Goal: Task Accomplishment & Management: Use online tool/utility

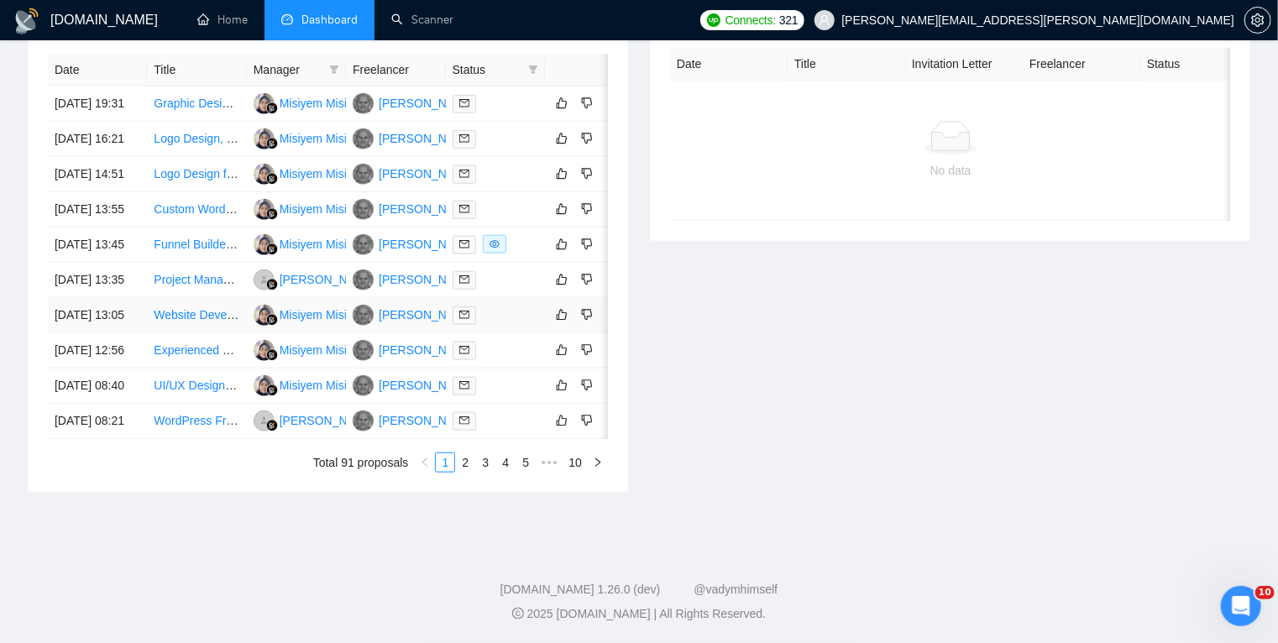
scroll to position [770, 0]
click at [470, 472] on link "2" at bounding box center [465, 462] width 18 height 18
click at [487, 472] on link "3" at bounding box center [485, 462] width 18 height 18
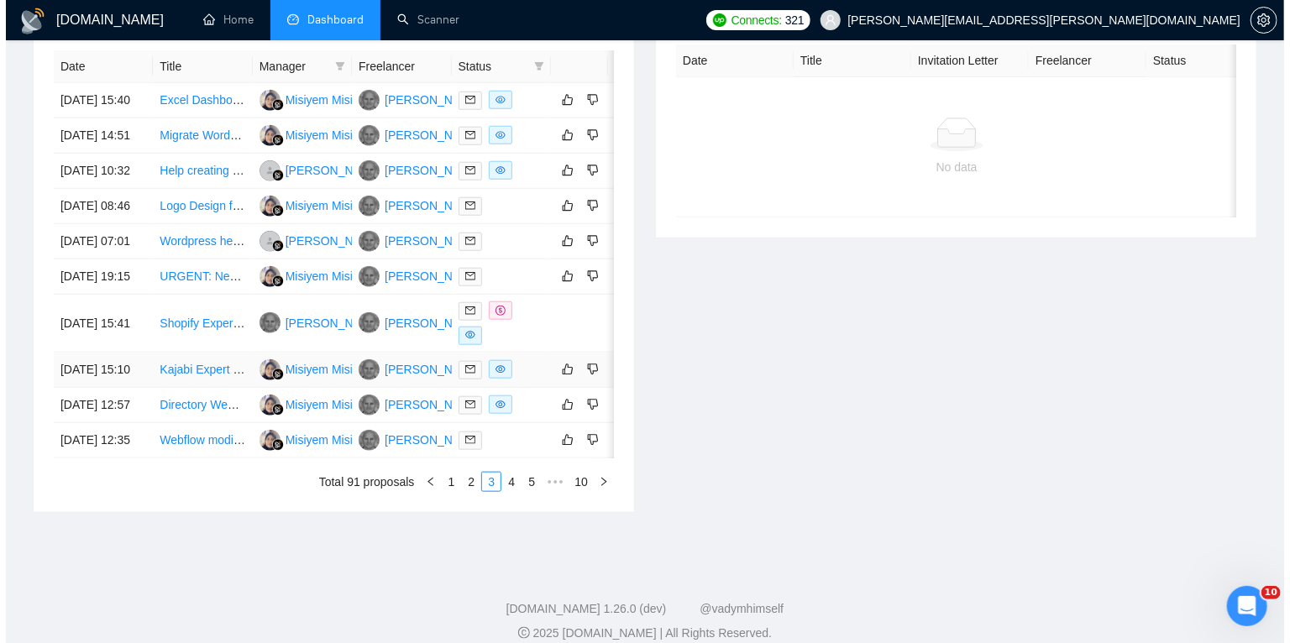
scroll to position [674, 0]
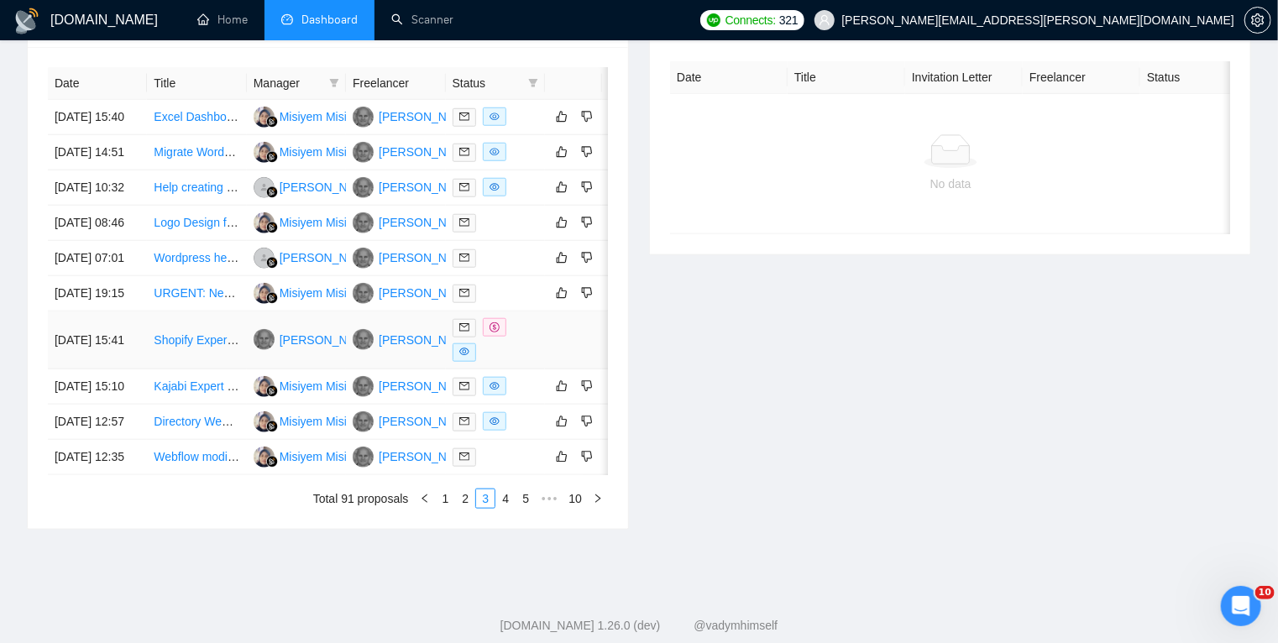
click at [203, 369] on td "Shopify Expert / Agency Needed – Build Multi-Path Customer Journey Website" at bounding box center [196, 340] width 99 height 58
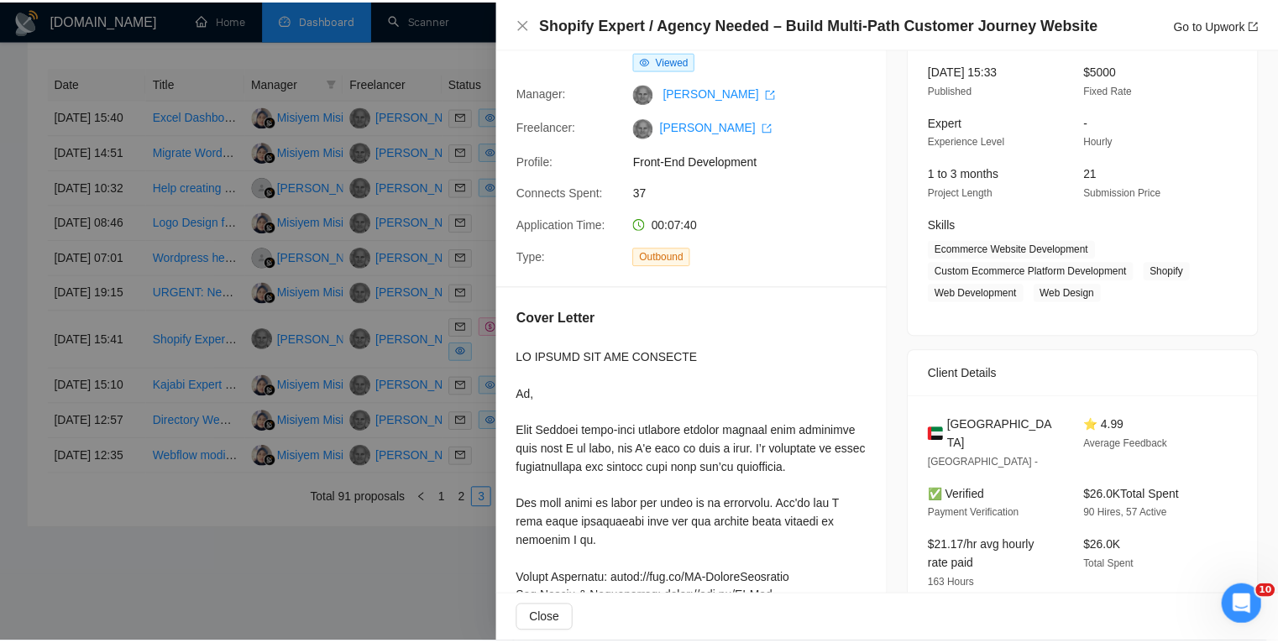
scroll to position [0, 0]
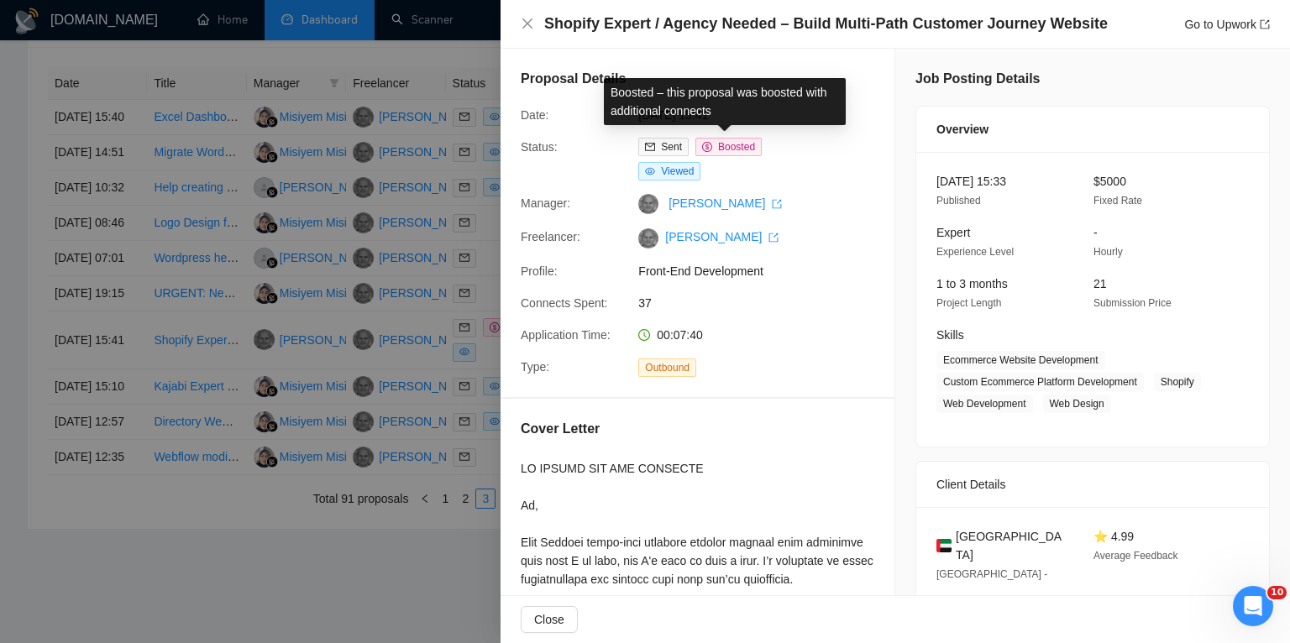
click at [721, 148] on span "Boosted" at bounding box center [736, 147] width 37 height 12
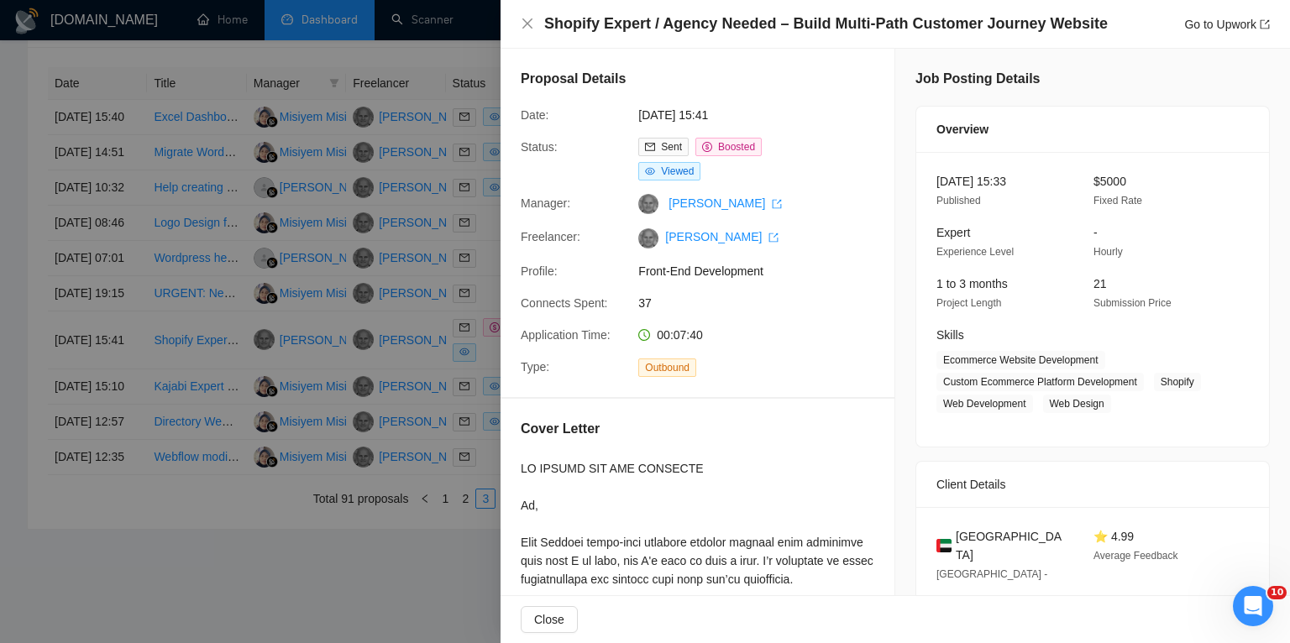
click at [0, 327] on div at bounding box center [645, 321] width 1290 height 643
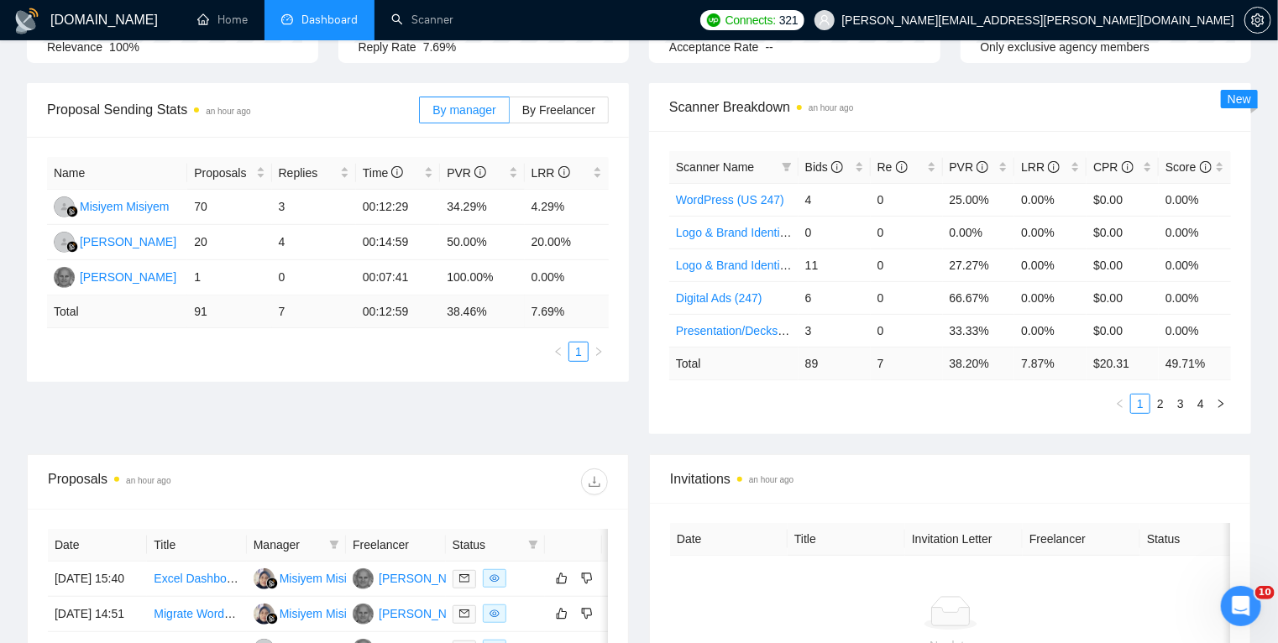
scroll to position [119, 0]
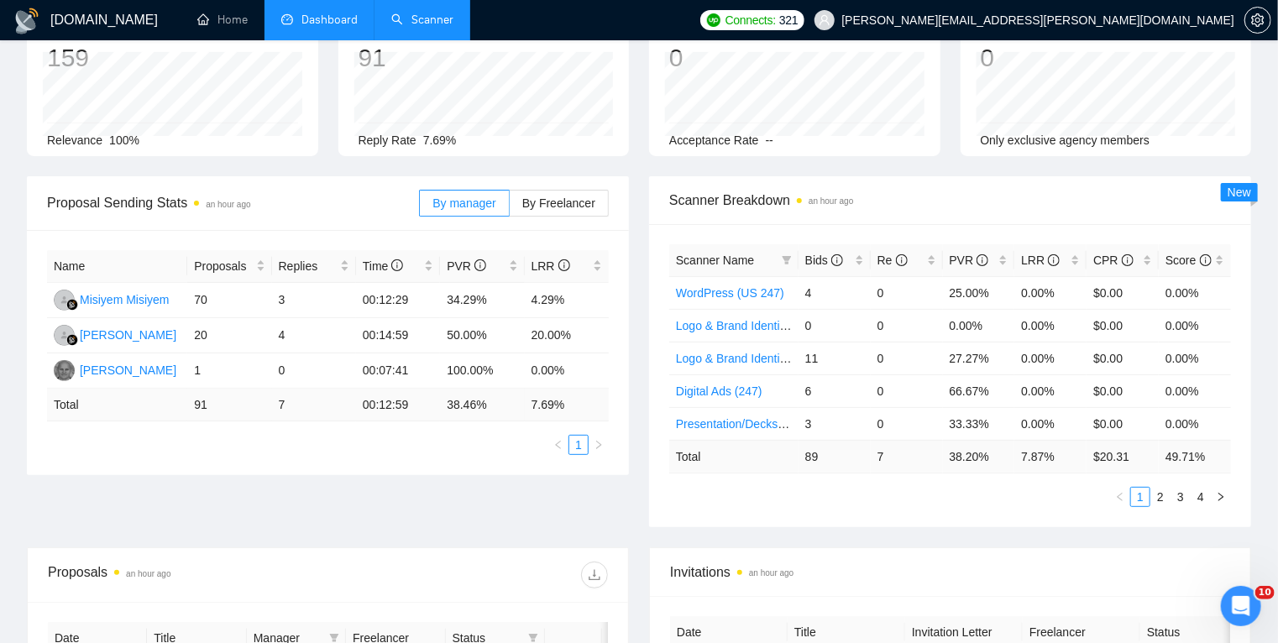
click at [429, 13] on link "Scanner" at bounding box center [422, 20] width 62 height 14
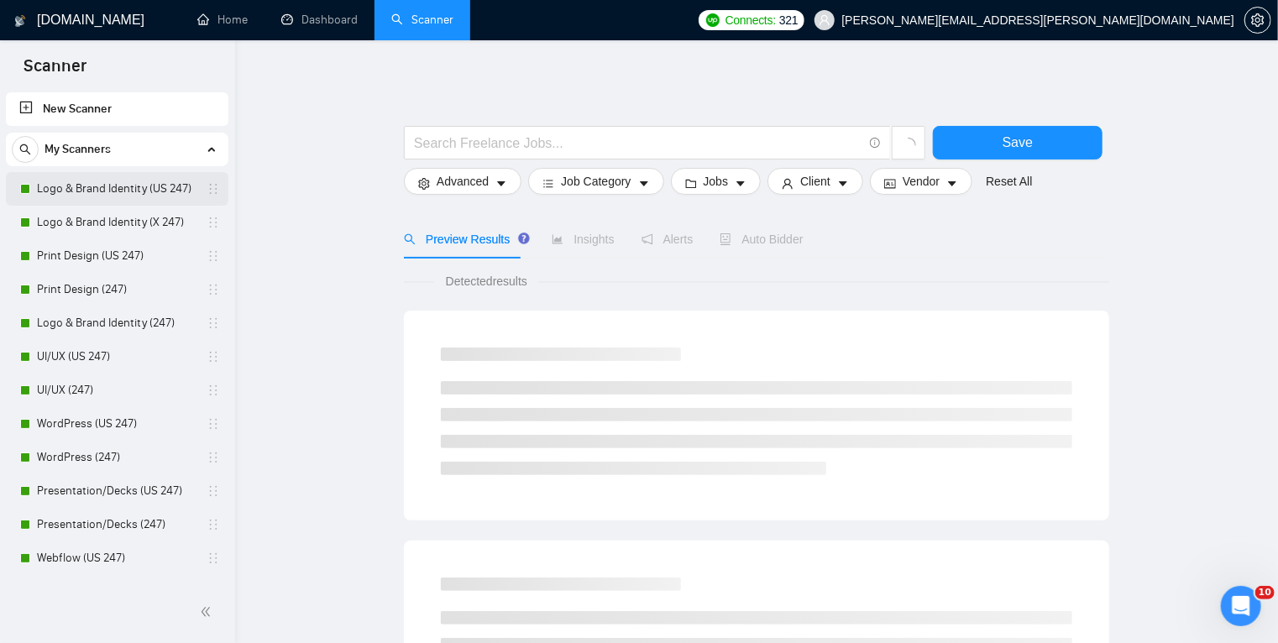
click at [96, 192] on link "Logo & Brand Identity (US 247)" at bounding box center [117, 189] width 160 height 34
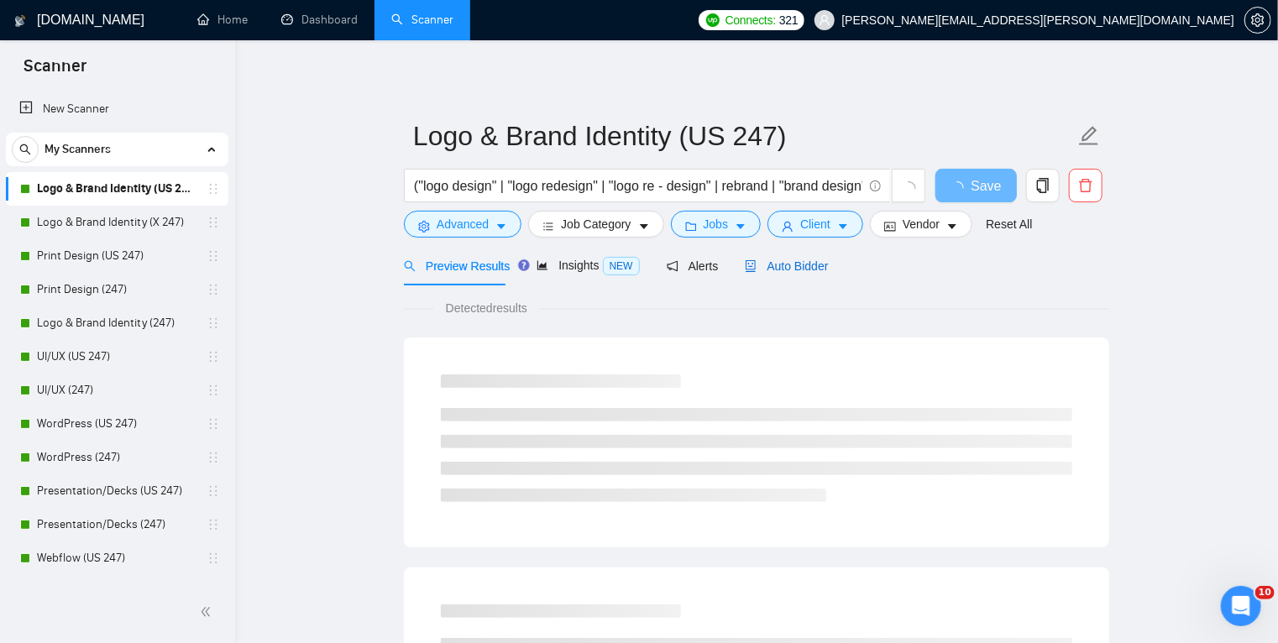
click at [789, 259] on span "Auto Bidder" at bounding box center [786, 265] width 83 height 13
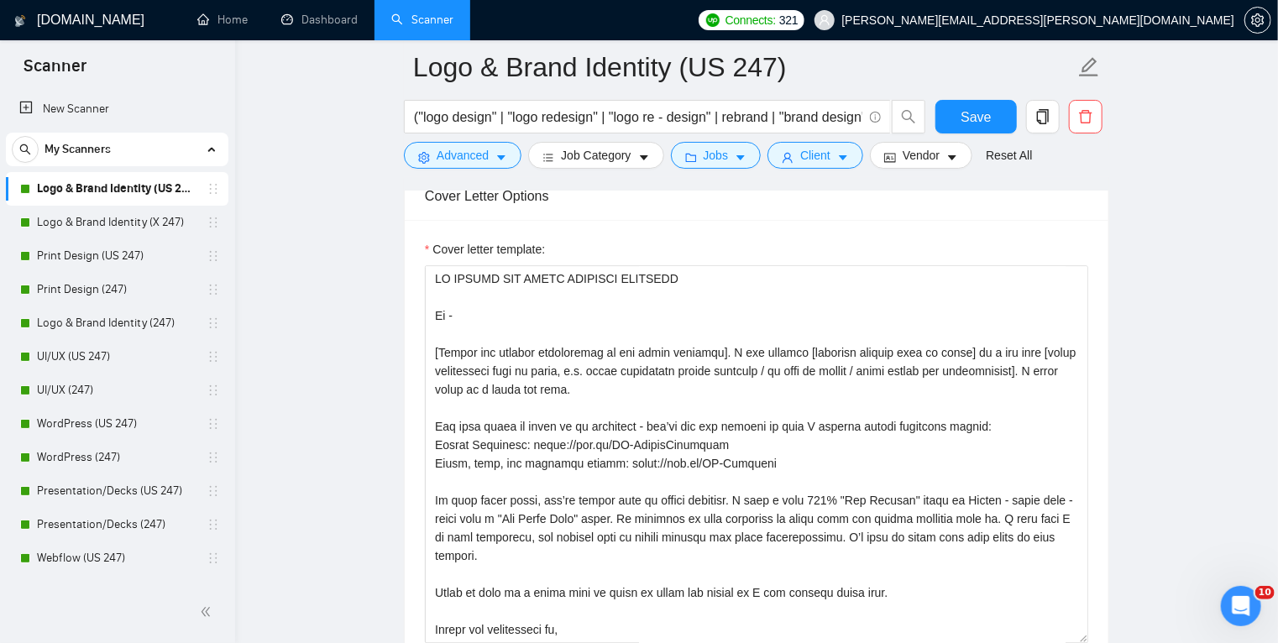
scroll to position [18, 0]
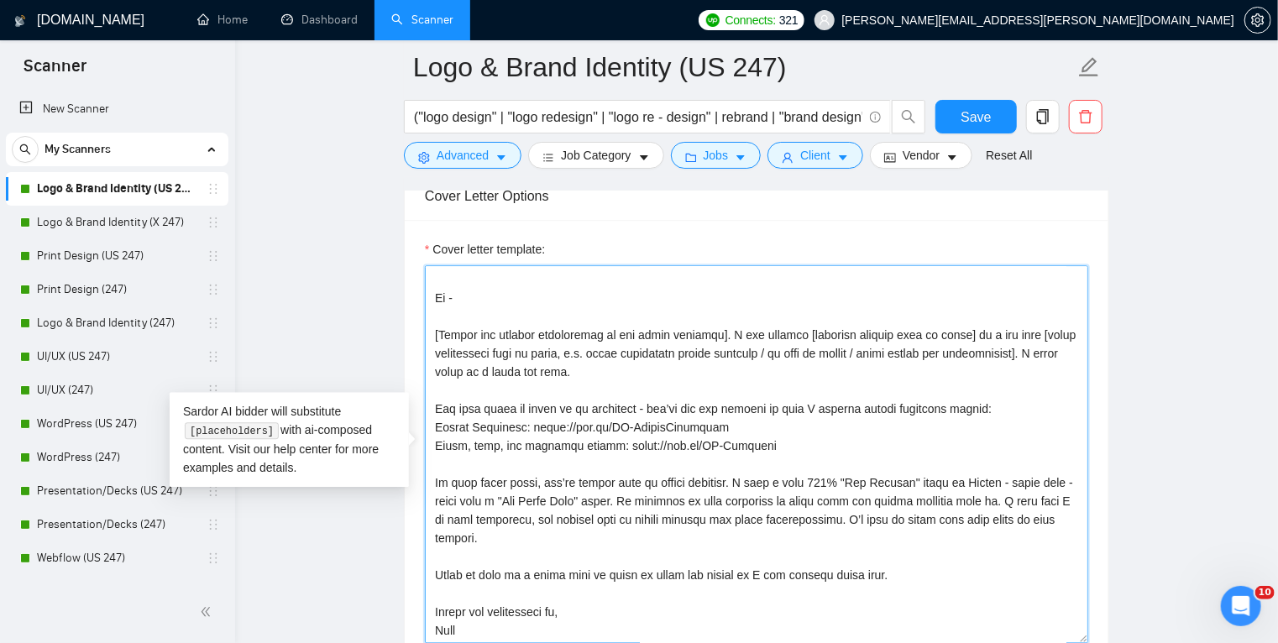
drag, startPoint x: 887, startPoint y: 516, endPoint x: 890, endPoint y: 573, distance: 56.3
click at [890, 573] on textarea "Cover letter template:" at bounding box center [756, 454] width 663 height 378
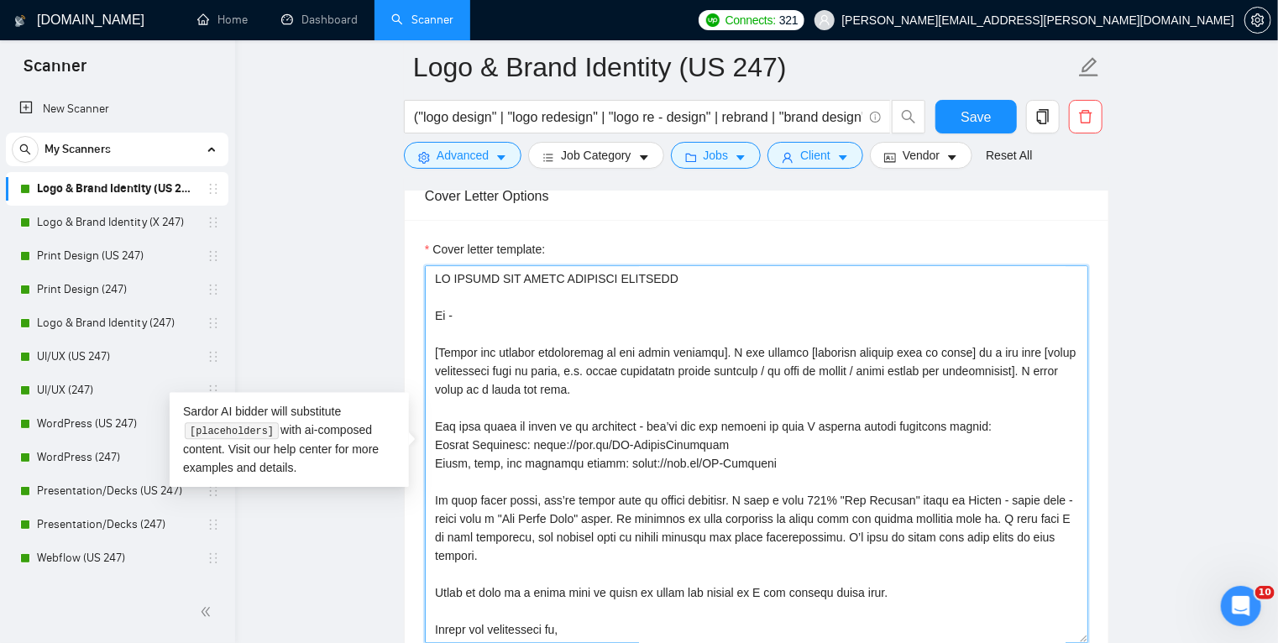
drag, startPoint x: 598, startPoint y: 389, endPoint x: 426, endPoint y: 347, distance: 176.3
click at [426, 347] on textarea "Cover letter template:" at bounding box center [756, 454] width 663 height 378
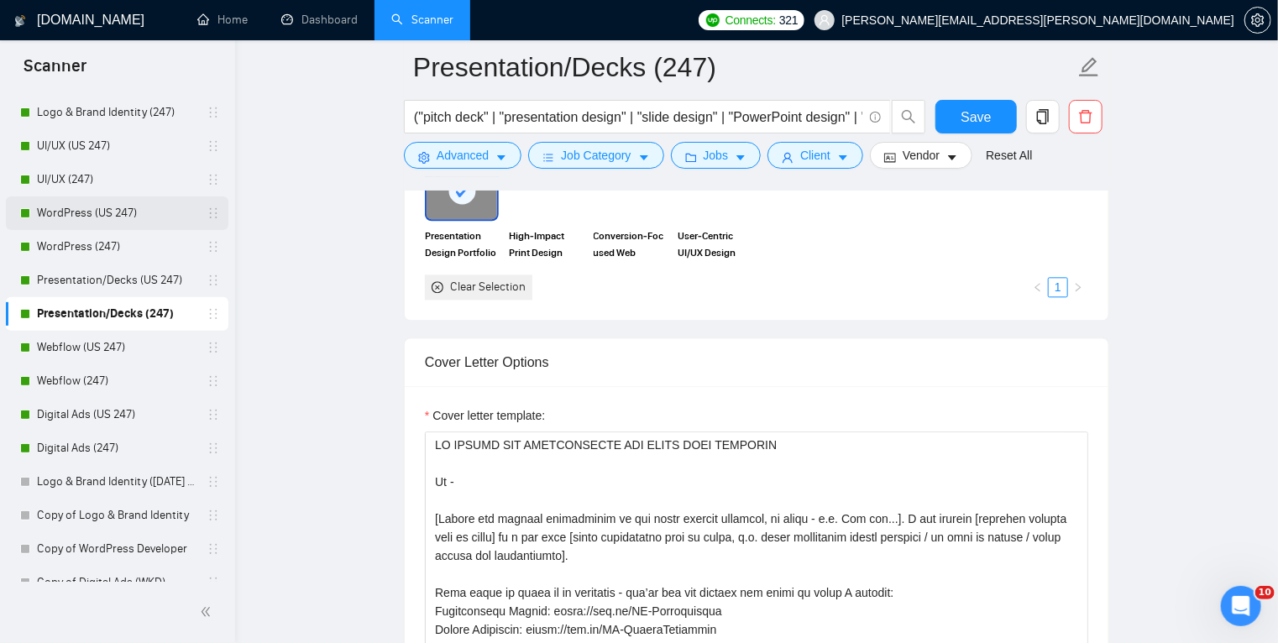
scroll to position [262, 0]
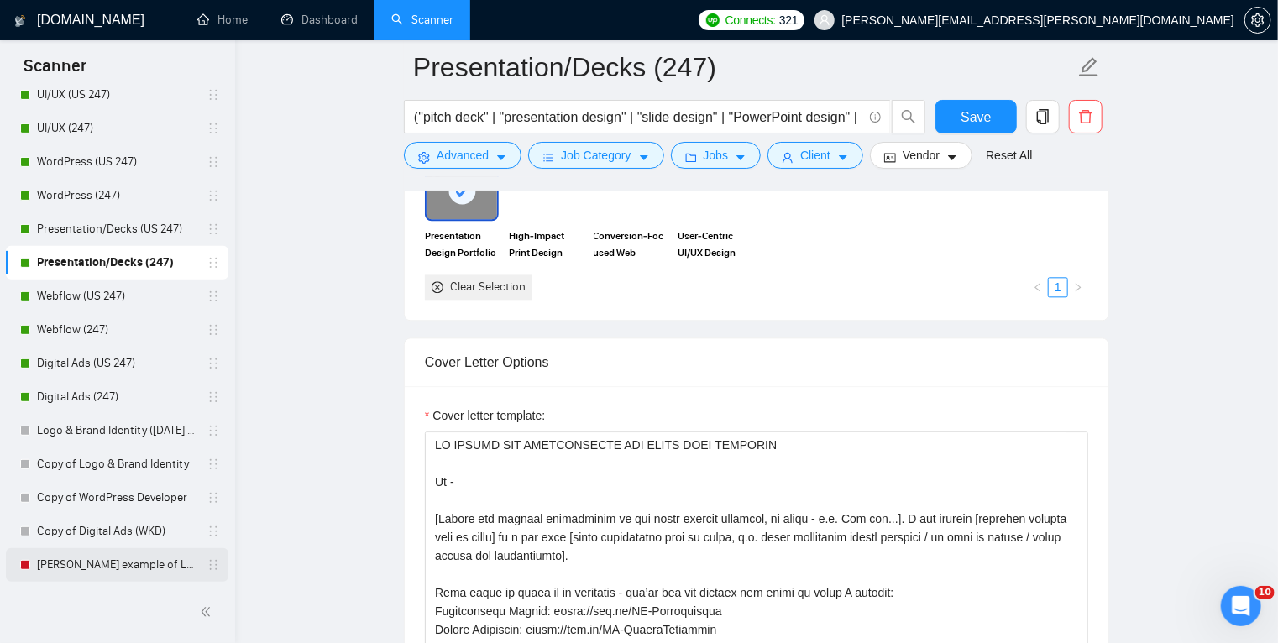
click at [131, 564] on link "[PERSON_NAME] example of Logo & Brand Identity (247)" at bounding box center [117, 565] width 160 height 34
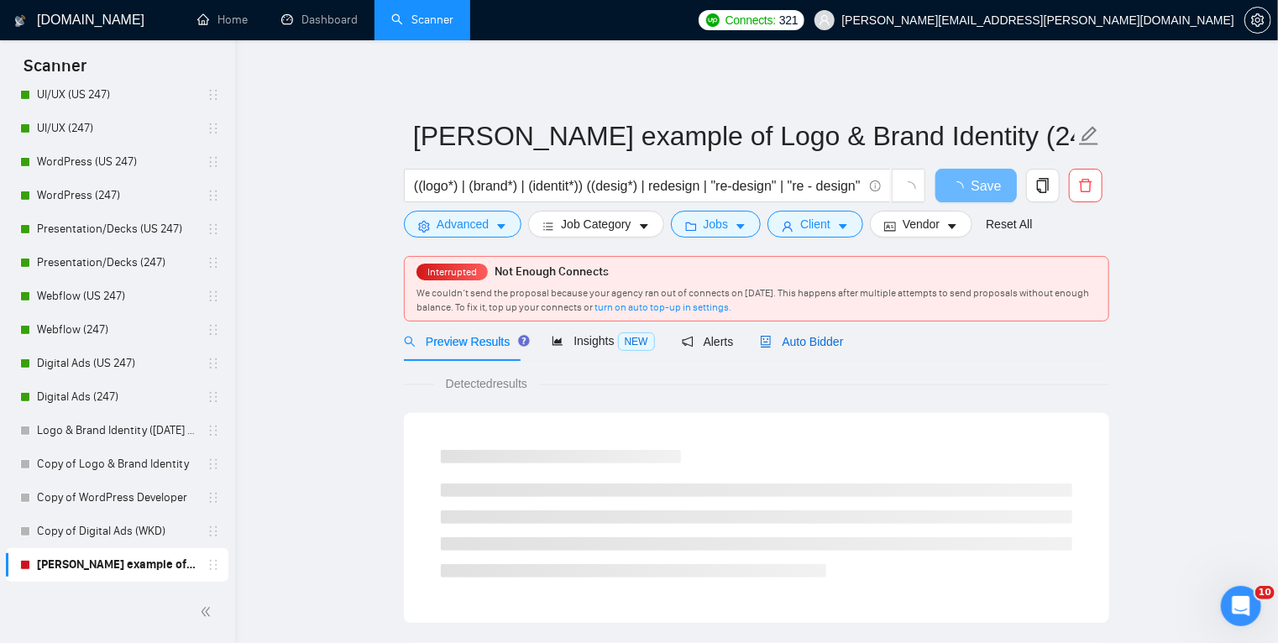
click at [777, 348] on span "Auto Bidder" at bounding box center [801, 341] width 83 height 13
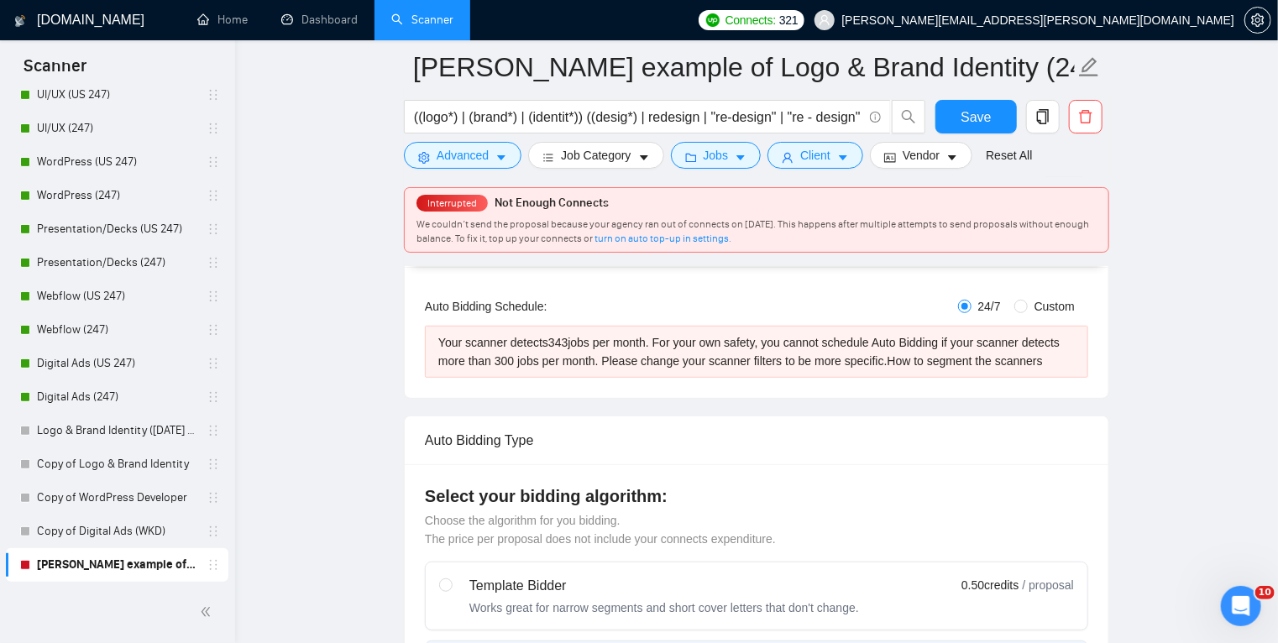
scroll to position [302, 0]
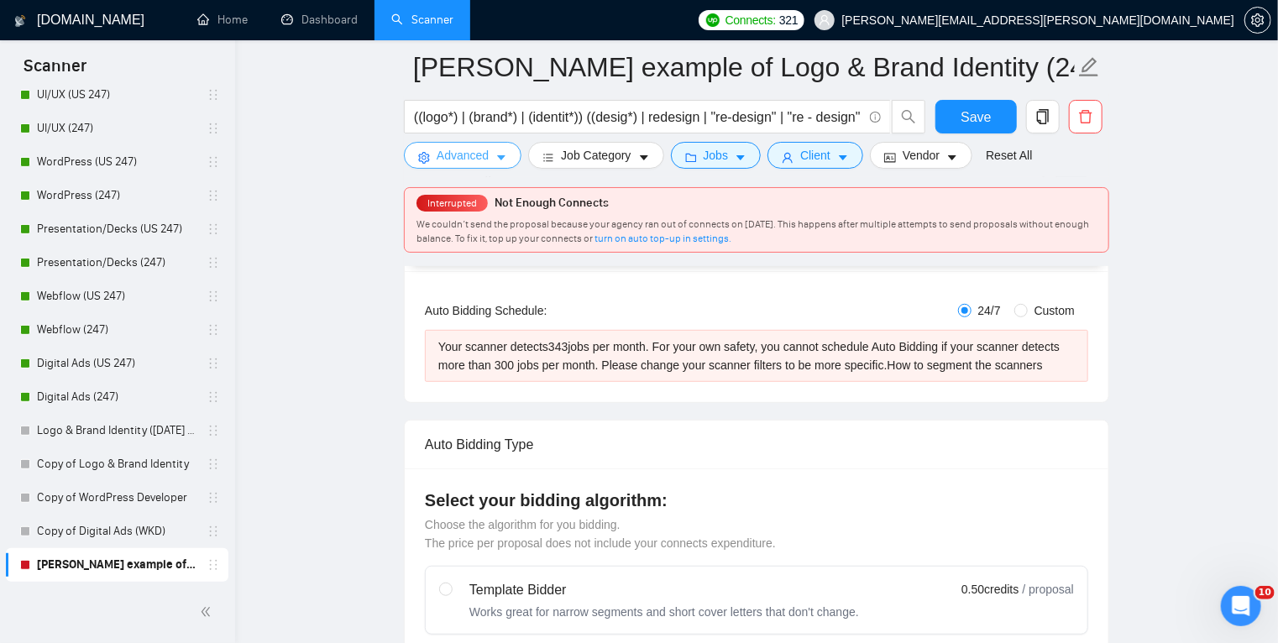
click at [505, 164] on icon "caret-down" at bounding box center [501, 158] width 12 height 12
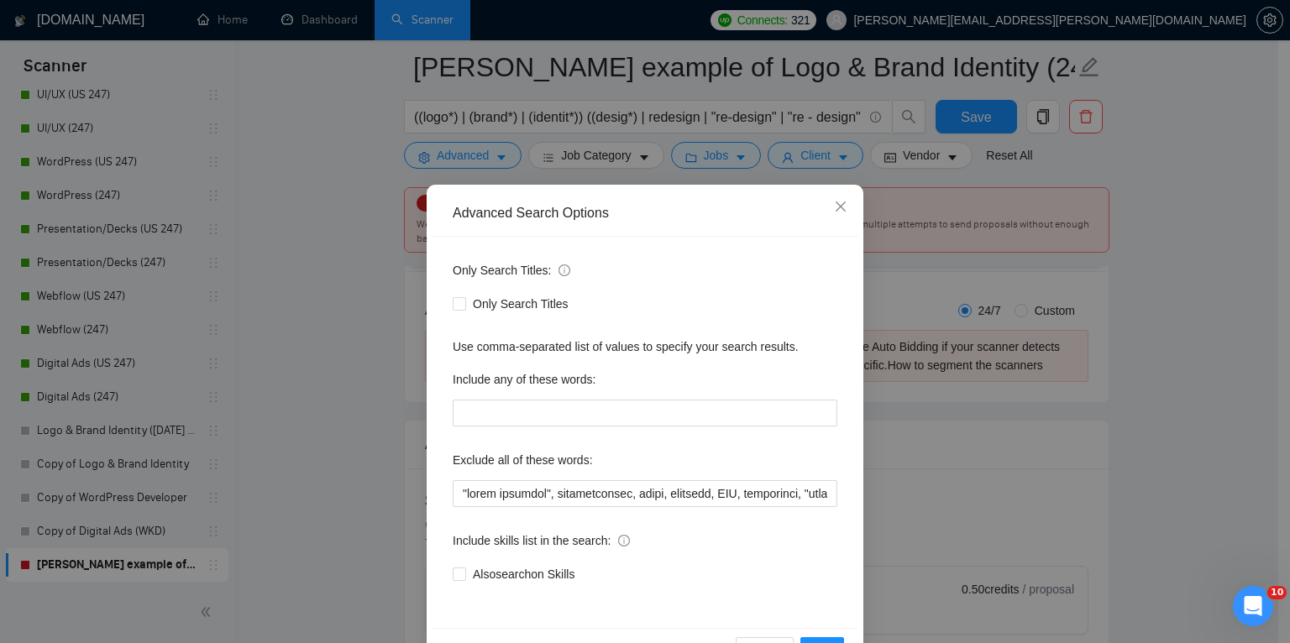
click at [364, 339] on div "Advanced Search Options Only Search Titles: Only Search Titles Use comma-separa…" at bounding box center [645, 321] width 1290 height 643
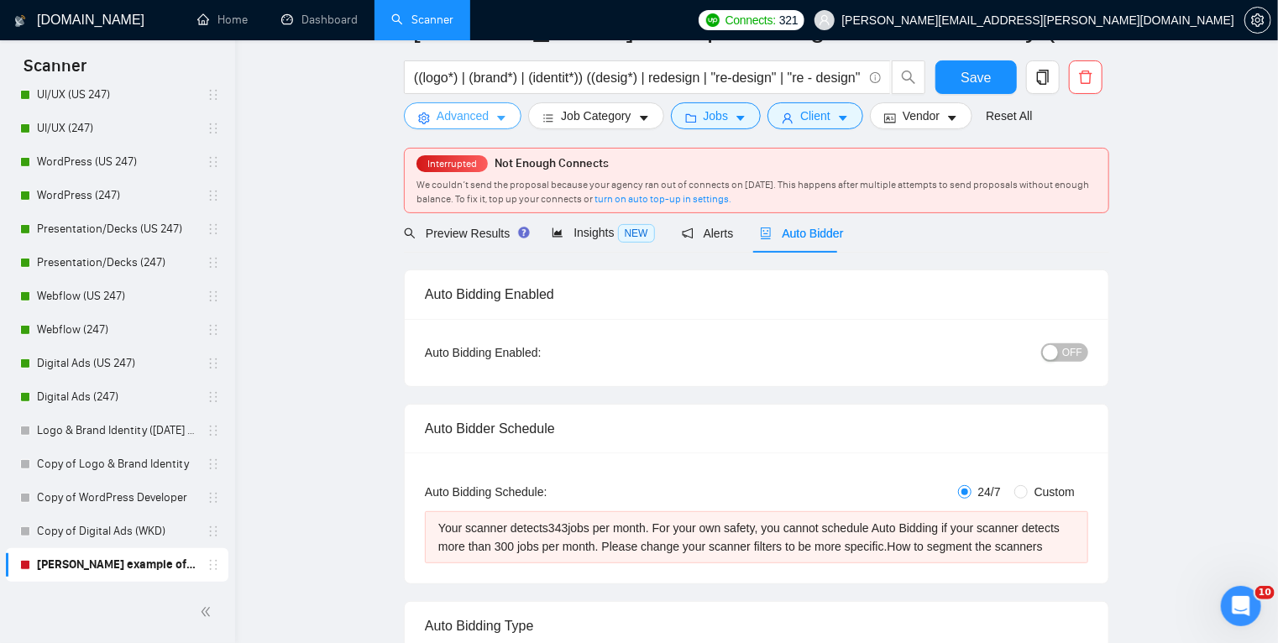
scroll to position [0, 0]
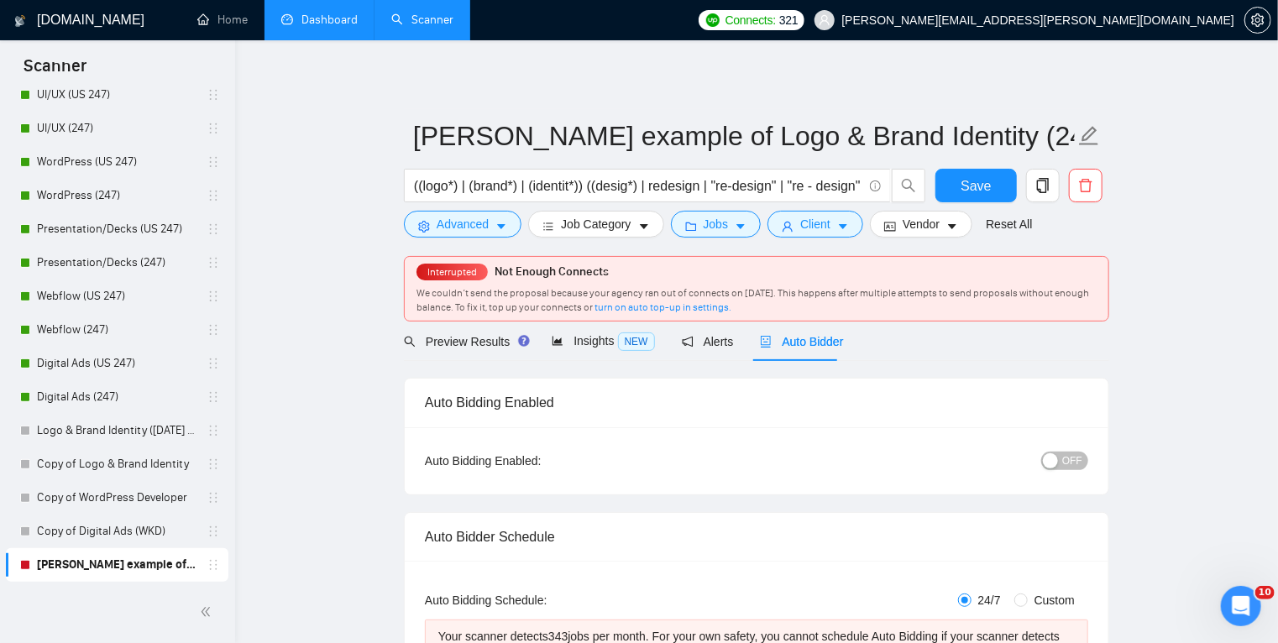
click at [328, 13] on link "Dashboard" at bounding box center [319, 20] width 76 height 14
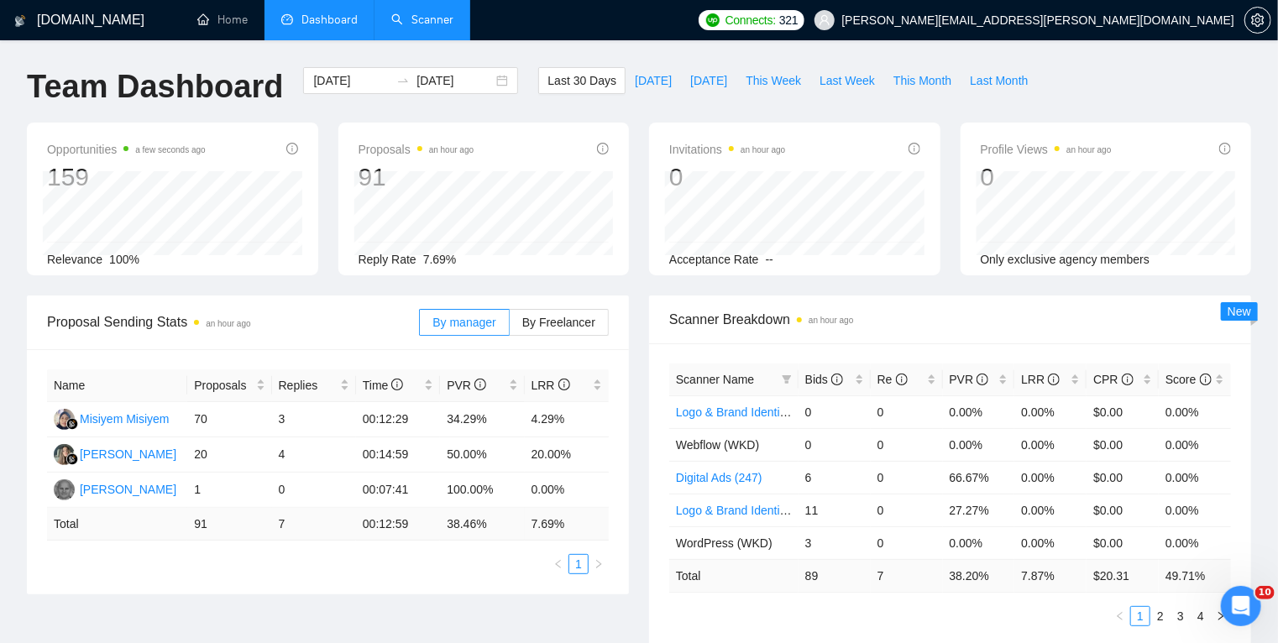
click at [405, 13] on link "Scanner" at bounding box center [422, 20] width 62 height 14
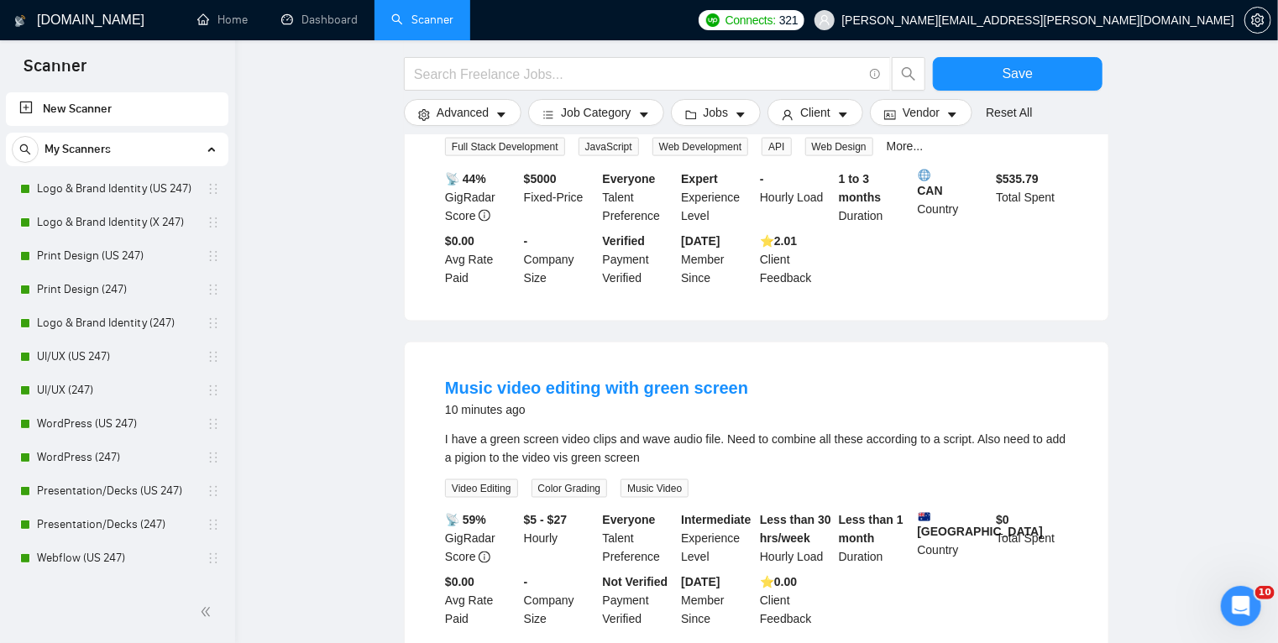
scroll to position [1091, 0]
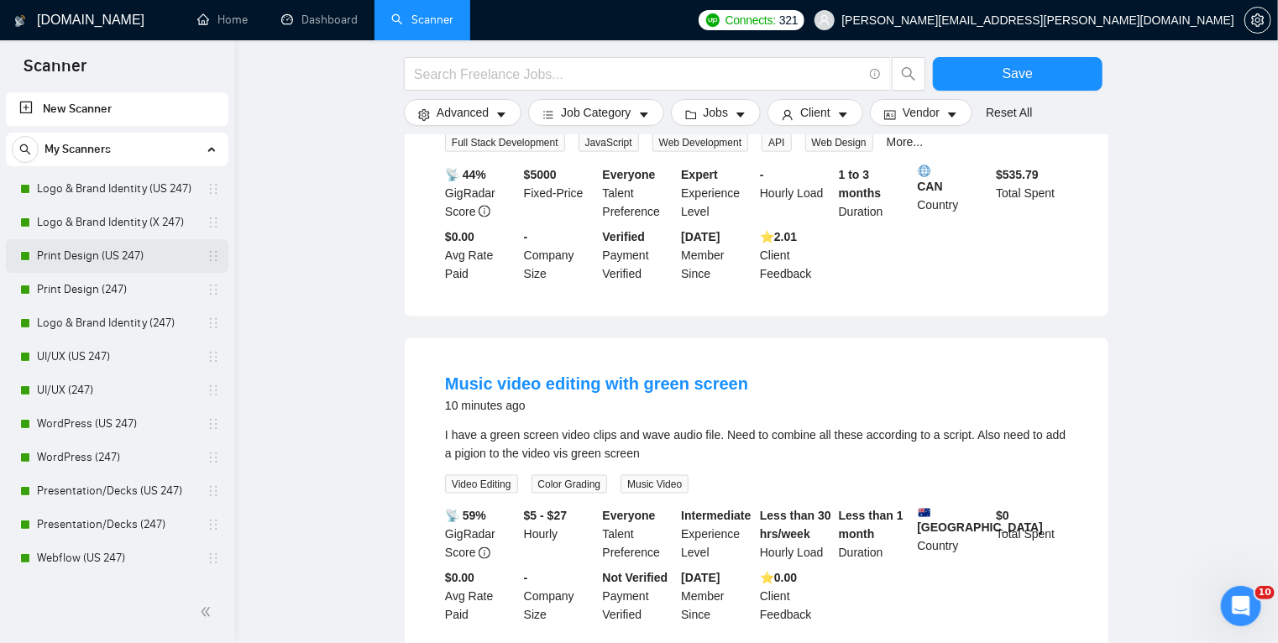
click at [164, 257] on link "Print Design (US 247)" at bounding box center [117, 256] width 160 height 34
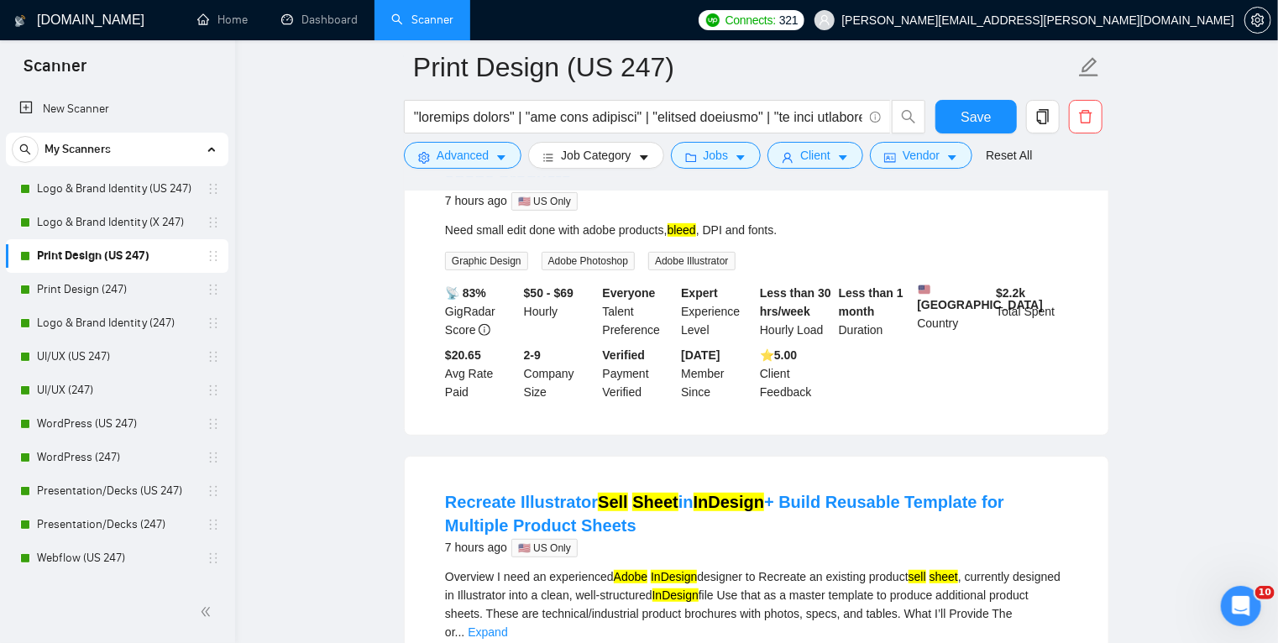
scroll to position [247, 0]
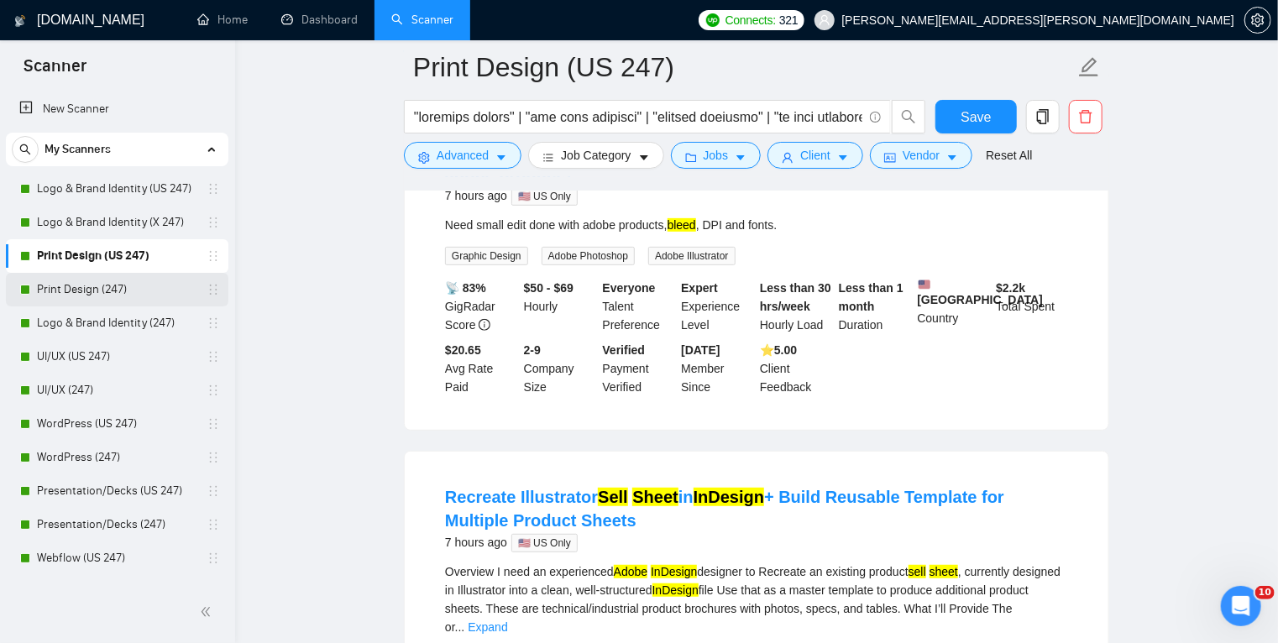
click at [152, 285] on link "Print Design (247)" at bounding box center [117, 290] width 160 height 34
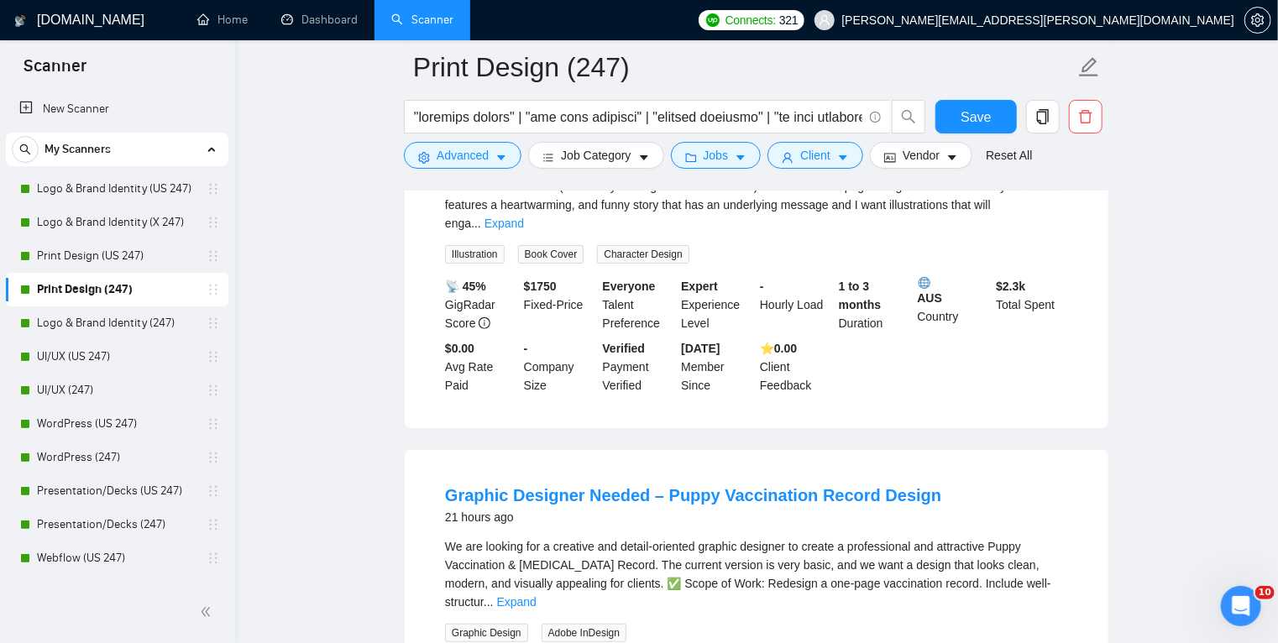
scroll to position [3528, 0]
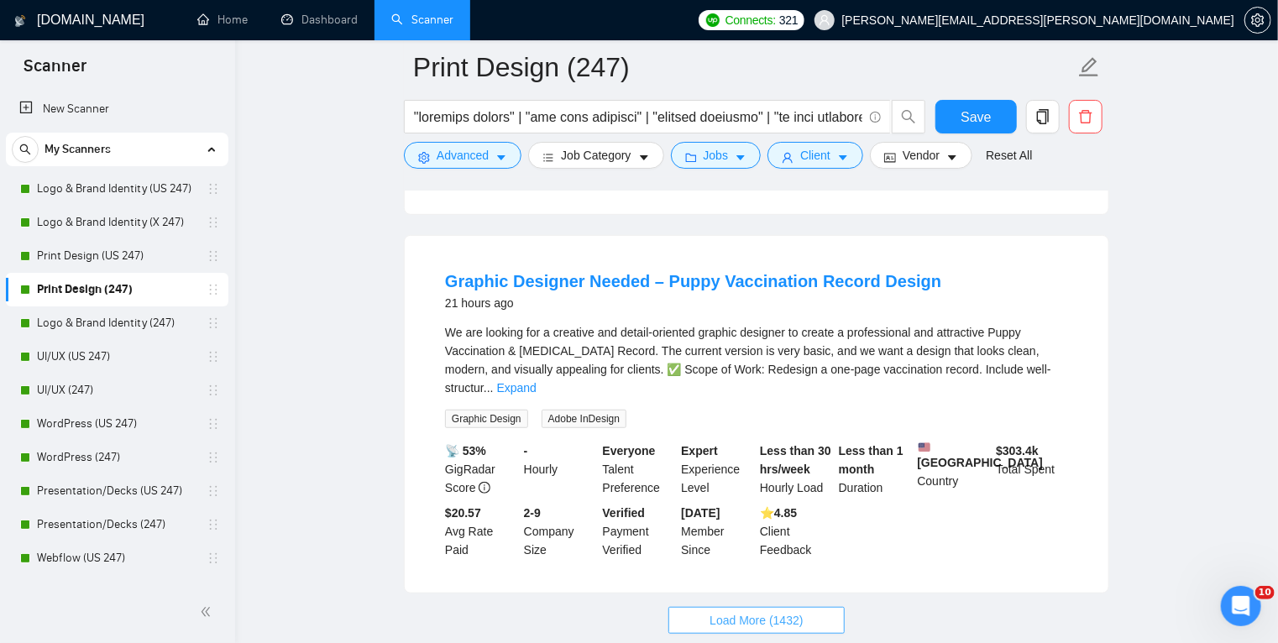
click at [756, 611] on span "Load More (1432)" at bounding box center [755, 620] width 93 height 18
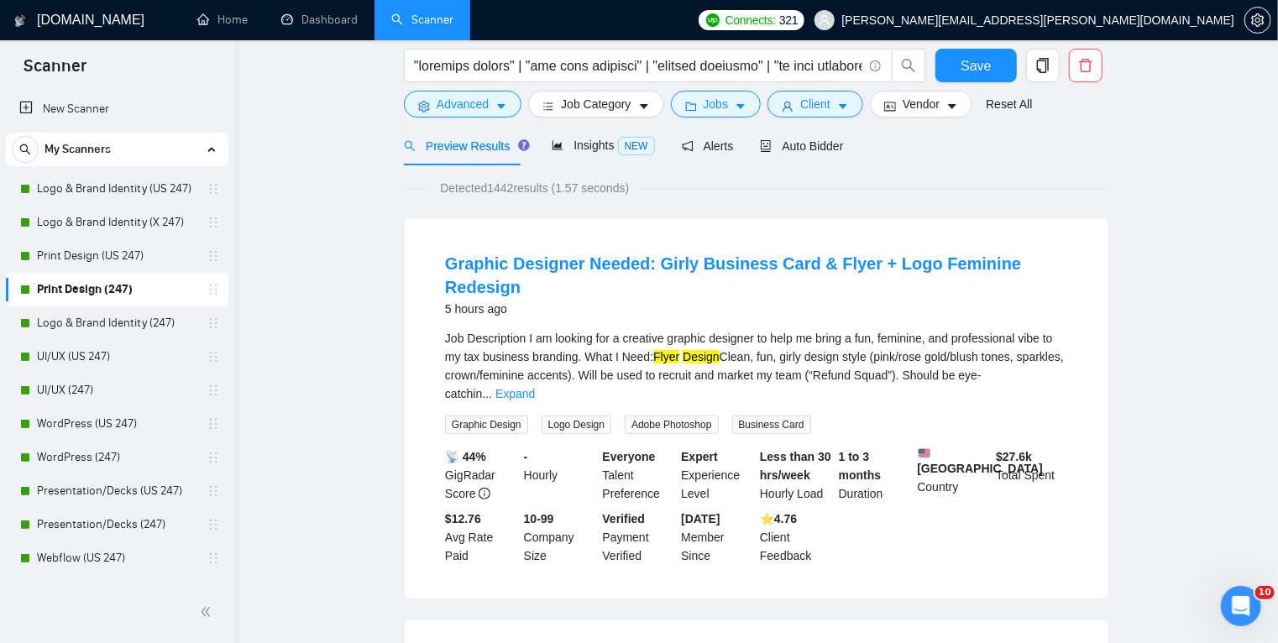
scroll to position [0, 0]
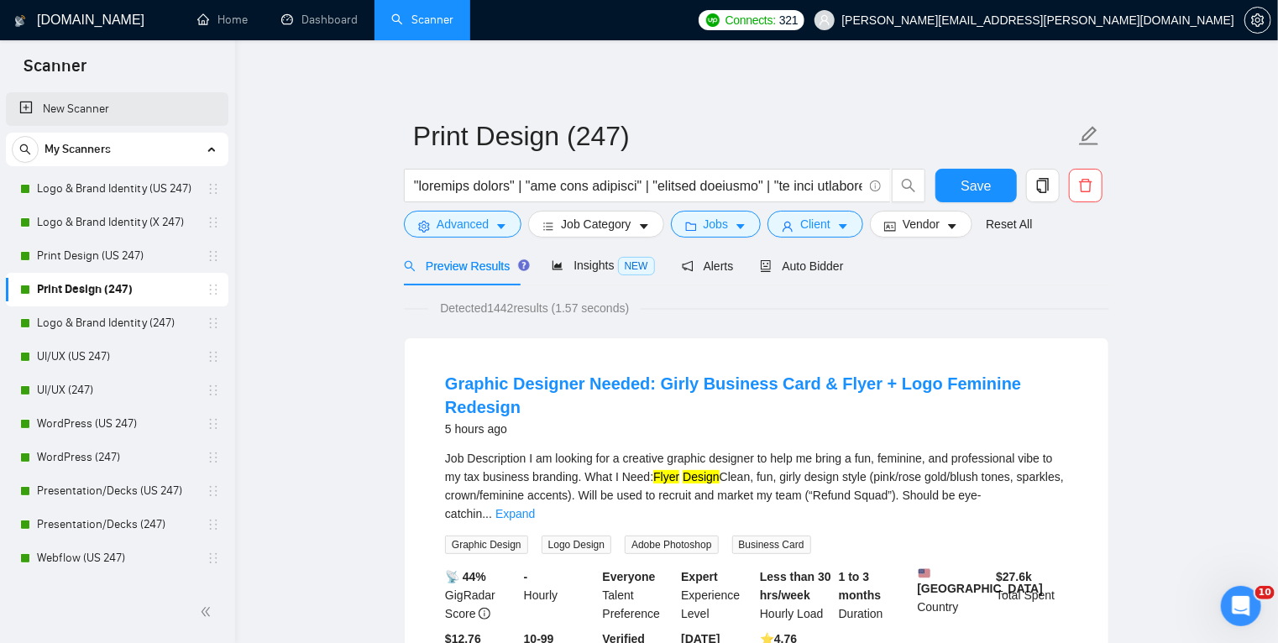
click at [107, 107] on link "New Scanner" at bounding box center [117, 109] width 196 height 34
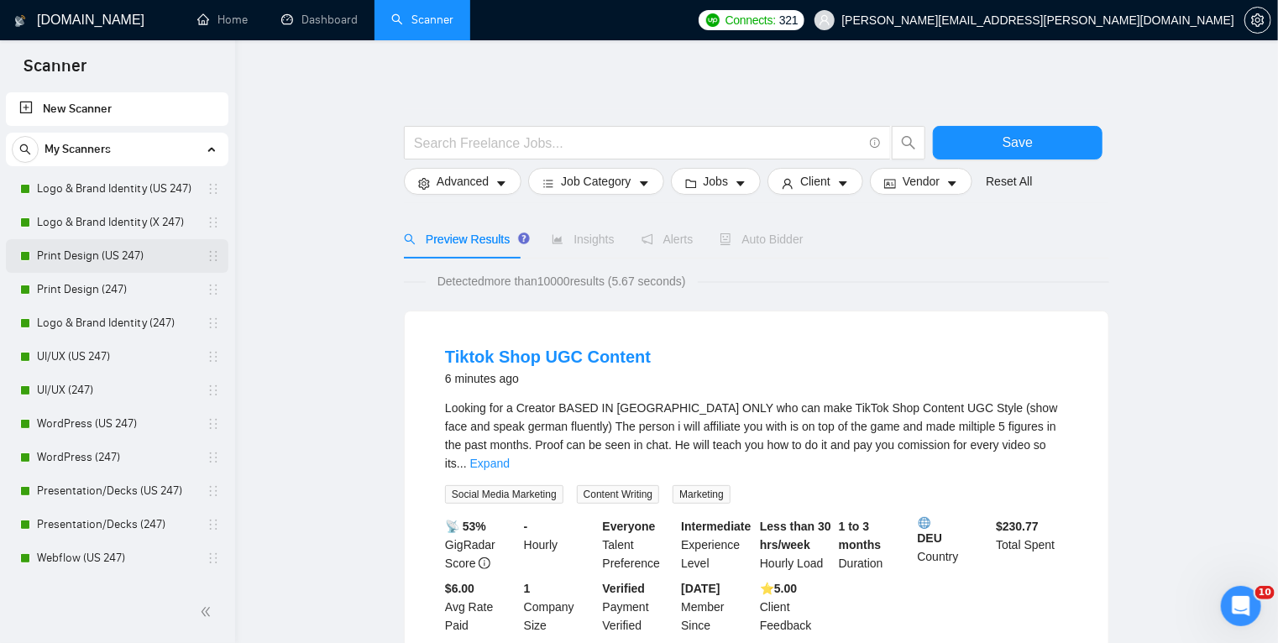
click at [114, 250] on link "Print Design (US 247)" at bounding box center [117, 256] width 160 height 34
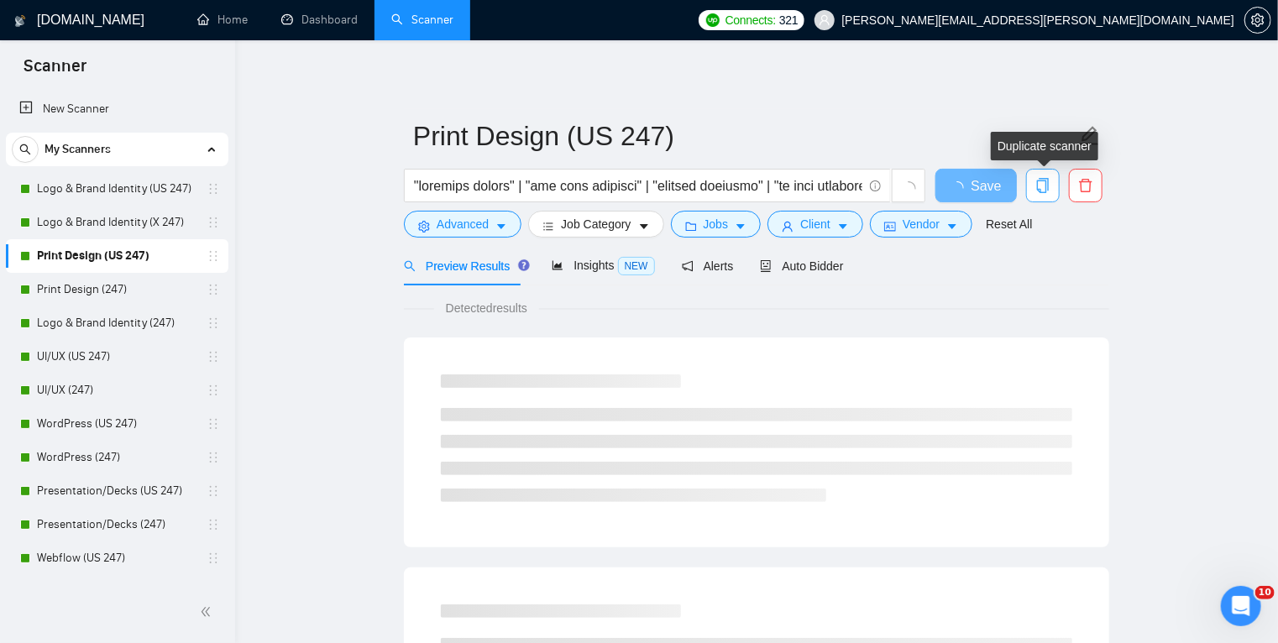
click at [1044, 187] on icon "copy" at bounding box center [1042, 185] width 15 height 15
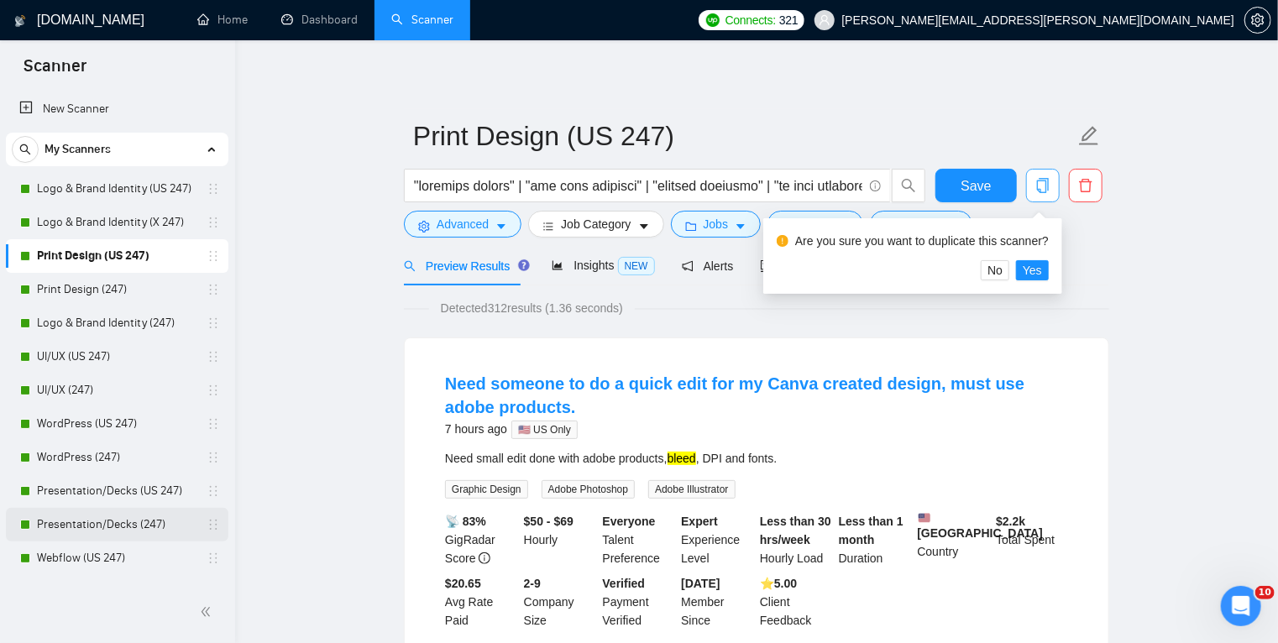
scroll to position [262, 0]
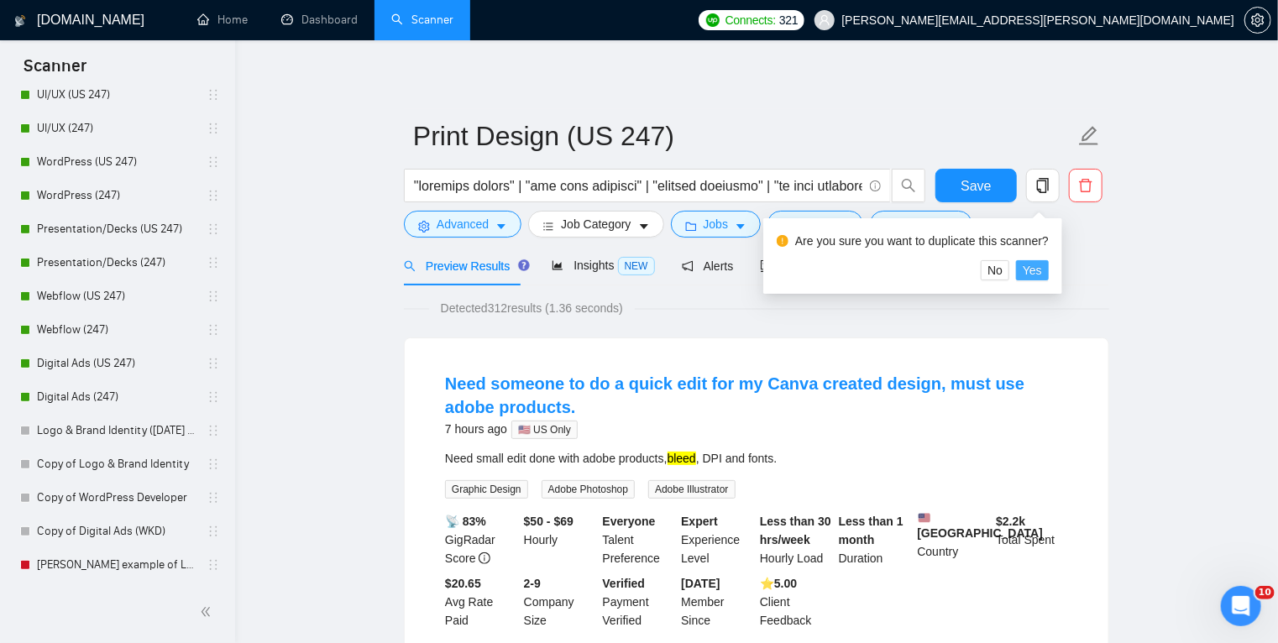
click at [1029, 269] on span "Yes" at bounding box center [1032, 270] width 19 height 18
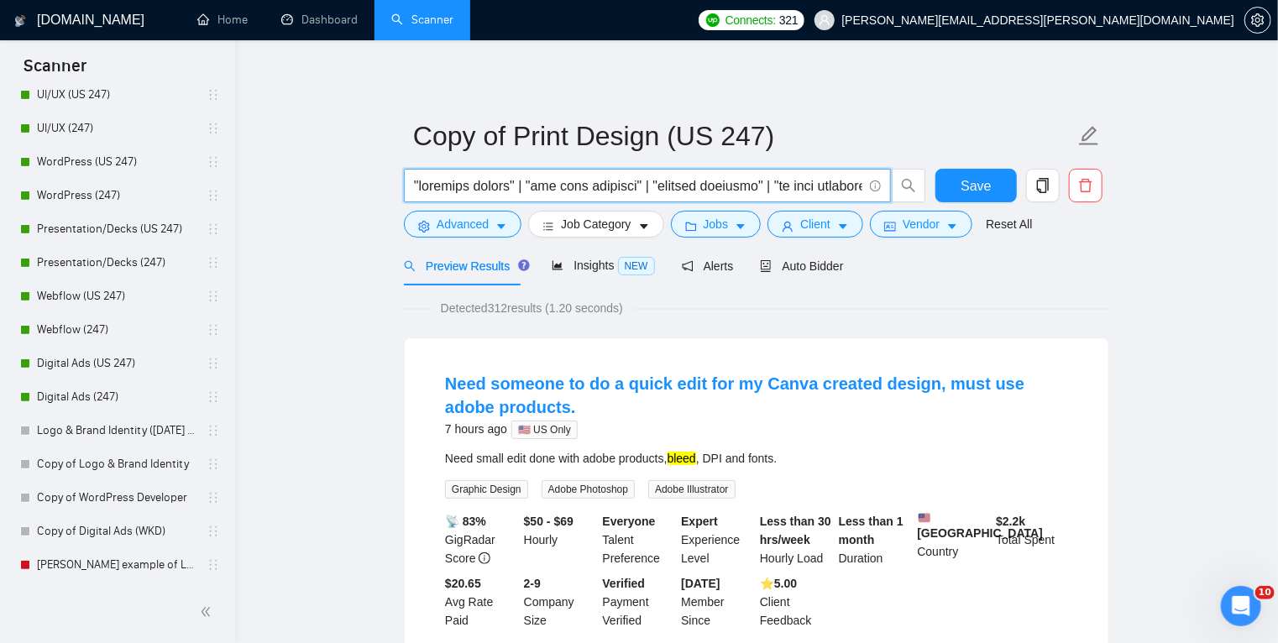
click at [810, 183] on input "text" at bounding box center [638, 185] width 448 height 21
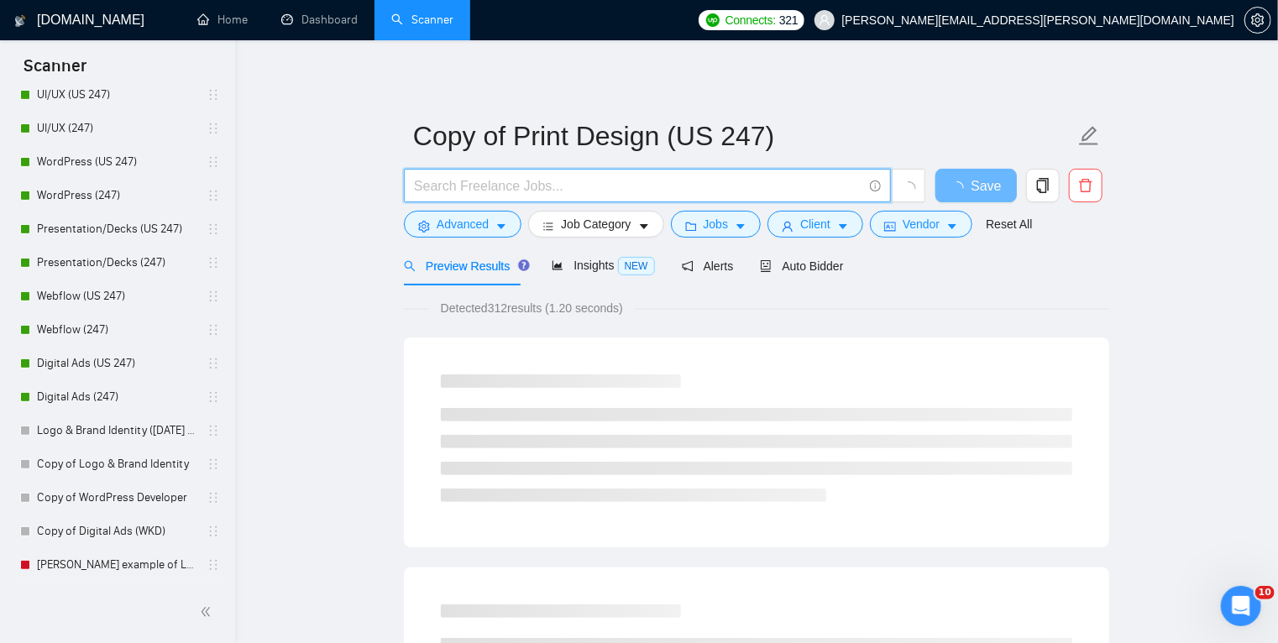
paste input ""packaging design" | "package design" | "product packaging" | "label design" | …"
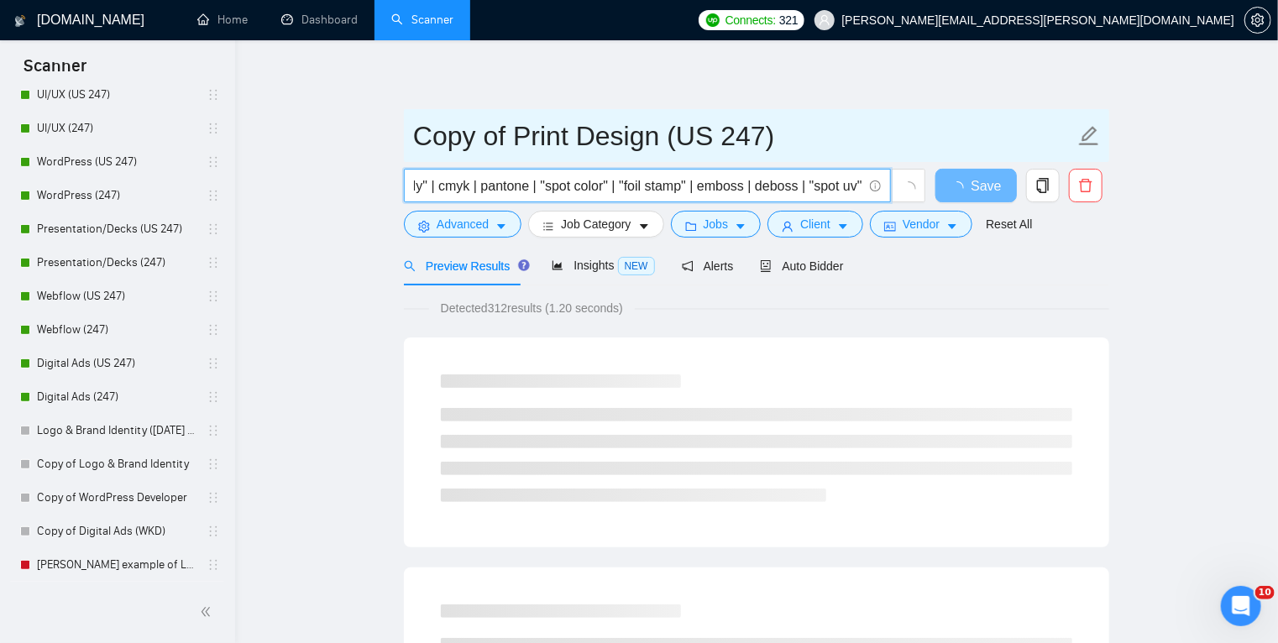
type input ""packaging design" | "package design" | "product packaging" | "label design" | …"
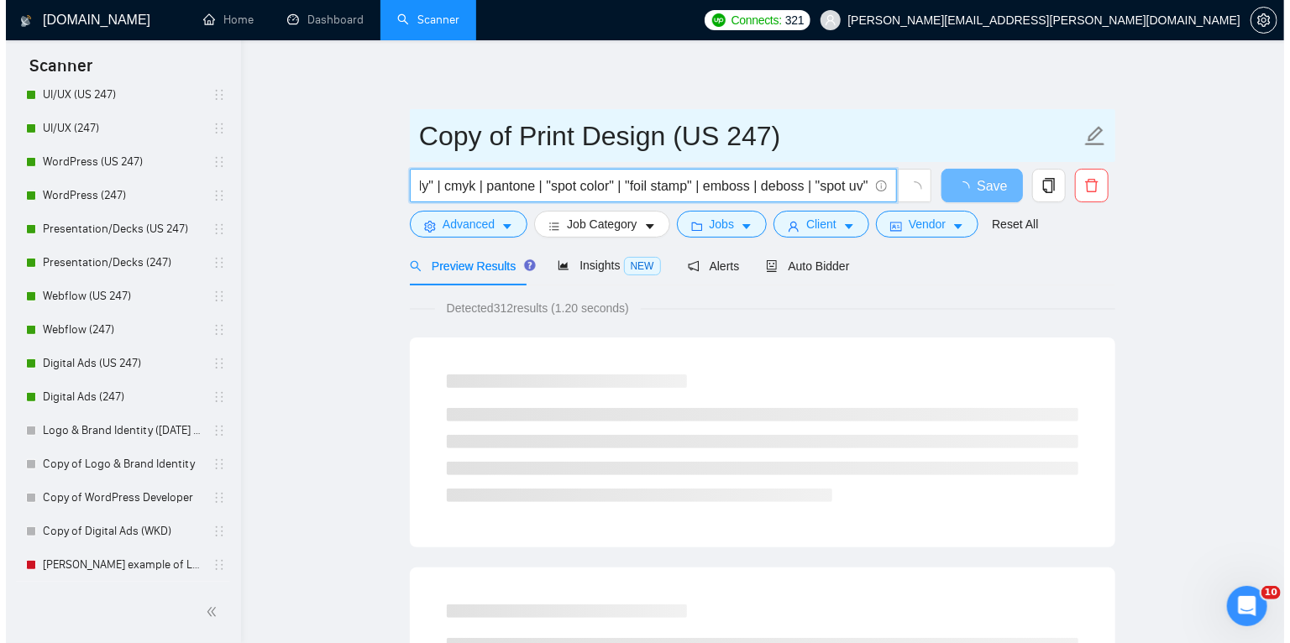
scroll to position [0, 0]
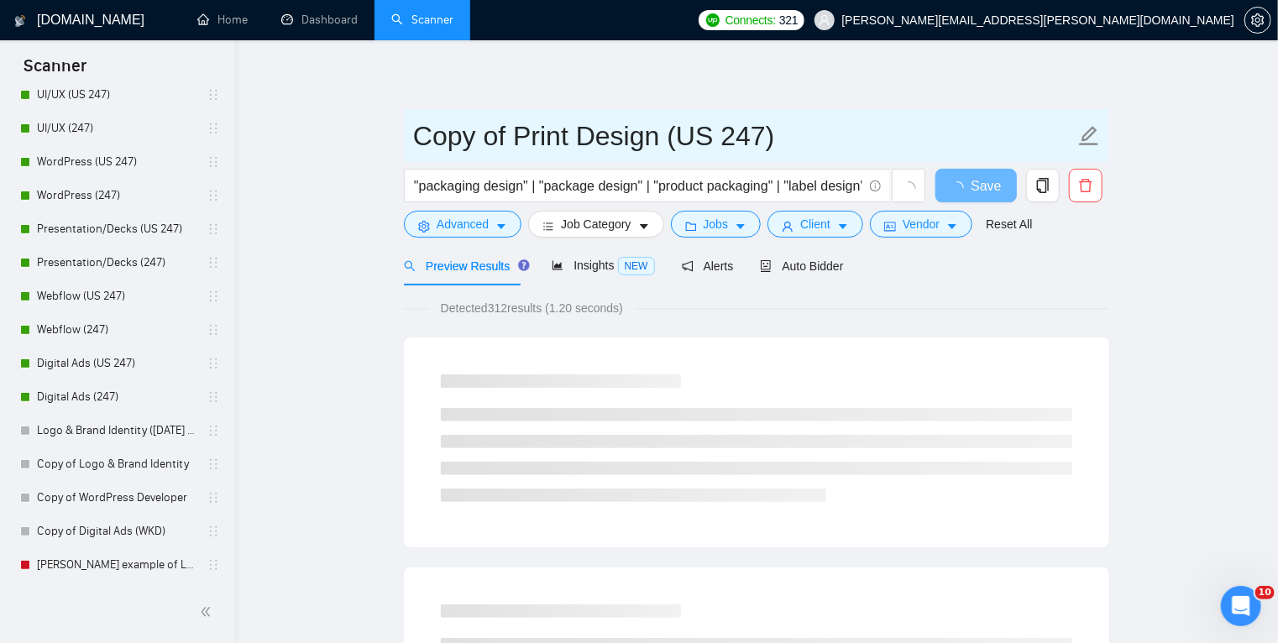
drag, startPoint x: 517, startPoint y: 131, endPoint x: 357, endPoint y: 139, distance: 160.5
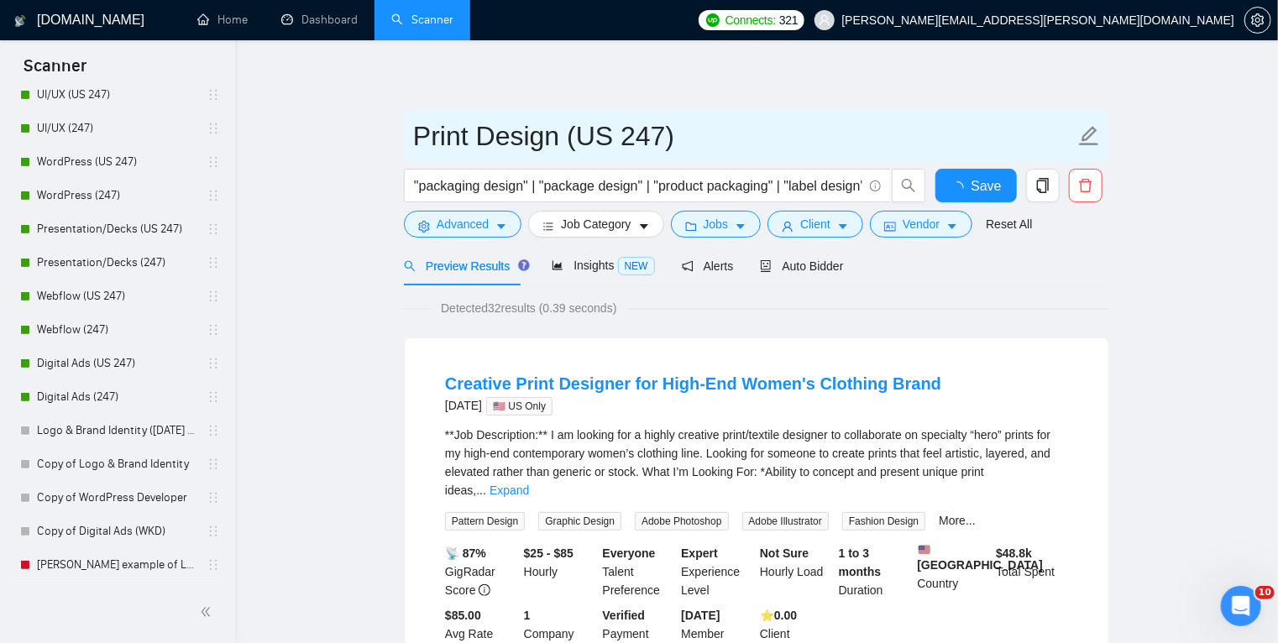
click at [470, 139] on input "Print Design (US 247)" at bounding box center [744, 136] width 662 height 42
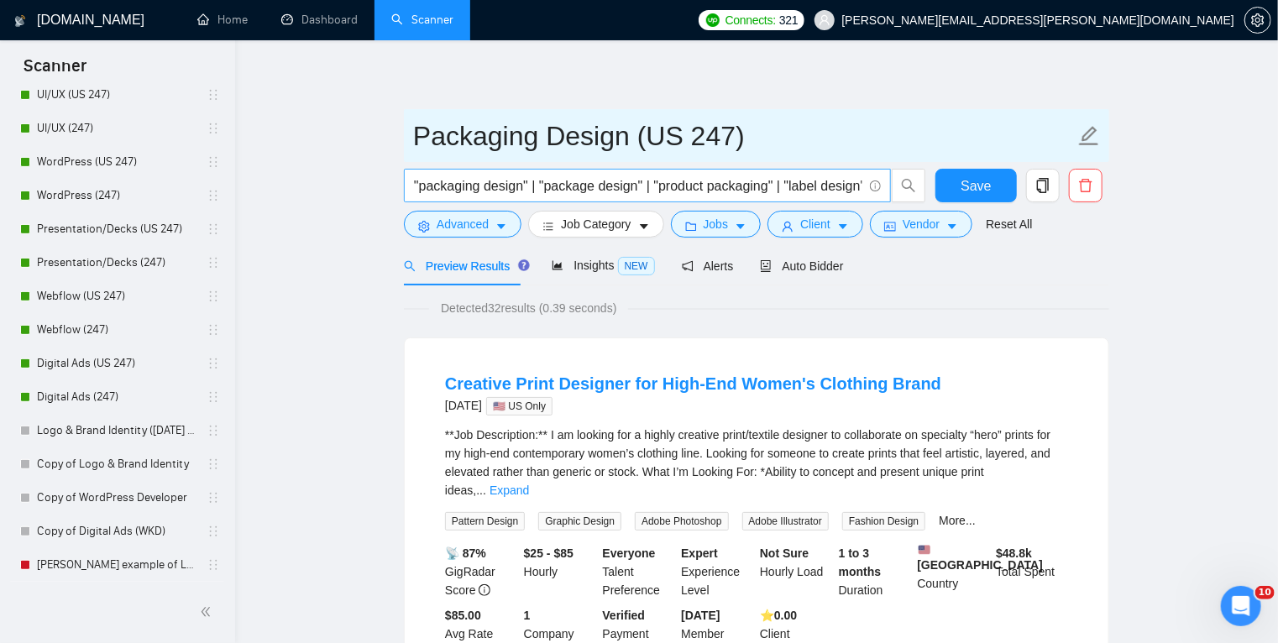
type input "Packaging Design (US 247)"
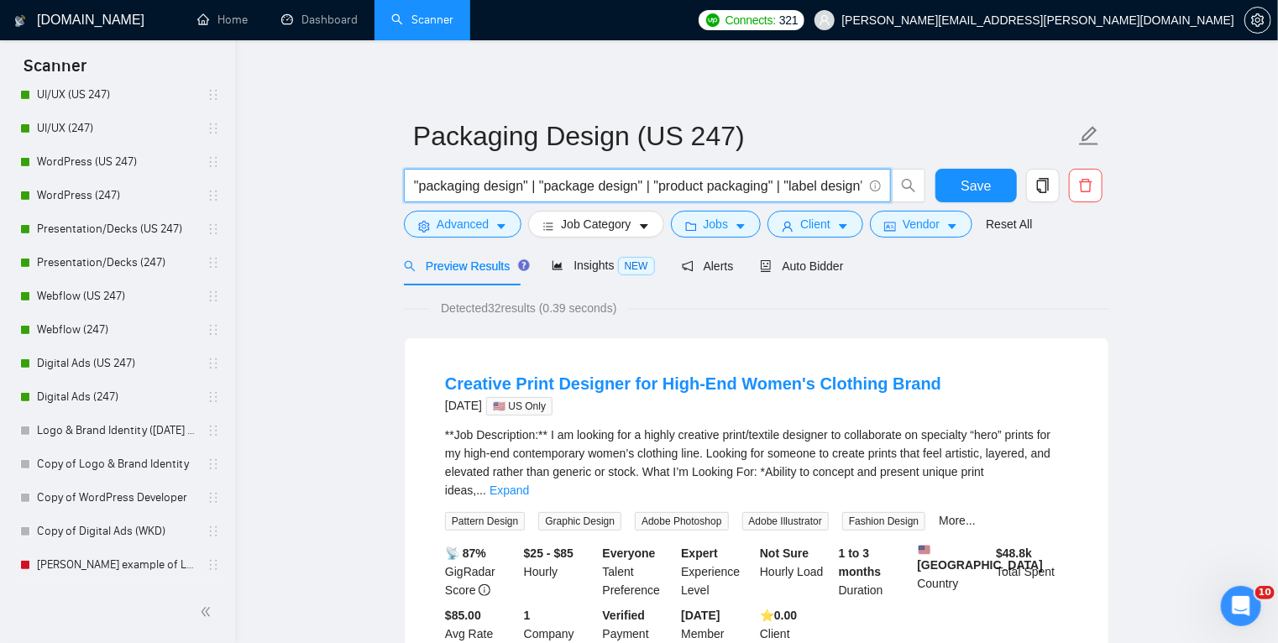
click at [671, 191] on input ""packaging design" | "package design" | "product packaging" | "label design" | …" at bounding box center [638, 185] width 448 height 21
click at [500, 225] on icon "caret-down" at bounding box center [501, 227] width 8 height 5
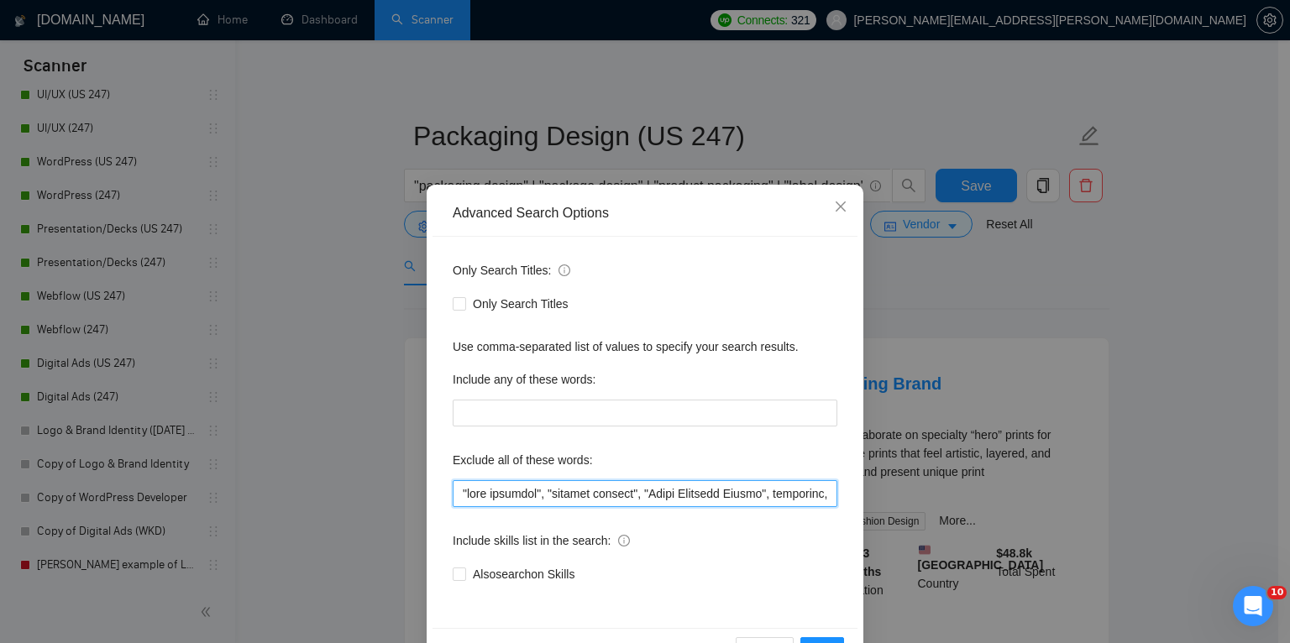
click at [515, 493] on input "text" at bounding box center [645, 493] width 384 height 27
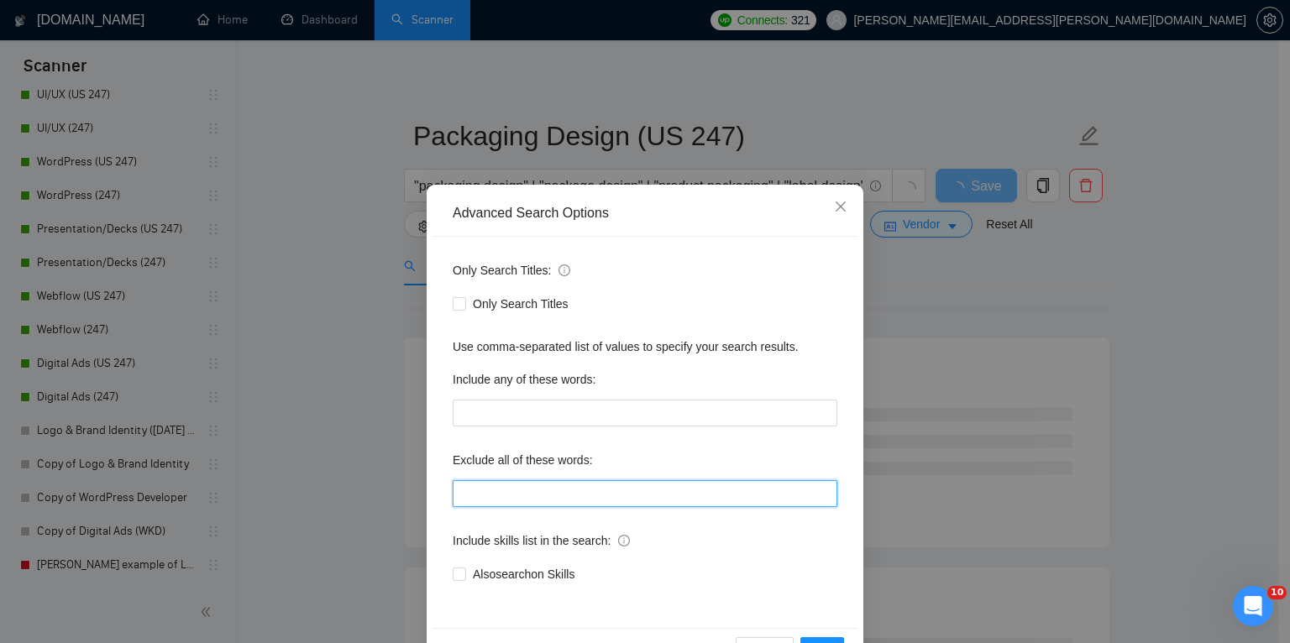
paste input "wordpress, shopify, webflow, wix, squarespace, "website design", "web design", …"
type input "wordpress, shopify, webflow, wix, squarespace, "website design", "web design", …"
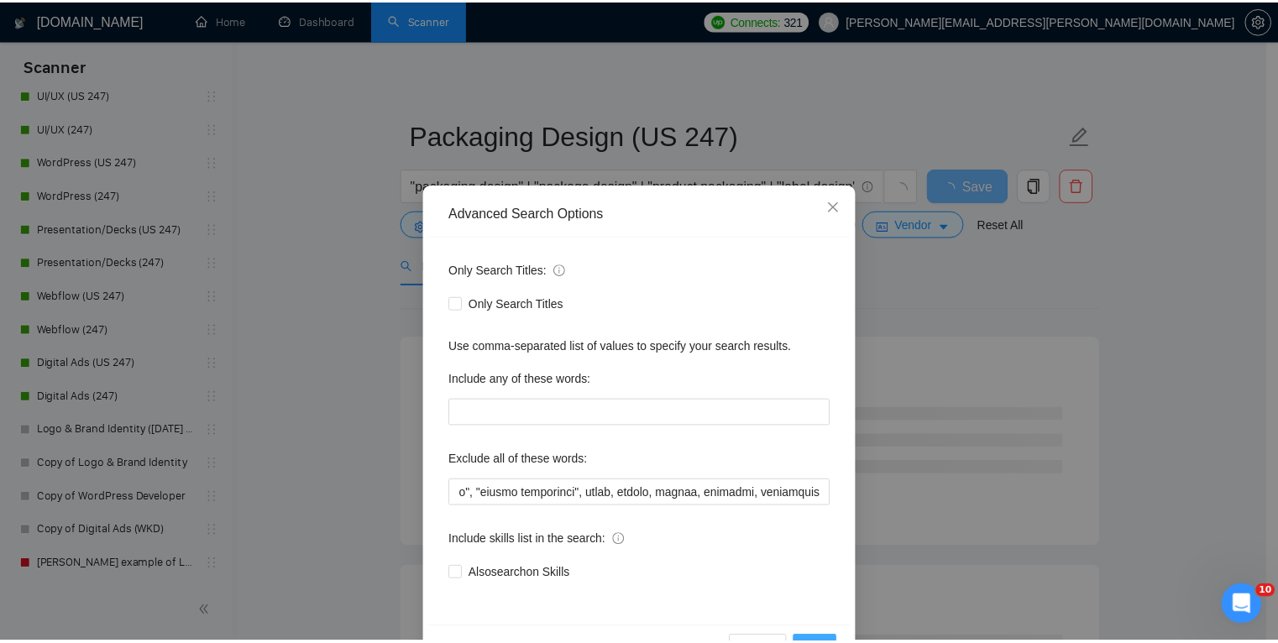
scroll to position [0, 0]
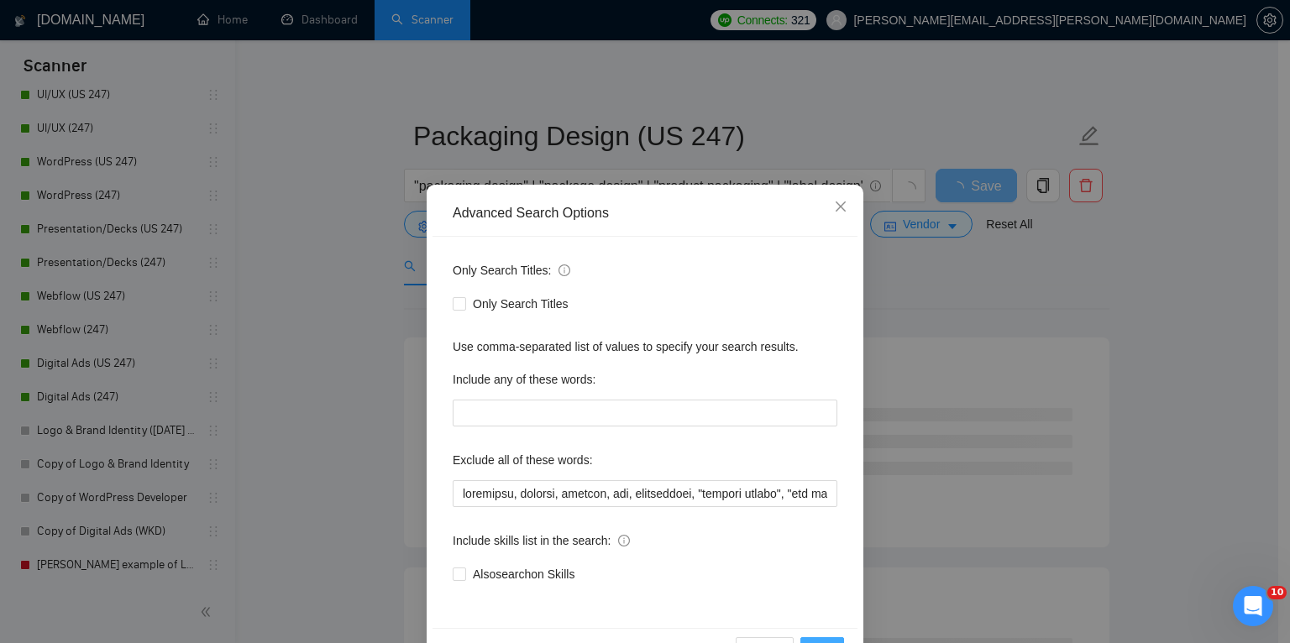
click at [822, 638] on button "OK" at bounding box center [822, 650] width 44 height 27
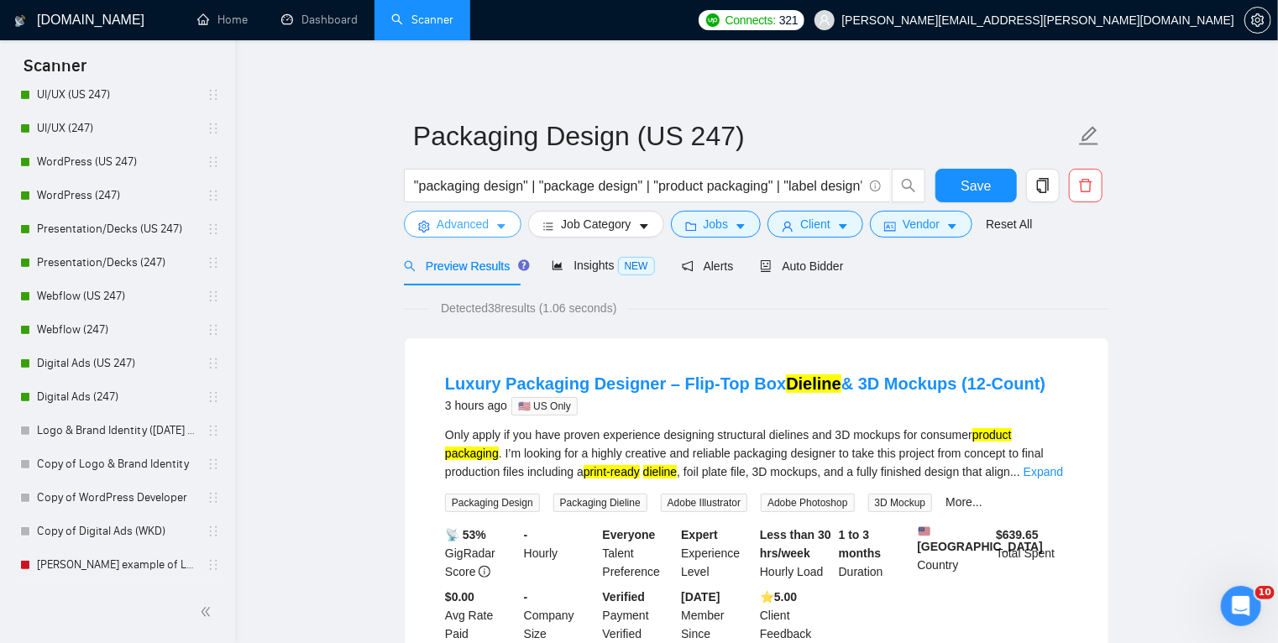
click at [496, 231] on icon "caret-down" at bounding box center [501, 227] width 12 height 12
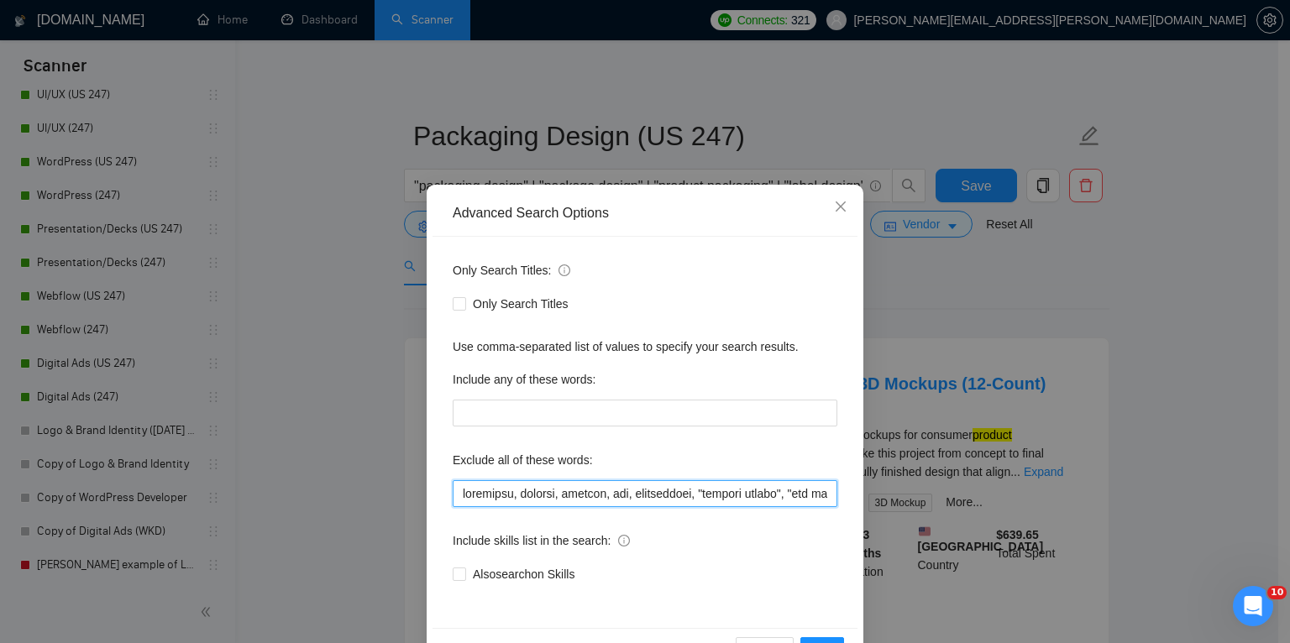
click at [550, 499] on input "text" at bounding box center [645, 493] width 384 height 27
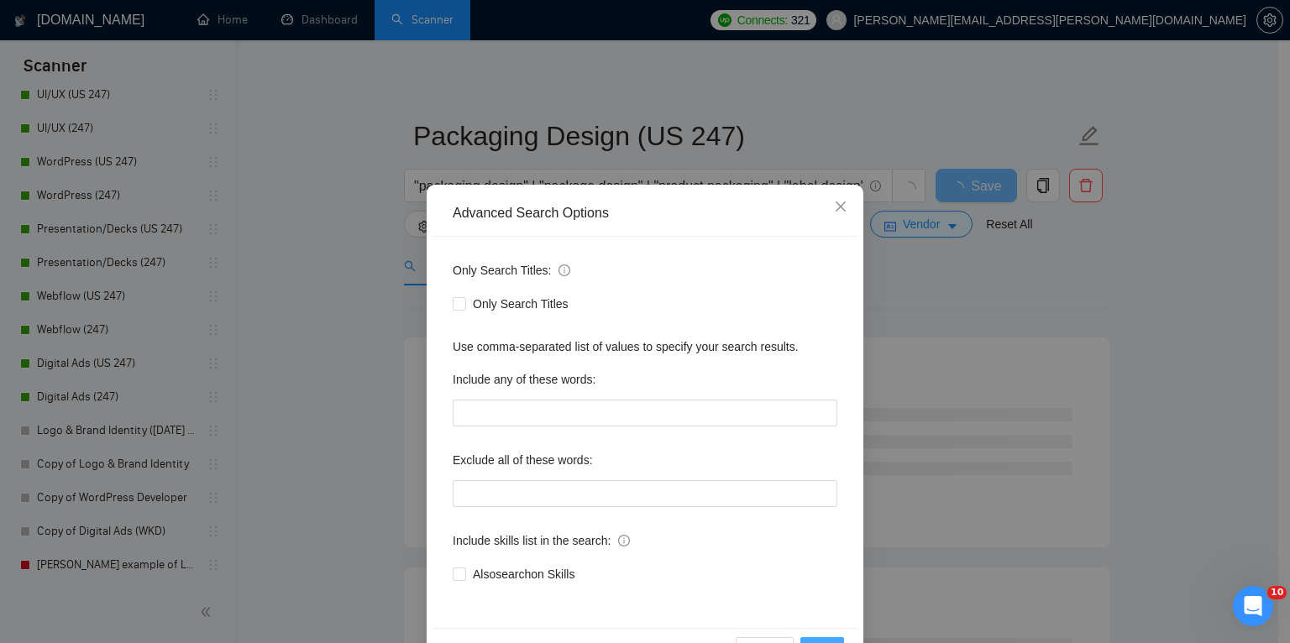
click at [829, 638] on button "OK" at bounding box center [822, 650] width 44 height 27
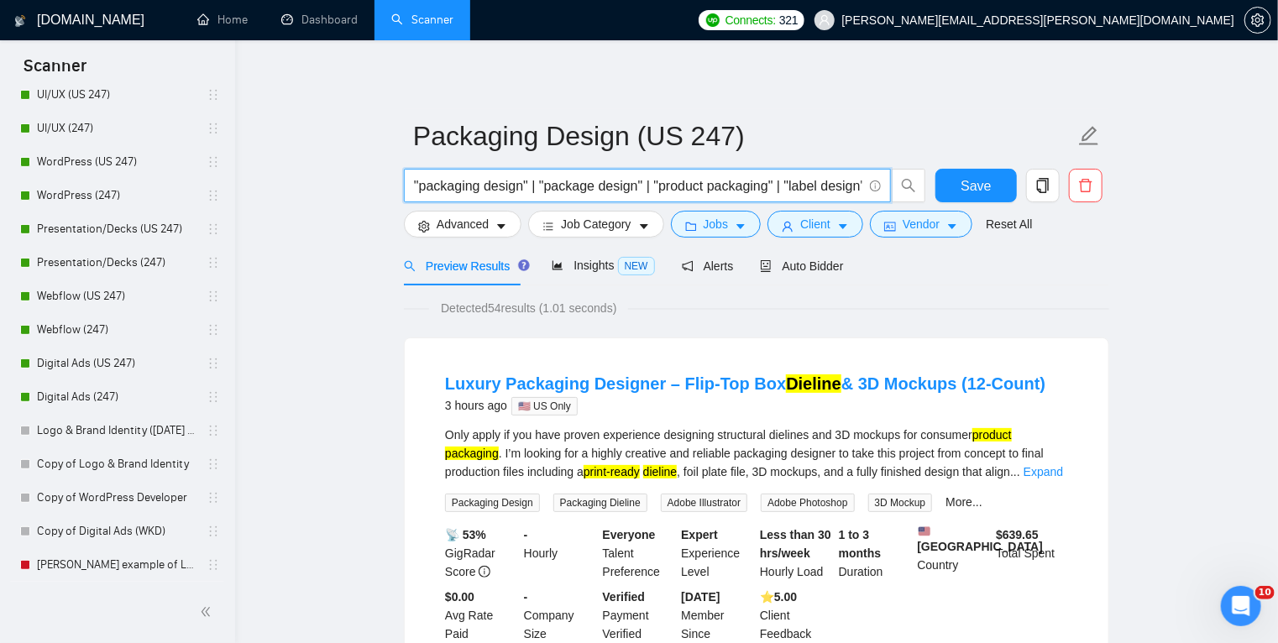
click at [683, 187] on input ""packaging design" | "package design" | "product packaging" | "label design" | …" at bounding box center [638, 185] width 448 height 21
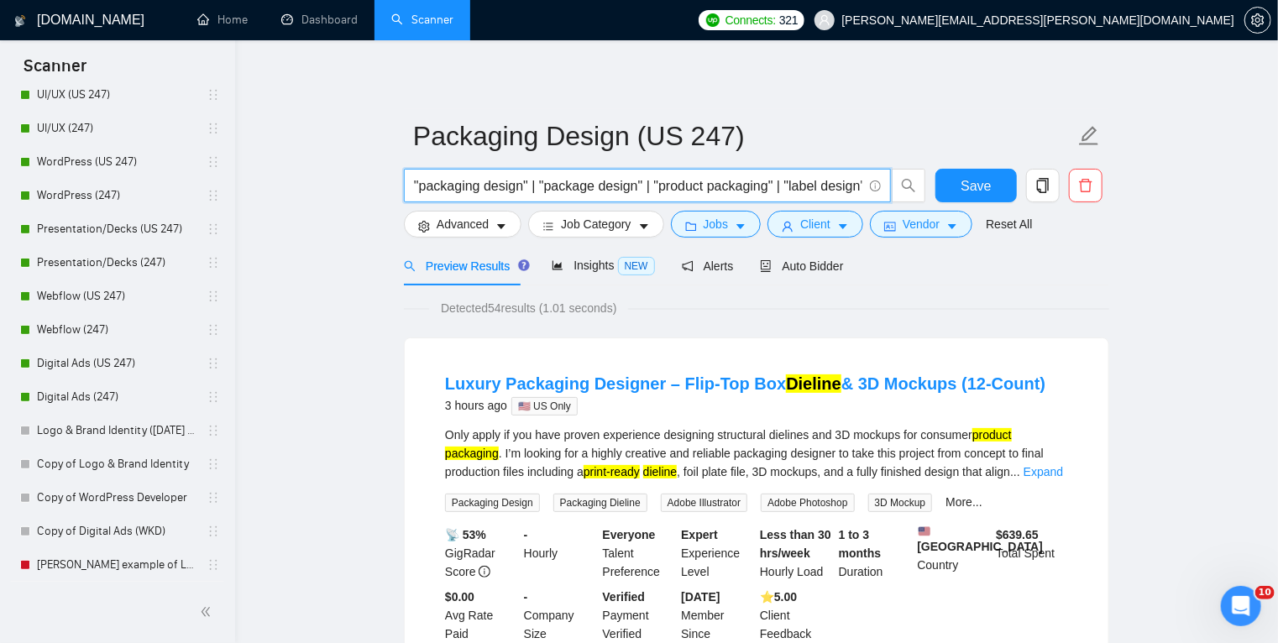
click at [509, 193] on input ""packaging design" | "package design" | "product packaging" | "label design" | …" at bounding box center [638, 185] width 448 height 21
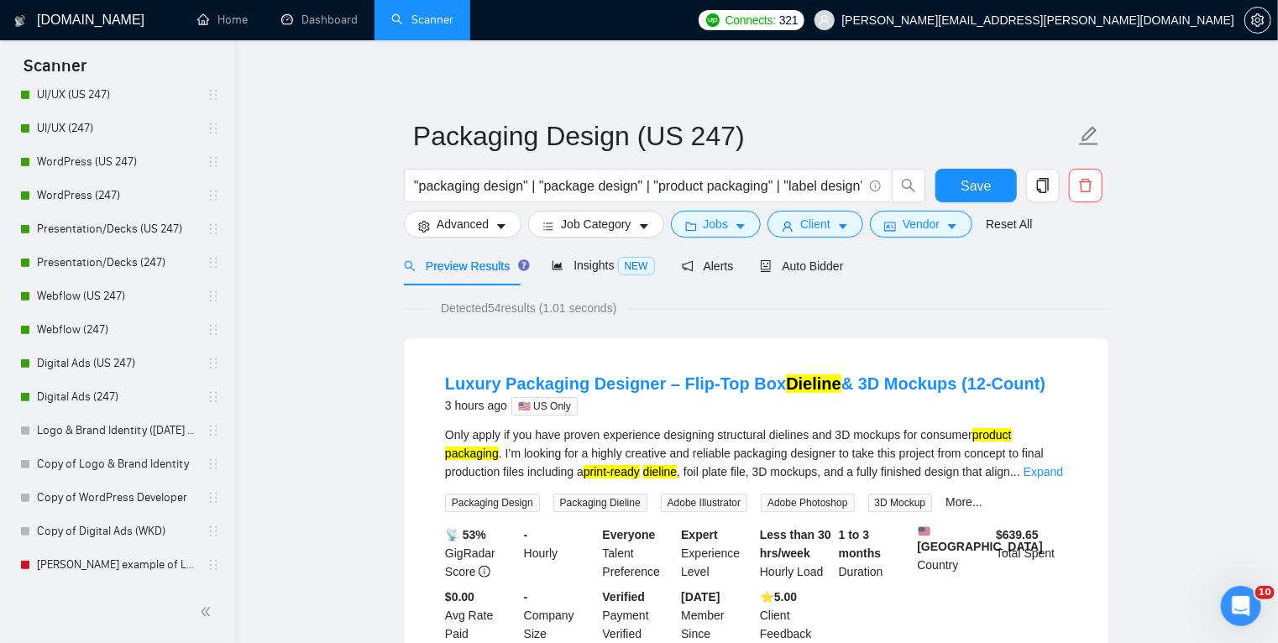
click at [571, 266] on span "Insights NEW" at bounding box center [603, 265] width 102 height 13
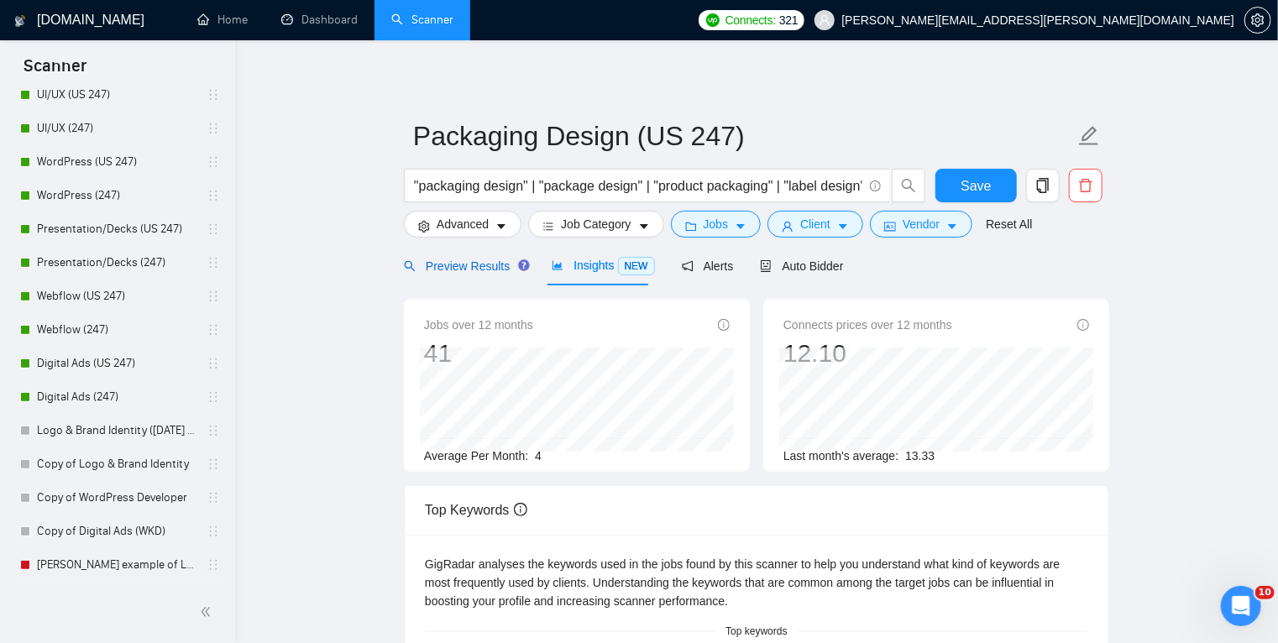
click at [489, 271] on span "Preview Results" at bounding box center [464, 265] width 121 height 13
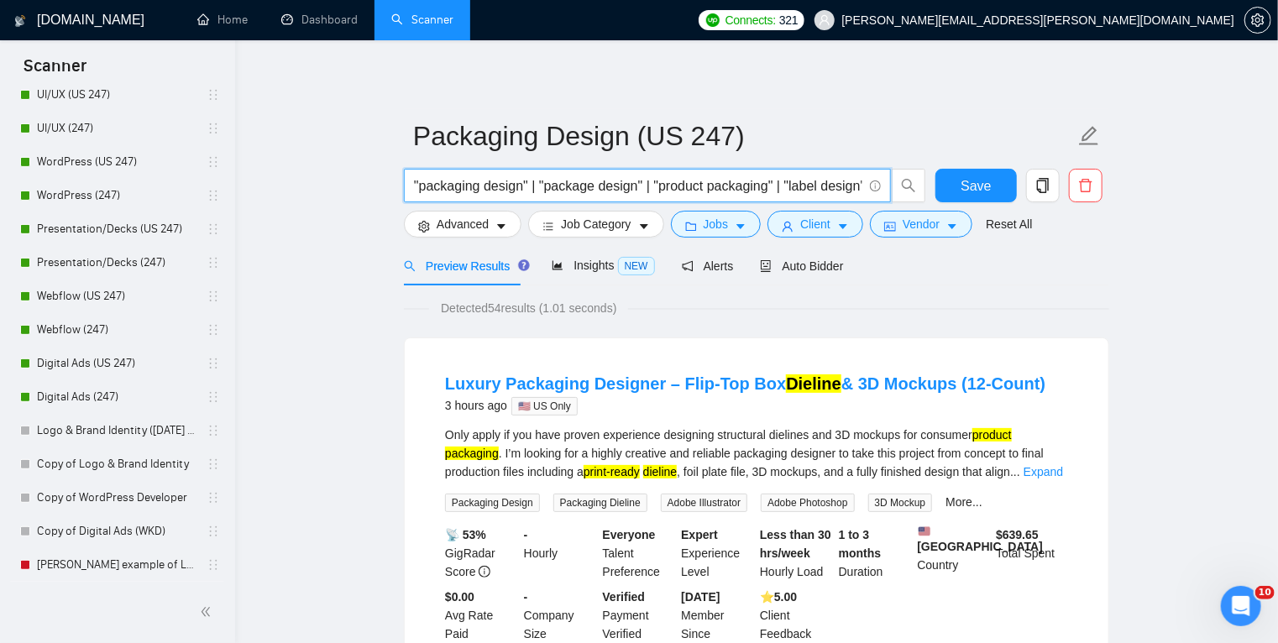
click at [568, 188] on input ""packaging design" | "package design" | "product packaging" | "label design" | …" at bounding box center [638, 185] width 448 height 21
click at [627, 191] on input ""packaging design" | "package design" | "product packaging" | "label design" | …" at bounding box center [638, 185] width 448 height 21
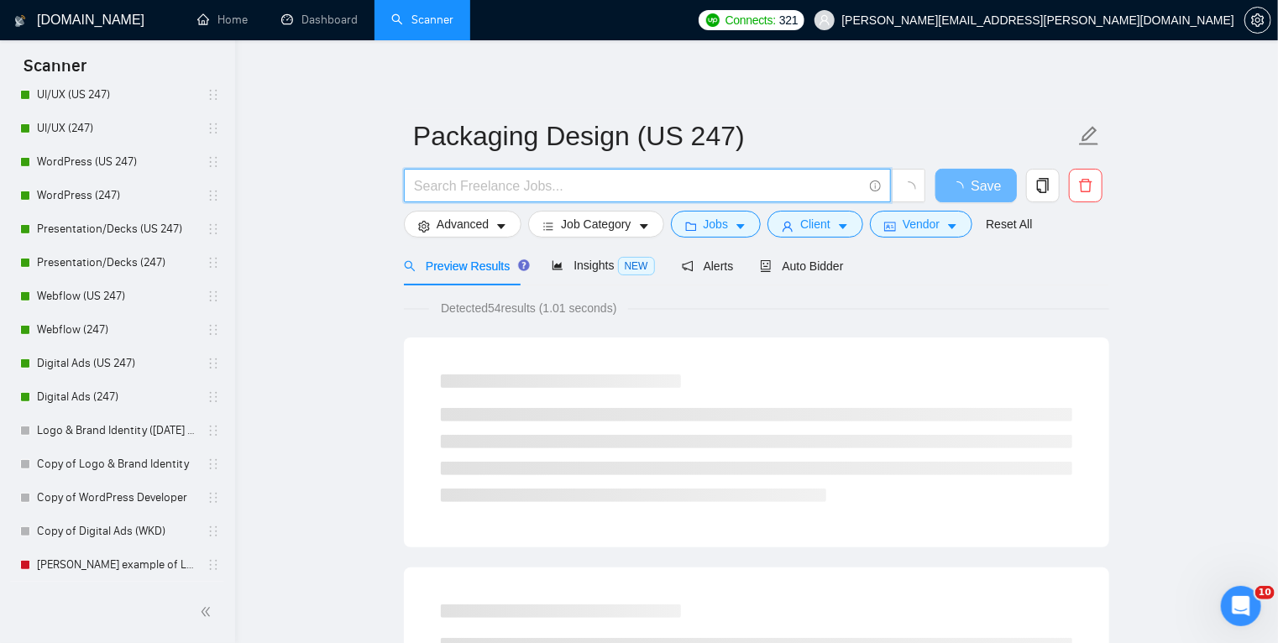
paste input ""packaging design" | "package design" | "packaging designer" | "package designe…"
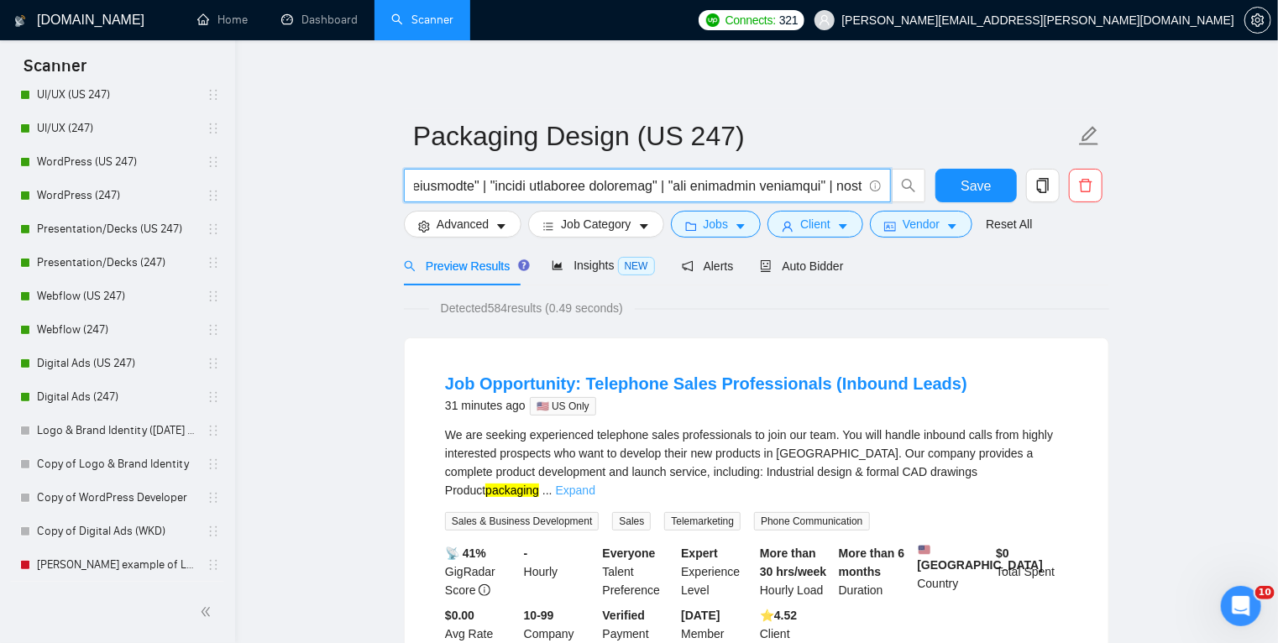
type input ""packaging design" | "package design" | "packaging designer" | "package designe…"
click at [595, 484] on link "Expand" at bounding box center [575, 490] width 39 height 13
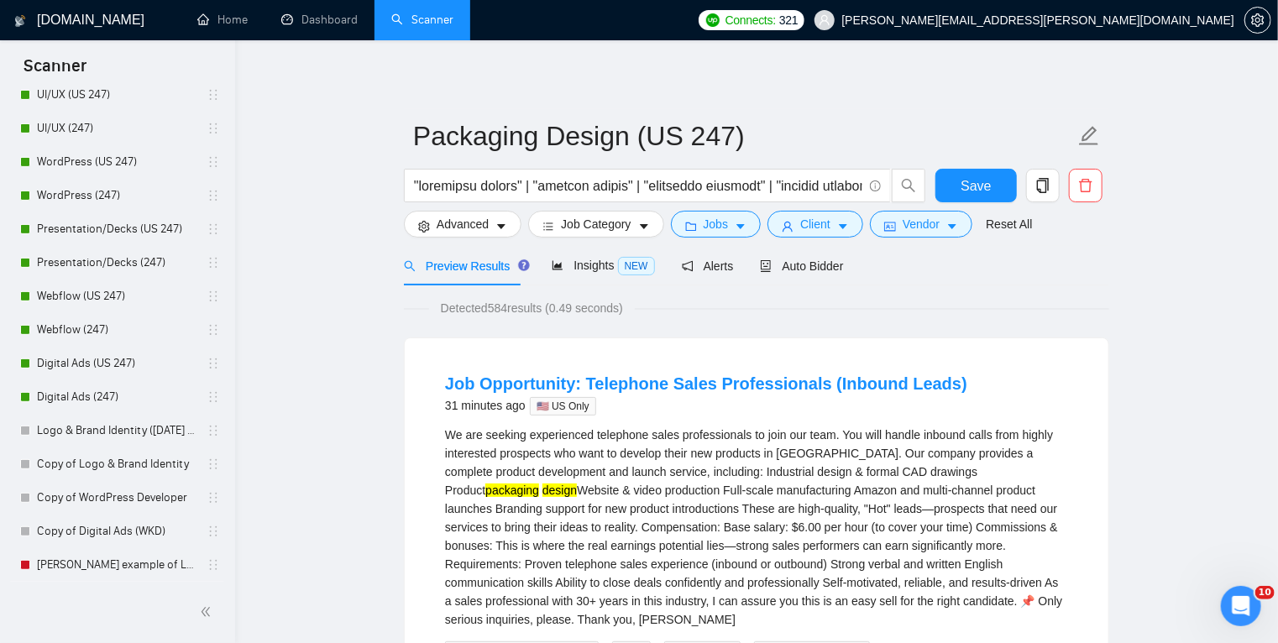
click at [563, 507] on div "We are seeking experienced telephone sales professionals to join our team. You …" at bounding box center [756, 527] width 623 height 203
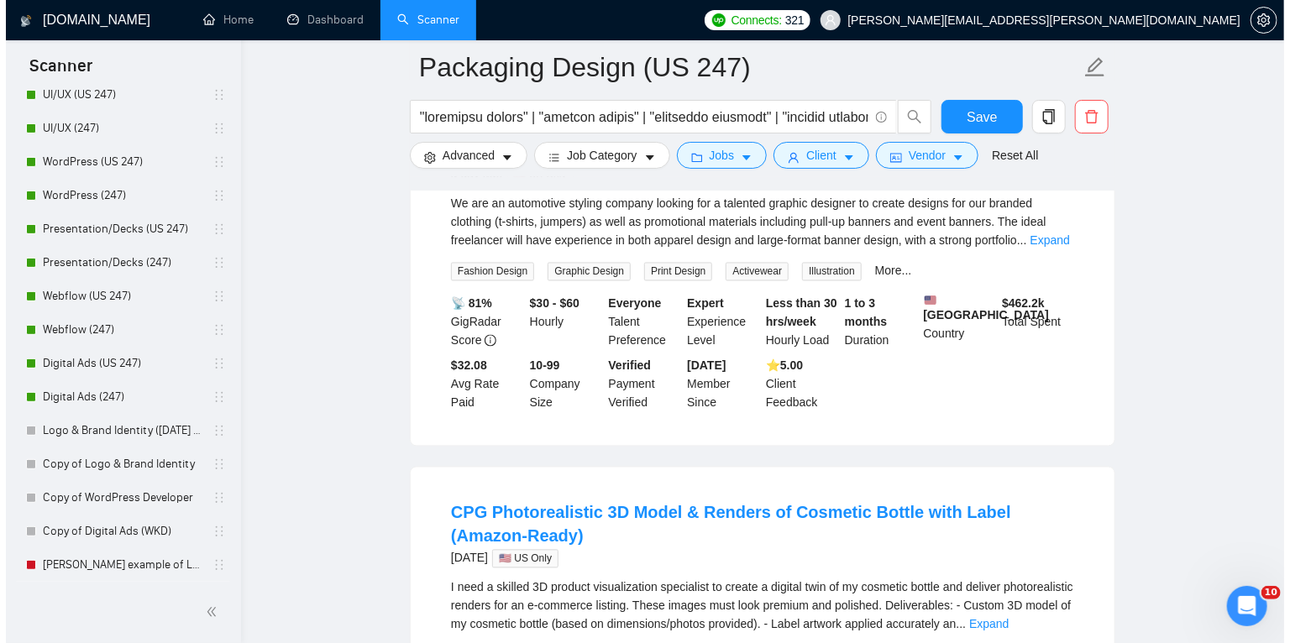
scroll to position [1492, 0]
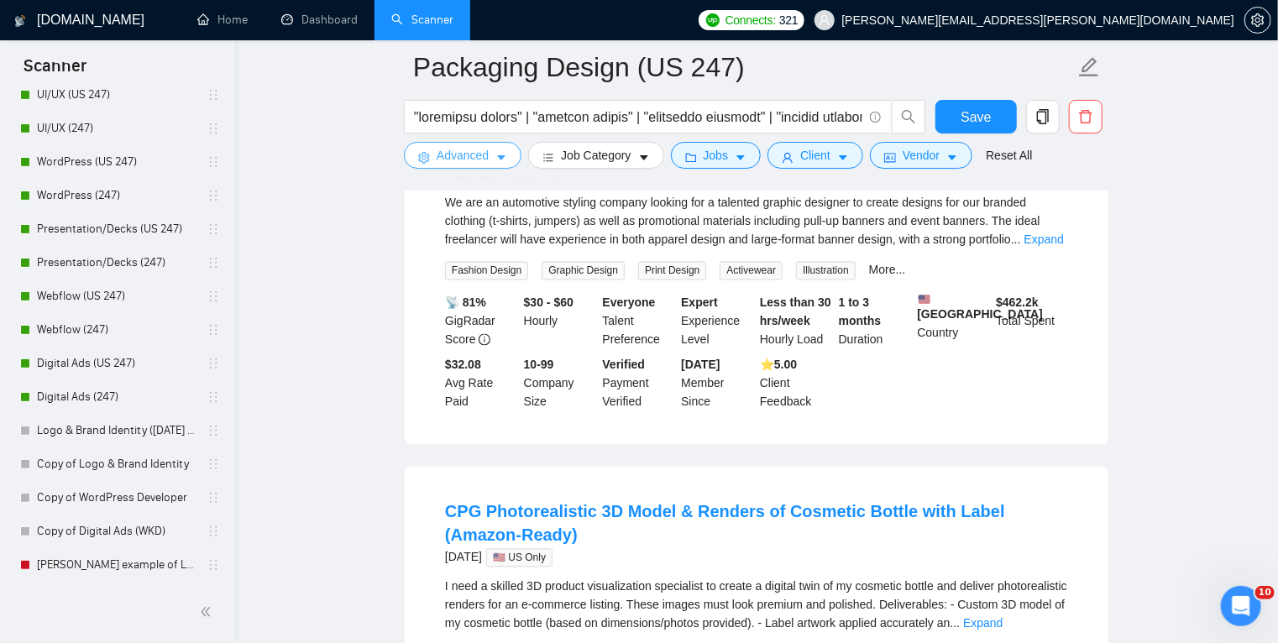
click at [485, 156] on span "Advanced" at bounding box center [463, 155] width 52 height 18
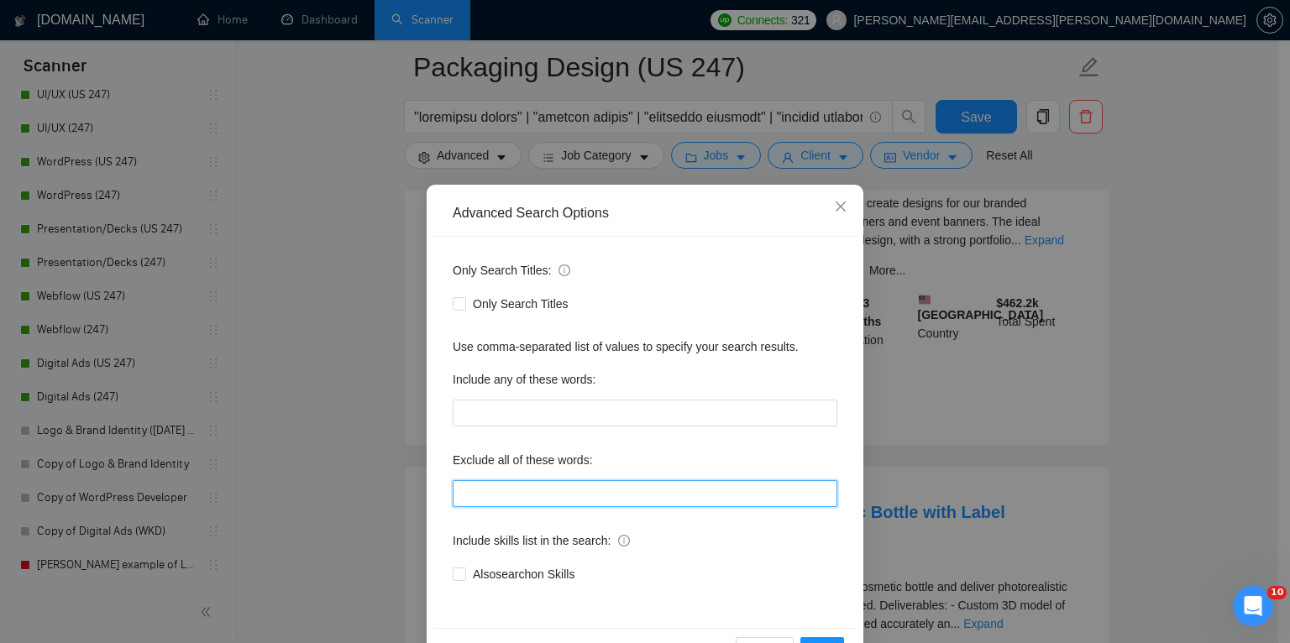
click at [491, 490] on input "text" at bounding box center [645, 493] width 384 height 27
paste input "wordpress, shopify, webflow, wix, squarespace, "website design", "web design", …"
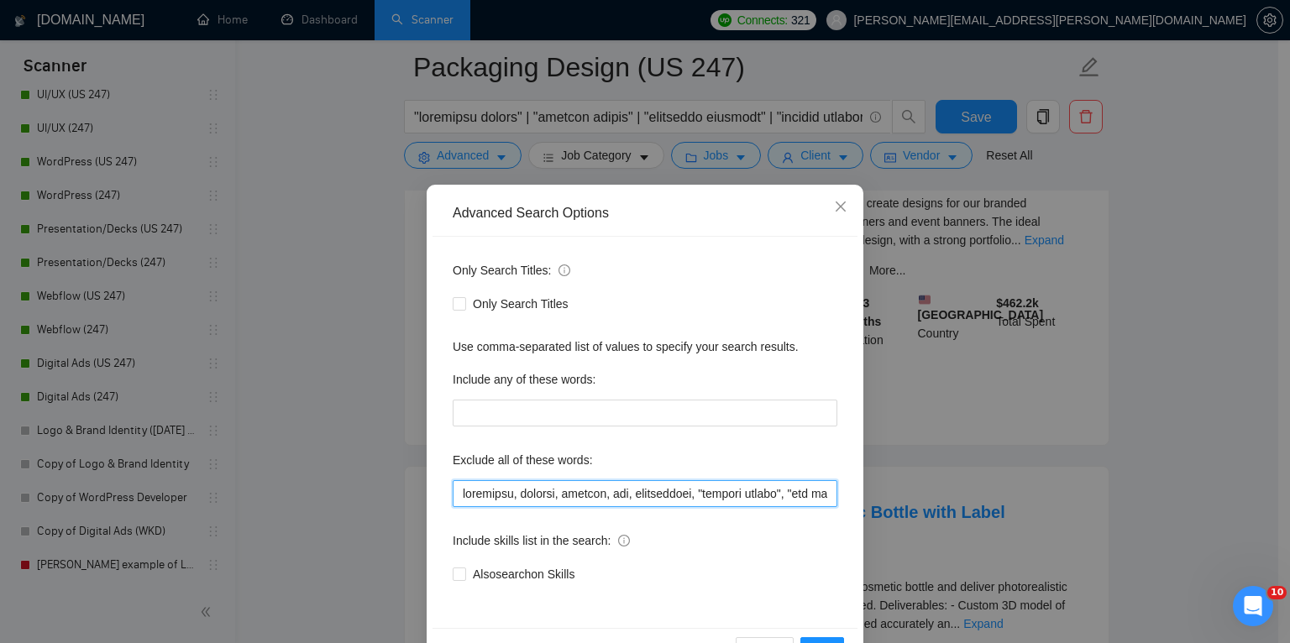
scroll to position [0, 5021]
type input "wordpress, shopify, webflow, wix, squarespace, "website design", "web design", …"
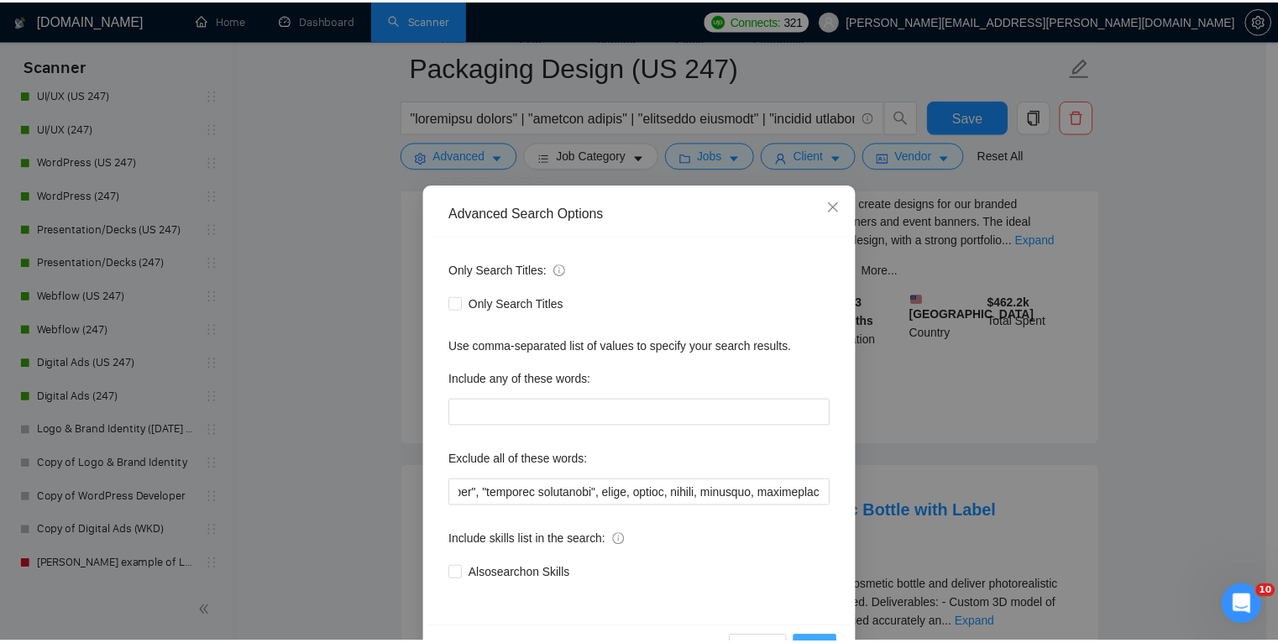
scroll to position [0, 0]
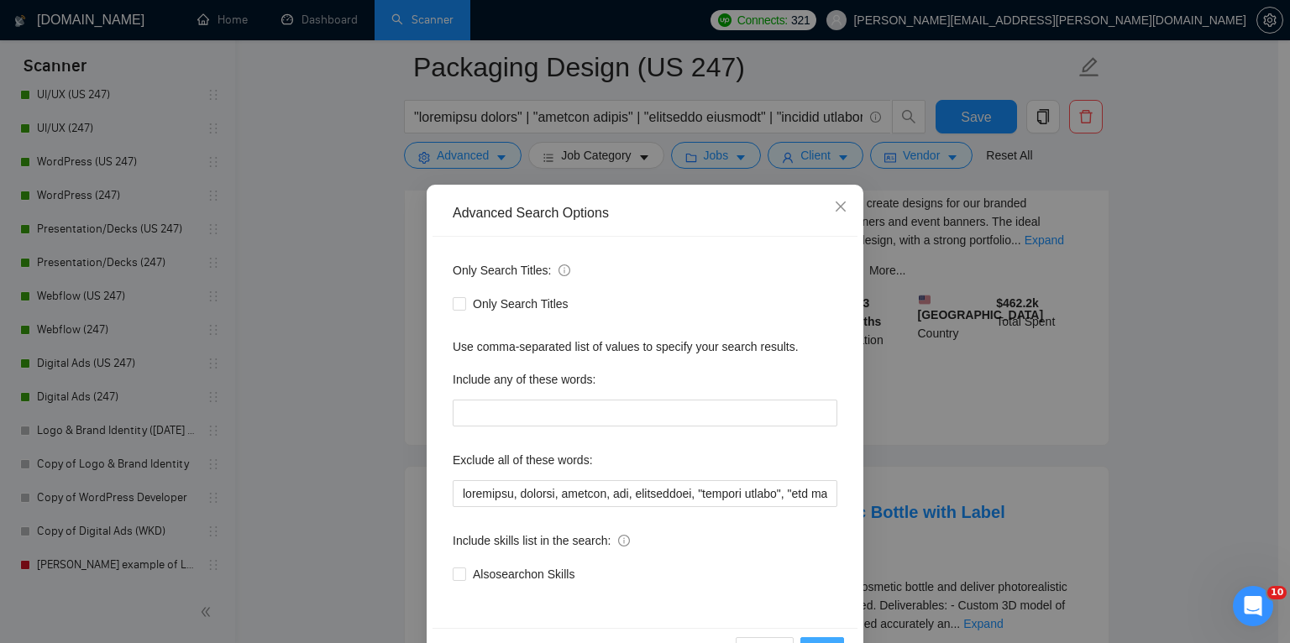
click at [815, 641] on span "OK" at bounding box center [821, 650] width 17 height 18
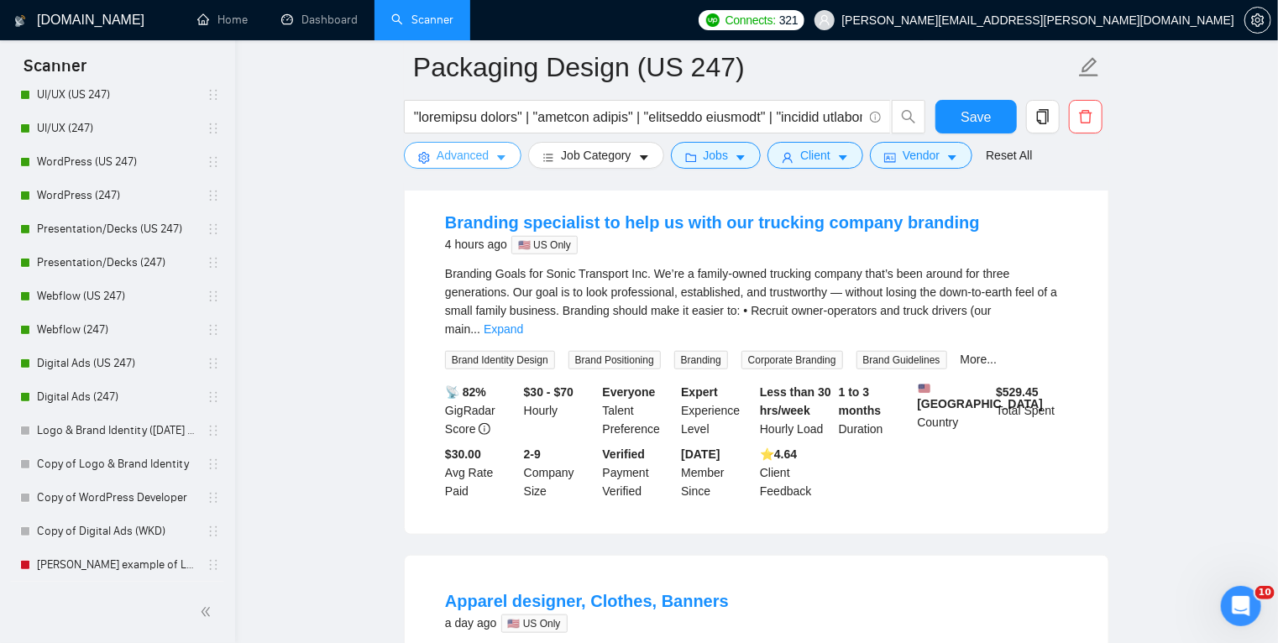
scroll to position [536, 0]
click at [523, 322] on link "Expand" at bounding box center [503, 328] width 39 height 13
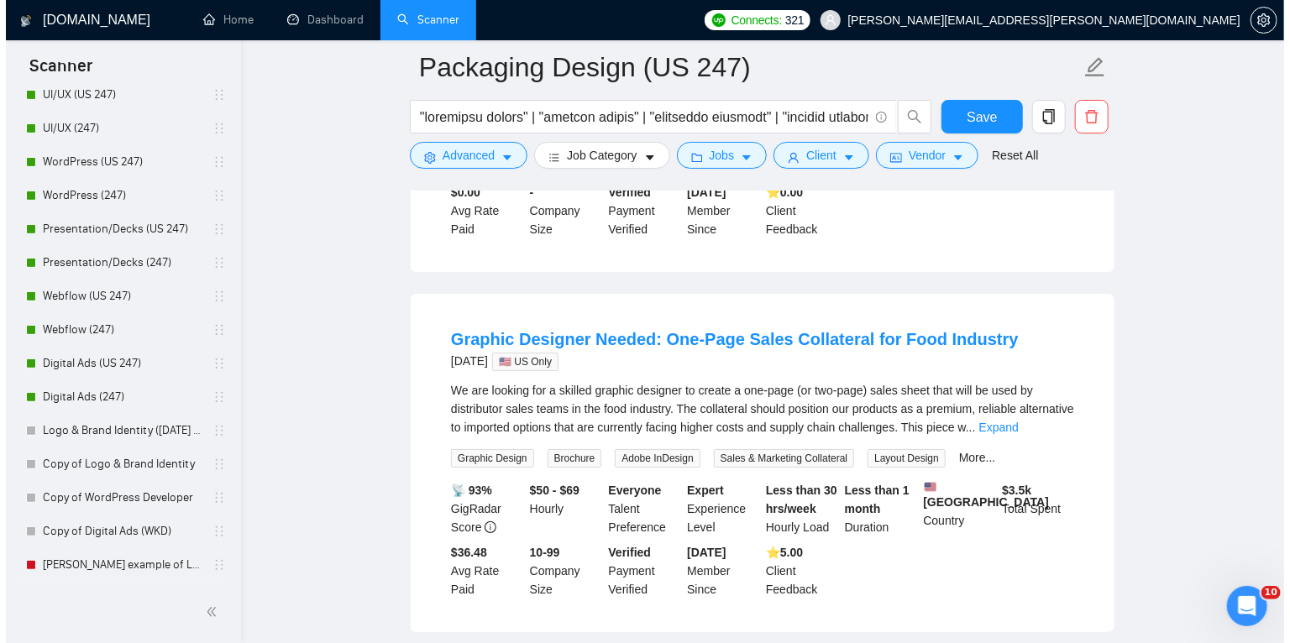
scroll to position [2899, 0]
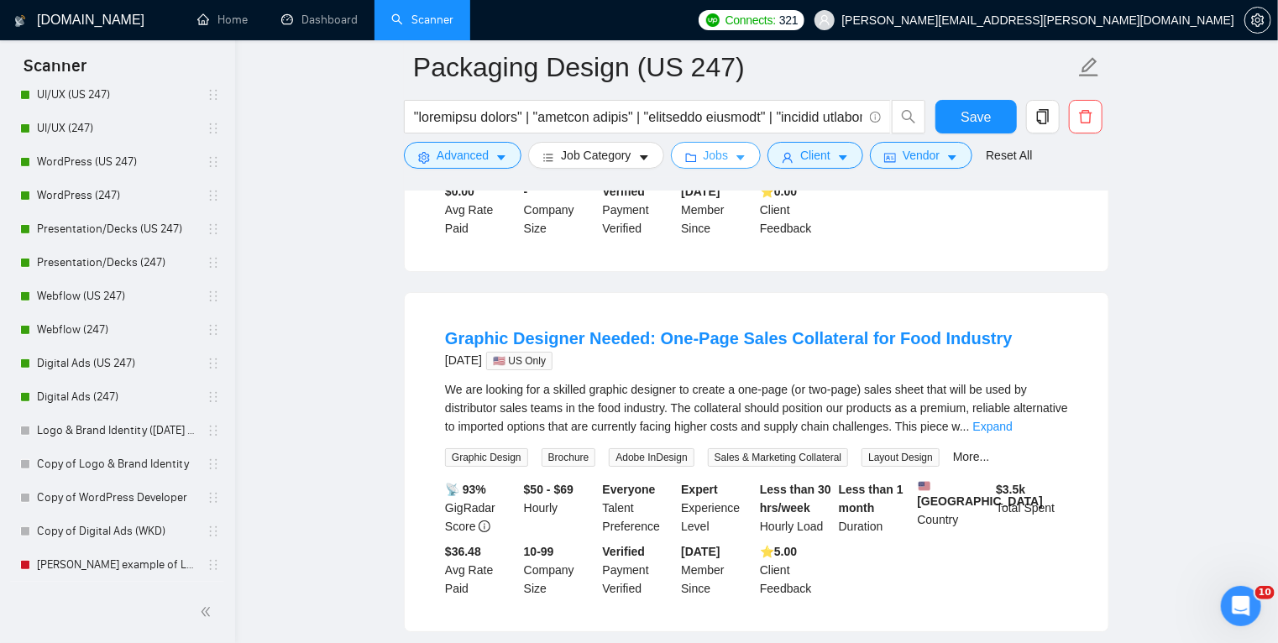
click at [736, 157] on icon "caret-down" at bounding box center [740, 158] width 8 height 5
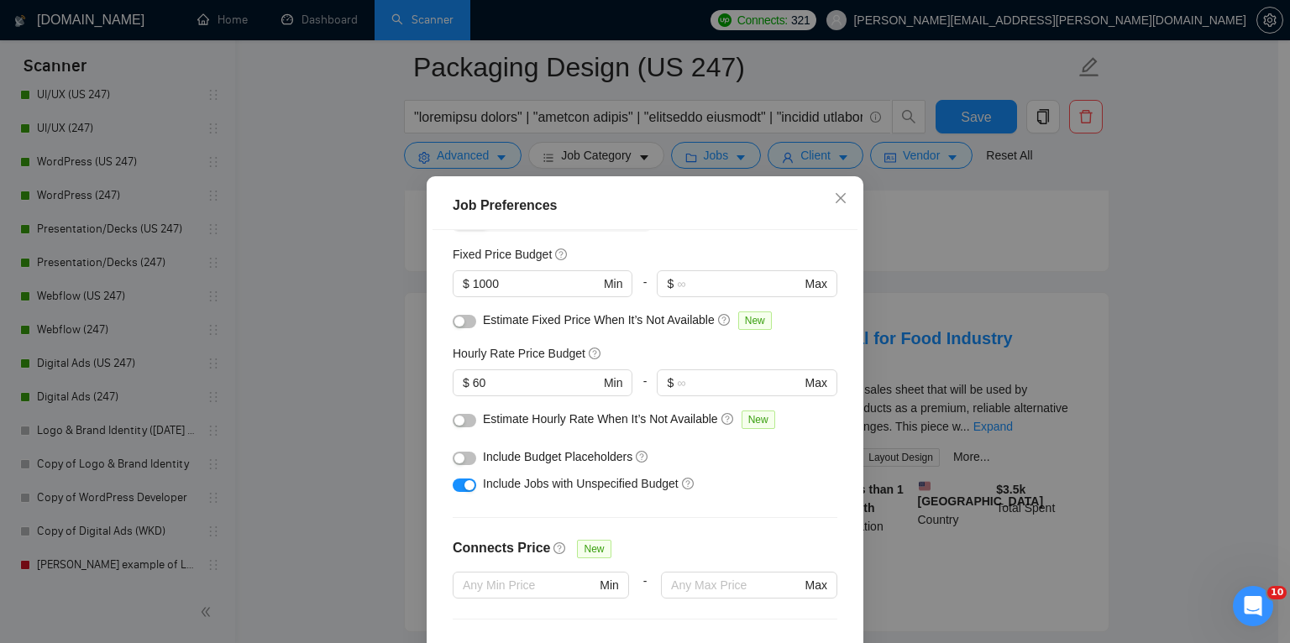
scroll to position [107, 0]
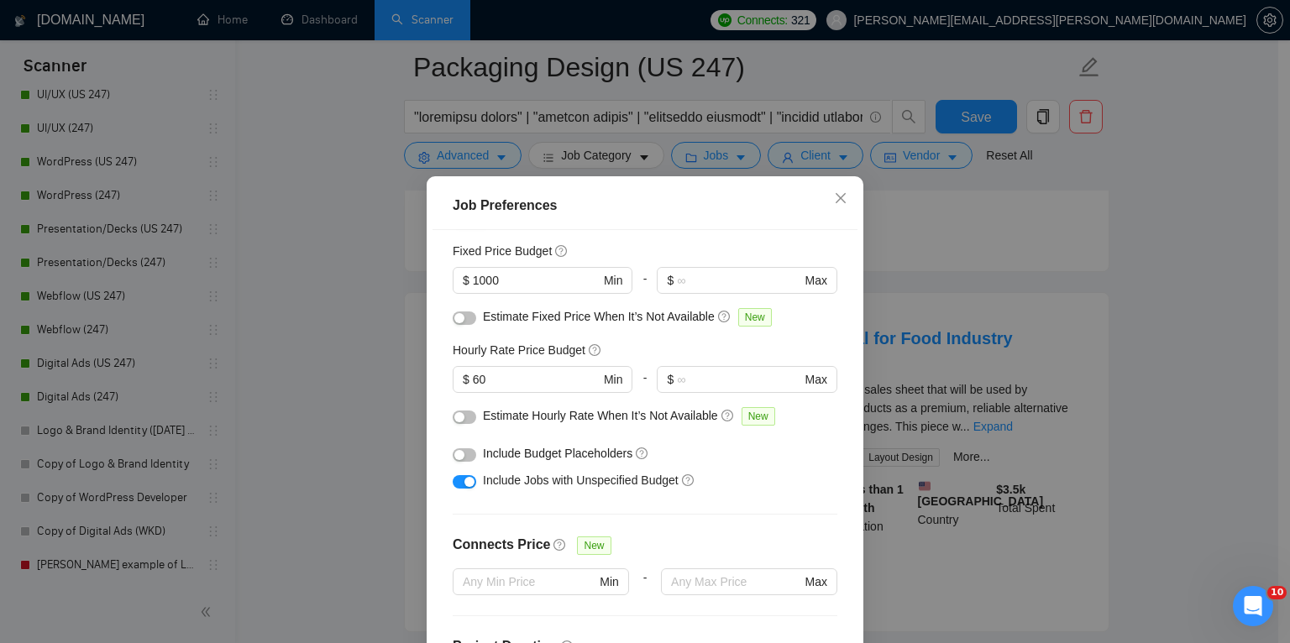
click at [746, 489] on div "Include Jobs with Unspecified Budget" at bounding box center [651, 480] width 337 height 18
drag, startPoint x: 719, startPoint y: 416, endPoint x: 463, endPoint y: 416, distance: 255.2
click at [463, 416] on div "Estimate Hourly Rate When It’s Not Available New" at bounding box center [645, 419] width 384 height 27
click at [463, 416] on button "button" at bounding box center [465, 417] width 24 height 13
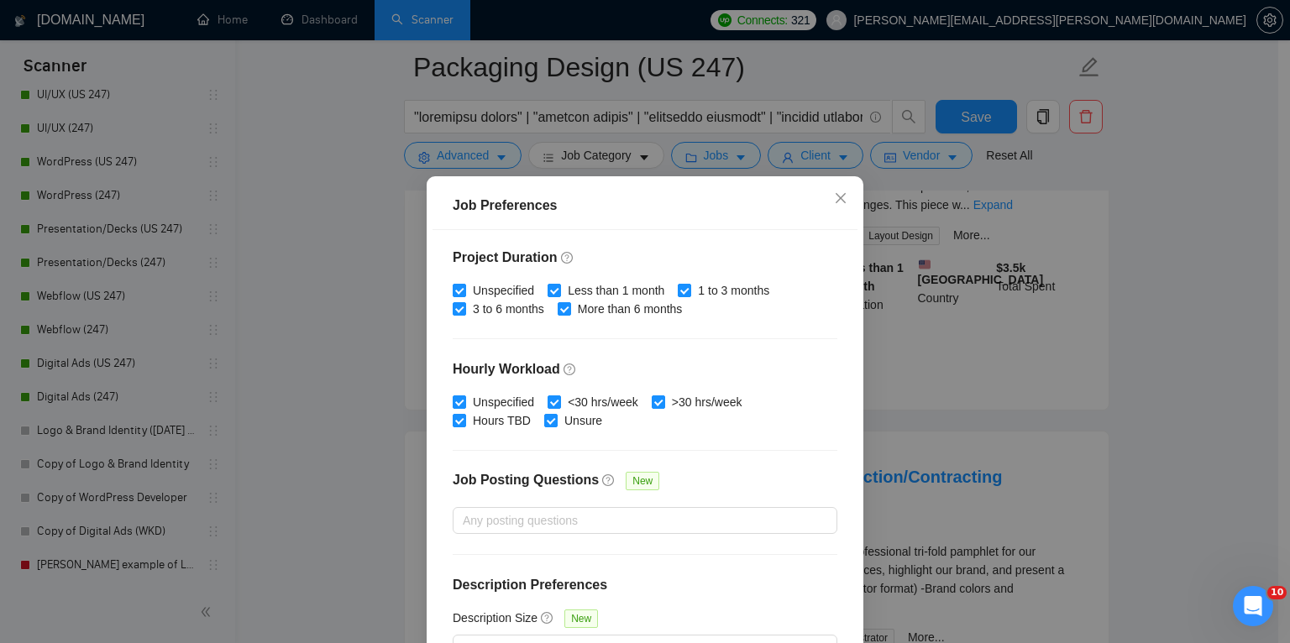
scroll to position [111, 0]
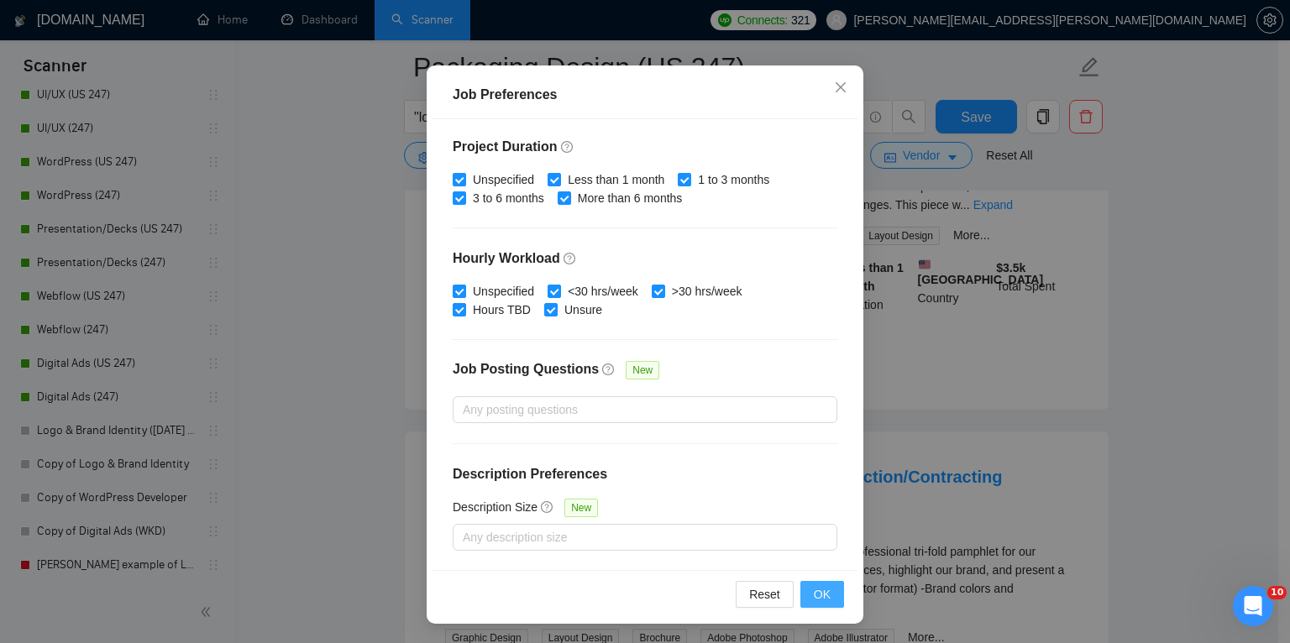
click at [819, 591] on span "OK" at bounding box center [821, 594] width 17 height 18
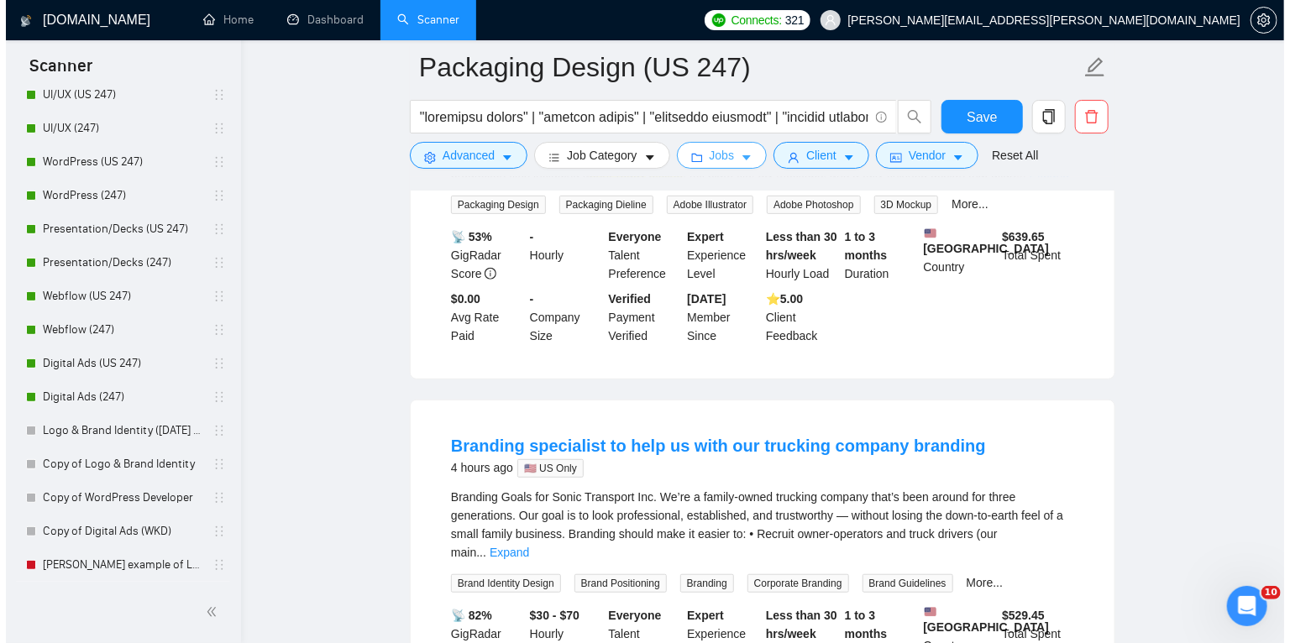
scroll to position [312, 0]
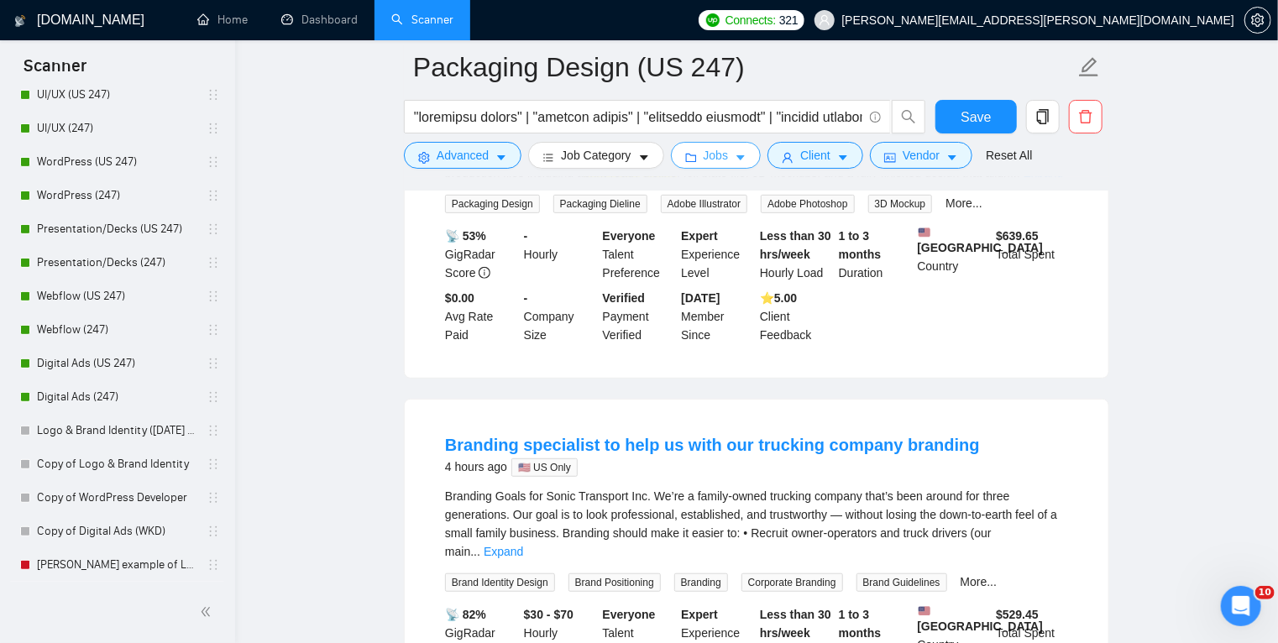
click at [737, 159] on icon "caret-down" at bounding box center [741, 158] width 12 height 12
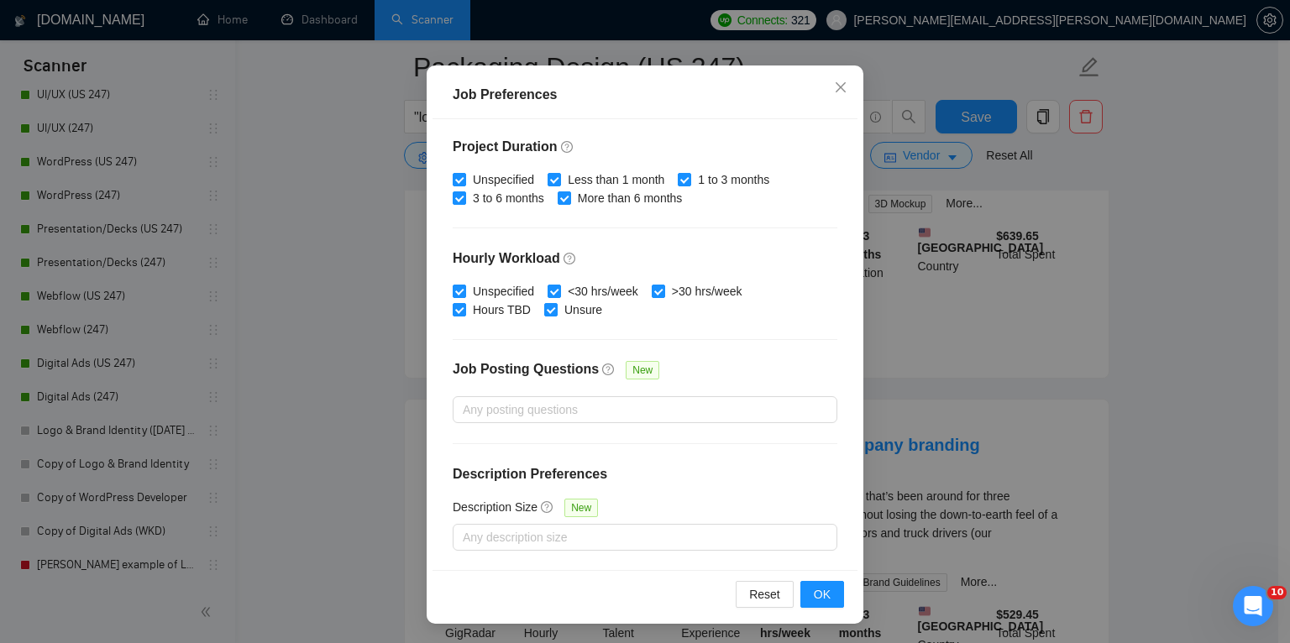
scroll to position [0, 0]
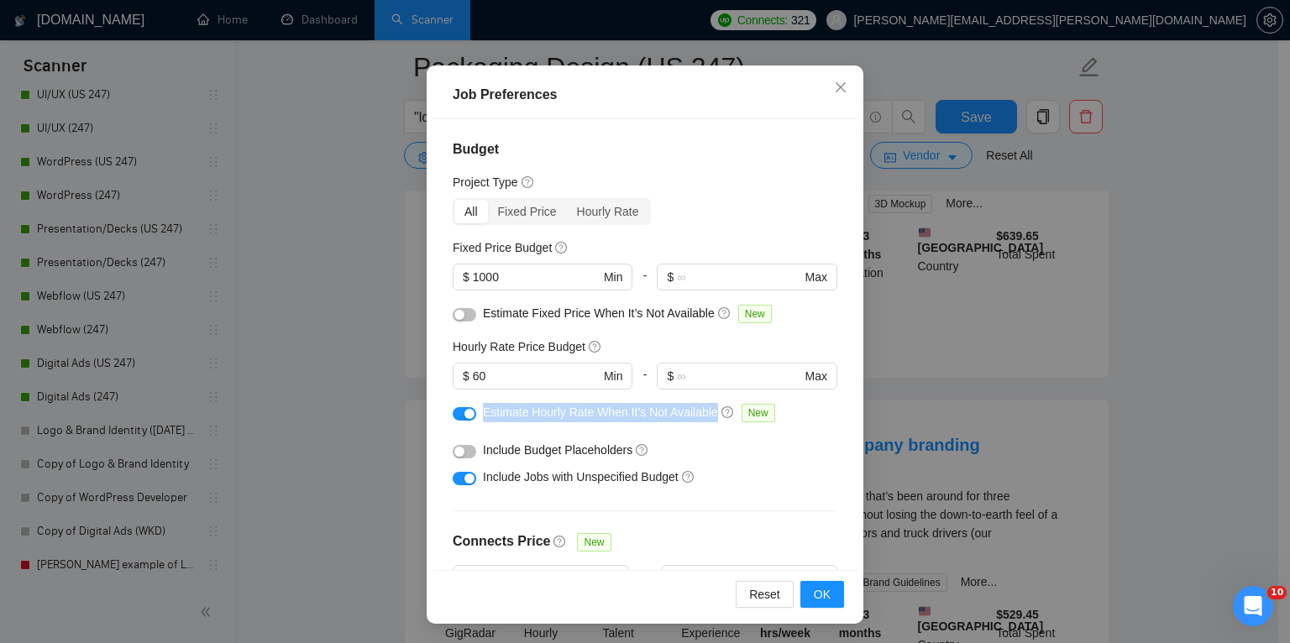
click at [464, 415] on div "button" at bounding box center [469, 414] width 10 height 10
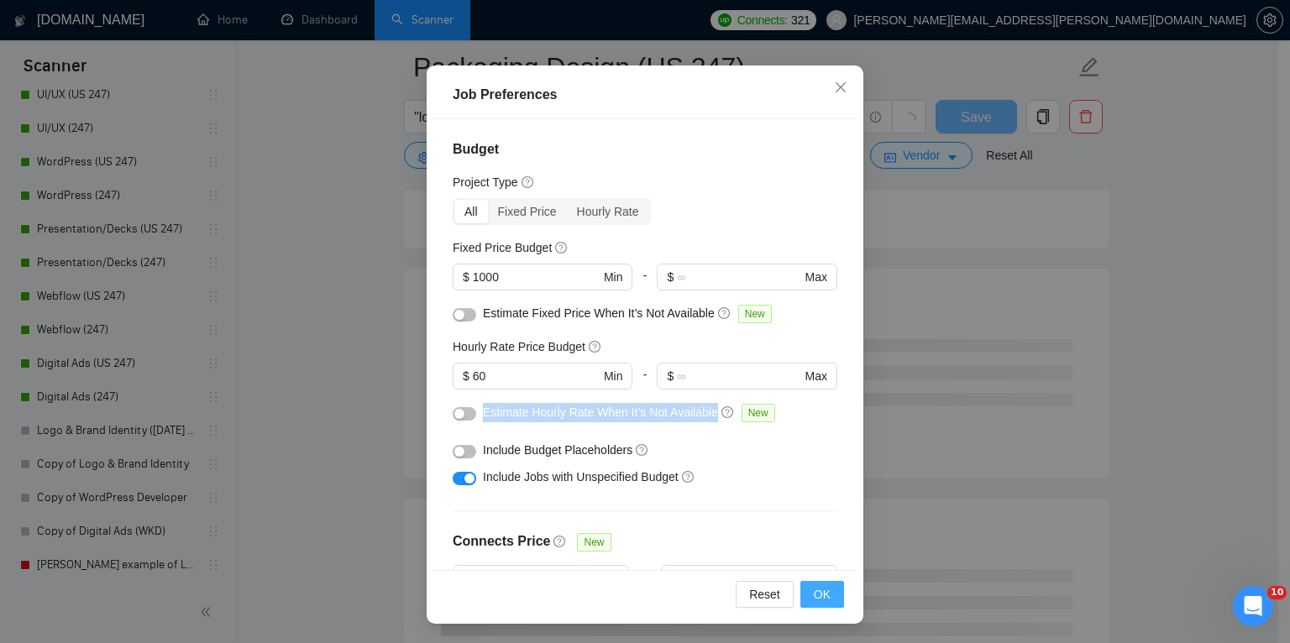
click at [833, 596] on button "OK" at bounding box center [822, 594] width 44 height 27
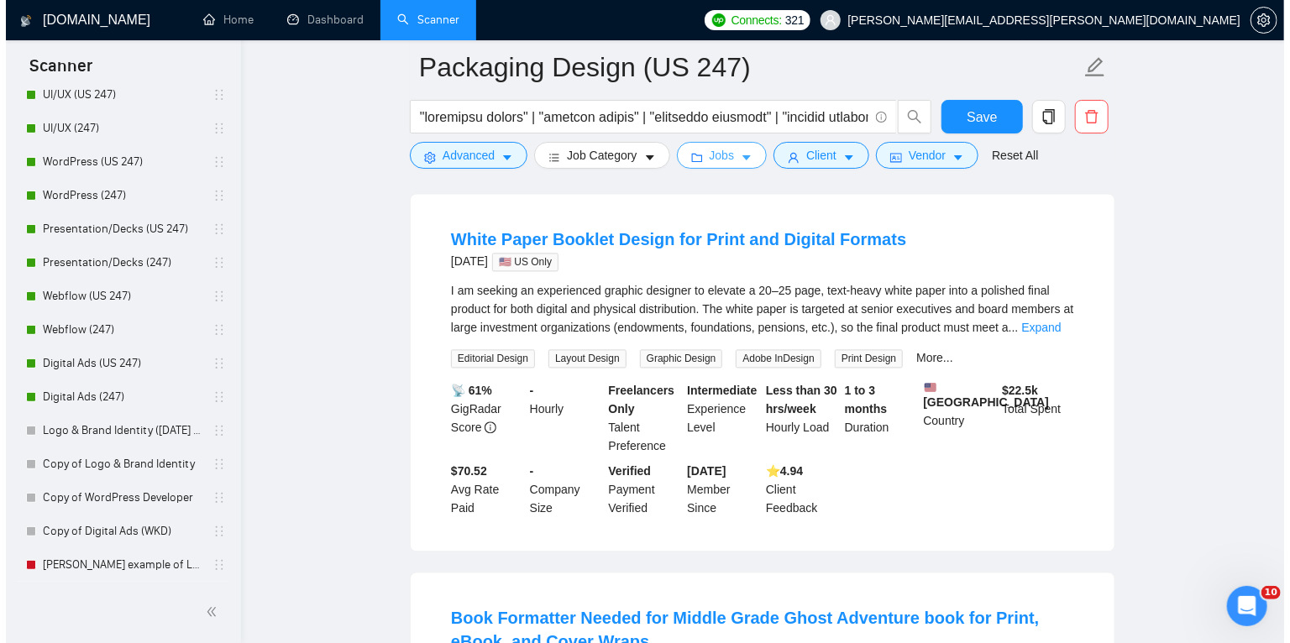
scroll to position [1615, 0]
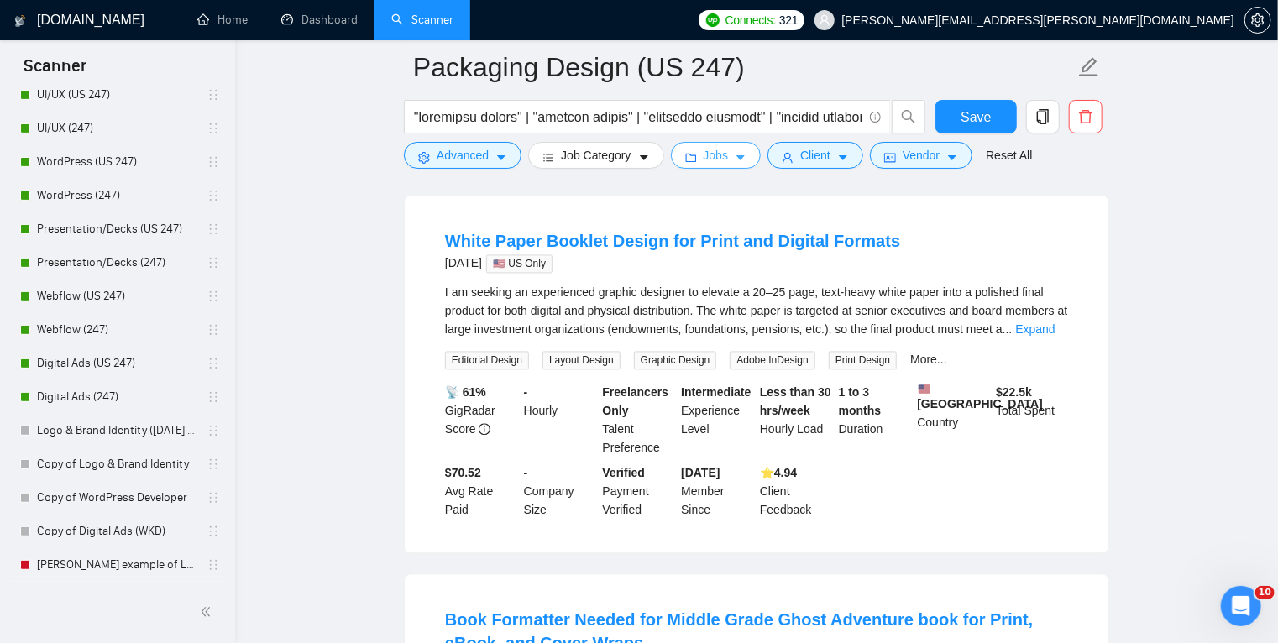
click at [735, 154] on icon "caret-down" at bounding box center [741, 158] width 12 height 12
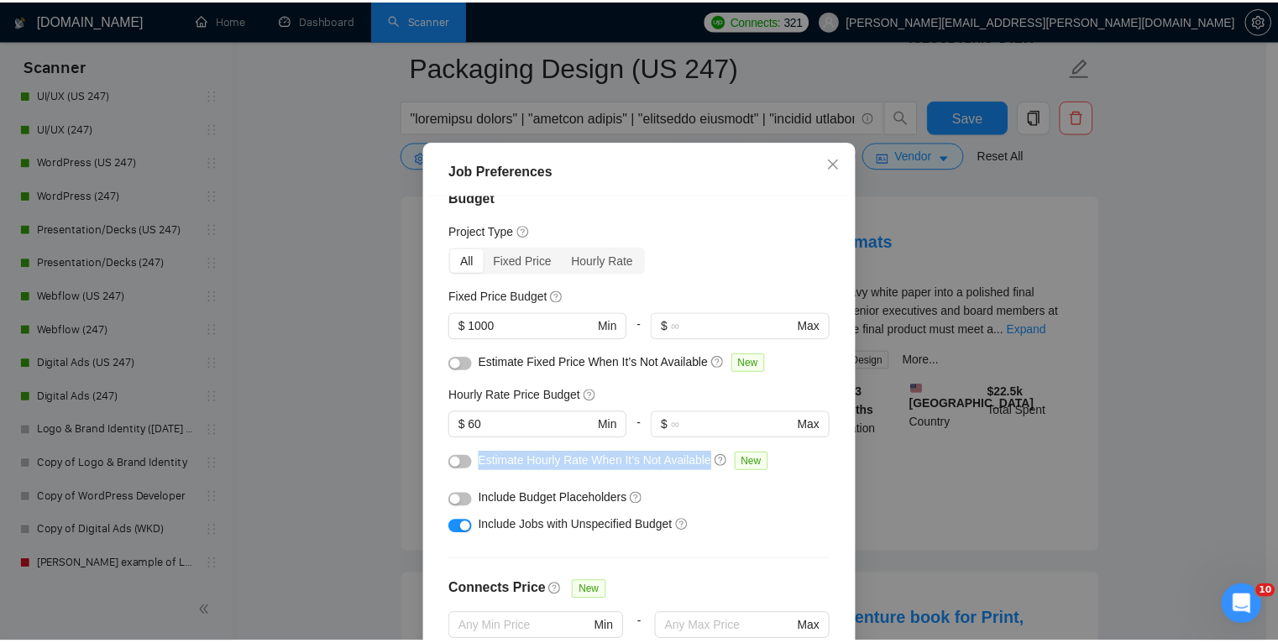
scroll to position [3, 0]
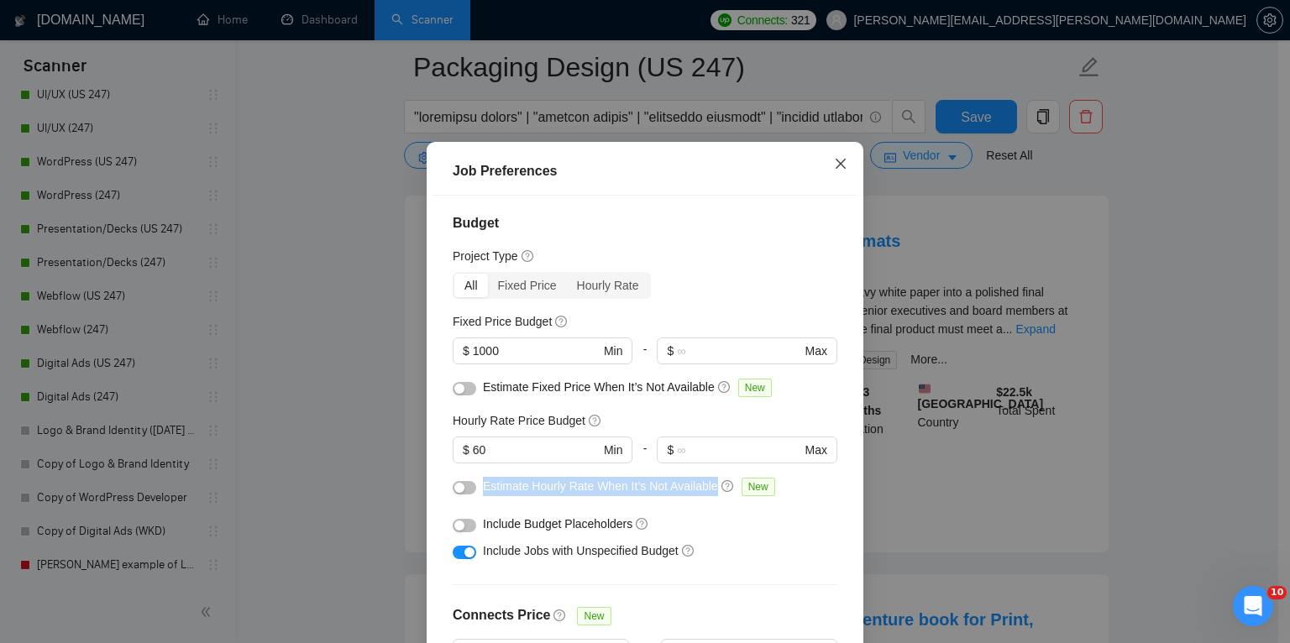
click at [835, 169] on icon "close" at bounding box center [840, 164] width 10 height 10
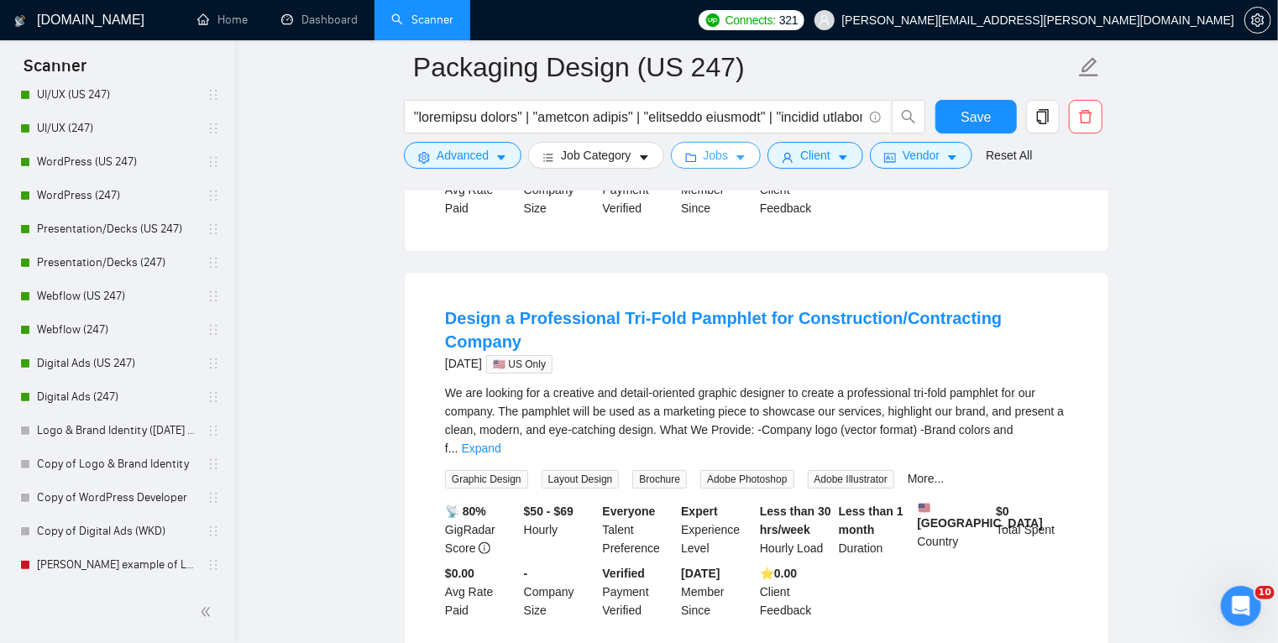
scroll to position [3059, 0]
click at [501, 440] on link "Expand" at bounding box center [481, 446] width 39 height 13
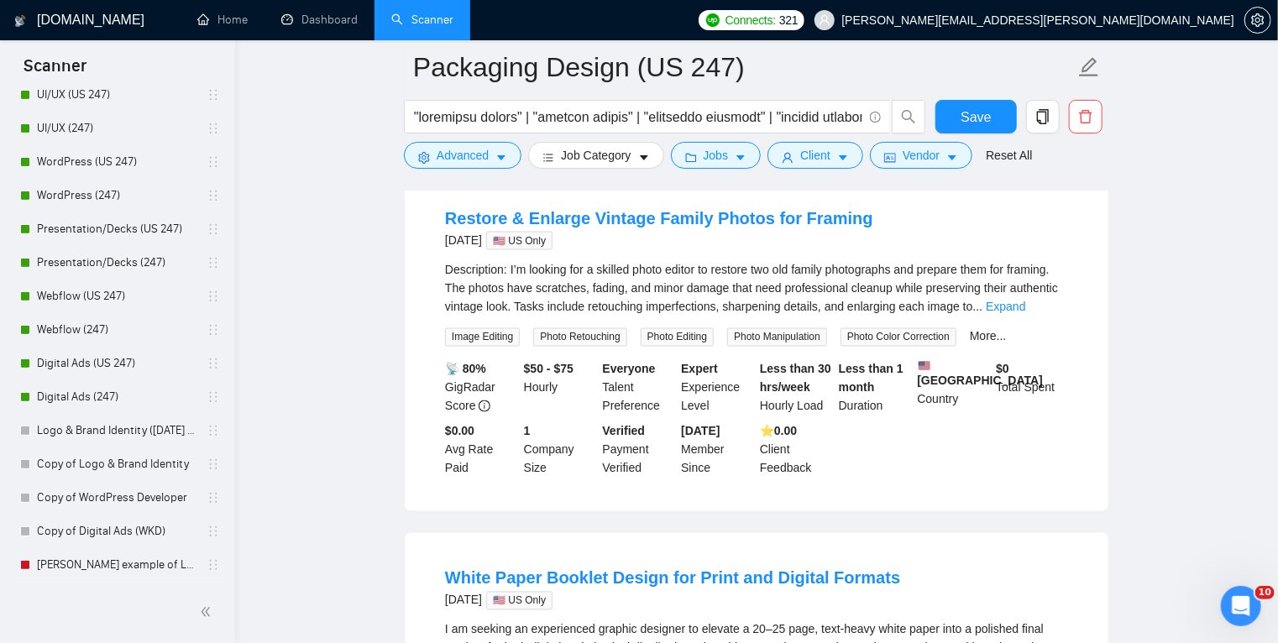
scroll to position [1254, 0]
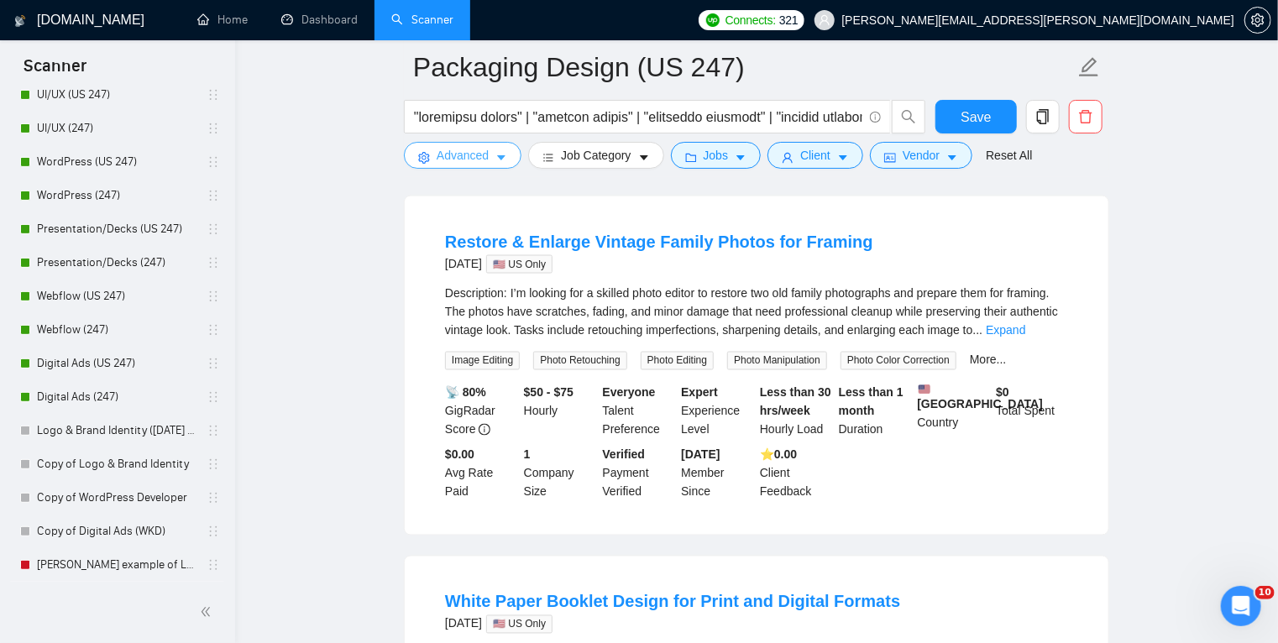
click at [497, 155] on icon "caret-down" at bounding box center [501, 158] width 12 height 12
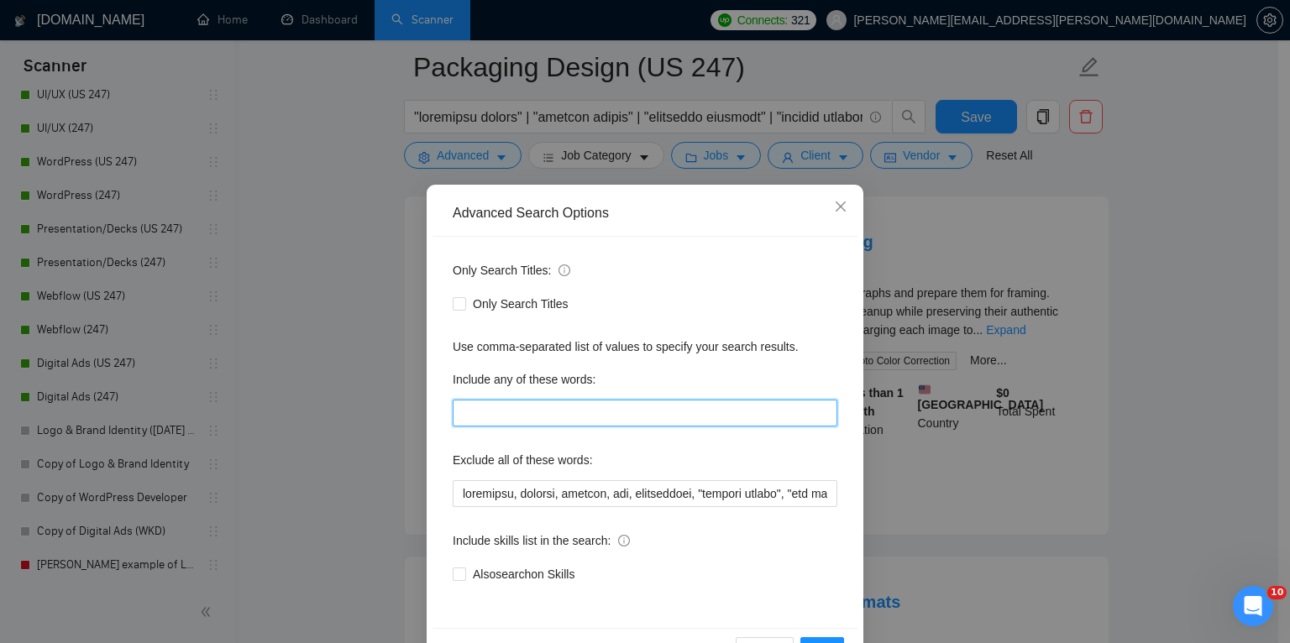
click at [510, 404] on input "text" at bounding box center [645, 413] width 384 height 27
click at [672, 417] on input "text" at bounding box center [645, 413] width 384 height 27
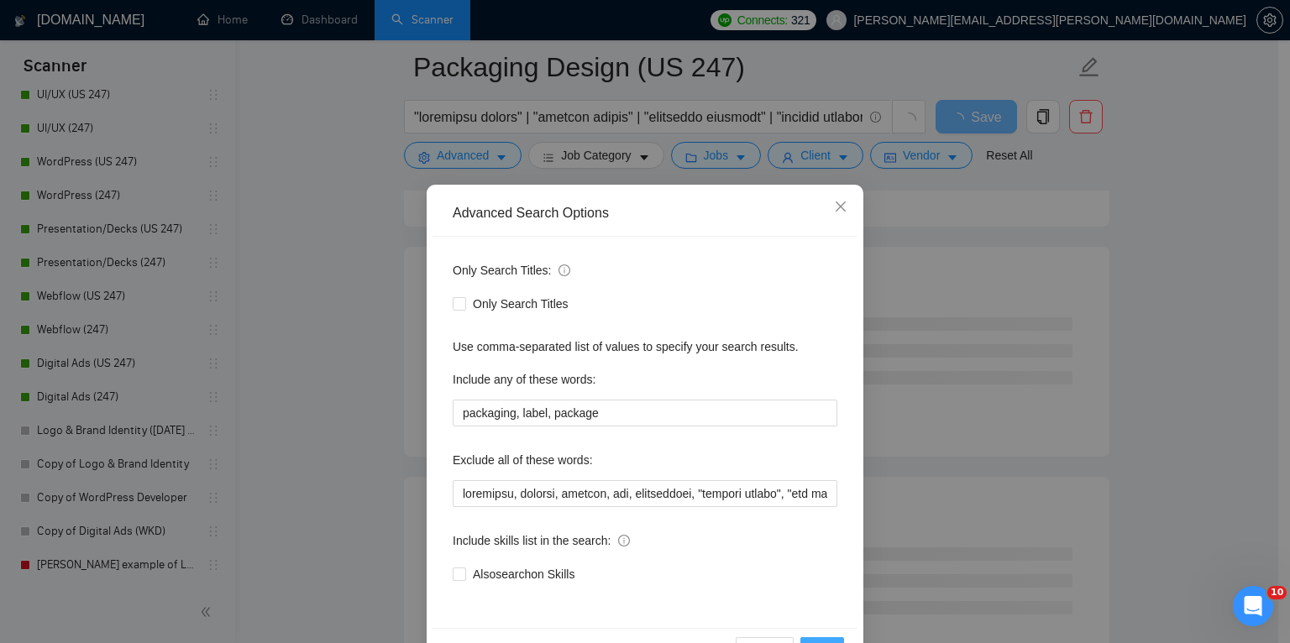
click at [821, 638] on button "OK" at bounding box center [822, 650] width 44 height 27
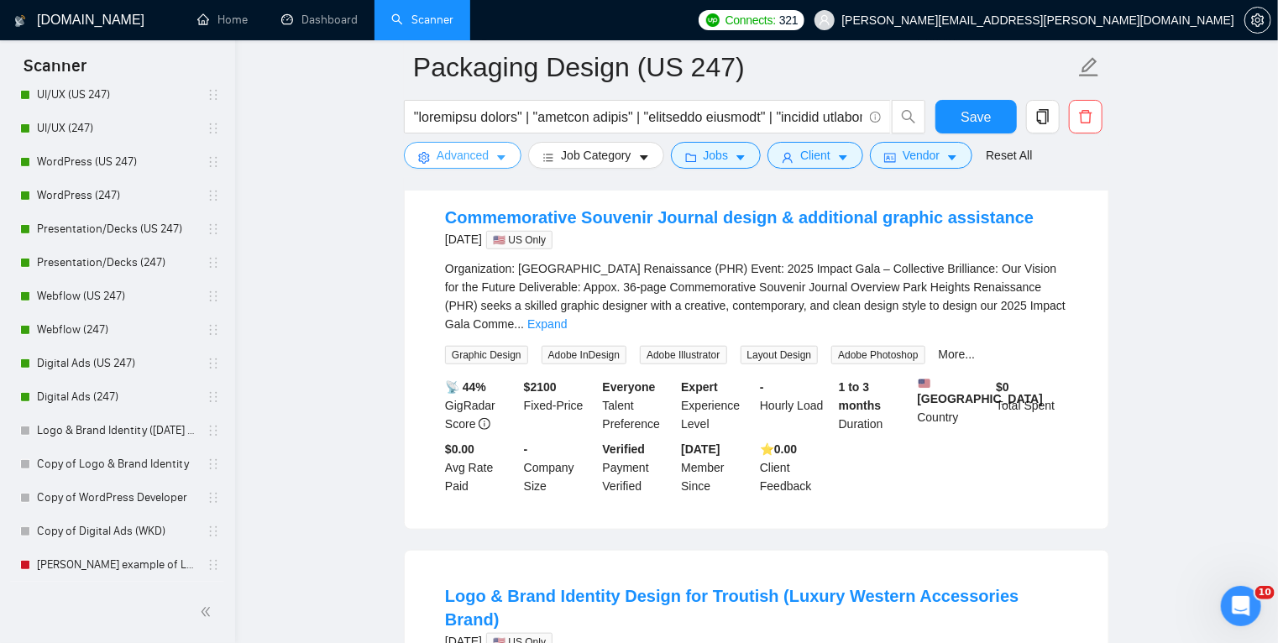
scroll to position [561, 0]
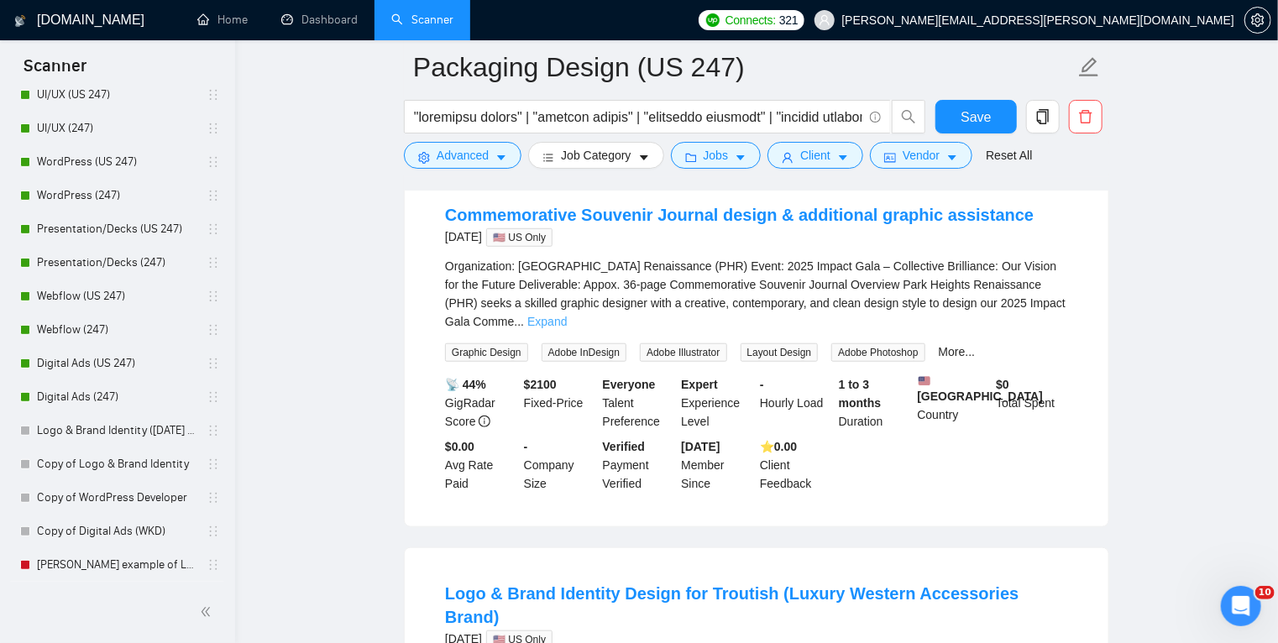
click at [567, 315] on link "Expand" at bounding box center [546, 321] width 39 height 13
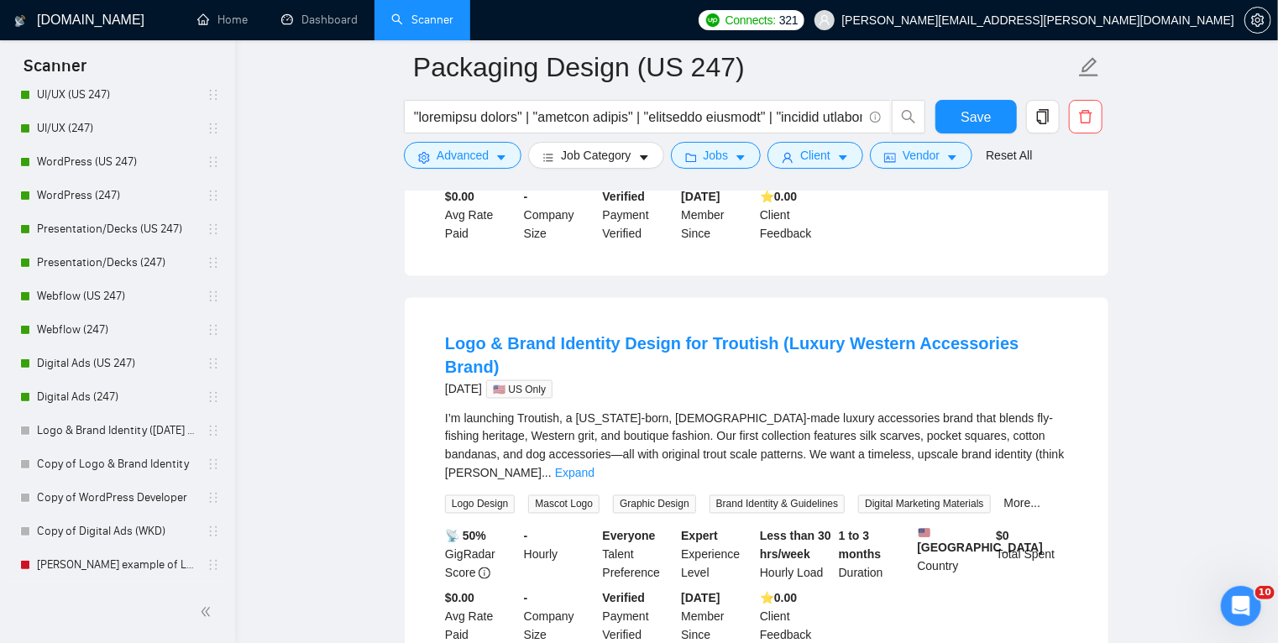
scroll to position [1164, 0]
click at [594, 465] on link "Expand" at bounding box center [574, 471] width 39 height 13
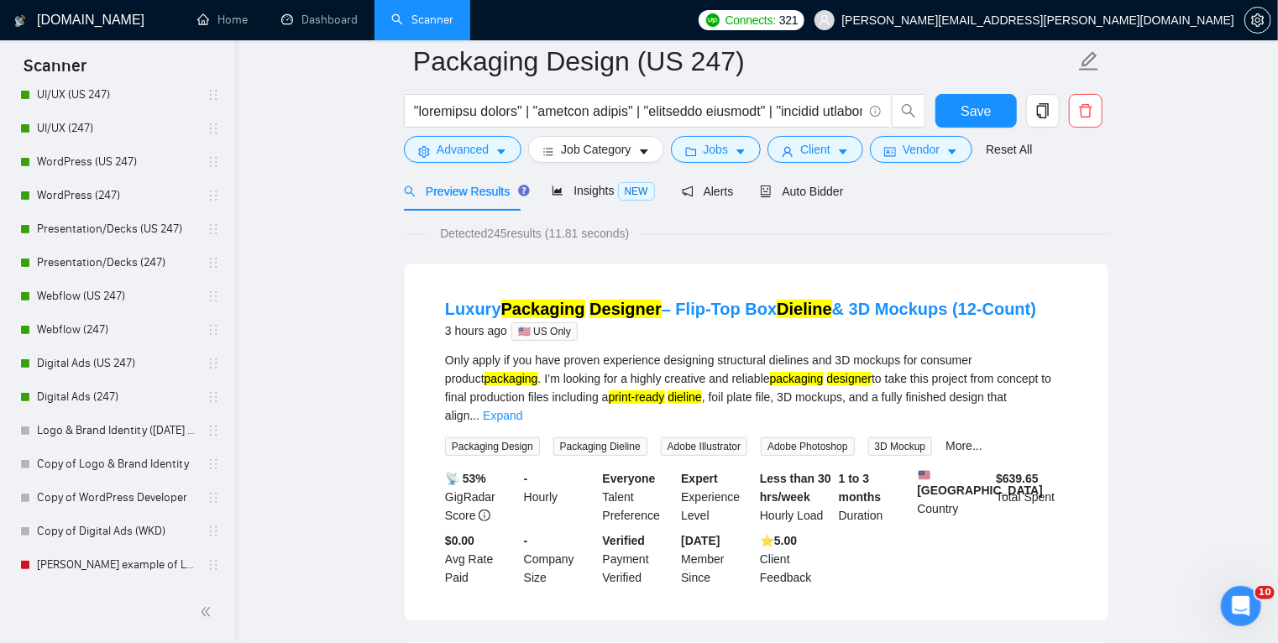
scroll to position [0, 0]
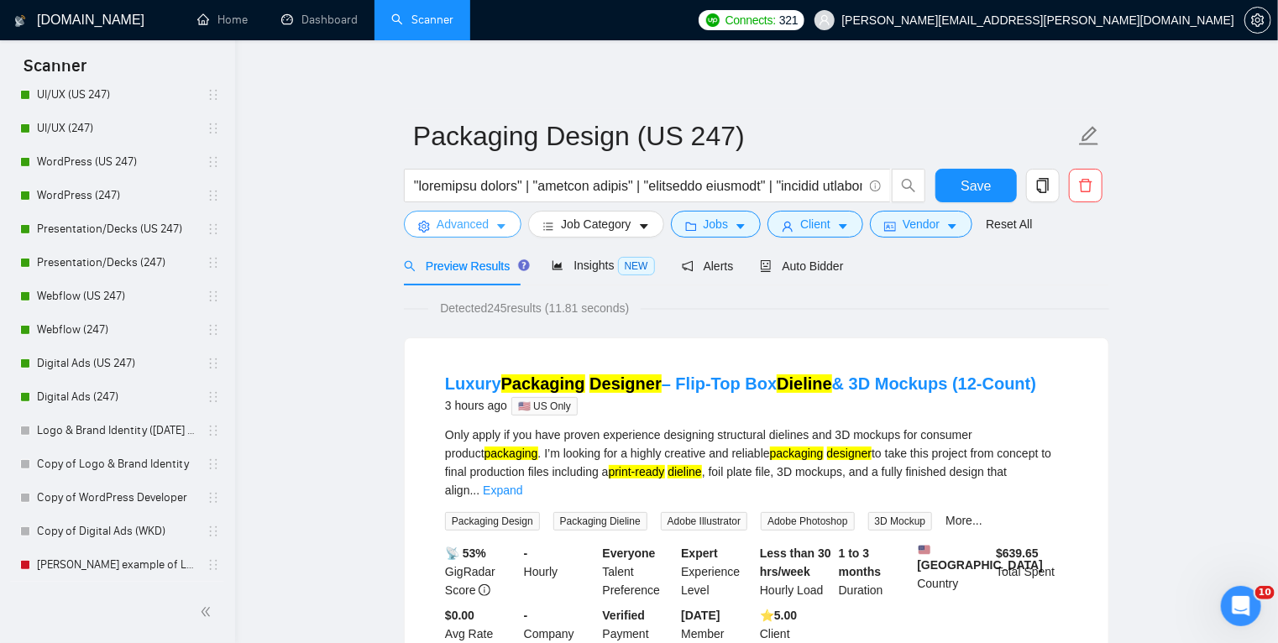
click at [502, 228] on icon "caret-down" at bounding box center [501, 227] width 8 height 5
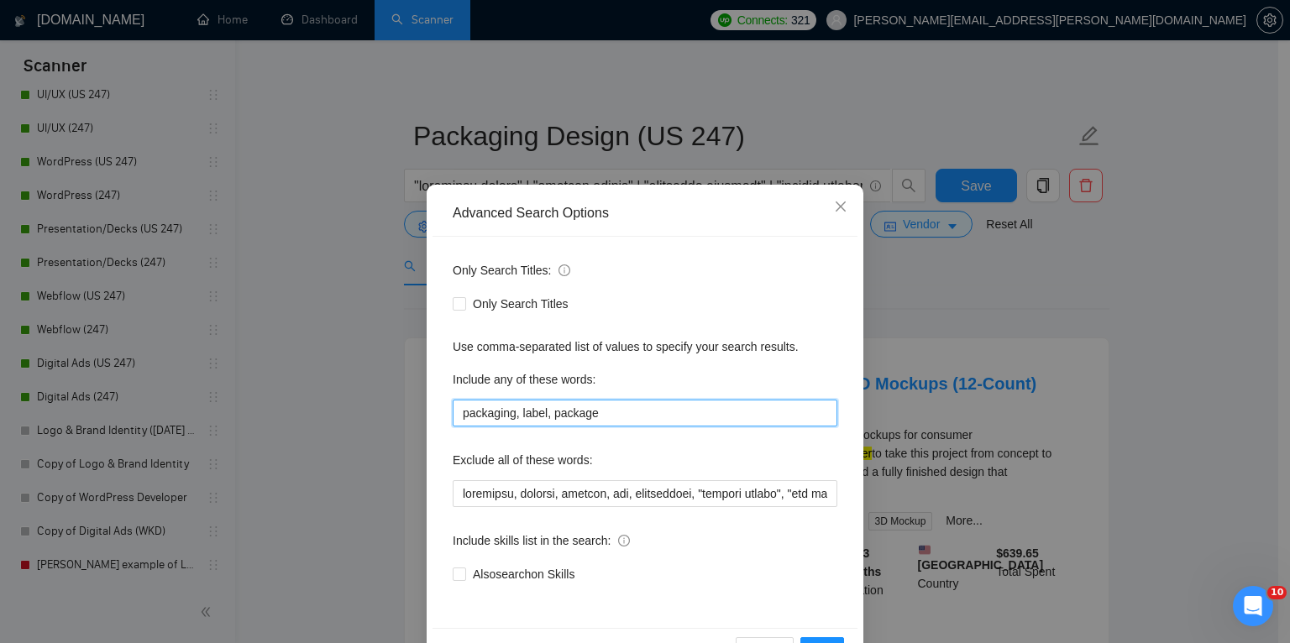
click at [642, 416] on input "packaging, label, package" at bounding box center [645, 413] width 384 height 27
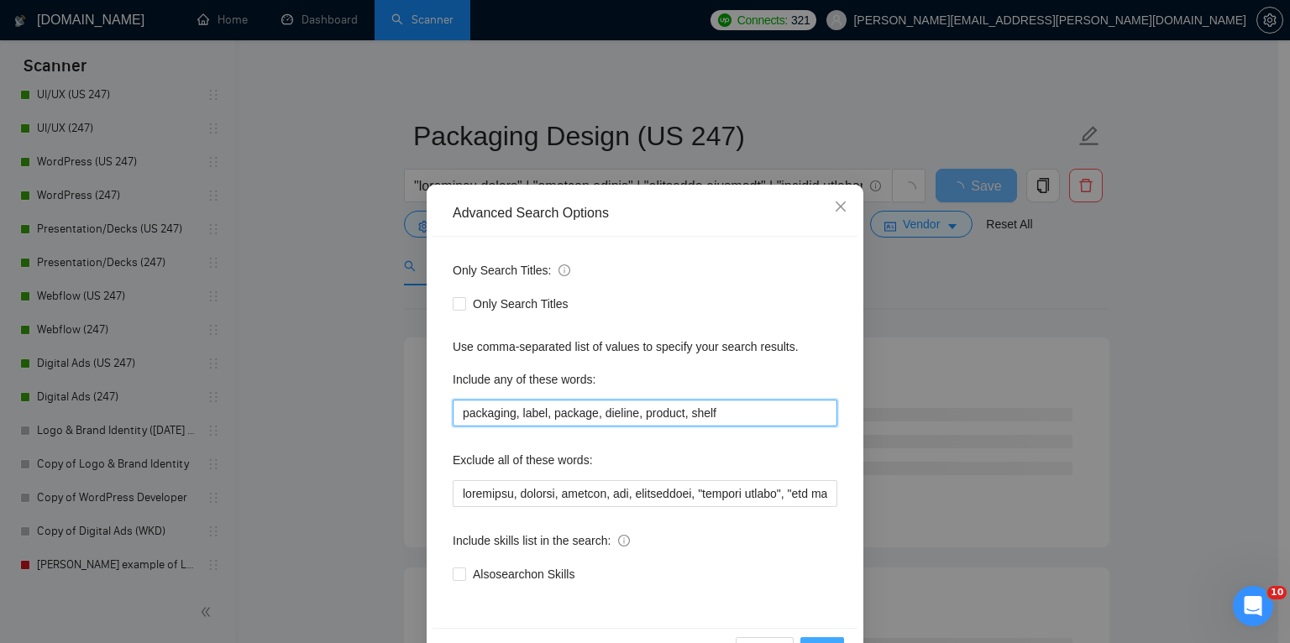
type input "packaging, label, package, dieline, product, shelf"
click at [823, 637] on button "OK" at bounding box center [822, 650] width 44 height 27
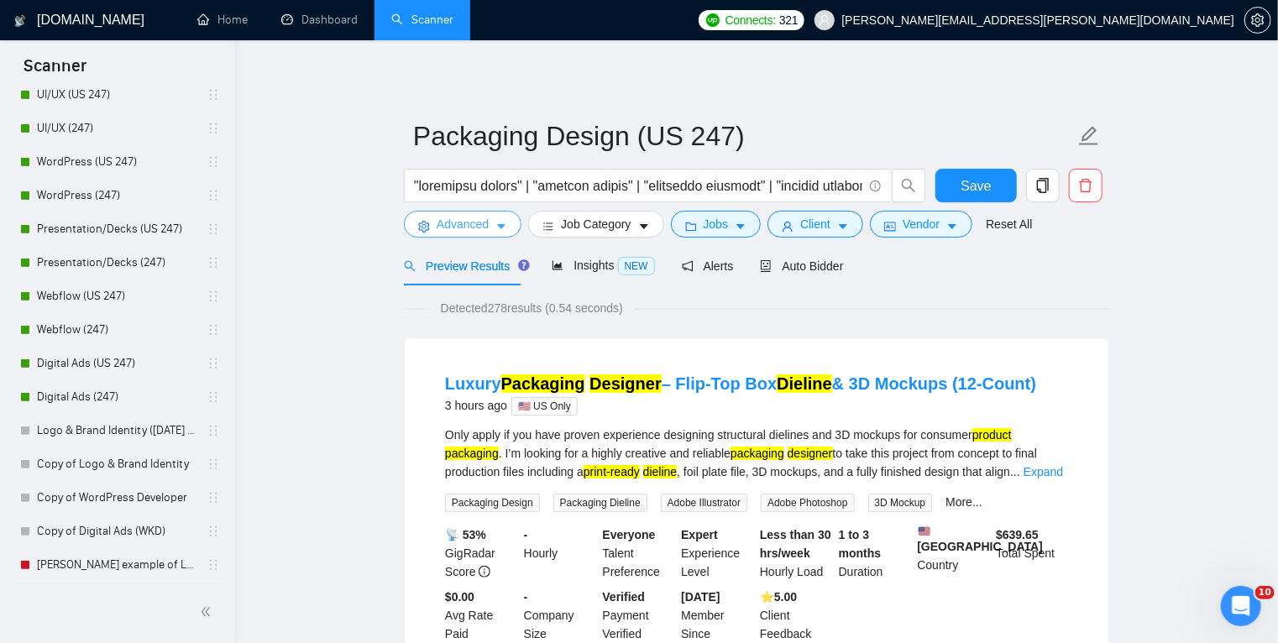
click at [501, 225] on icon "caret-down" at bounding box center [501, 227] width 12 height 12
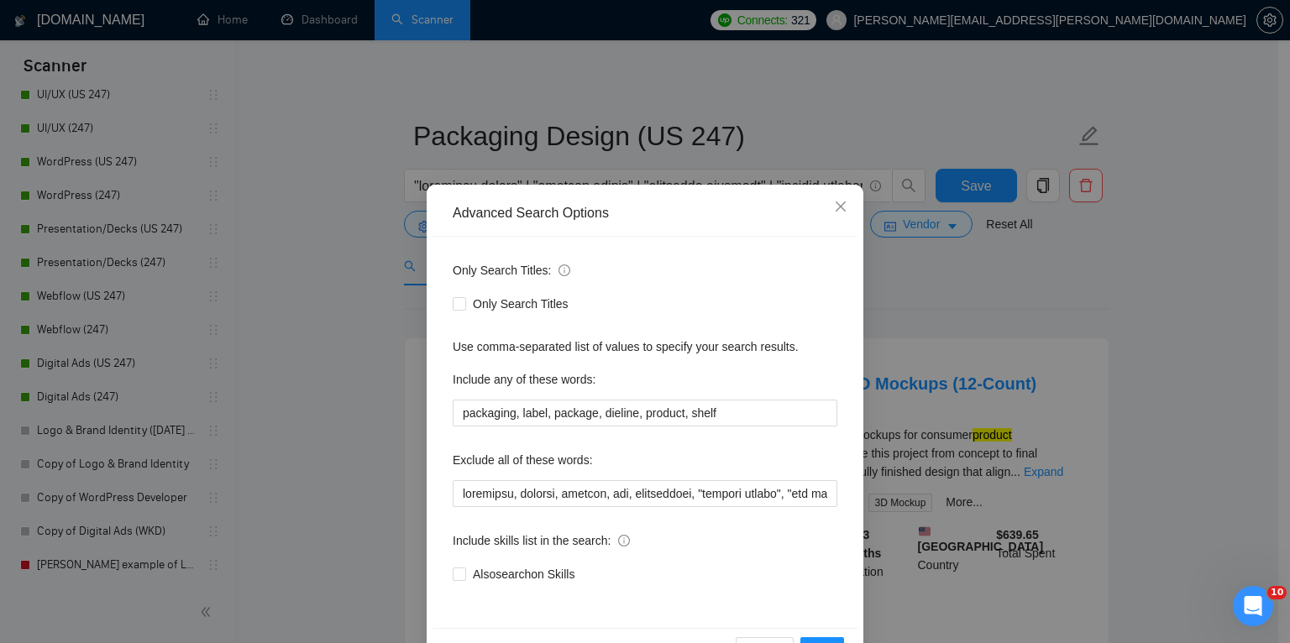
click at [929, 275] on div "Advanced Search Options Only Search Titles: Only Search Titles Use comma-separa…" at bounding box center [645, 321] width 1290 height 643
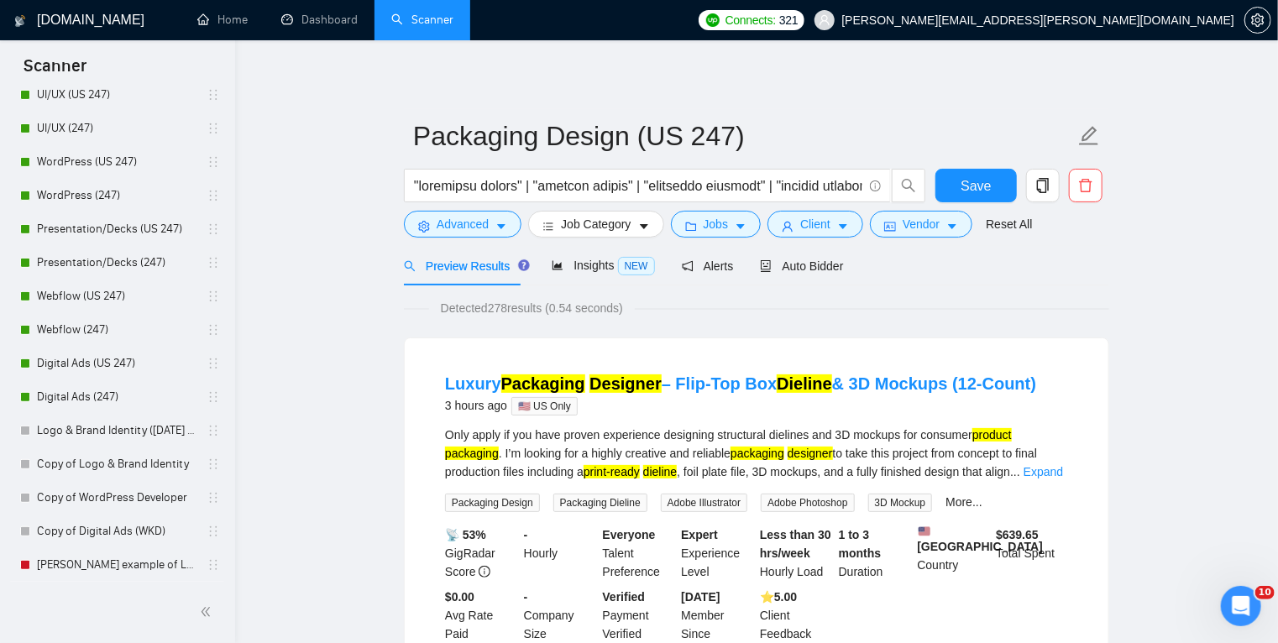
click at [944, 432] on div "Only apply if you have proven experience designing structural dielines and 3D m…" at bounding box center [756, 453] width 623 height 55
click at [1038, 471] on link "Expand" at bounding box center [1042, 471] width 39 height 13
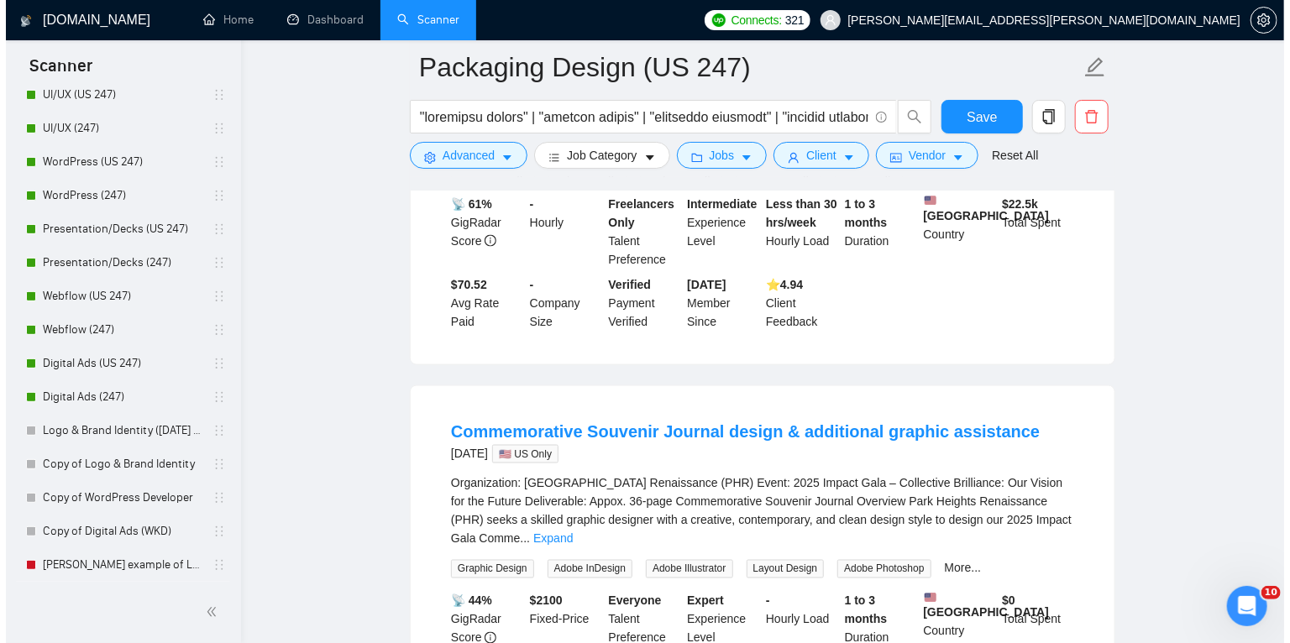
scroll to position [1059, 0]
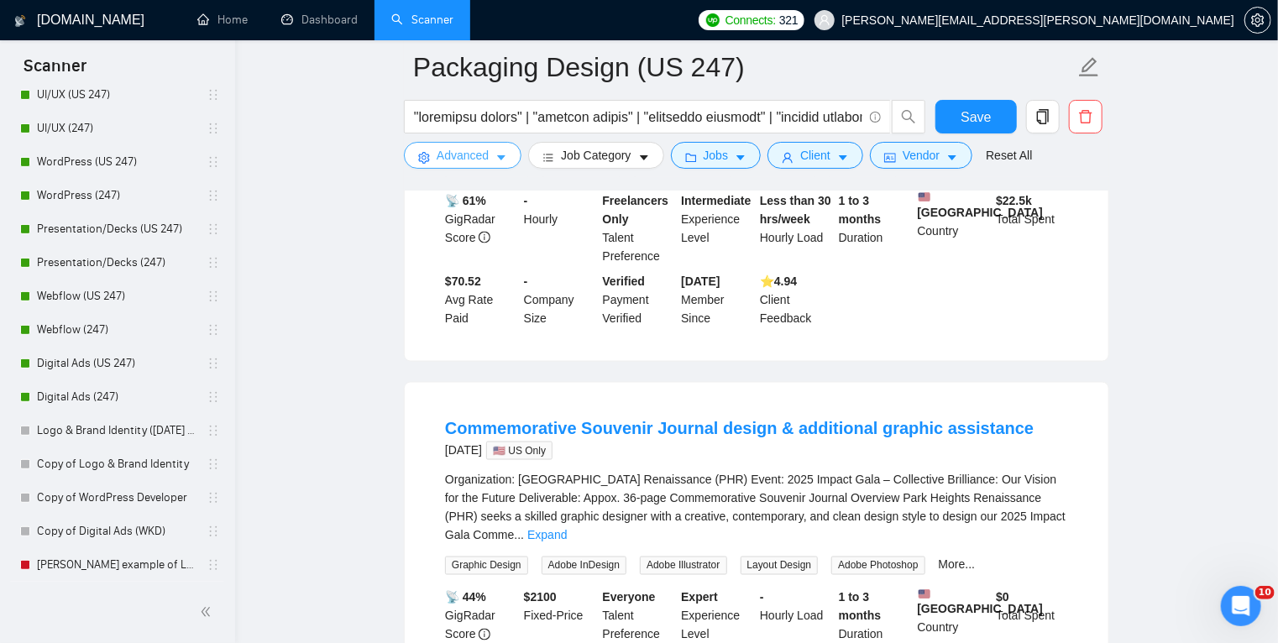
click at [499, 156] on icon "caret-down" at bounding box center [501, 158] width 12 height 12
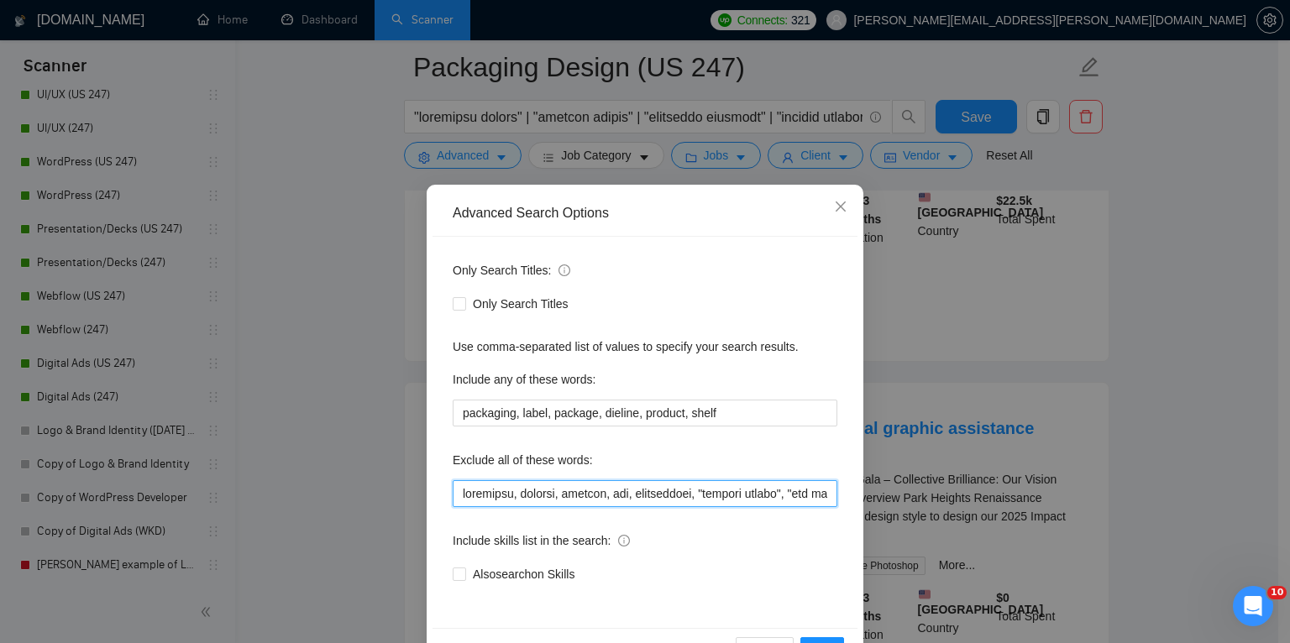
click at [565, 492] on input "text" at bounding box center [645, 493] width 384 height 27
click at [675, 491] on input "text" at bounding box center [645, 493] width 384 height 27
click at [722, 492] on input "text" at bounding box center [645, 493] width 384 height 27
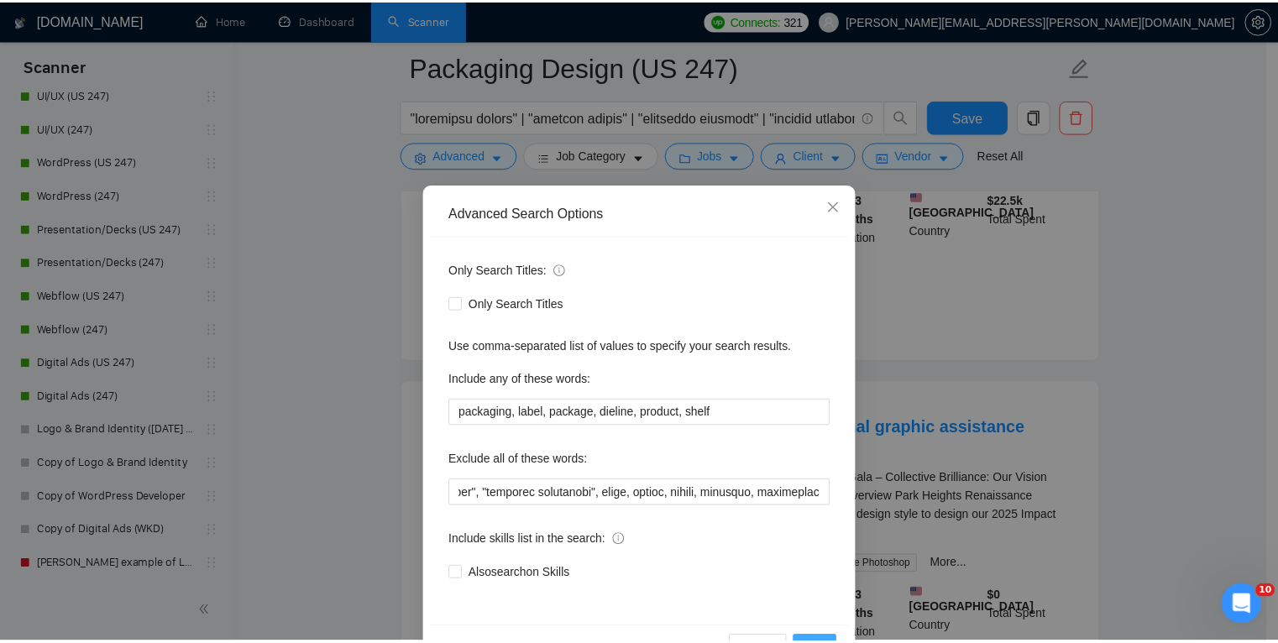
scroll to position [0, 0]
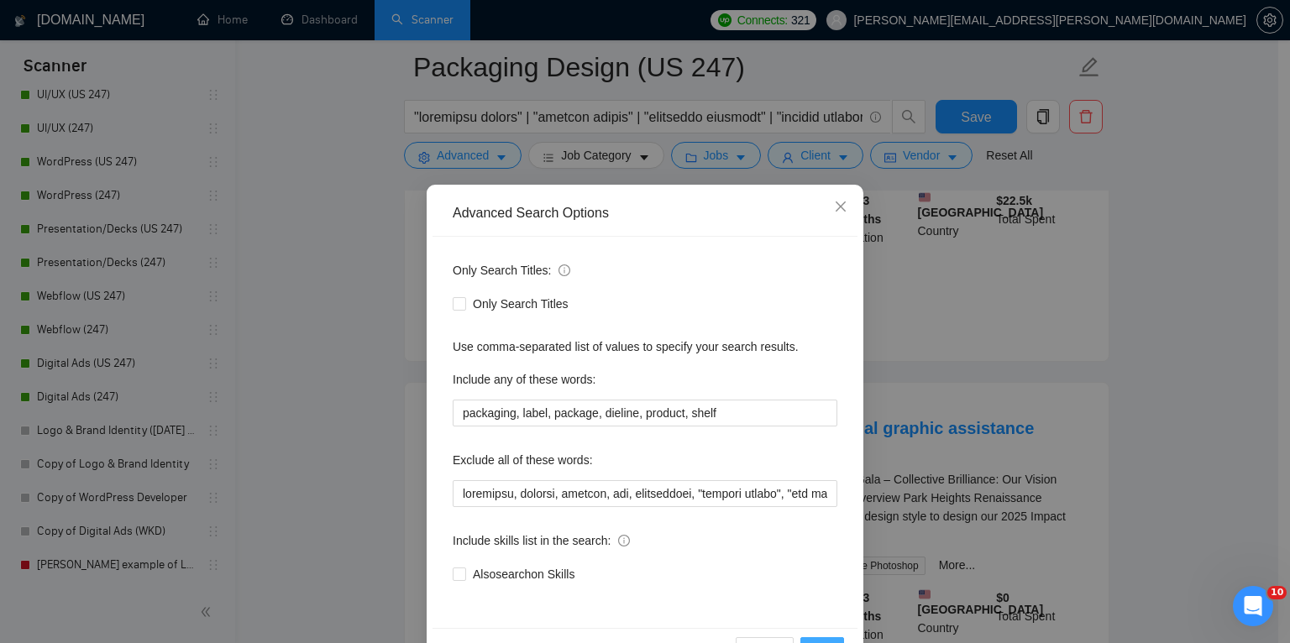
click at [820, 640] on button "OK" at bounding box center [822, 650] width 44 height 27
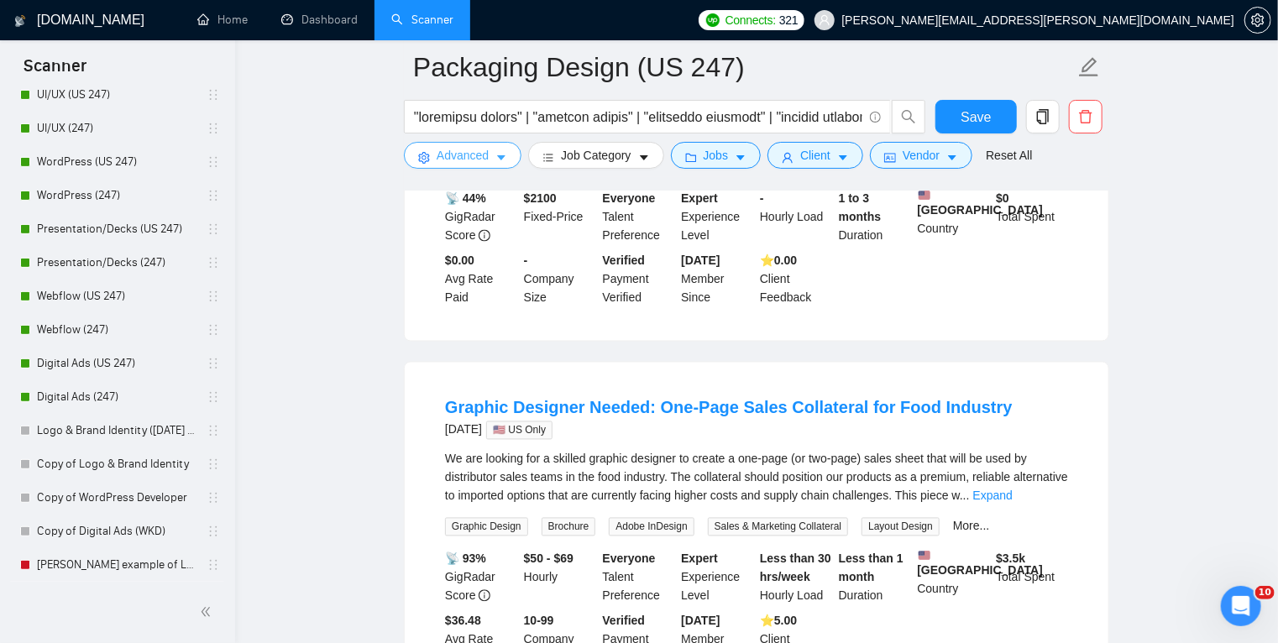
scroll to position [1458, 0]
click at [500, 153] on icon "caret-down" at bounding box center [501, 158] width 12 height 12
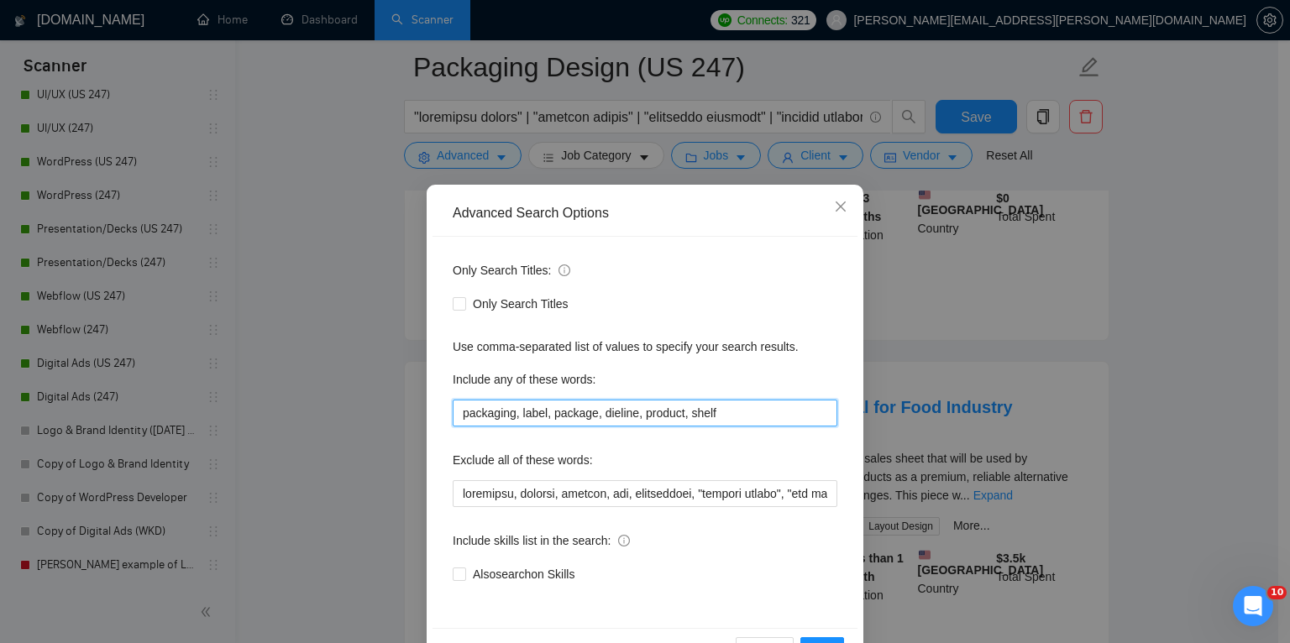
click at [531, 406] on input "packaging, label, package, dieline, product, shelf" at bounding box center [645, 413] width 384 height 27
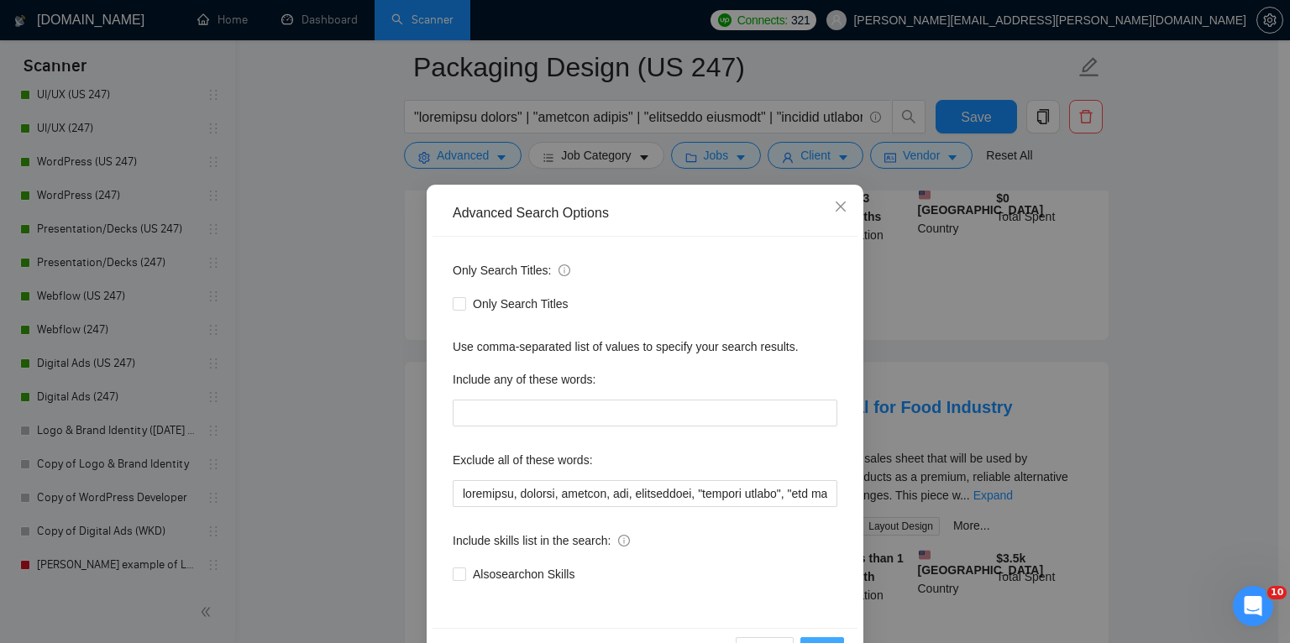
click at [818, 641] on span "OK" at bounding box center [821, 650] width 17 height 18
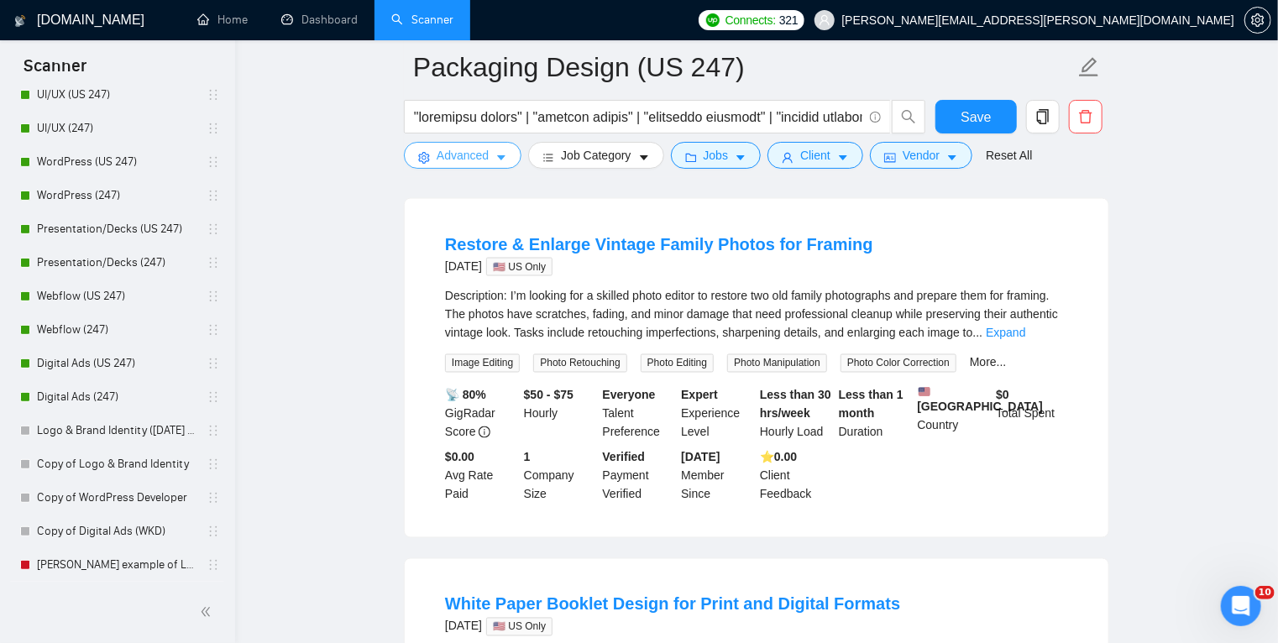
scroll to position [1251, 0]
click at [995, 336] on link "Expand" at bounding box center [1005, 333] width 39 height 13
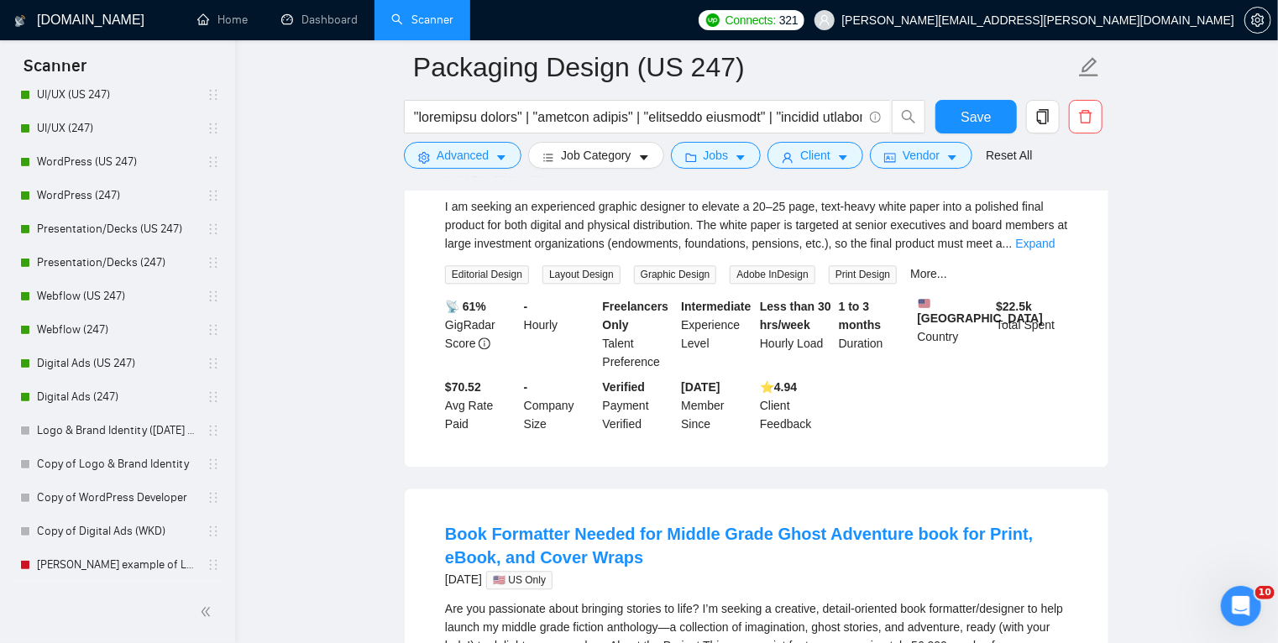
scroll to position [1627, 0]
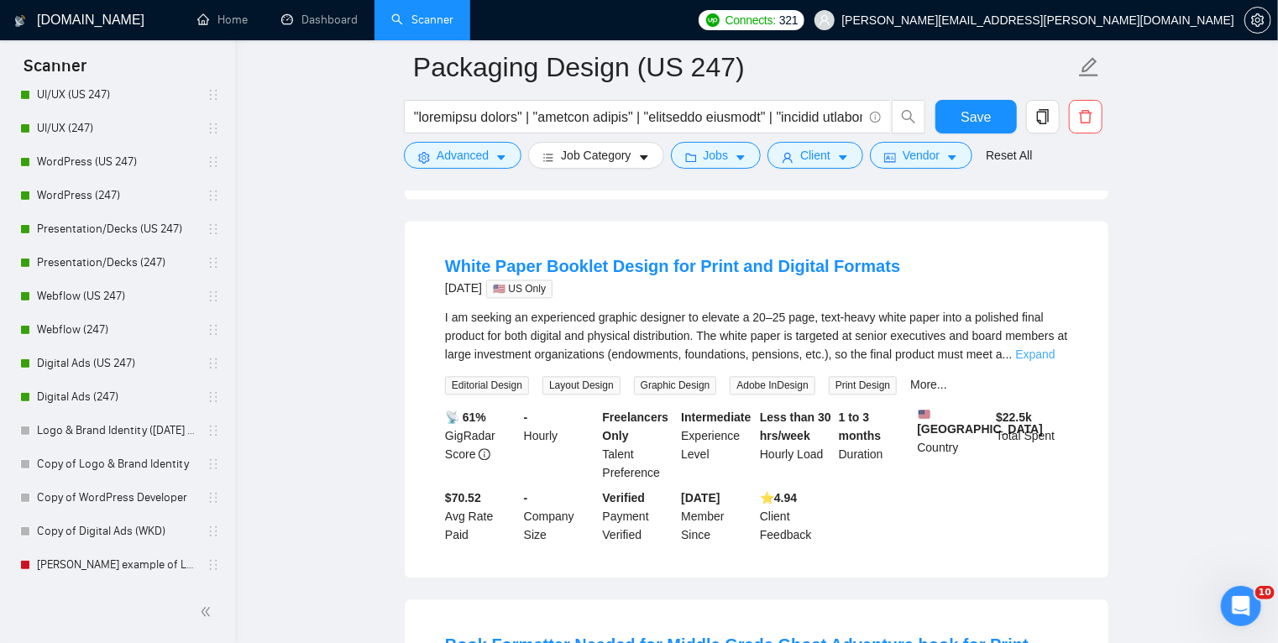
click at [1044, 361] on link "Expand" at bounding box center [1034, 354] width 39 height 13
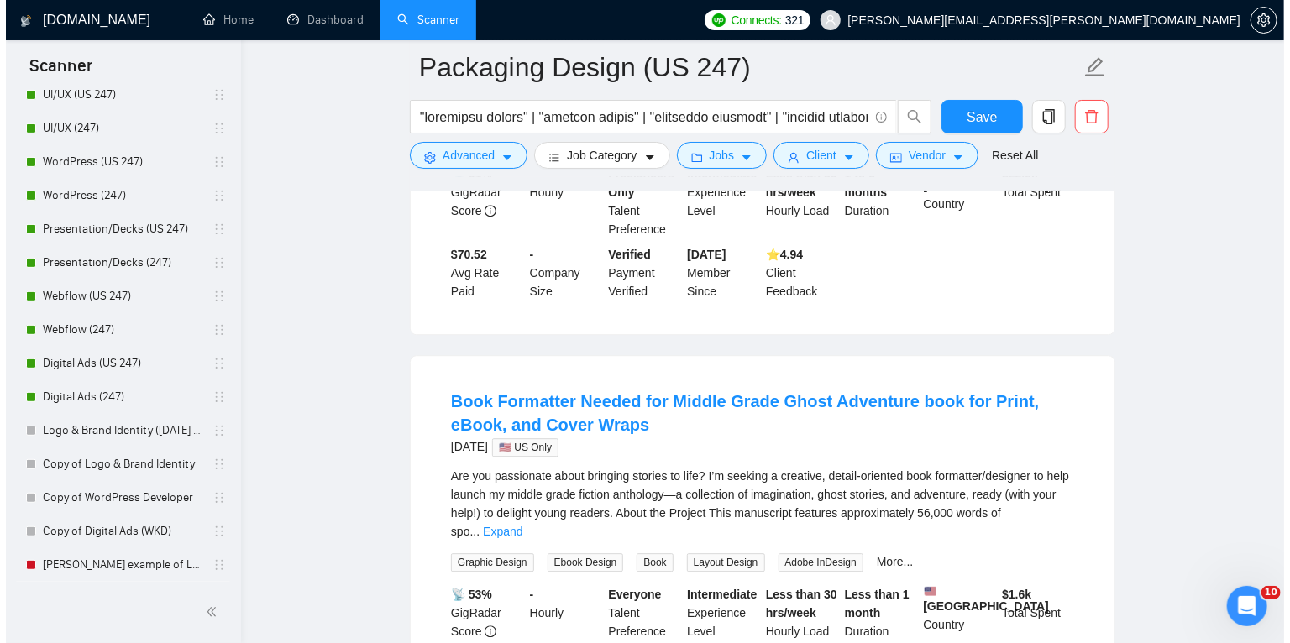
scroll to position [2111, 0]
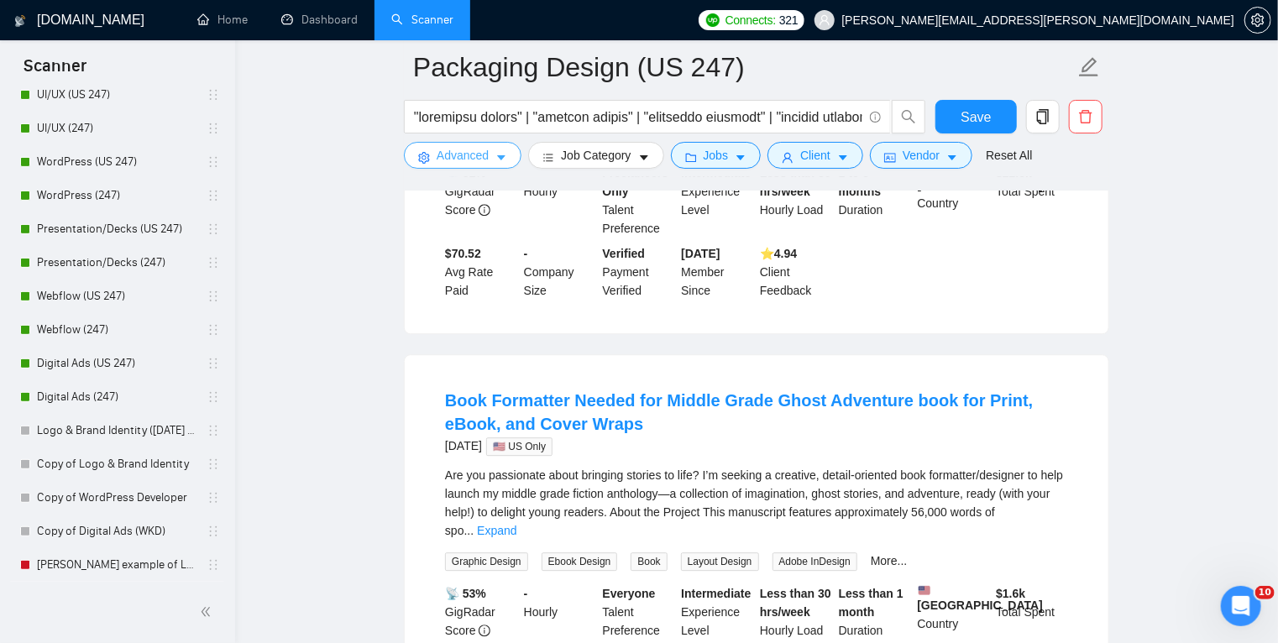
click at [499, 164] on icon "caret-down" at bounding box center [501, 158] width 12 height 12
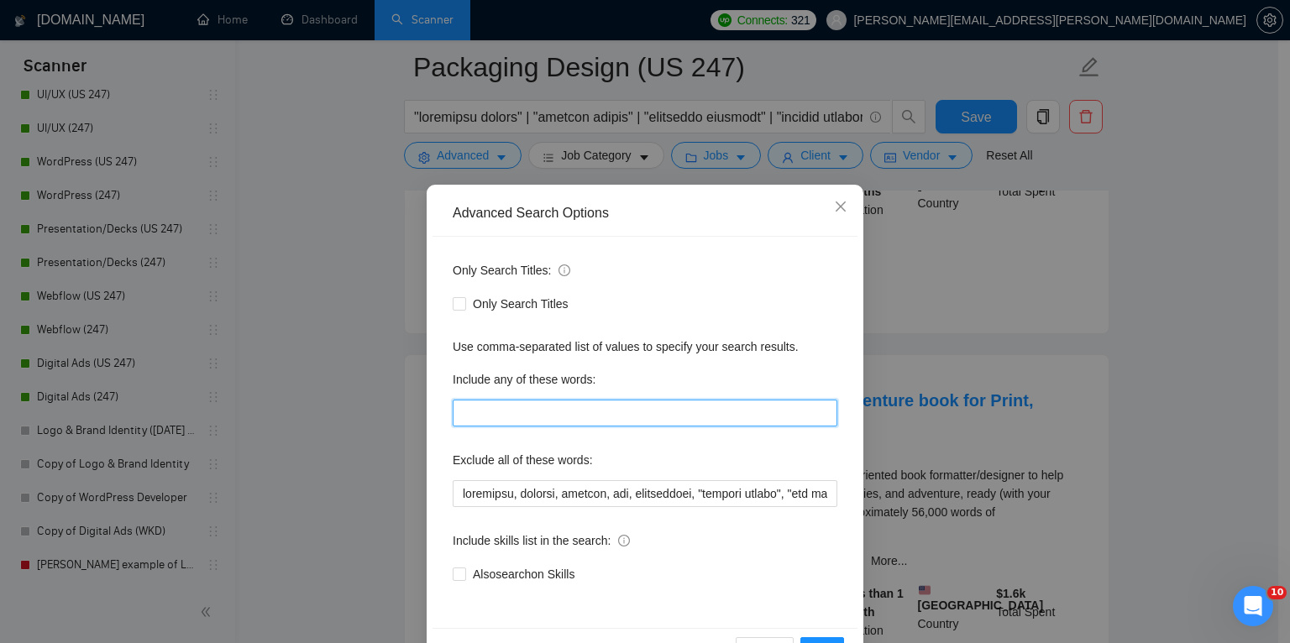
click at [491, 411] on input "text" at bounding box center [645, 413] width 384 height 27
paste input "packaging, label, package, dieline, product, shelf"
type input "packaging, label, package, dieline, product, shelf"
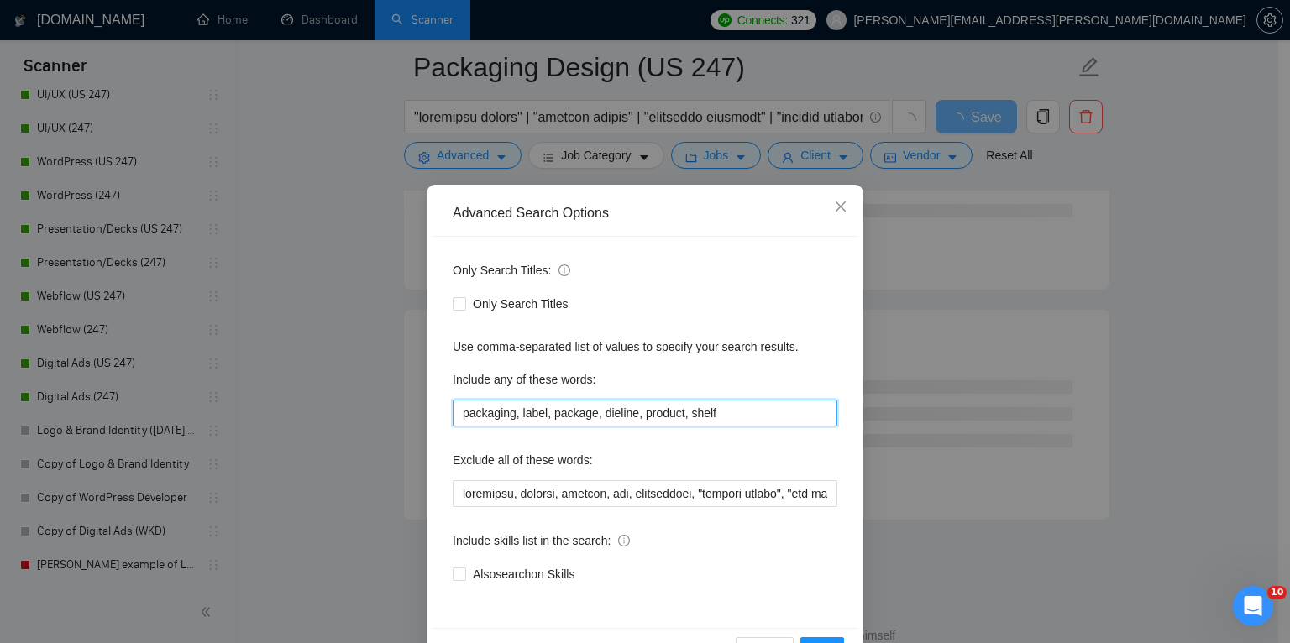
drag, startPoint x: 723, startPoint y: 418, endPoint x: 422, endPoint y: 410, distance: 300.7
click at [426, 410] on div "Advanced Search Options Only Search Titles: Only Search Titles Use comma-separa…" at bounding box center [644, 432] width 437 height 494
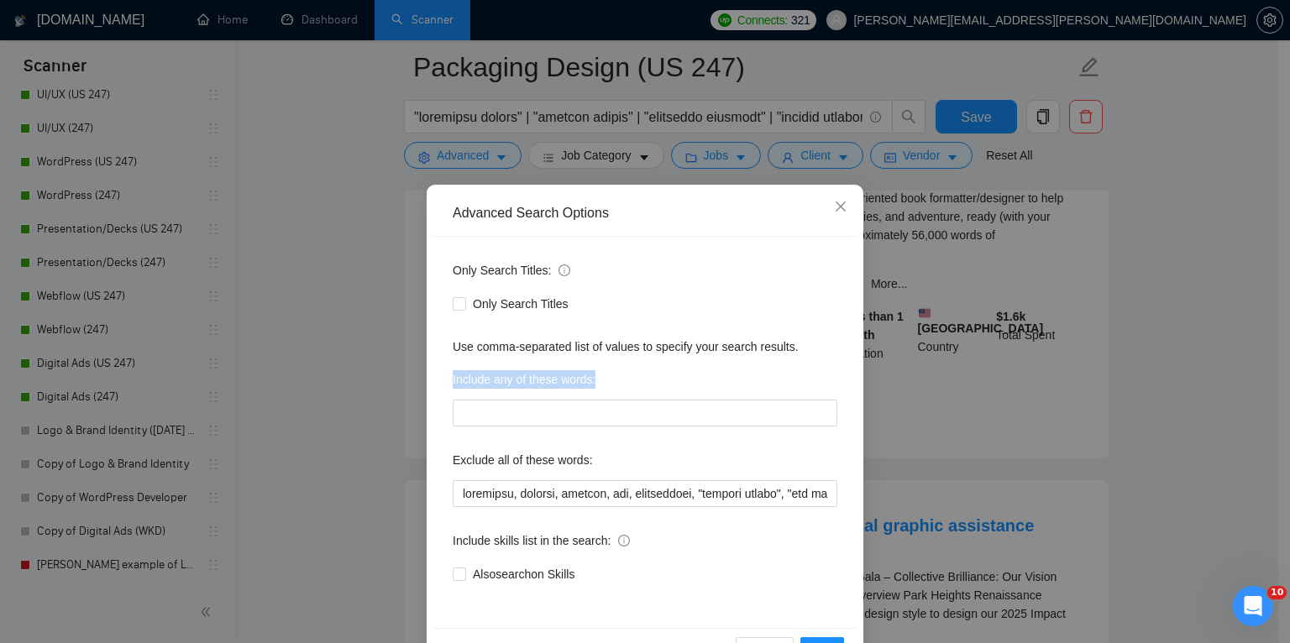
drag, startPoint x: 443, startPoint y: 375, endPoint x: 609, endPoint y: 379, distance: 165.4
click at [609, 379] on div "Only Search Titles: Only Search Titles Use comma-separated list of values to sp…" at bounding box center [644, 432] width 425 height 391
copy label "Include any of these words:"
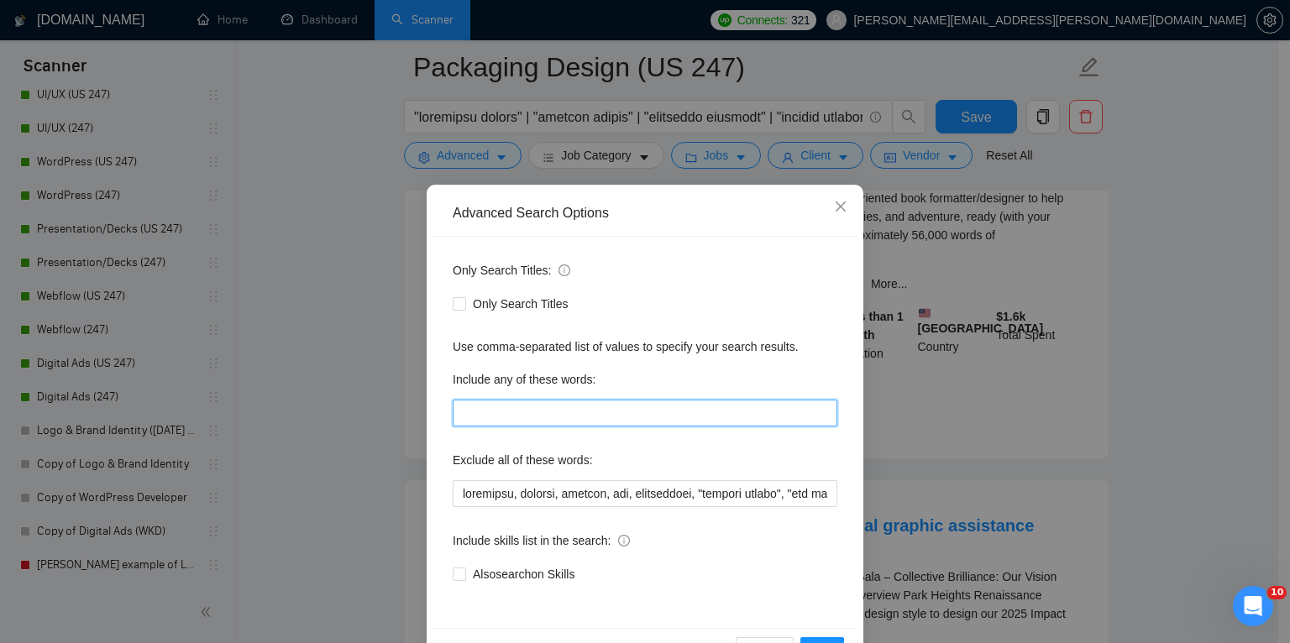
click at [507, 415] on input "text" at bounding box center [645, 413] width 384 height 27
paste input ""dieline", "die line", "die cut", keyline, "print ready", "print-ready", cmyk, …"
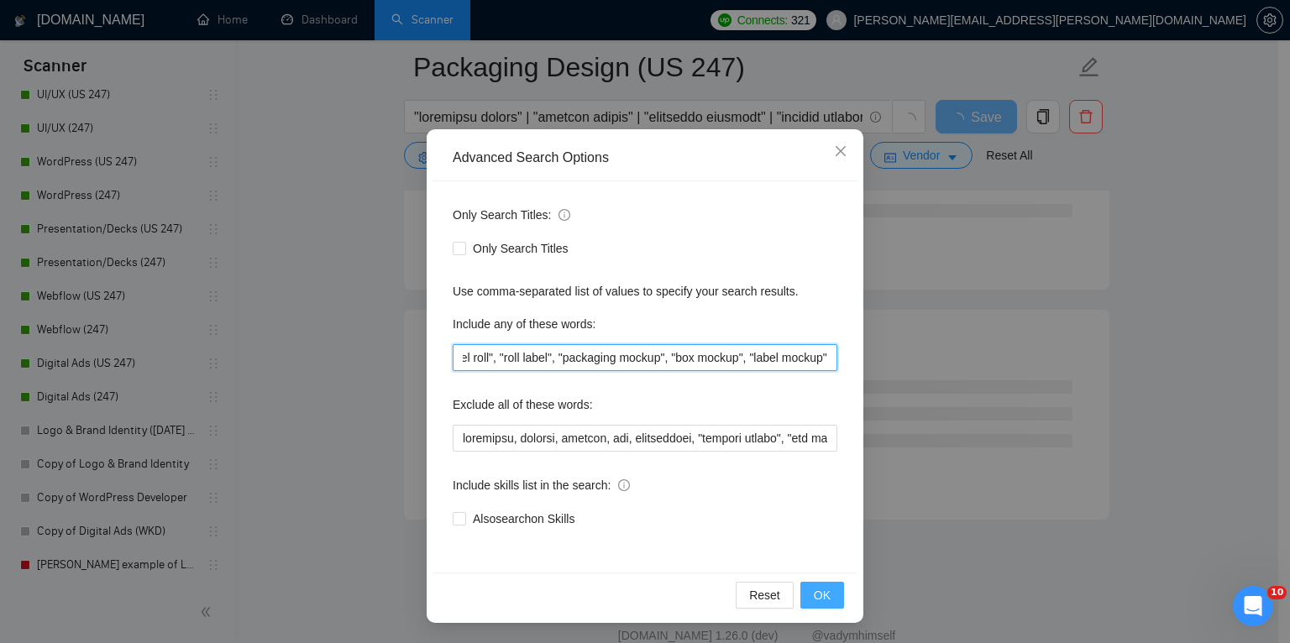
type input ""dieline", "die line", "die cut", keyline, "print ready", "print-ready", cmyk, …"
click at [818, 590] on span "OK" at bounding box center [821, 595] width 17 height 18
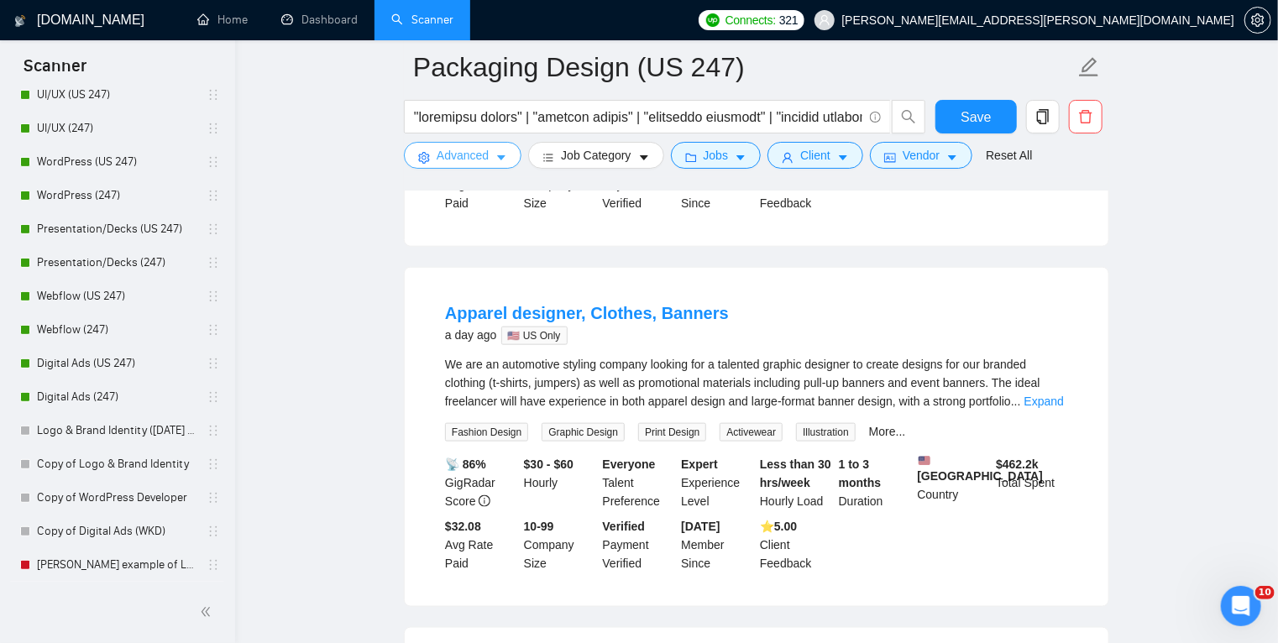
scroll to position [847, 0]
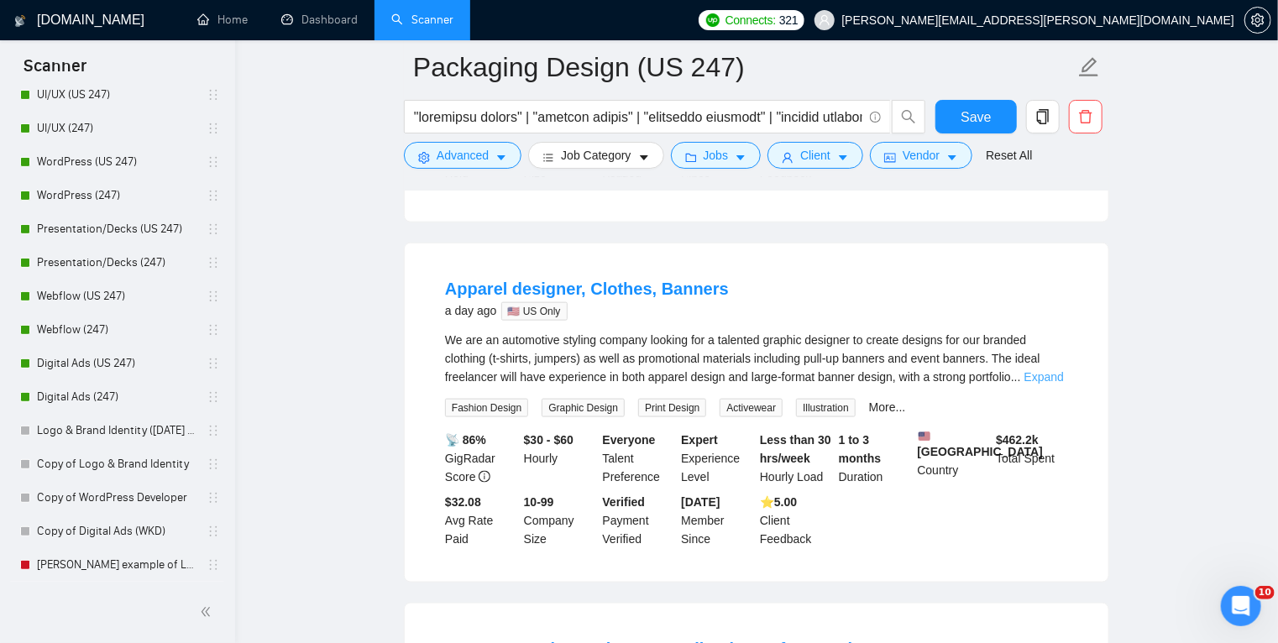
click at [1034, 372] on link "Expand" at bounding box center [1043, 376] width 39 height 13
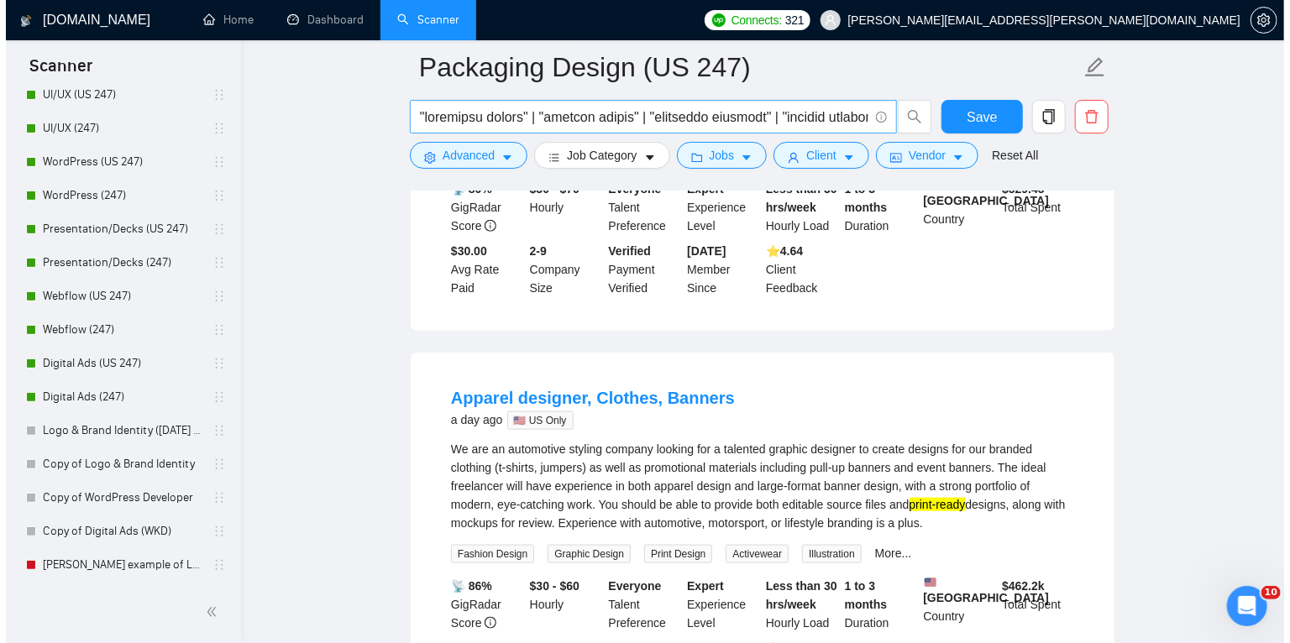
scroll to position [737, 0]
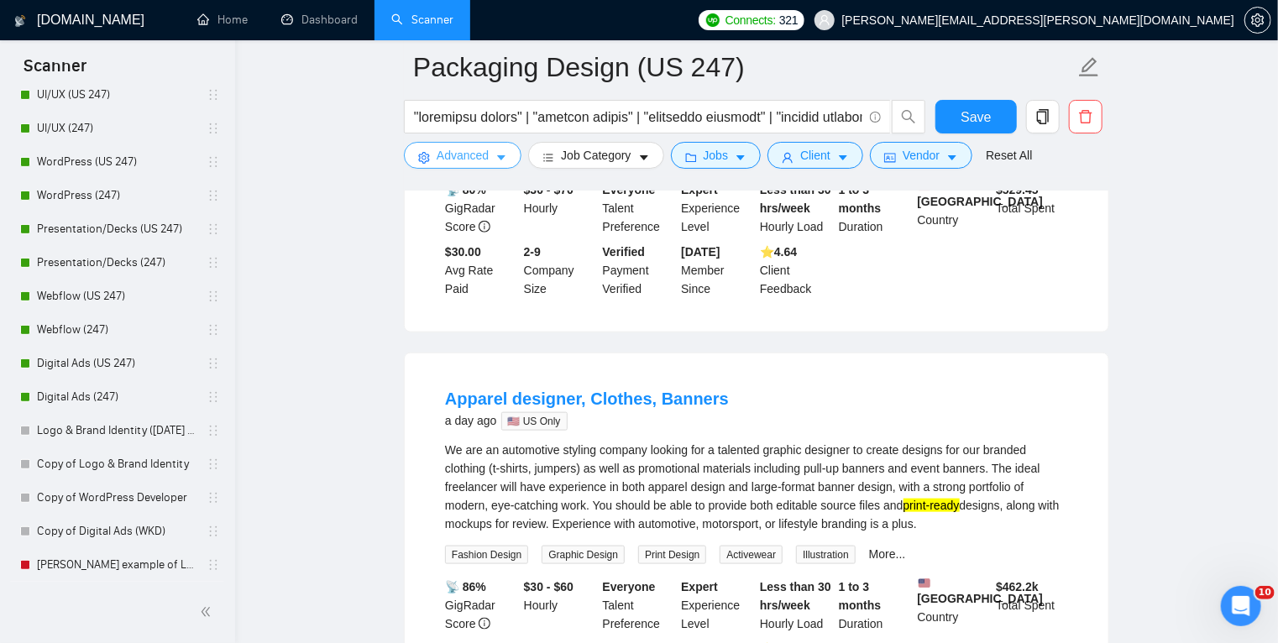
click at [497, 159] on icon "caret-down" at bounding box center [501, 158] width 12 height 12
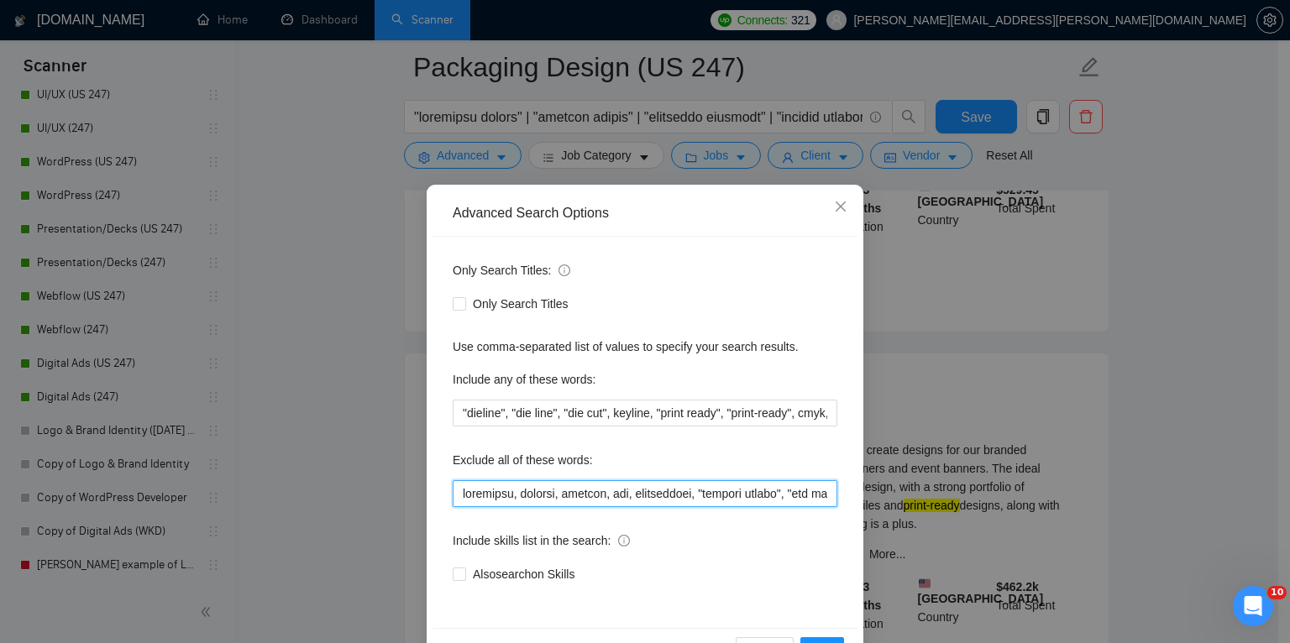
click at [557, 486] on input "text" at bounding box center [645, 493] width 384 height 27
drag, startPoint x: 502, startPoint y: 492, endPoint x: 618, endPoint y: 487, distance: 116.0
click at [618, 487] on input "text" at bounding box center [645, 493] width 384 height 27
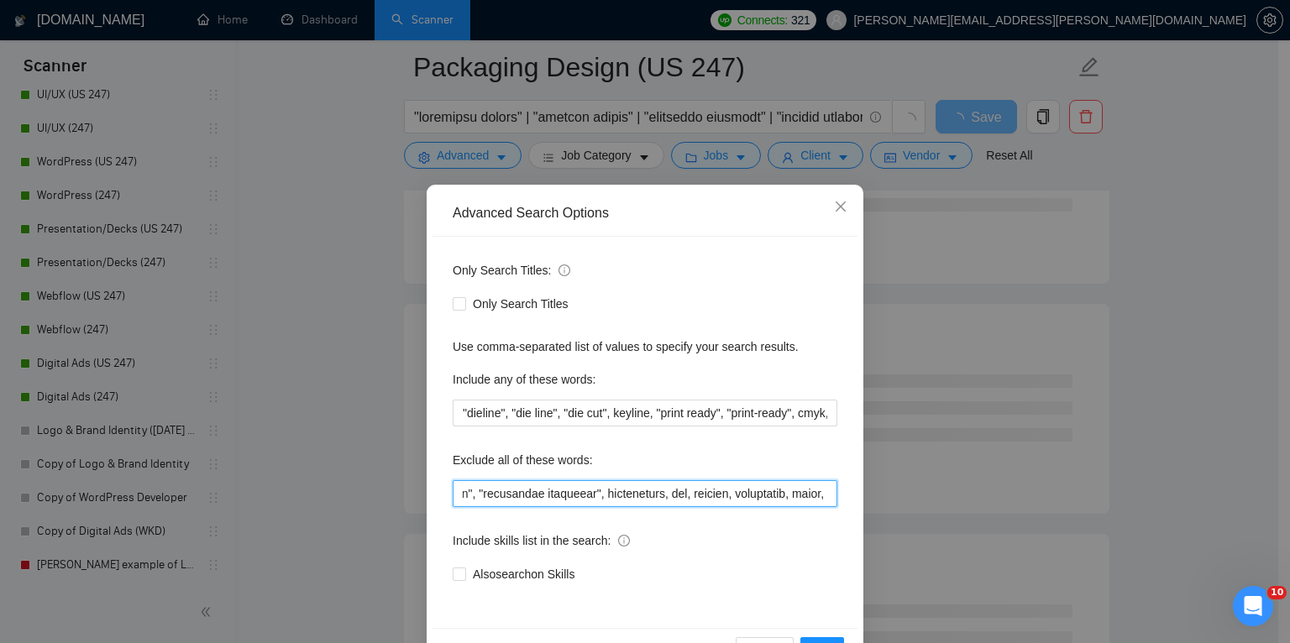
click at [740, 494] on input "text" at bounding box center [645, 493] width 384 height 27
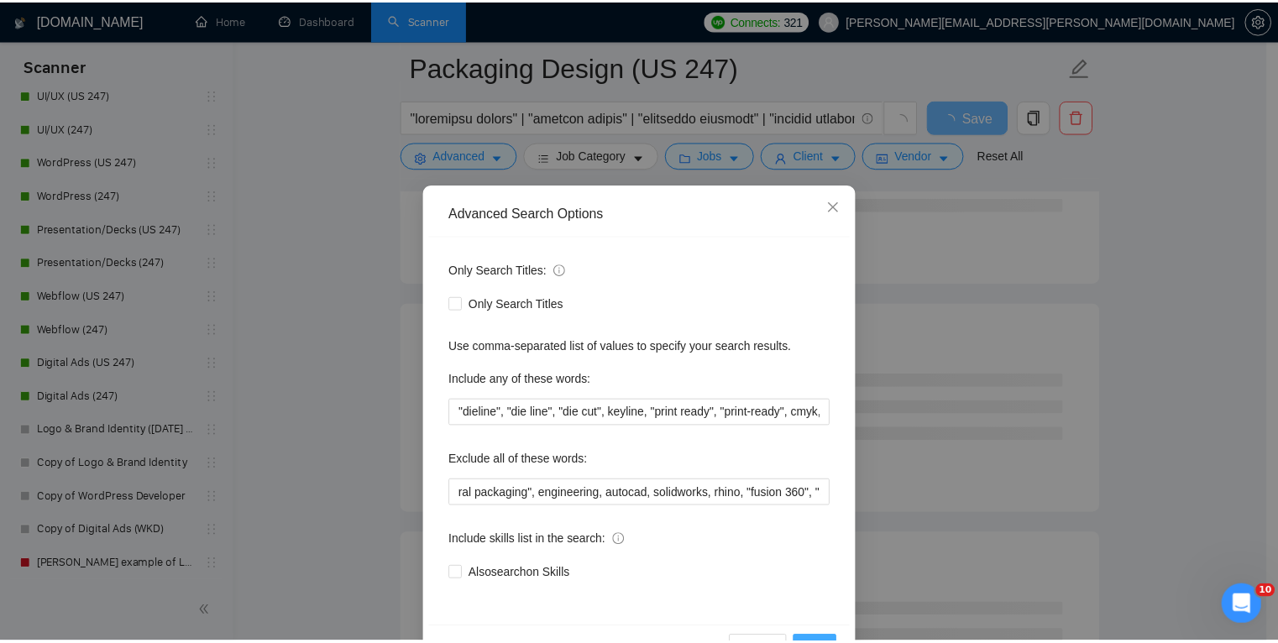
scroll to position [0, 0]
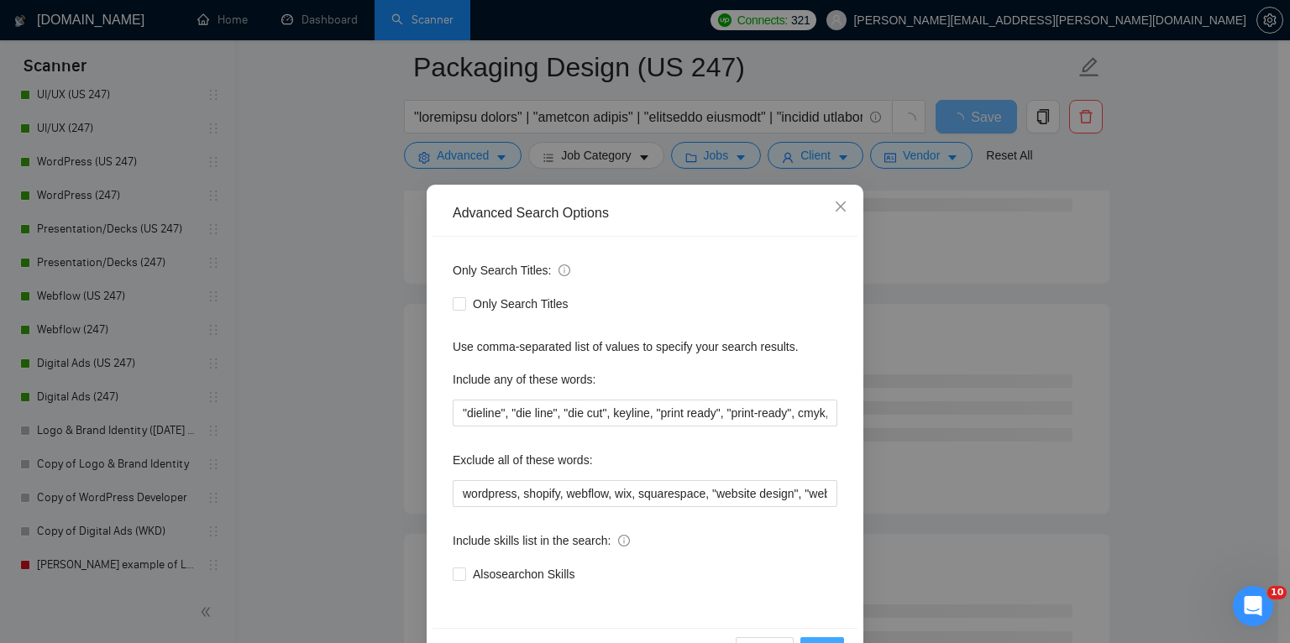
click at [827, 638] on button "OK" at bounding box center [822, 650] width 44 height 27
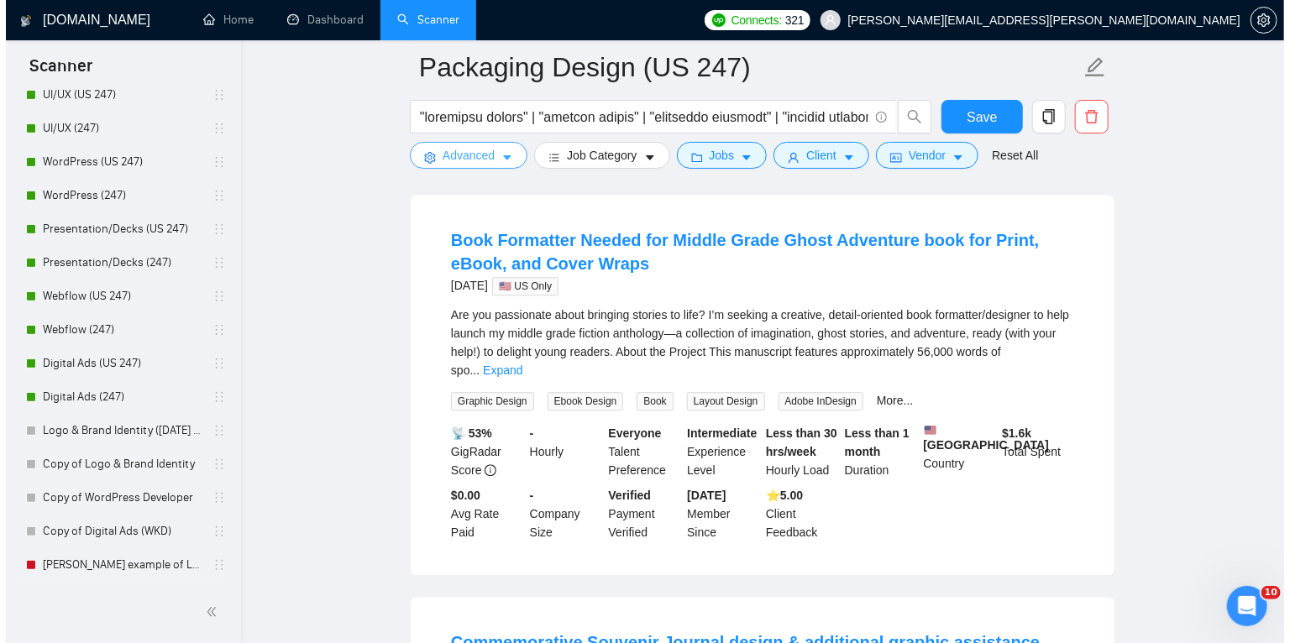
scroll to position [2009, 0]
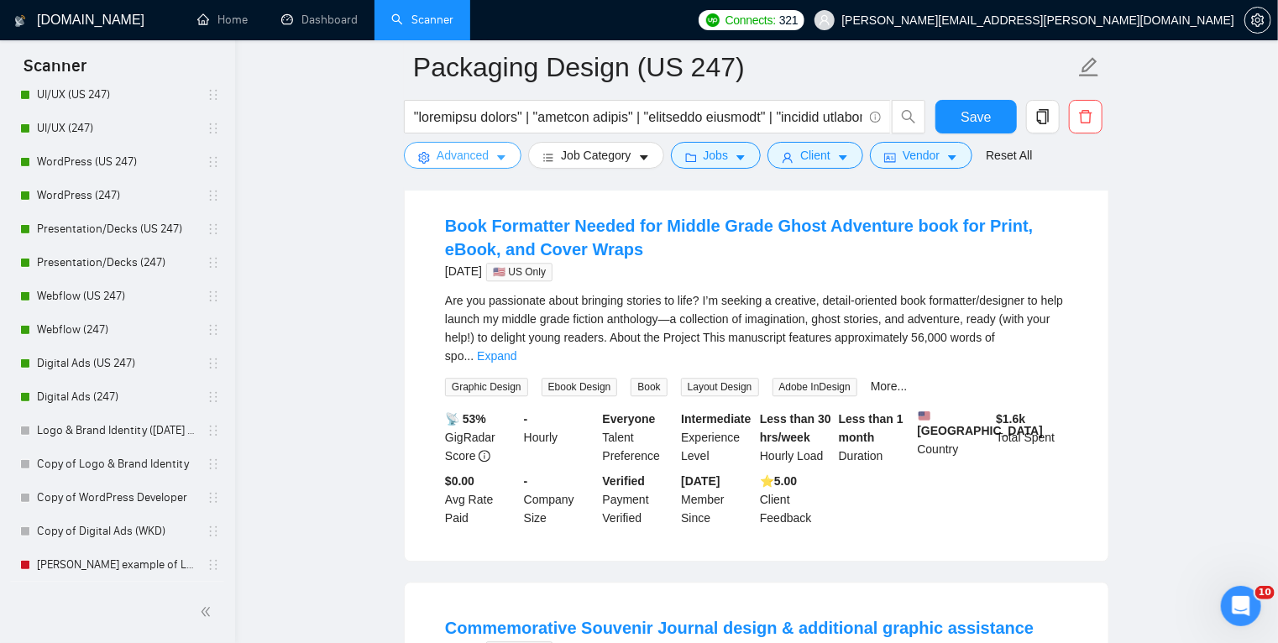
click at [497, 155] on icon "caret-down" at bounding box center [501, 158] width 12 height 12
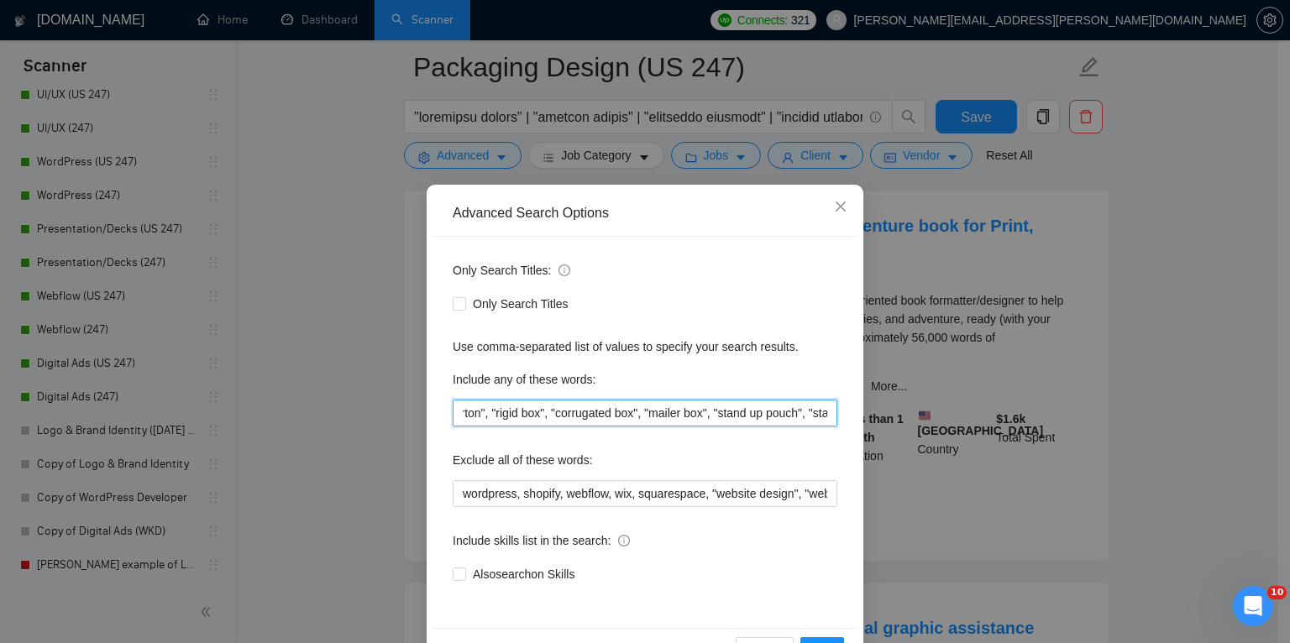
click at [631, 405] on input ""dieline", "die line", "die cut", keyline, "print ready", "print-ready", cmyk, …" at bounding box center [645, 413] width 384 height 27
click at [682, 411] on input ""dieline", "die line", "die cut", keyline, "print ready", "print-ready", cmyk, …" at bounding box center [645, 413] width 384 height 27
type input "wordpress, shopify, webflow, wix, squarespace, "website design", "web design", …"
type input "packaging, label, package, dieline, product, shelf"
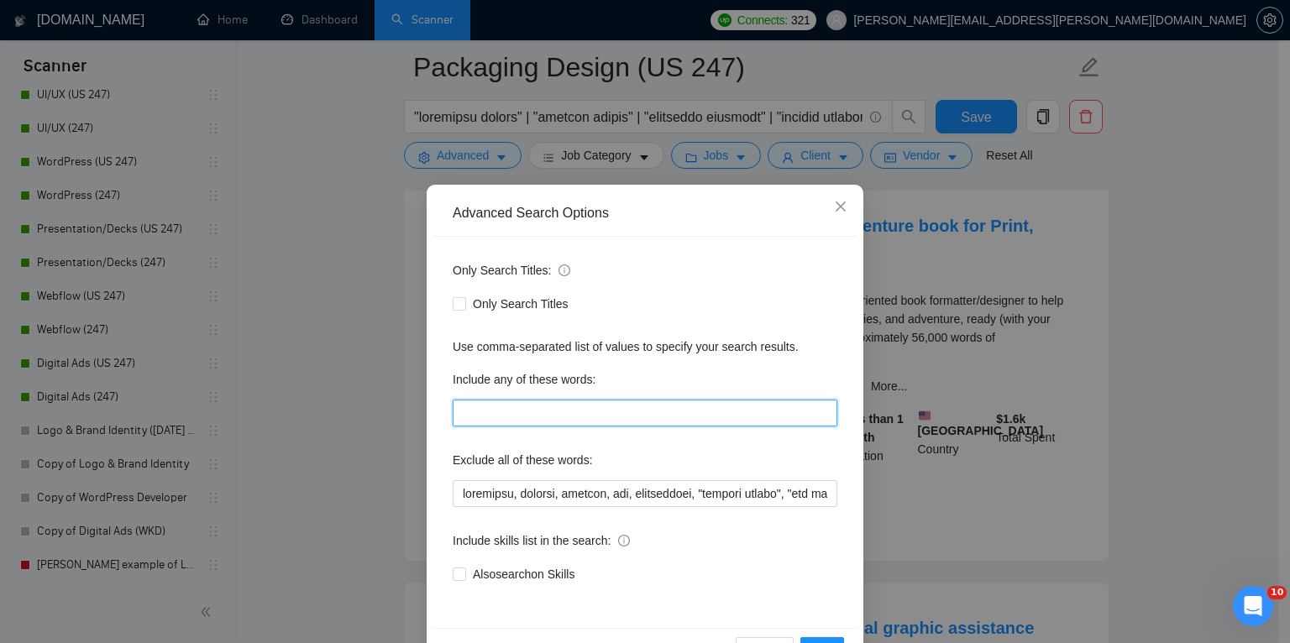
scroll to position [0, 0]
click at [766, 416] on input "packaging, label, package, dieline, product, shelf" at bounding box center [645, 413] width 384 height 27
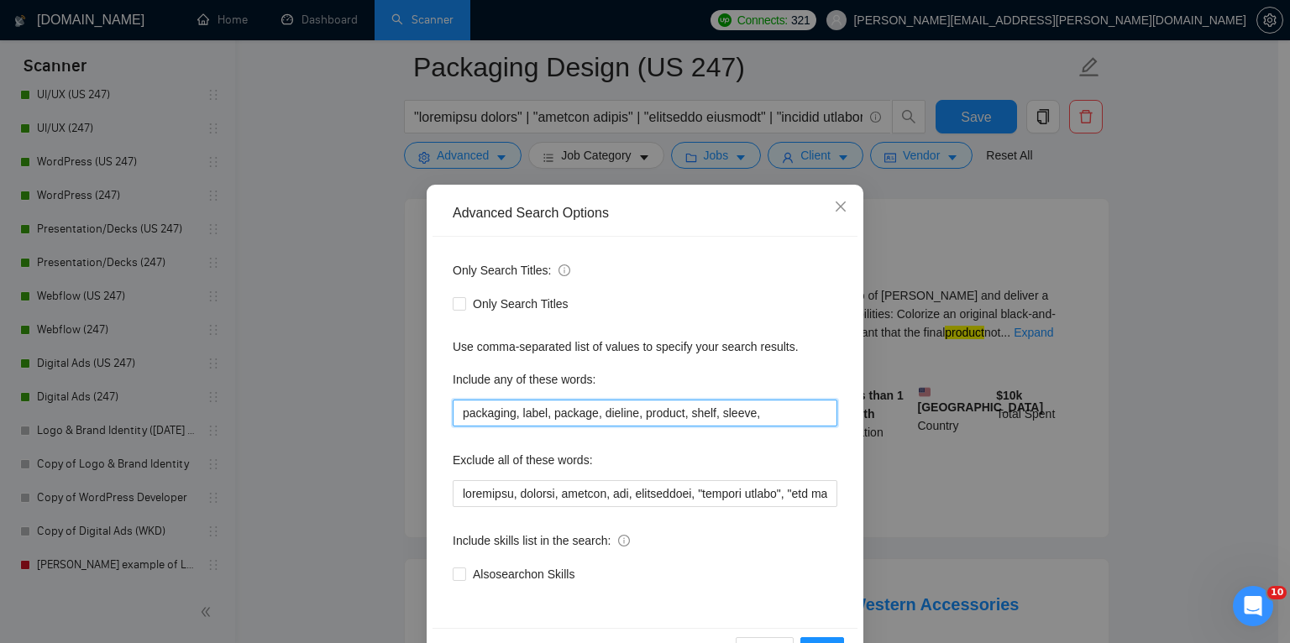
paste input ""nutrition facts", "supplement facts", barcode,"
click at [802, 406] on input "packaging, label, package, dieline, product, shelf, sleeve, "nutrition facts", …" at bounding box center [645, 413] width 384 height 27
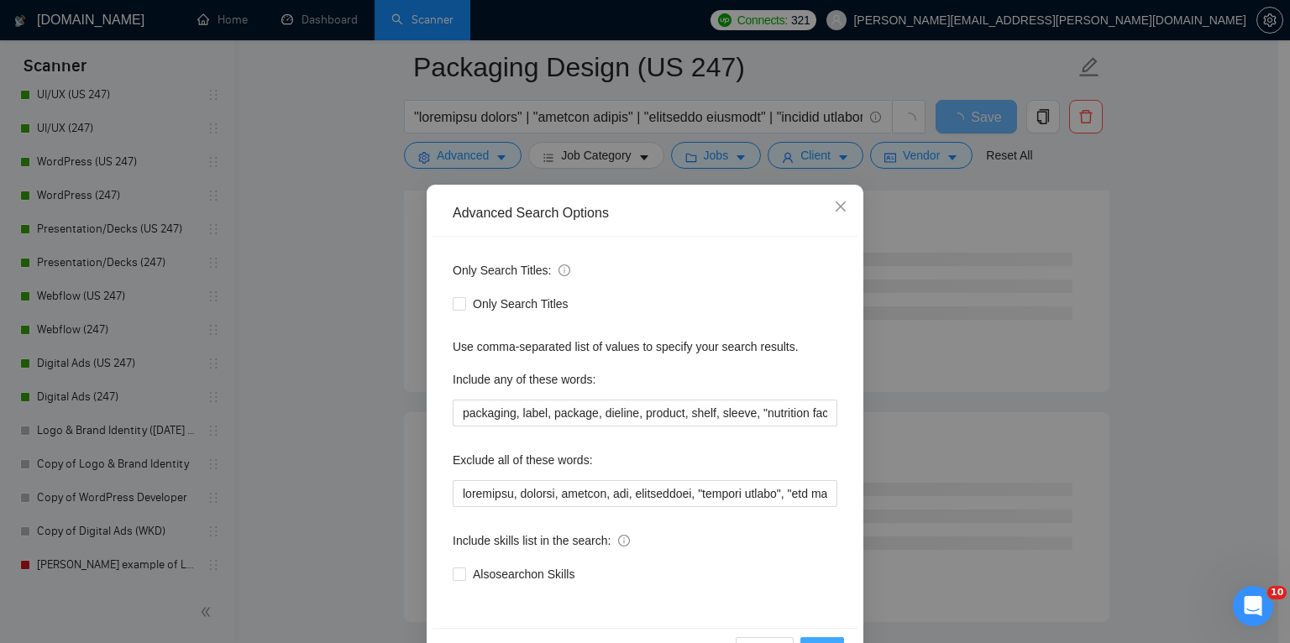
click at [815, 637] on button "OK" at bounding box center [822, 650] width 44 height 27
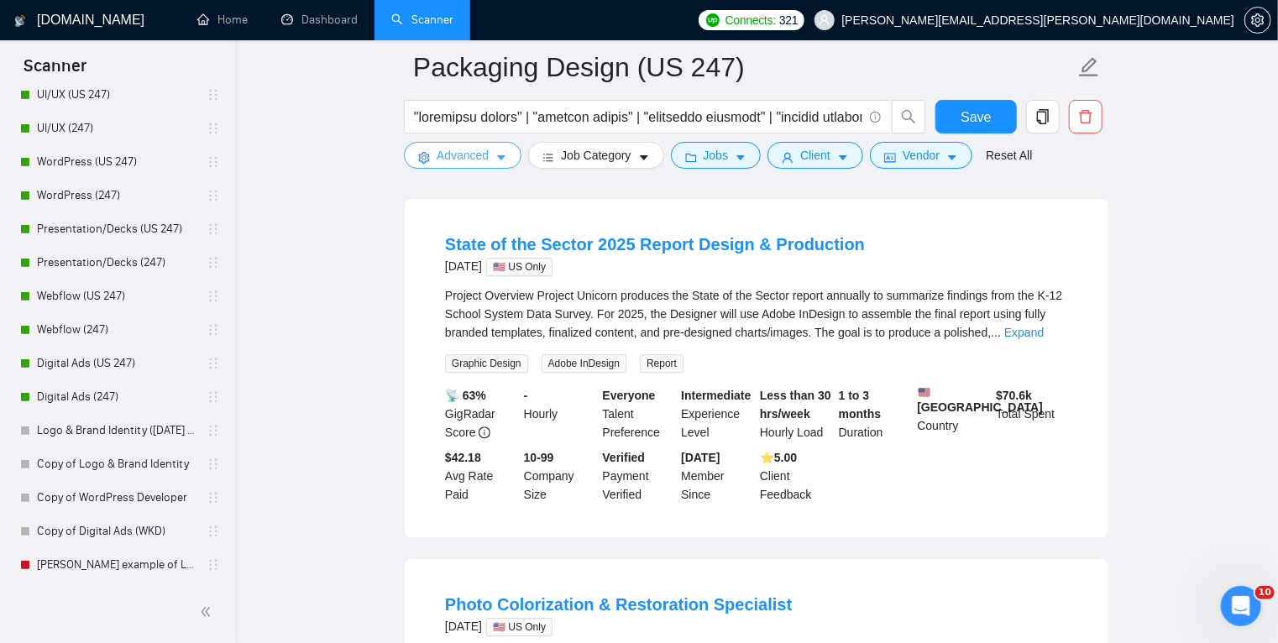
scroll to position [2052, 0]
click at [1023, 325] on link "Expand" at bounding box center [1023, 331] width 39 height 13
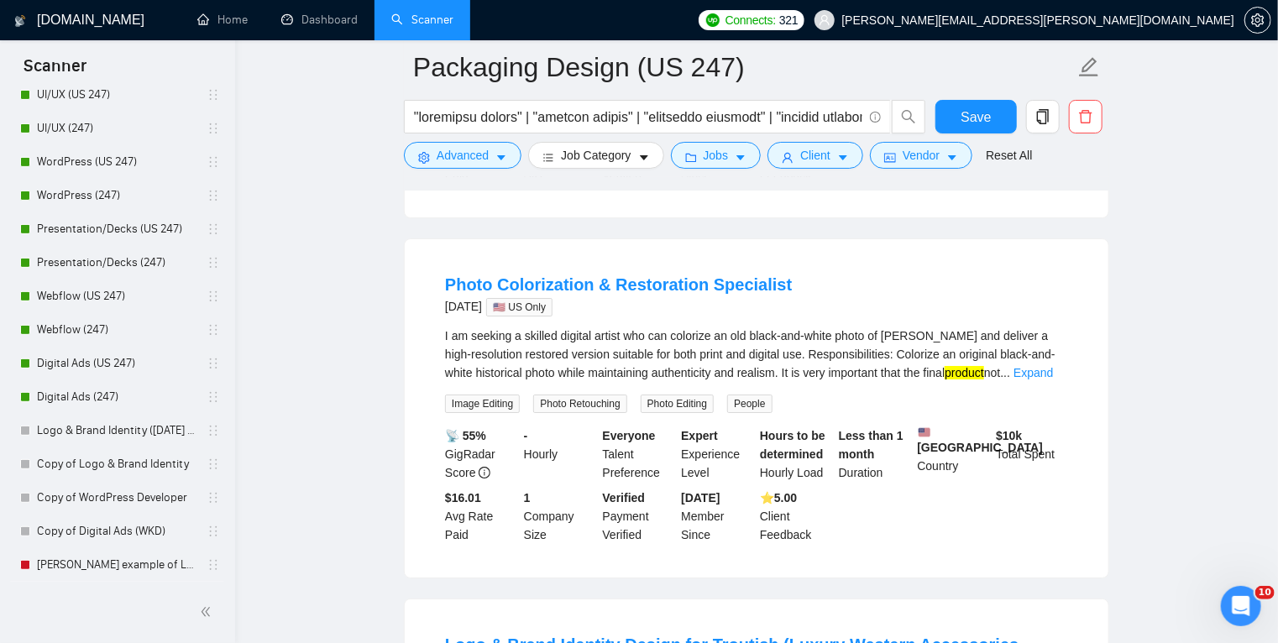
scroll to position [2924, 0]
click at [1040, 367] on link "Expand" at bounding box center [1032, 373] width 39 height 13
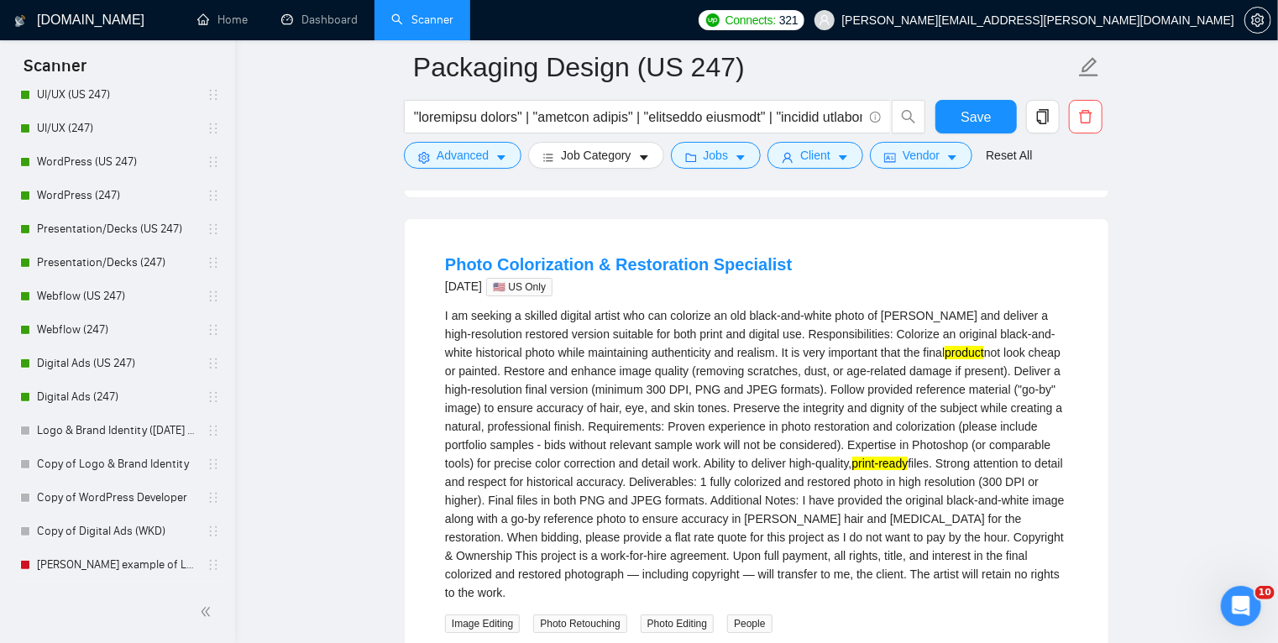
scroll to position [2945, 0]
click at [970, 346] on mark "product" at bounding box center [963, 352] width 39 height 13
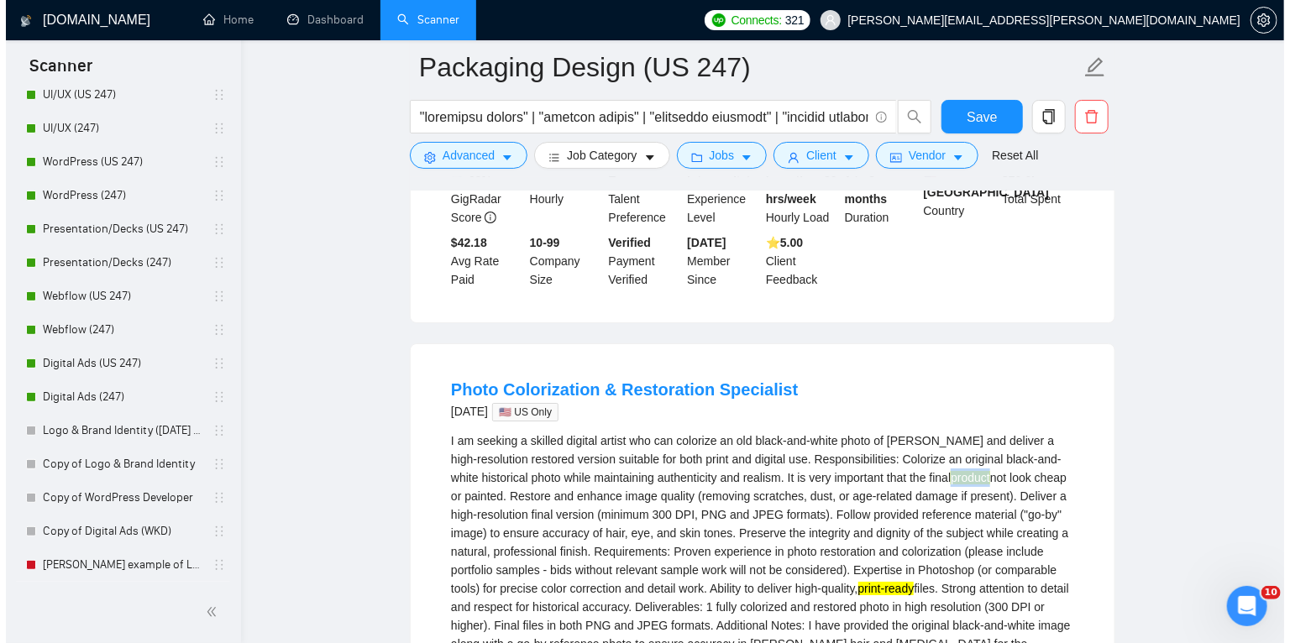
scroll to position [2801, 0]
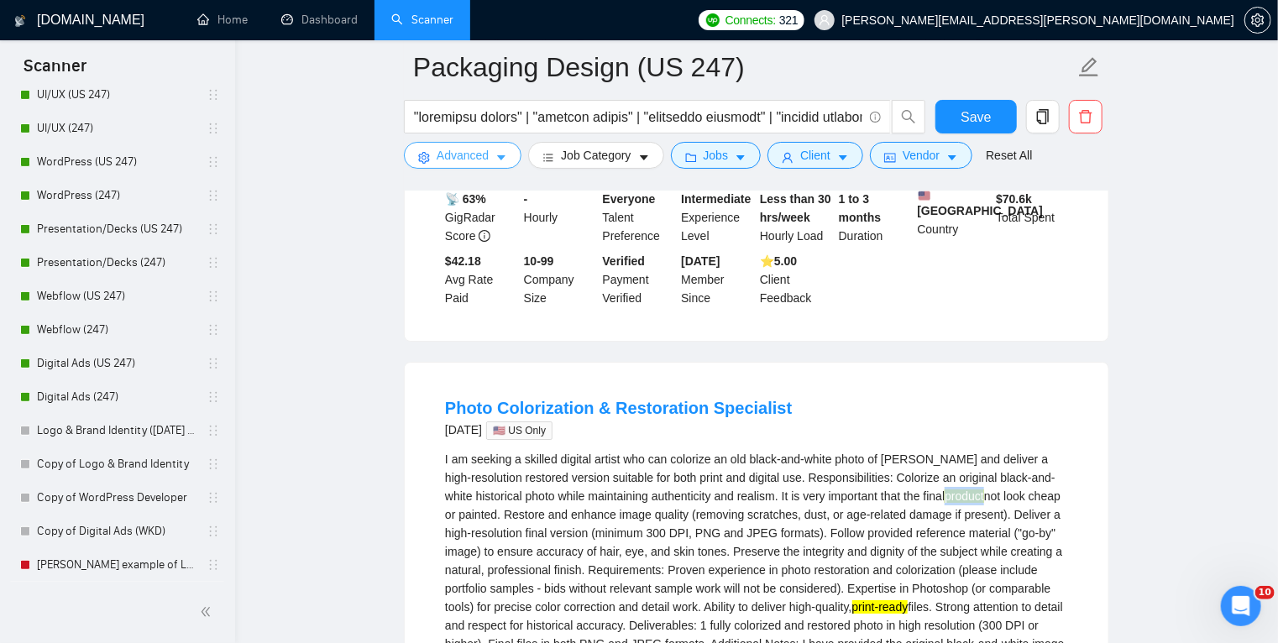
click at [502, 154] on icon "caret-down" at bounding box center [501, 158] width 12 height 12
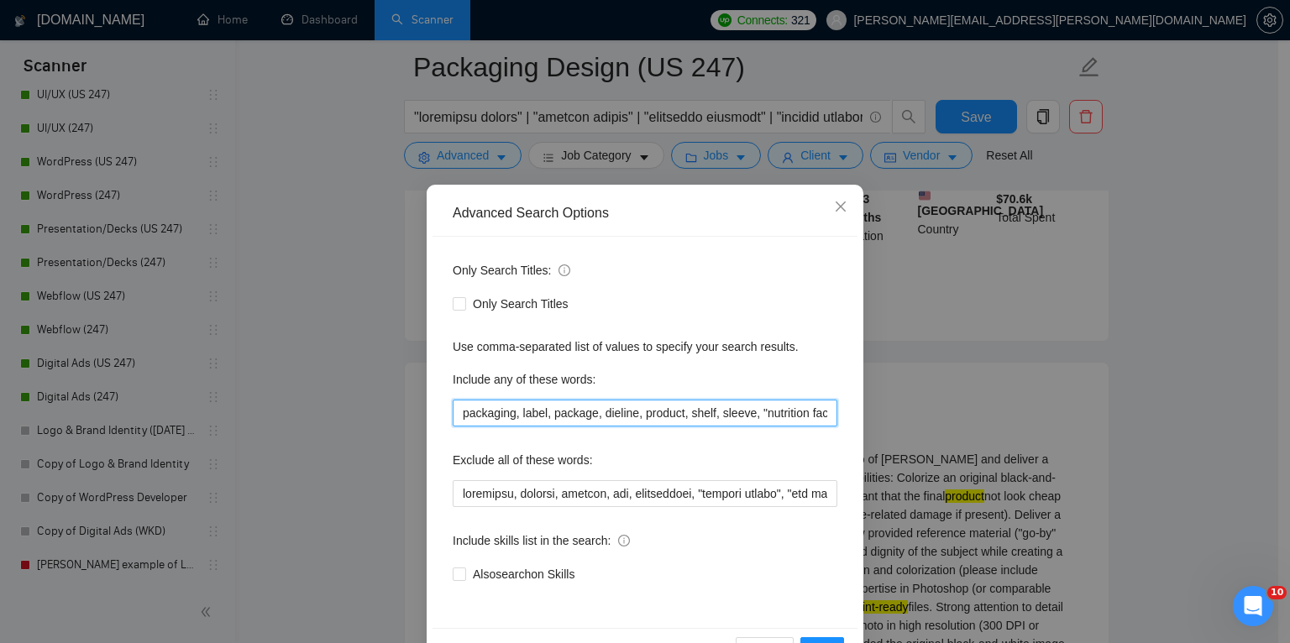
click at [668, 418] on input "packaging, label, package, dieline, product, shelf, sleeve, "nutrition facts", …" at bounding box center [645, 413] width 384 height 27
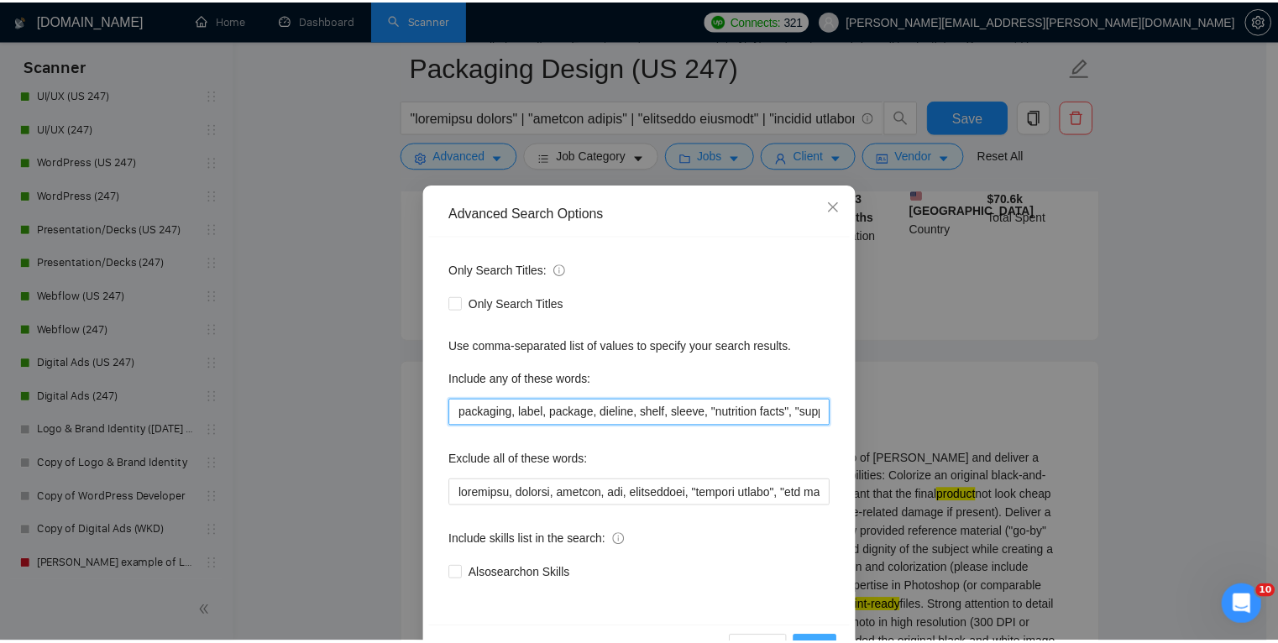
scroll to position [2158, 0]
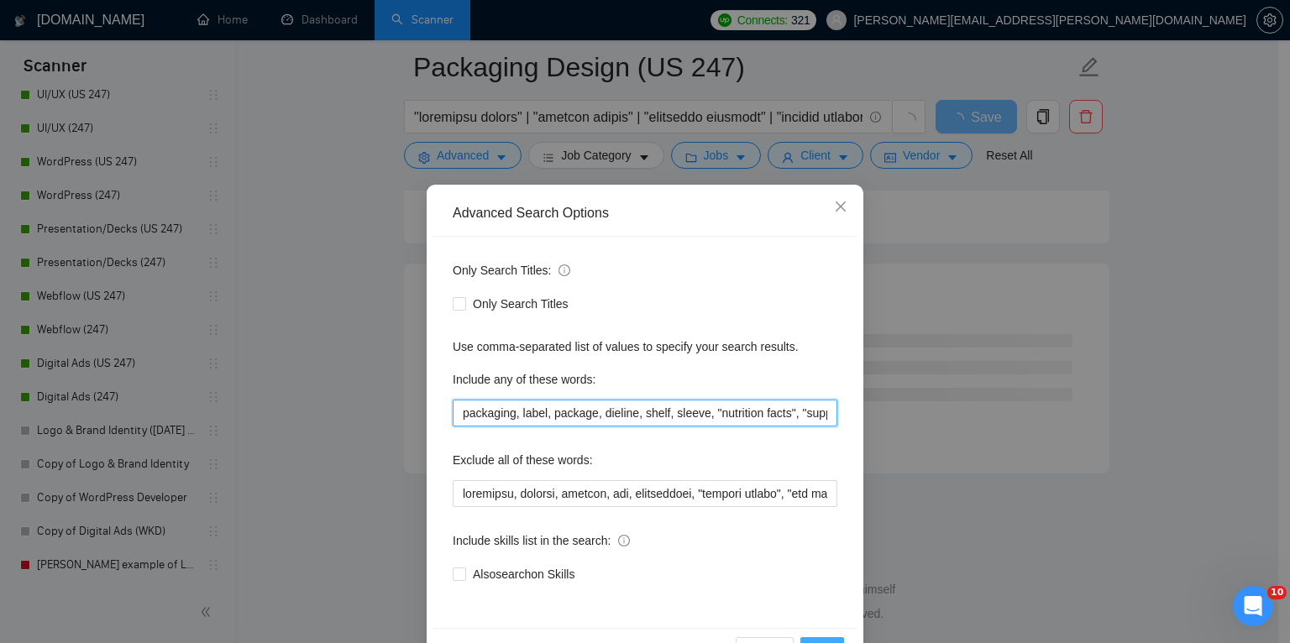
type input "packaging, label, package, dieline, shelf, sleeve, "nutrition facts", "suppleme…"
click at [819, 637] on button "OK" at bounding box center [822, 650] width 44 height 27
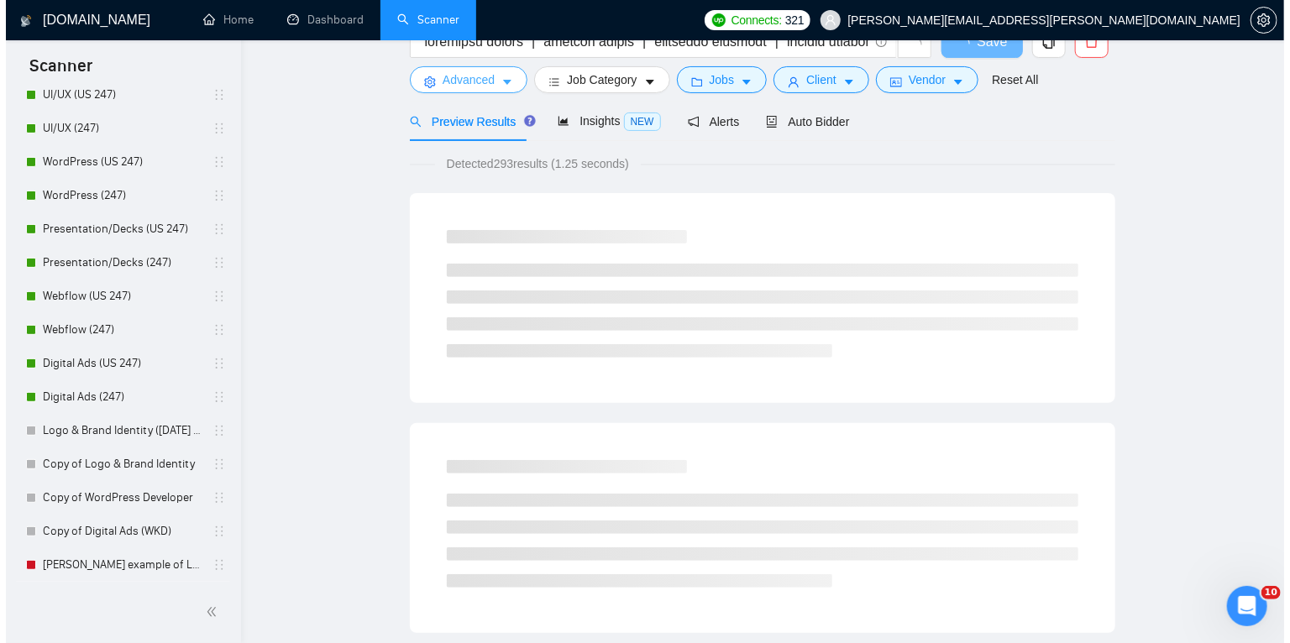
scroll to position [0, 0]
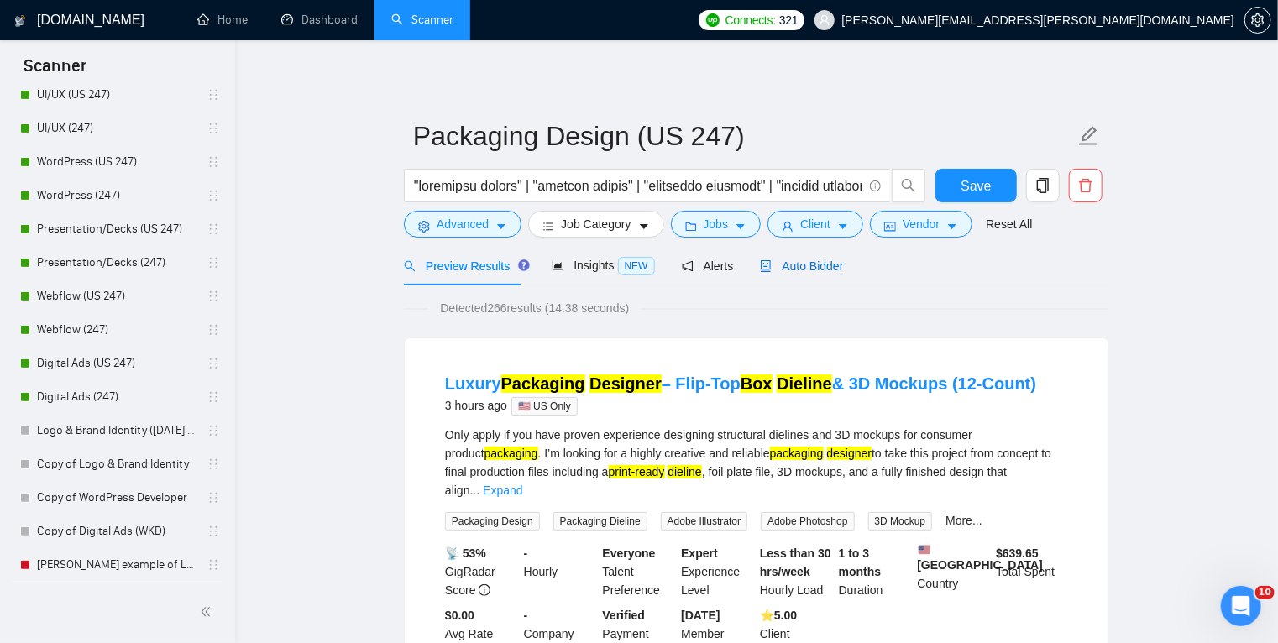
click at [799, 267] on span "Auto Bidder" at bounding box center [801, 265] width 83 height 13
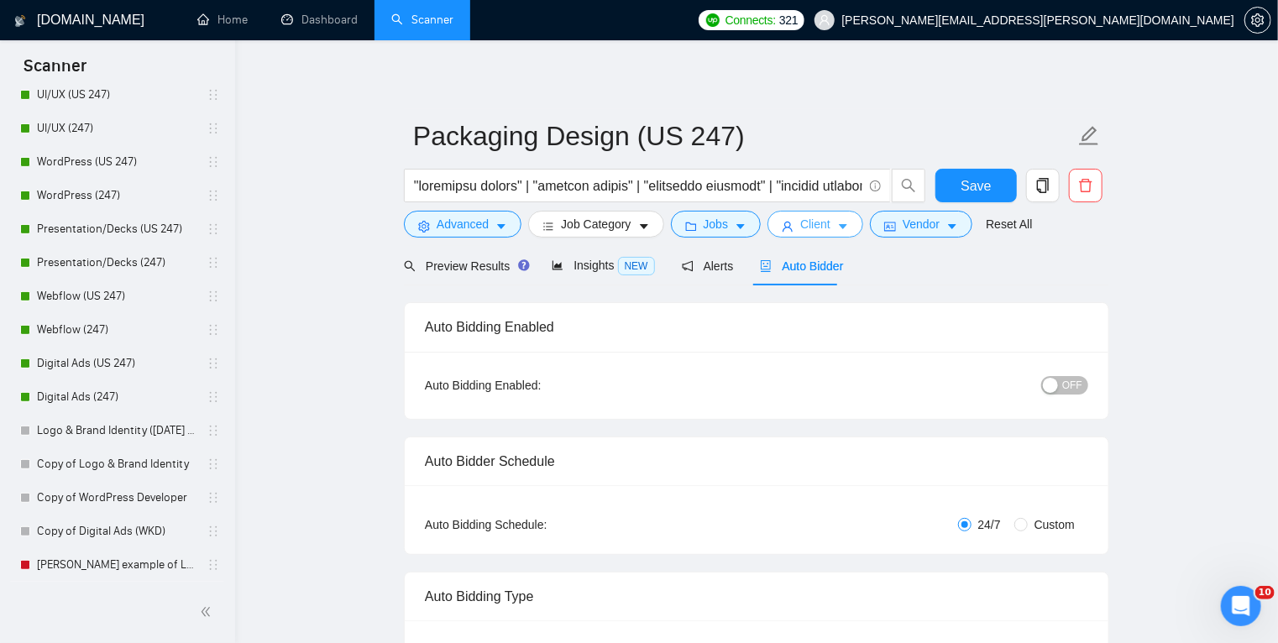
click at [841, 223] on icon "caret-down" at bounding box center [843, 227] width 12 height 12
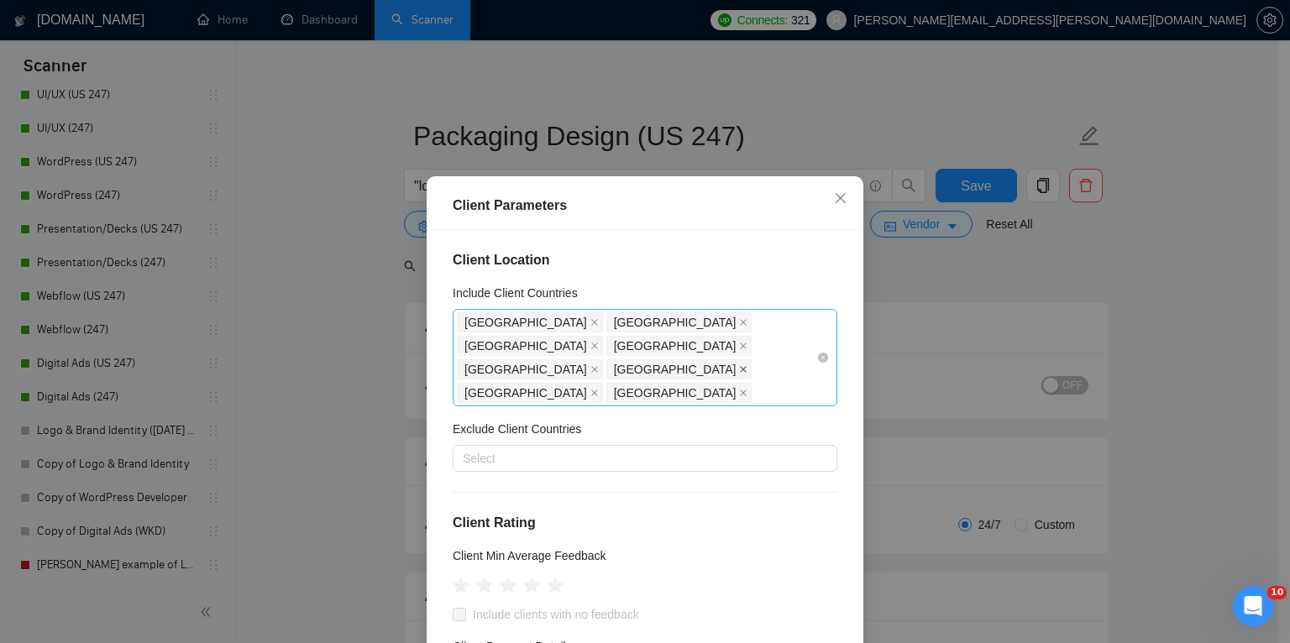
click at [739, 365] on icon "close" at bounding box center [743, 369] width 8 height 8
click at [599, 365] on icon "close" at bounding box center [594, 369] width 8 height 8
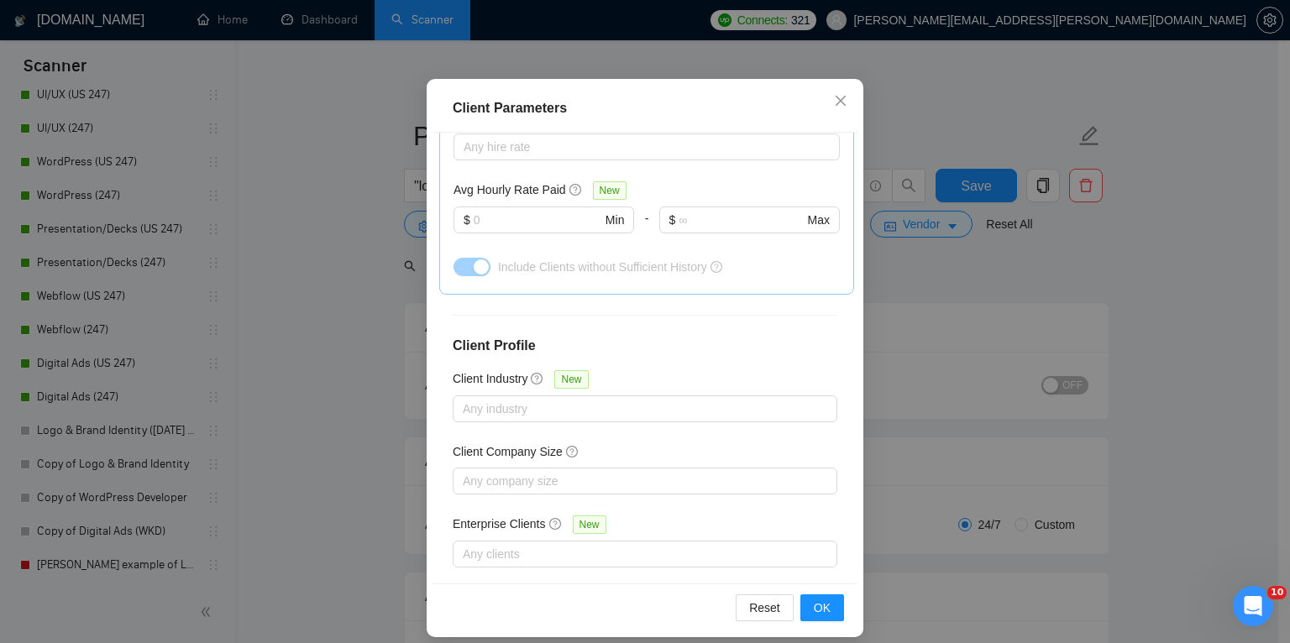
scroll to position [98, 0]
click at [825, 602] on button "OK" at bounding box center [822, 607] width 44 height 27
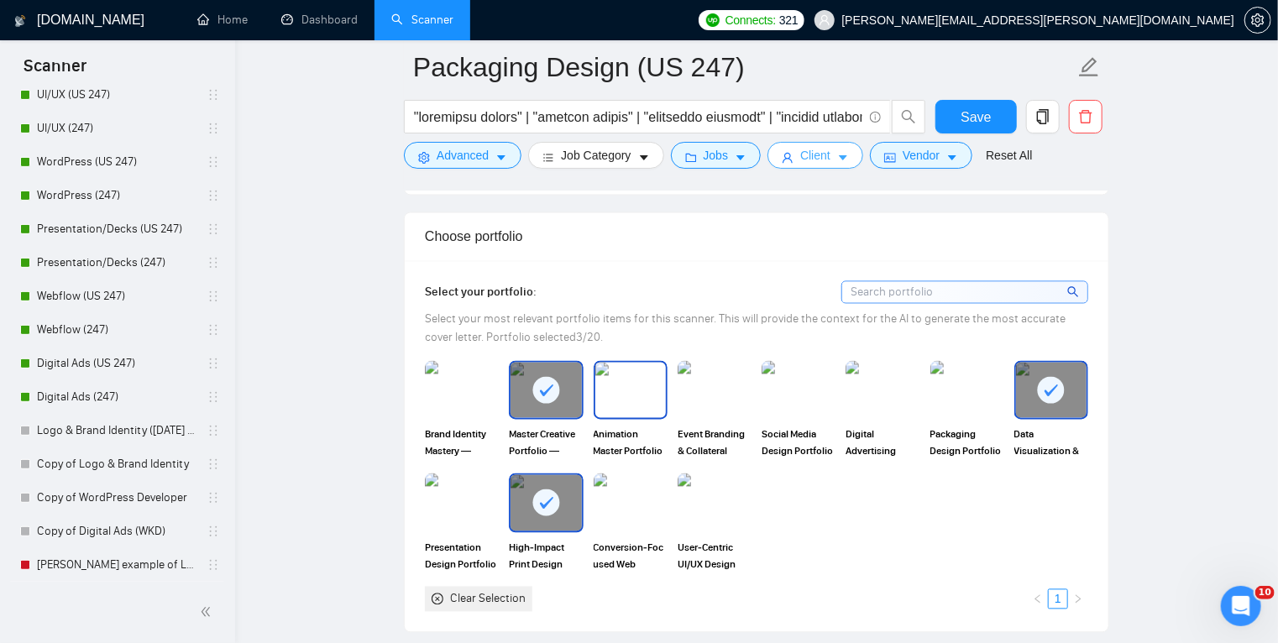
scroll to position [1487, 0]
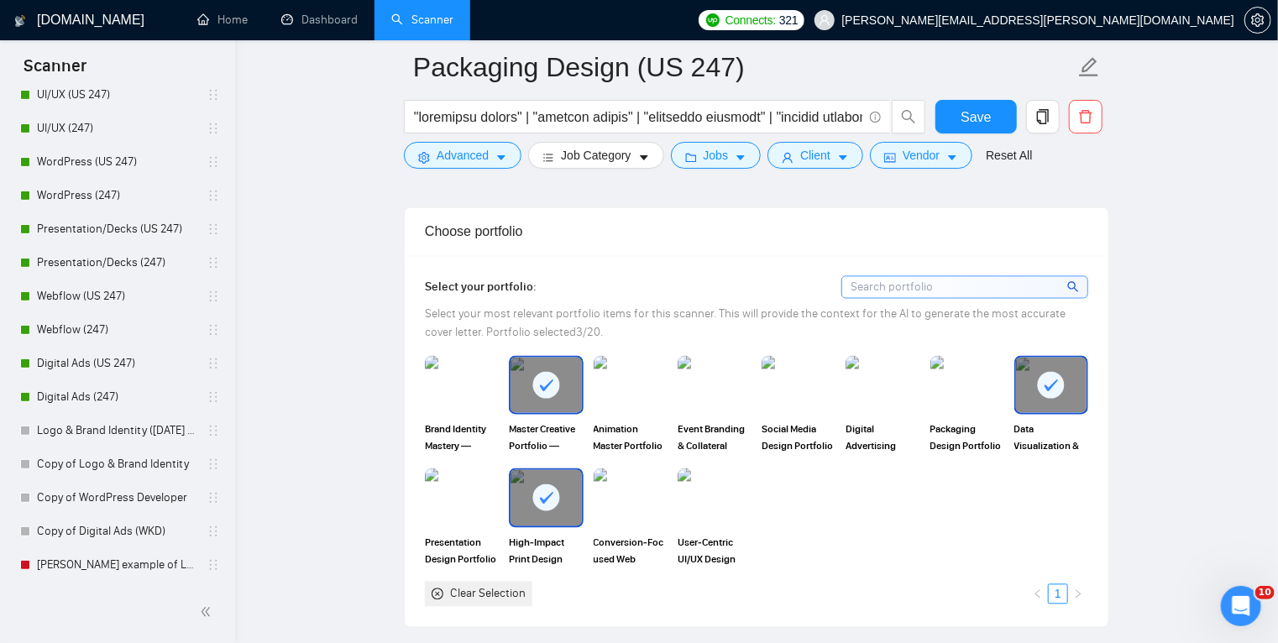
click at [545, 494] on rect at bounding box center [546, 497] width 27 height 27
click at [547, 389] on rect at bounding box center [546, 385] width 27 height 27
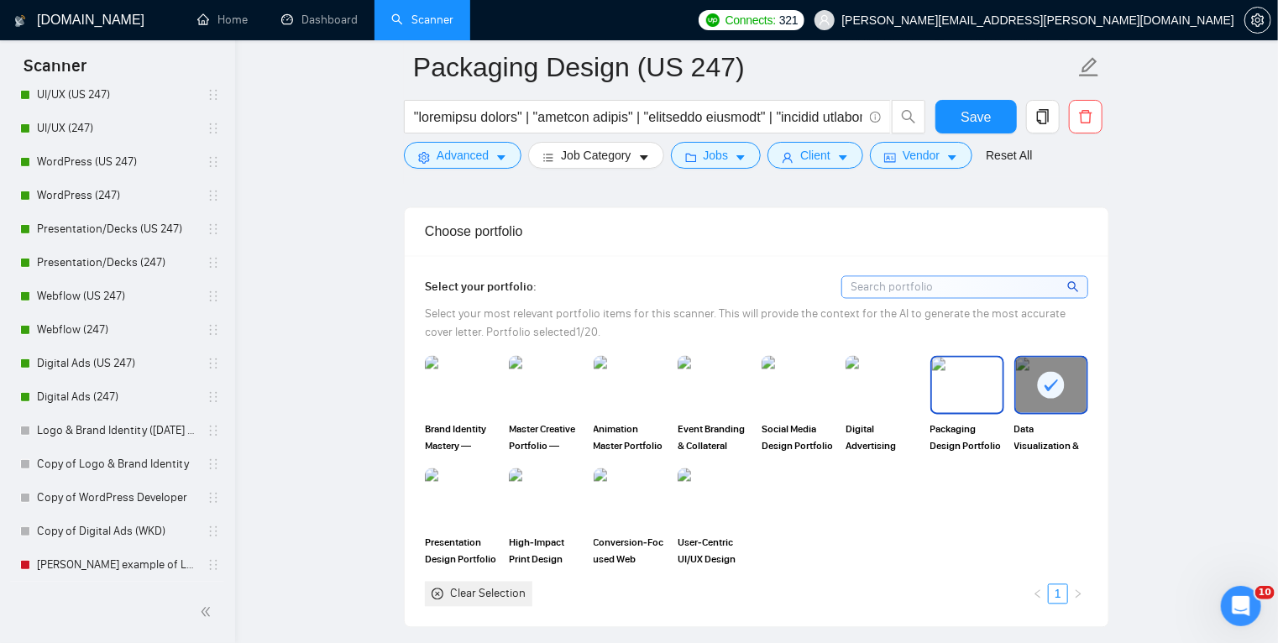
click at [945, 390] on img at bounding box center [967, 385] width 71 height 55
click at [544, 377] on img at bounding box center [545, 385] width 71 height 55
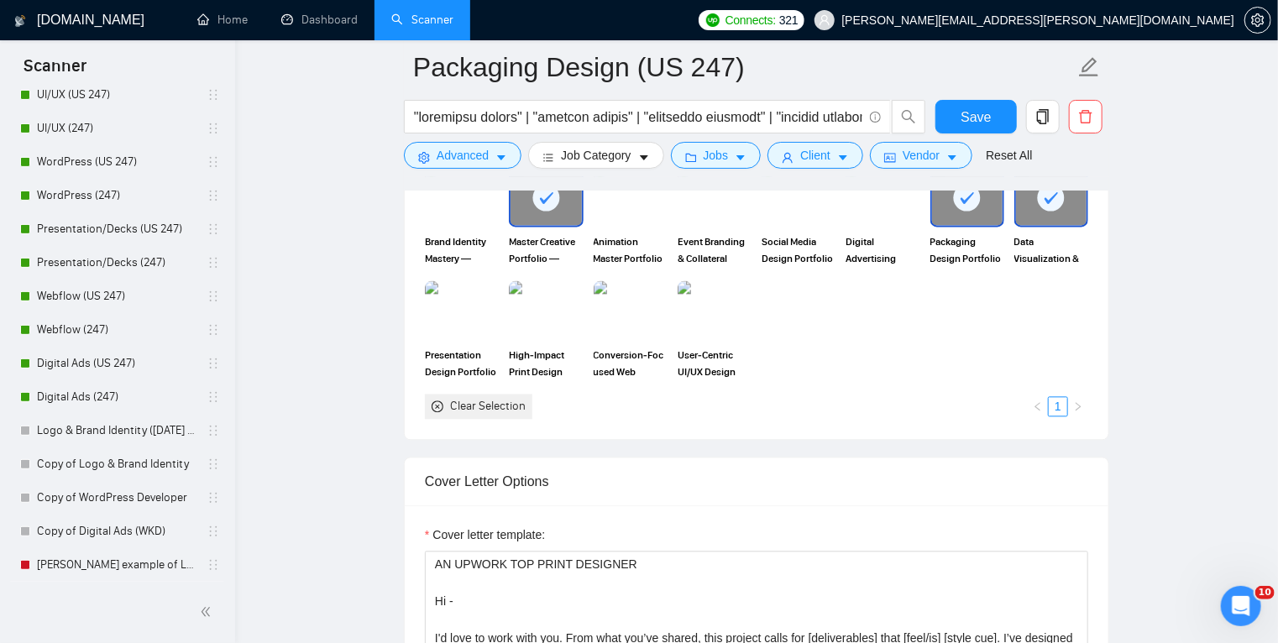
scroll to position [1676, 0]
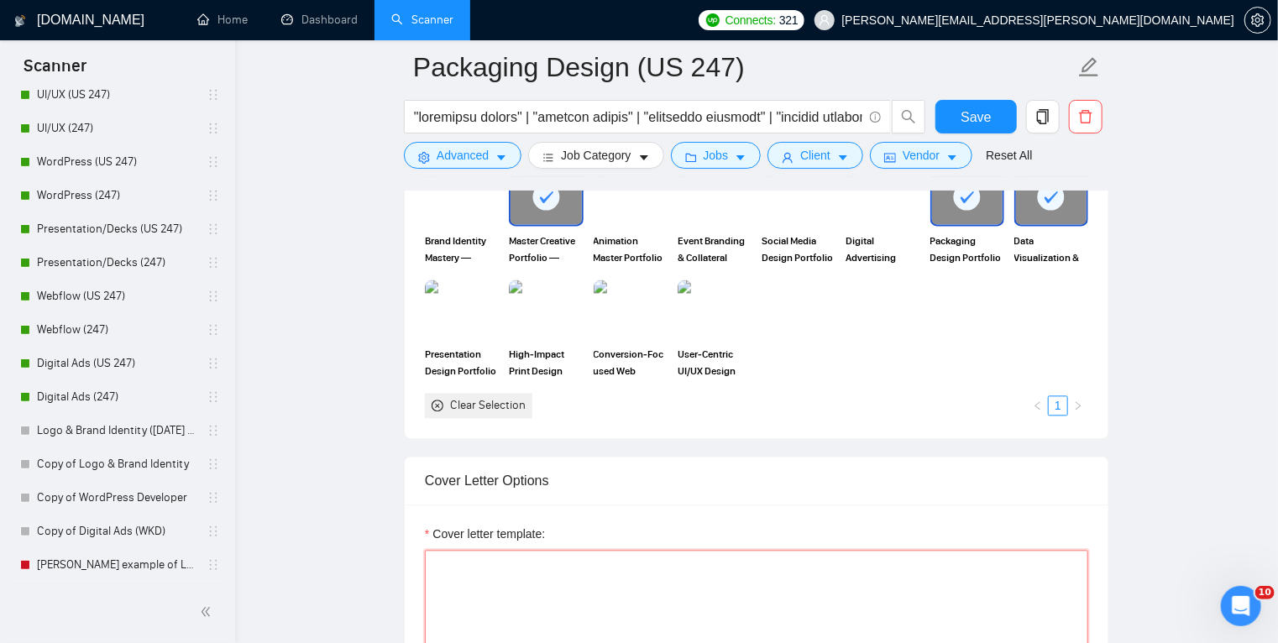
paste textarea "AN UPWORK TOP PACKAGING DESIGNER Hi - I'd love to work with you. From what you’…"
type textarea "AN UPWORK TOP PACKAGING DESIGNER Hi - I'd love to work with you. From what you’…"
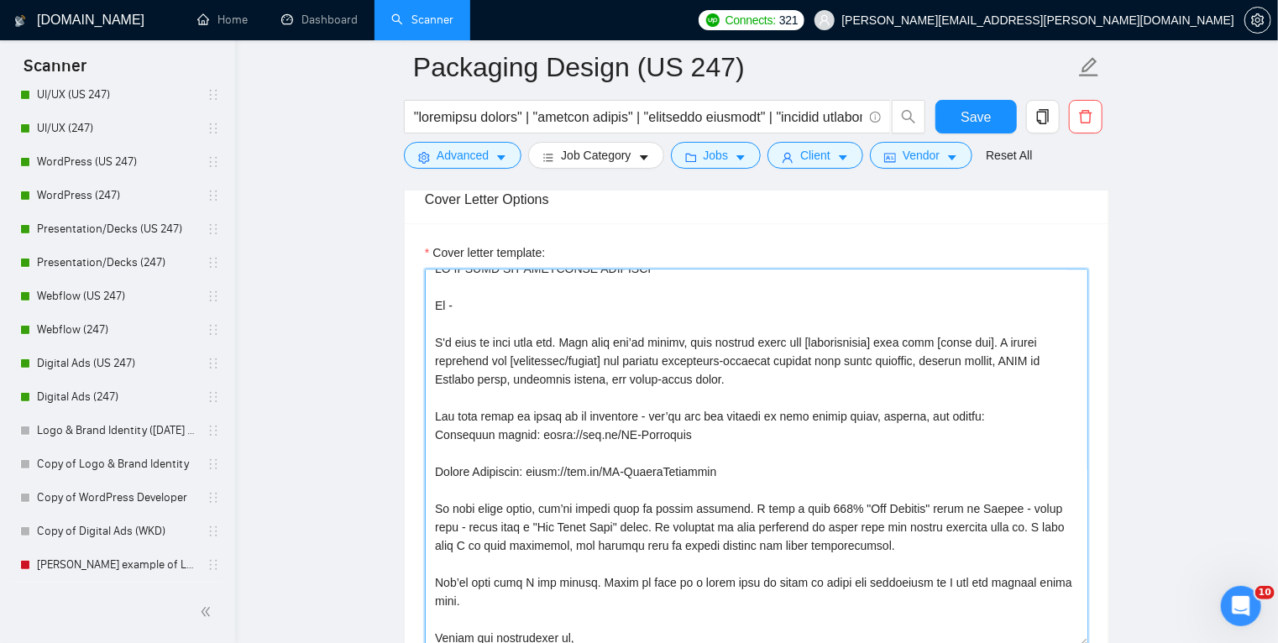
scroll to position [18, 0]
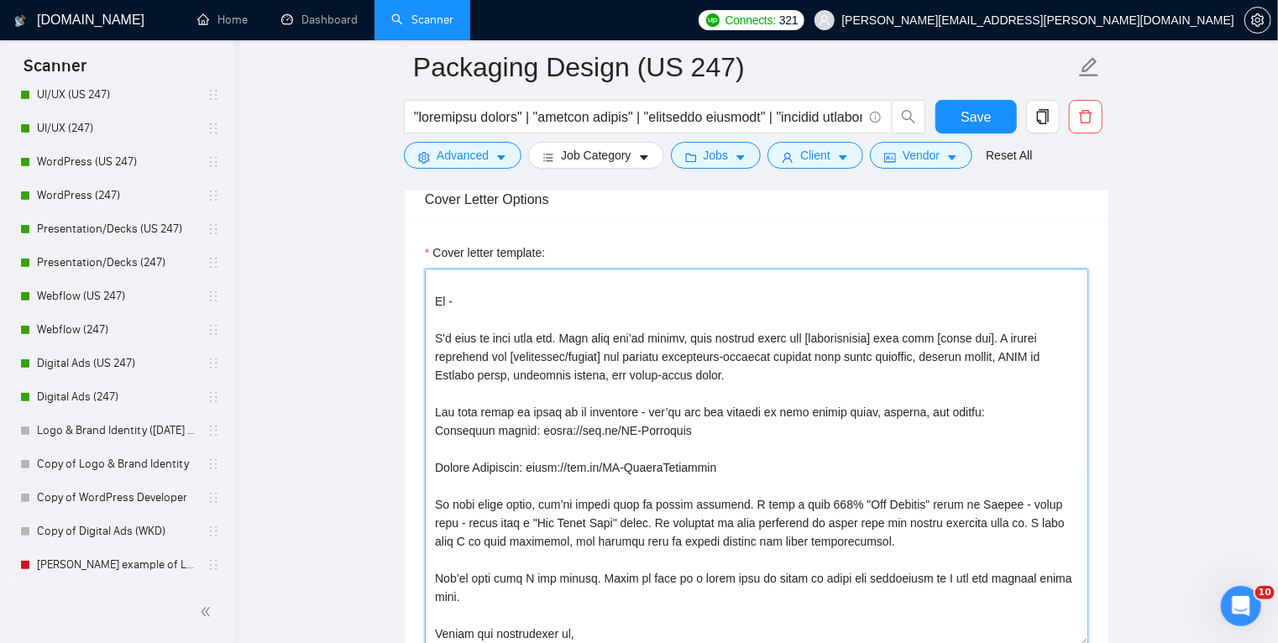
click at [895, 537] on textarea "Cover letter template:" at bounding box center [756, 458] width 663 height 378
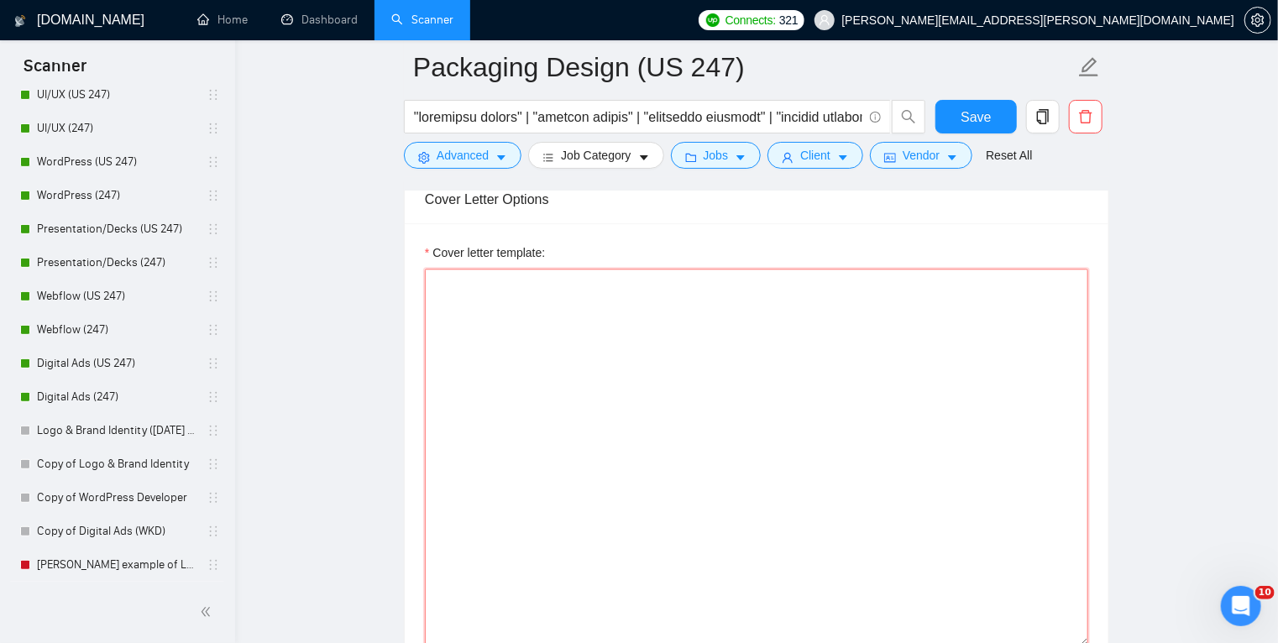
scroll to position [0, 0]
type textarea "AN UPWORK TOP PRINT DESIGNER Hi - I'd love to work with you. From what you’ve s…"
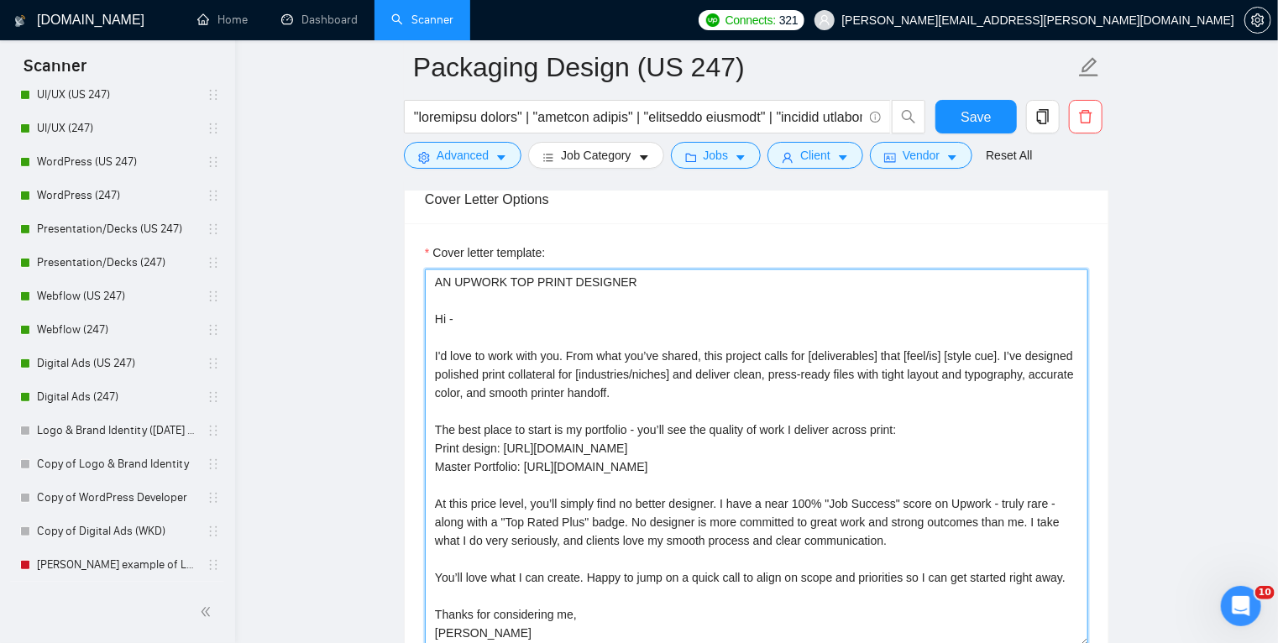
click at [695, 547] on textarea "AN UPWORK TOP PRINT DESIGNER Hi - I'd love to work with you. From what you’ve s…" at bounding box center [756, 458] width 663 height 378
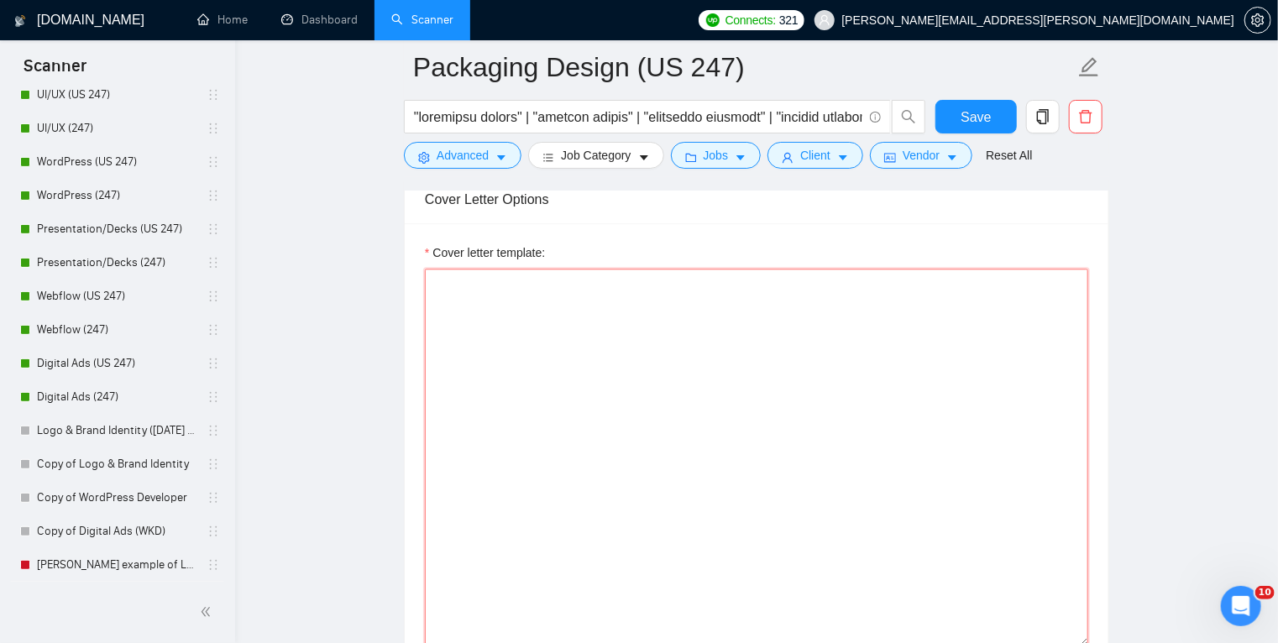
paste textarea "AN UPWORK TOP PACKAGING DESIGNER Hi - I'd love to work with you. From what you’…"
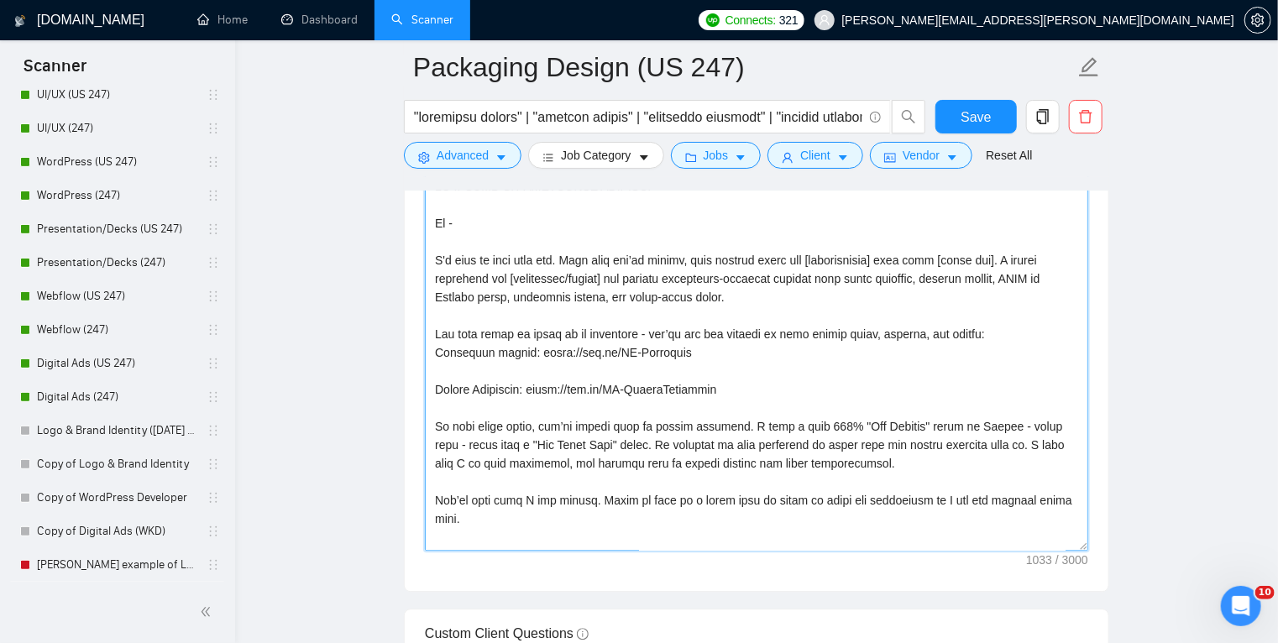
scroll to position [18, 0]
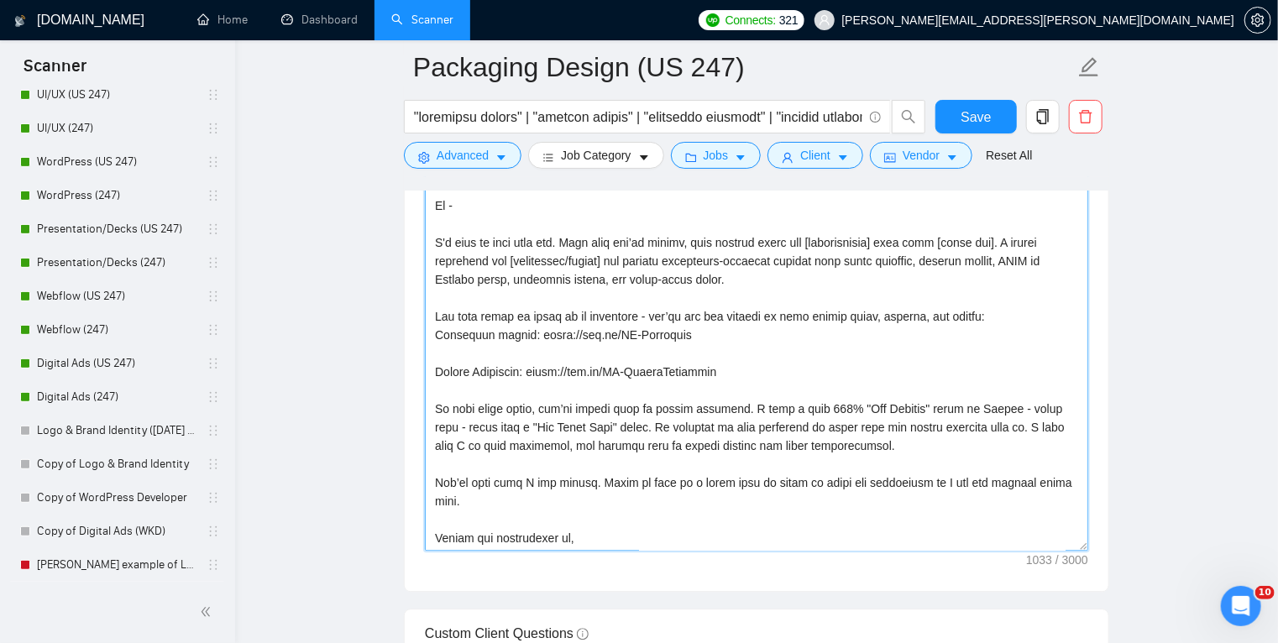
click at [899, 439] on textarea "Cover letter template:" at bounding box center [756, 362] width 663 height 378
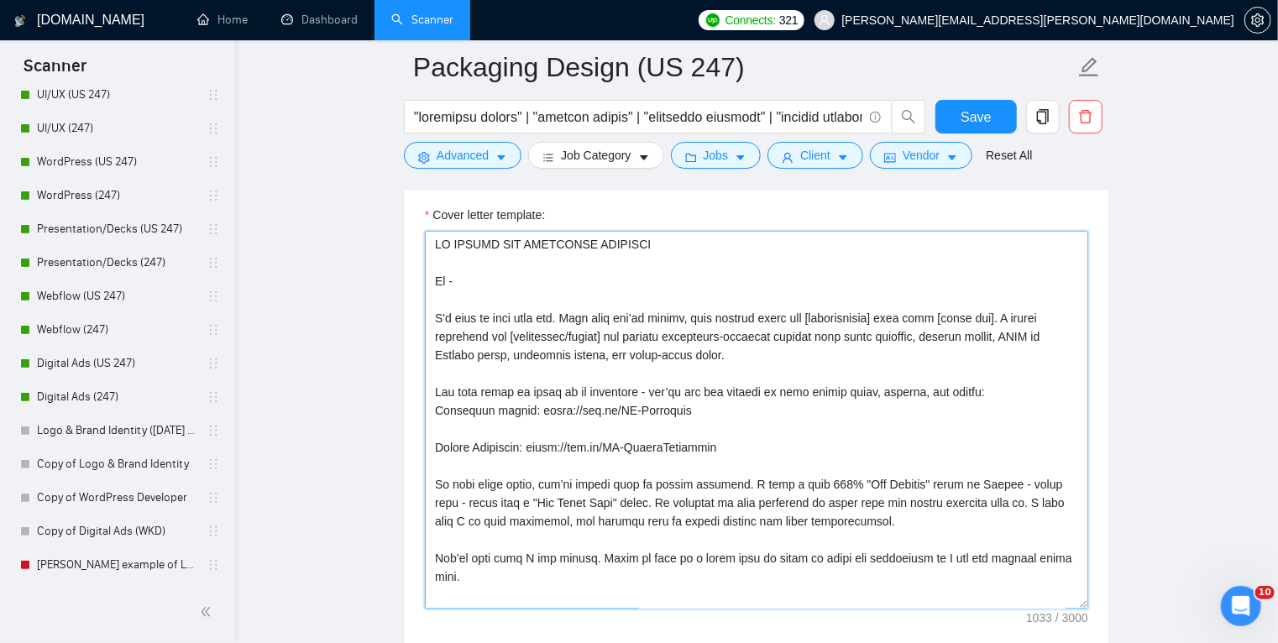
scroll to position [1996, 0]
drag, startPoint x: 893, startPoint y: 517, endPoint x: 1067, endPoint y: 551, distance: 177.0
click at [1067, 551] on textarea "Cover letter template:" at bounding box center [756, 418] width 663 height 378
paste textarea "I’d love to bring that same focus to your project. Happy to jump on a quick cal…"
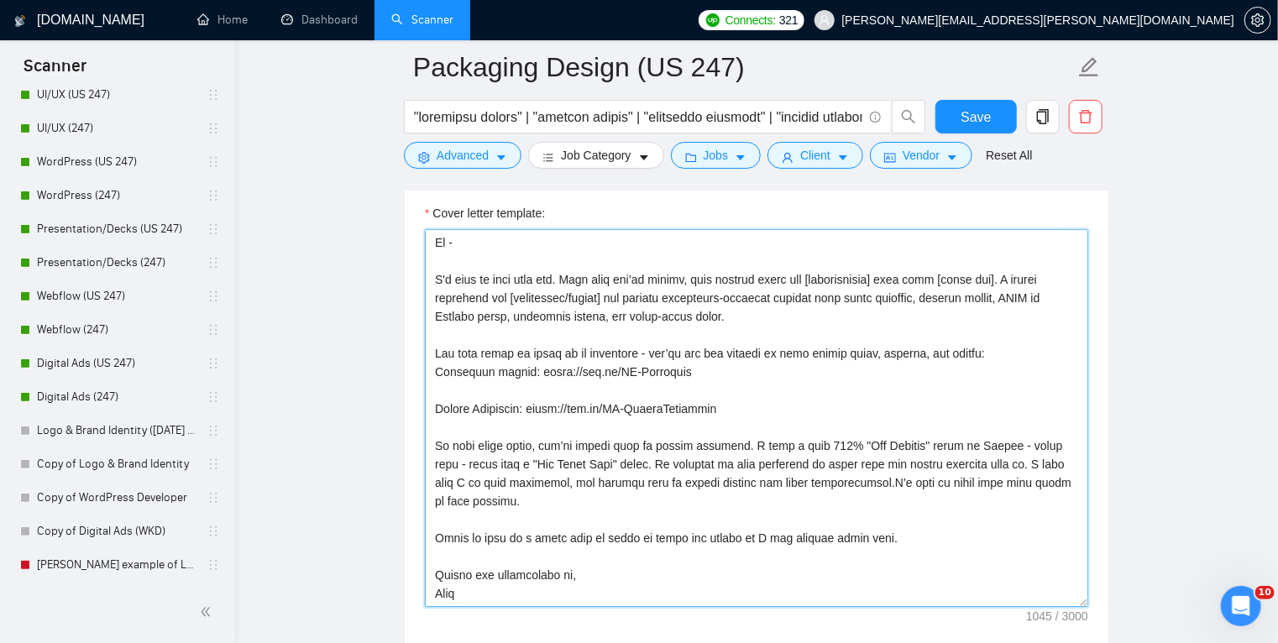
scroll to position [0, 0]
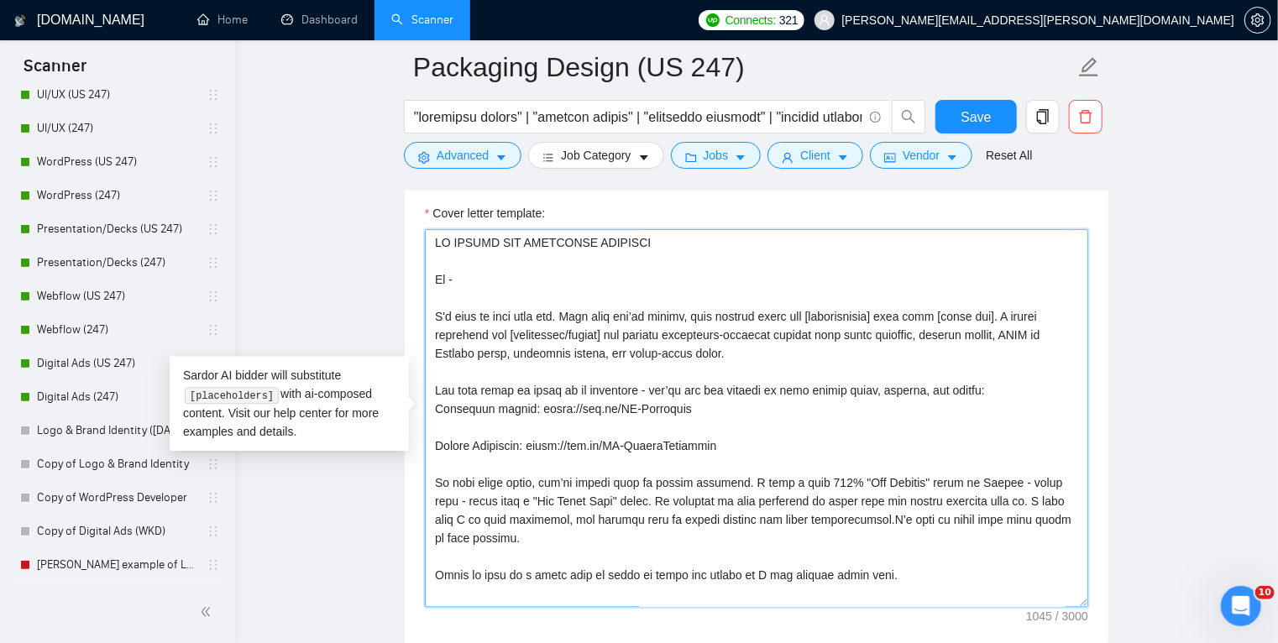
drag, startPoint x: 749, startPoint y: 352, endPoint x: 569, endPoint y: 318, distance: 182.8
click at [569, 318] on textarea "Cover letter template:" at bounding box center [756, 418] width 663 height 378
paste textarea "[Mirror the project description in one clear sentence]. I can deliver [specific…"
type textarea "AN UPWORK TOP PACKAGING DESIGNER Hi - I'd love to work with you. [Mirror the pr…"
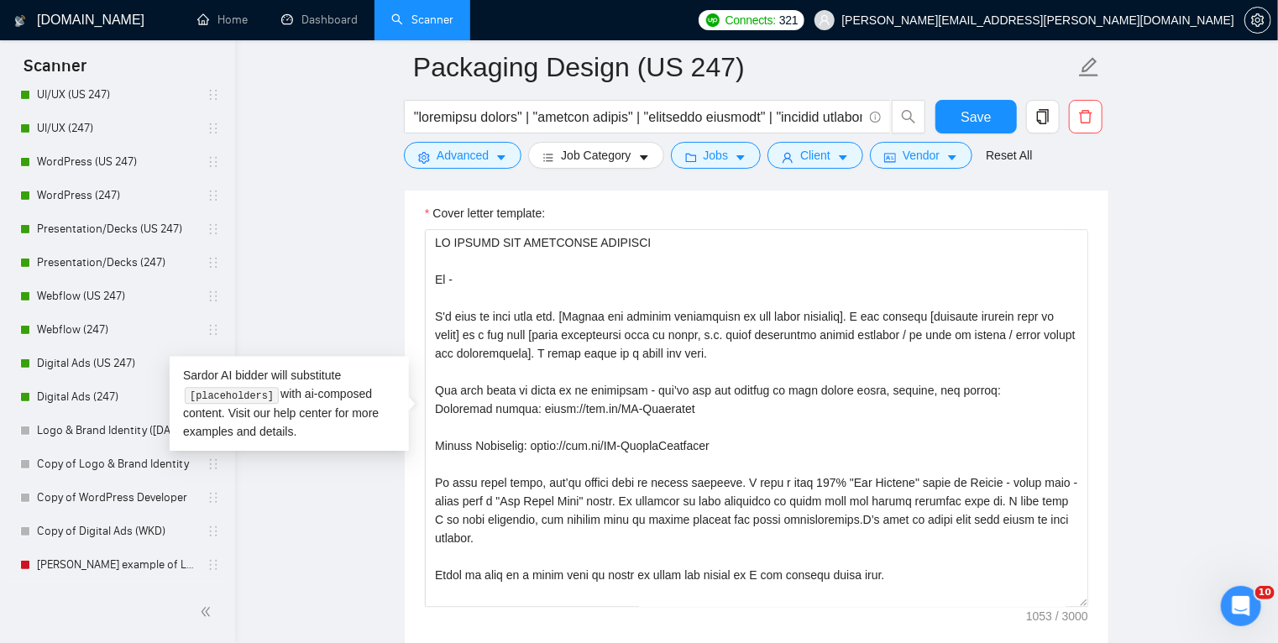
click at [412, 477] on div "Cover letter template:" at bounding box center [757, 415] width 704 height 463
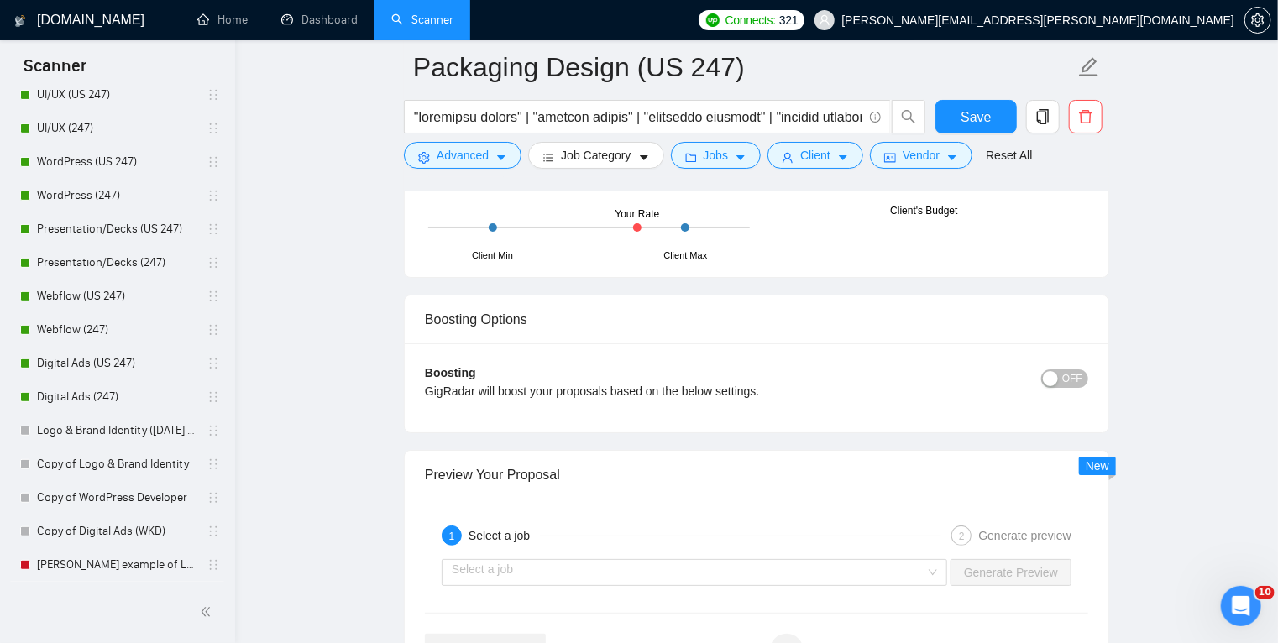
scroll to position [3063, 0]
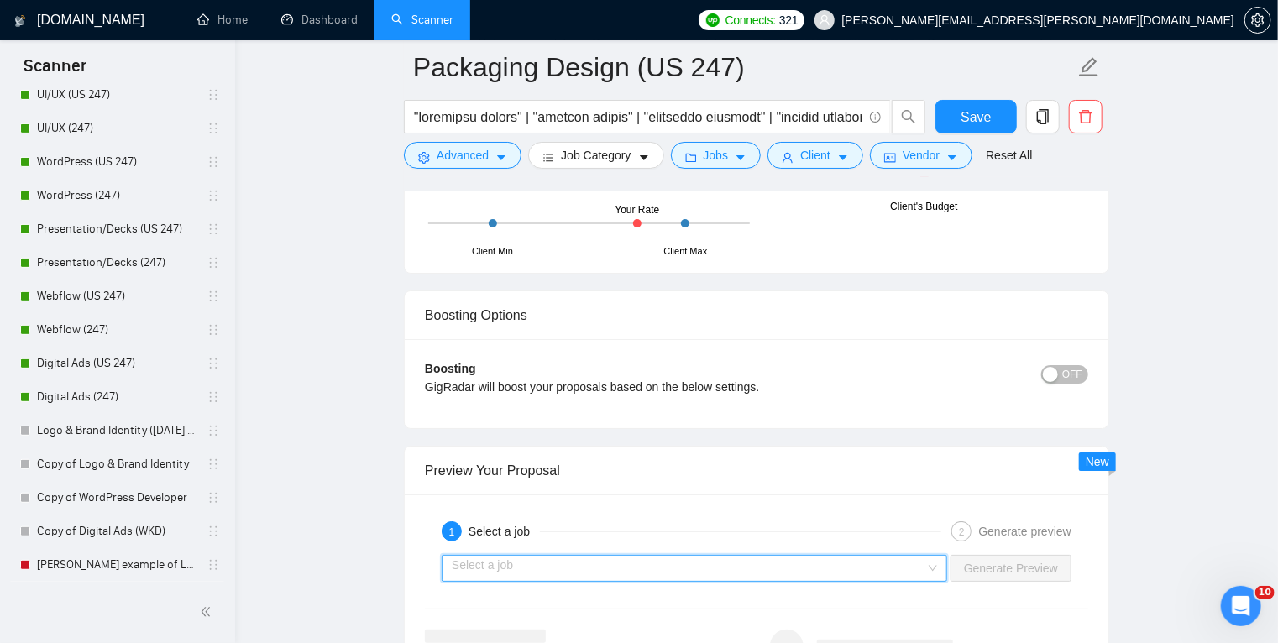
click at [653, 573] on input "search" at bounding box center [688, 568] width 473 height 25
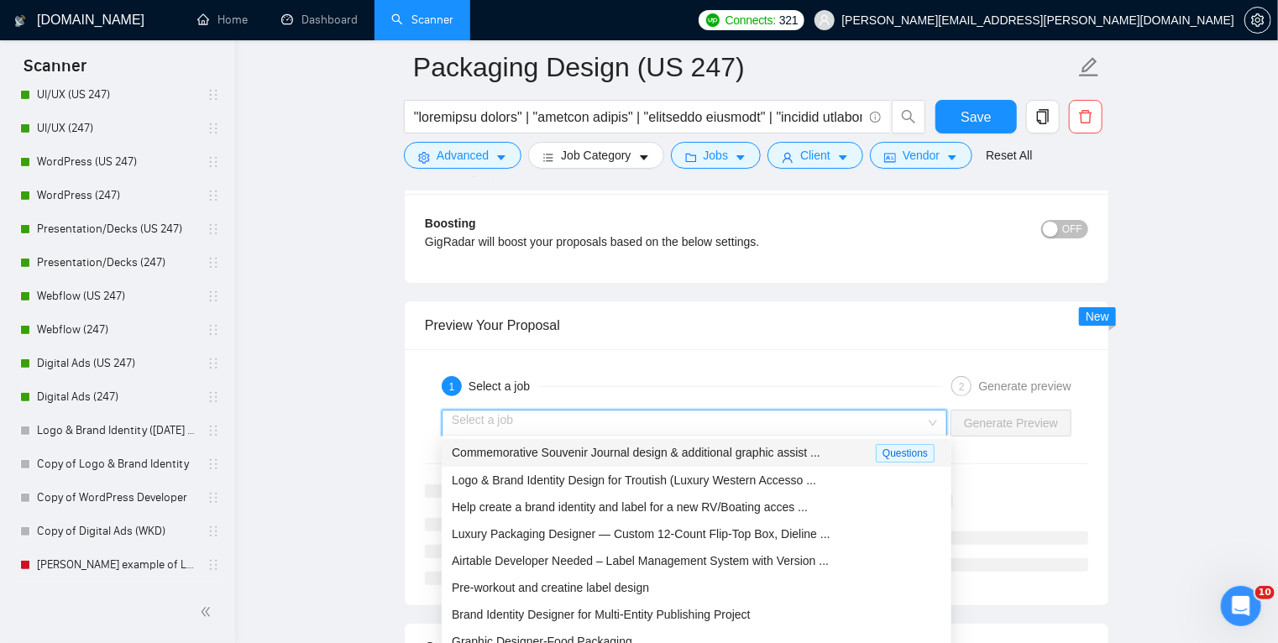
scroll to position [3211, 0]
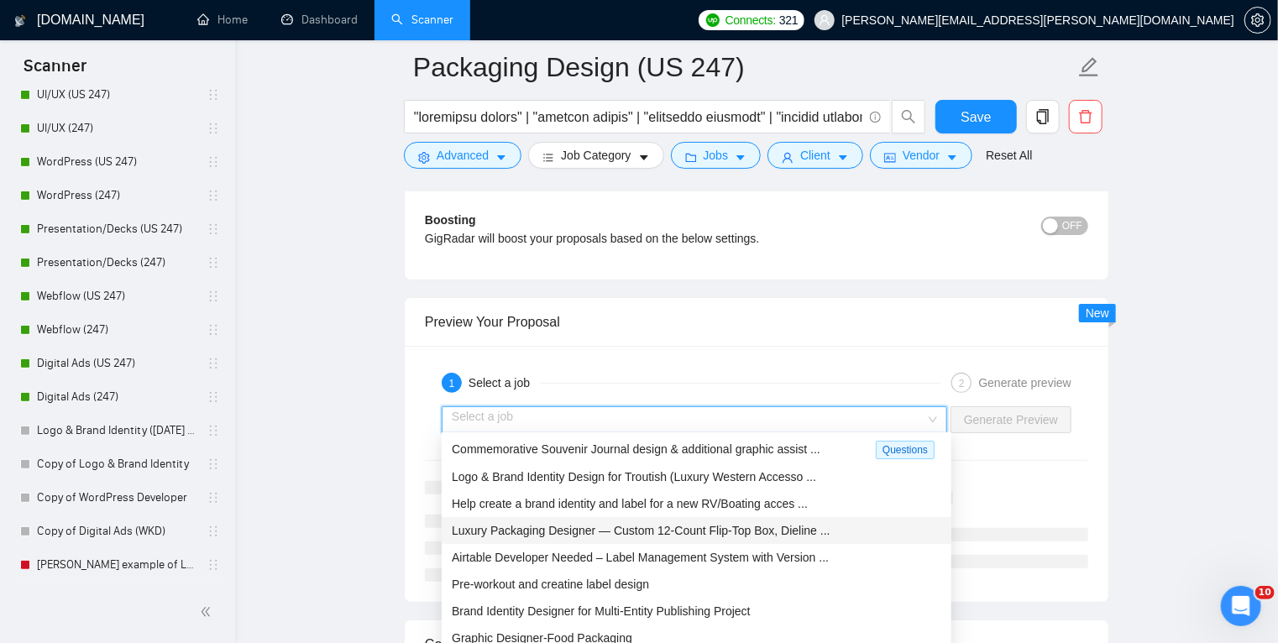
click at [608, 530] on span "Luxury Packaging Designer — Custom 12-Count Flip-Top Box, Dieline ..." at bounding box center [641, 530] width 379 height 13
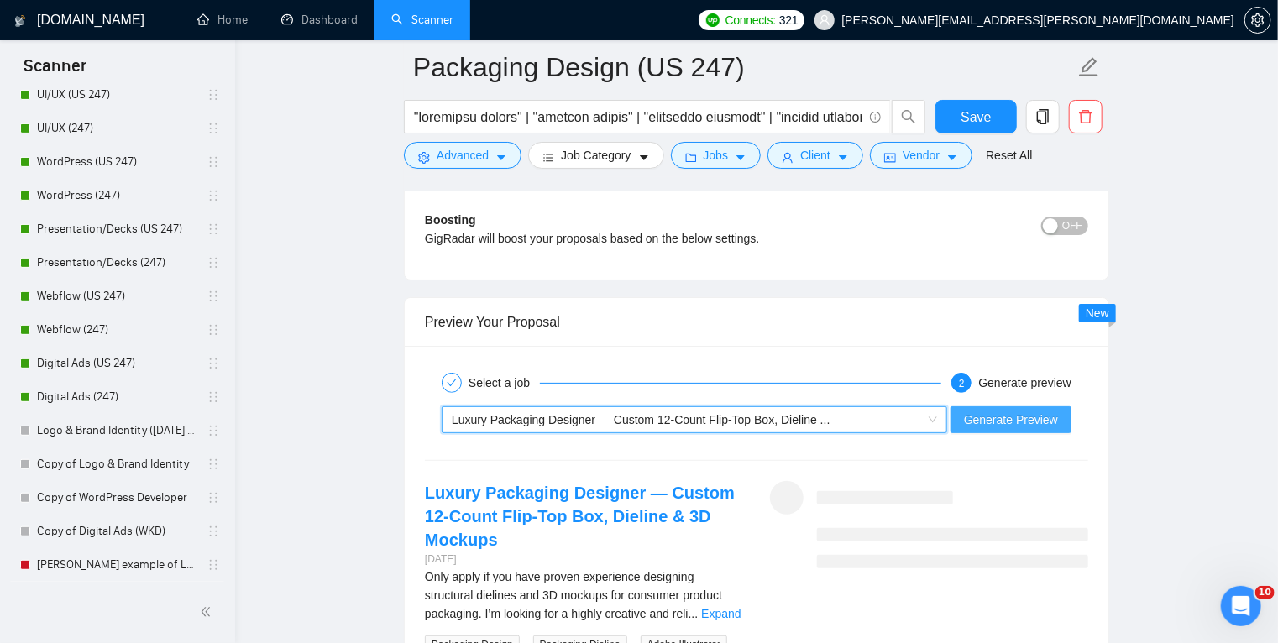
click at [1030, 420] on span "Generate Preview" at bounding box center [1011, 420] width 94 height 18
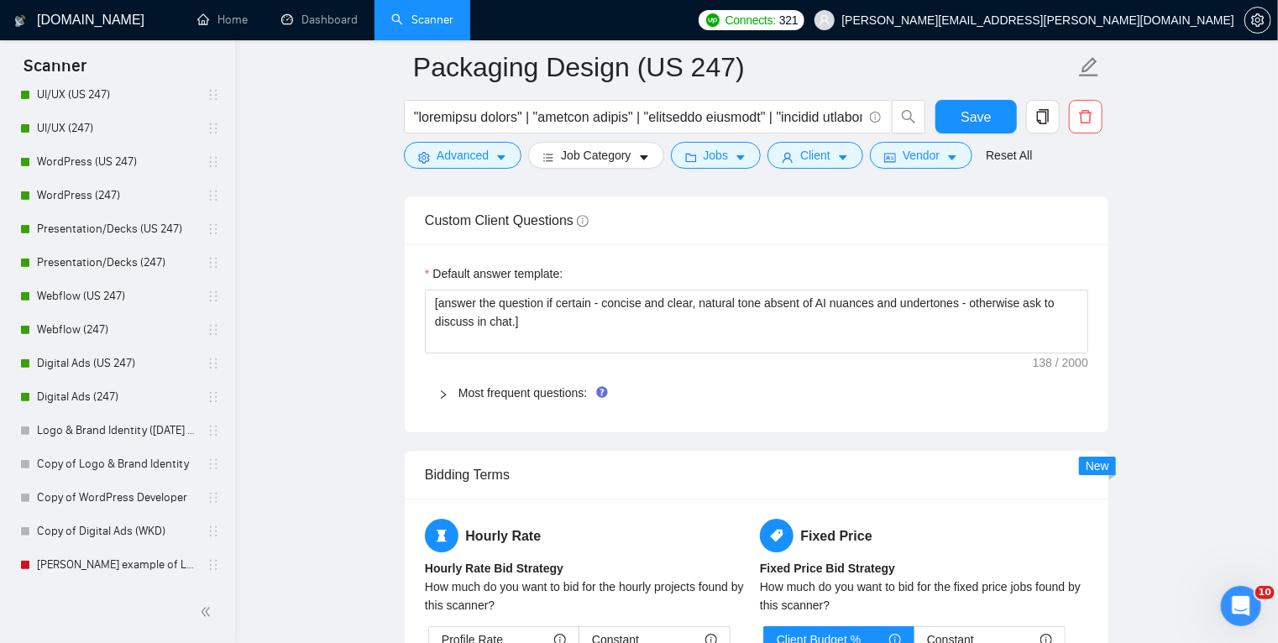
scroll to position [2464, 0]
click at [446, 391] on icon "right" at bounding box center [443, 396] width 10 height 10
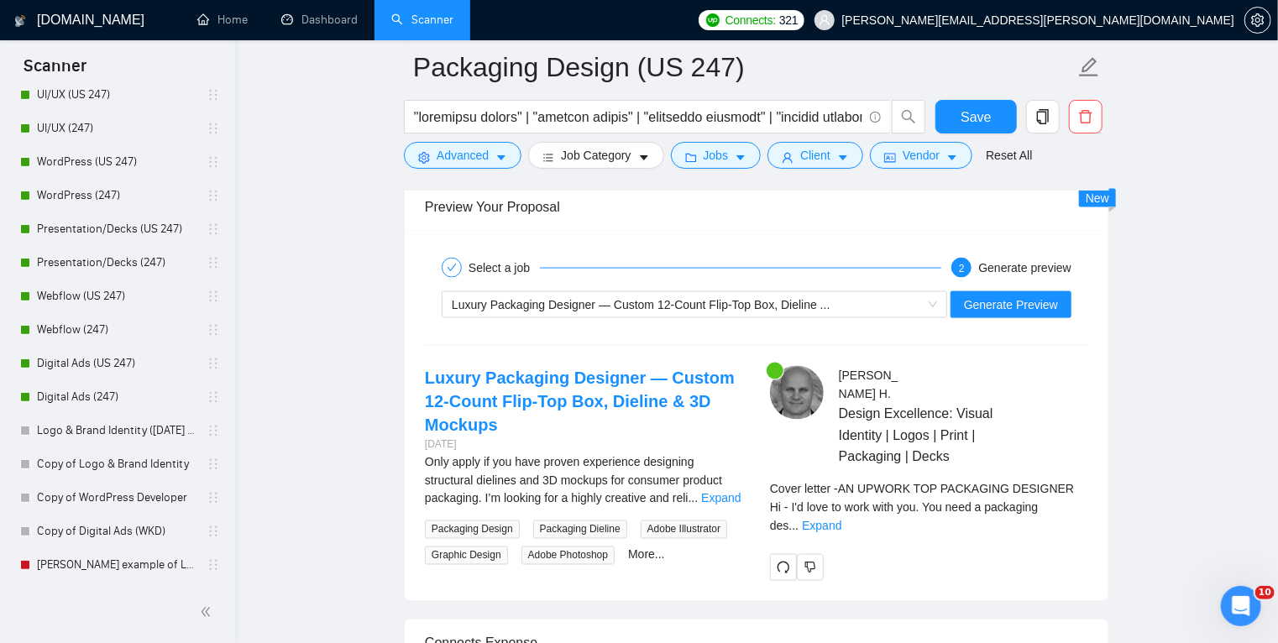
scroll to position [4304, 0]
click at [725, 497] on link "Expand" at bounding box center [720, 497] width 39 height 13
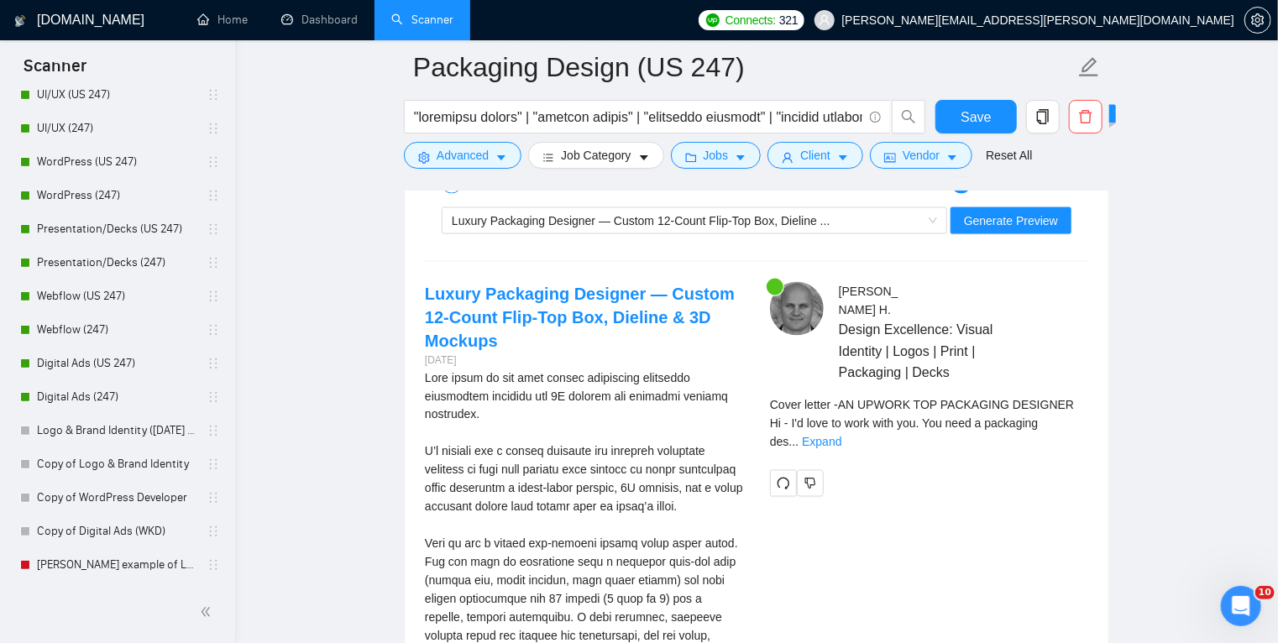
scroll to position [4388, 0]
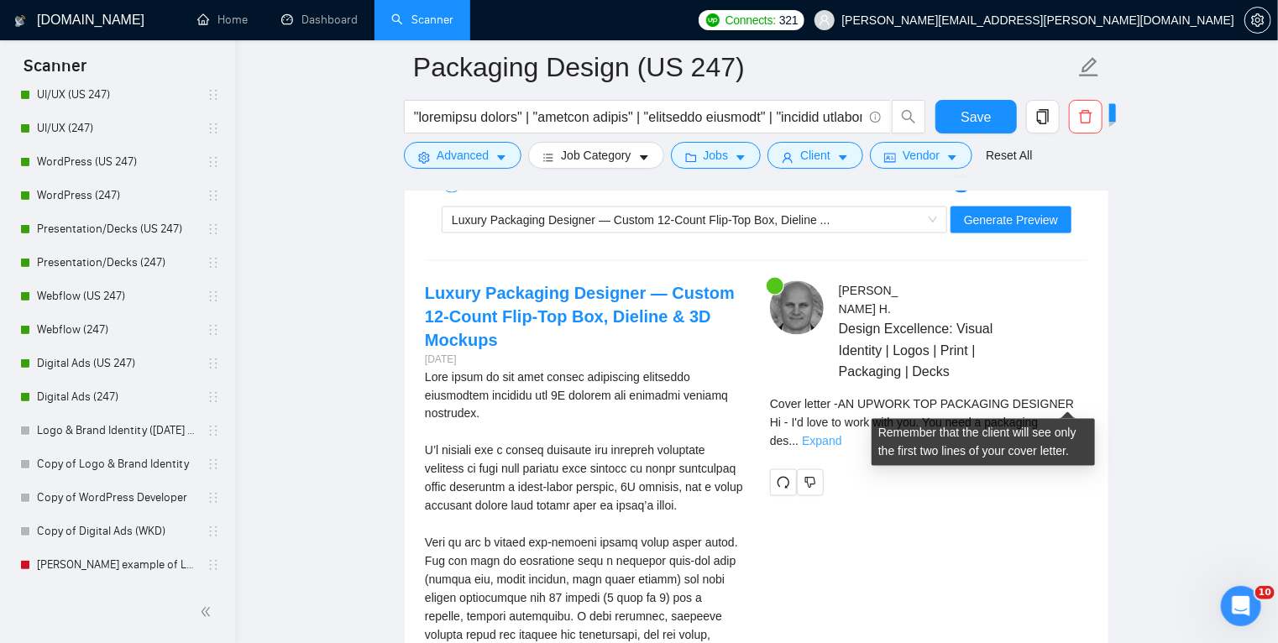
click at [841, 435] on link "Expand" at bounding box center [821, 441] width 39 height 13
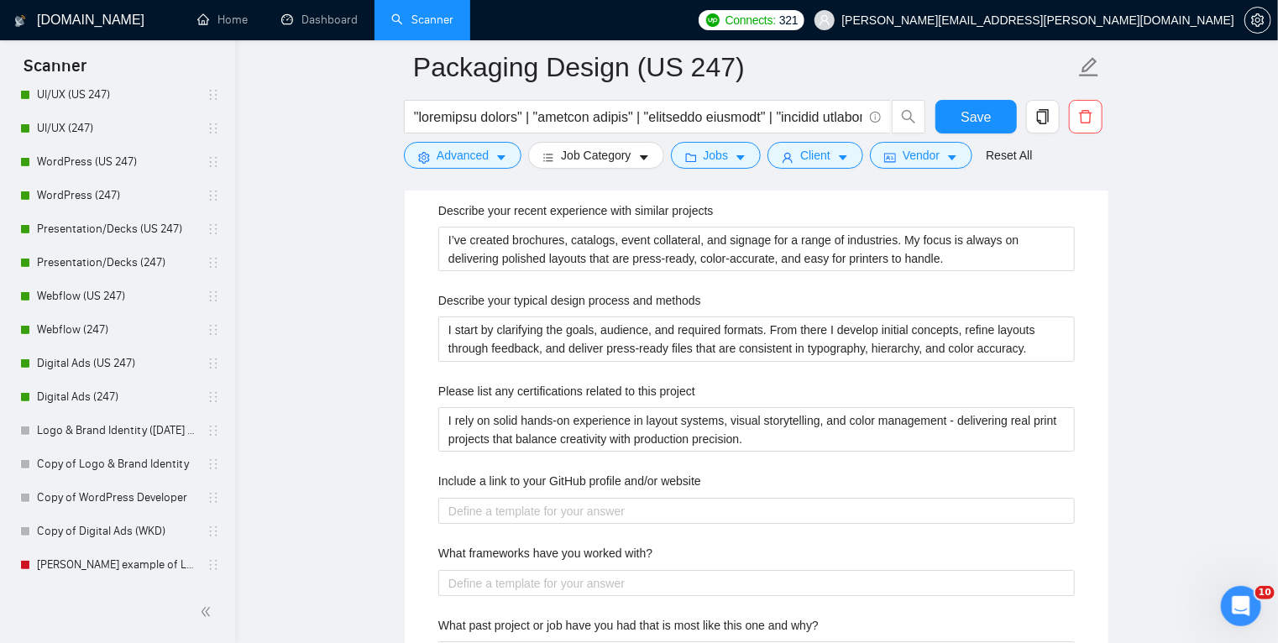
scroll to position [2686, 0]
click at [542, 336] on methods "I start by clarifying the goals, audience, and required formats. From there I d…" at bounding box center [756, 338] width 636 height 45
paste methods "Clarify goals, SKUs, and constraints, gather brand assets and regulatory needs,…"
type methods "Clarify goals, SKUs, and constraints, gather brand assets and regulatory needs,…"
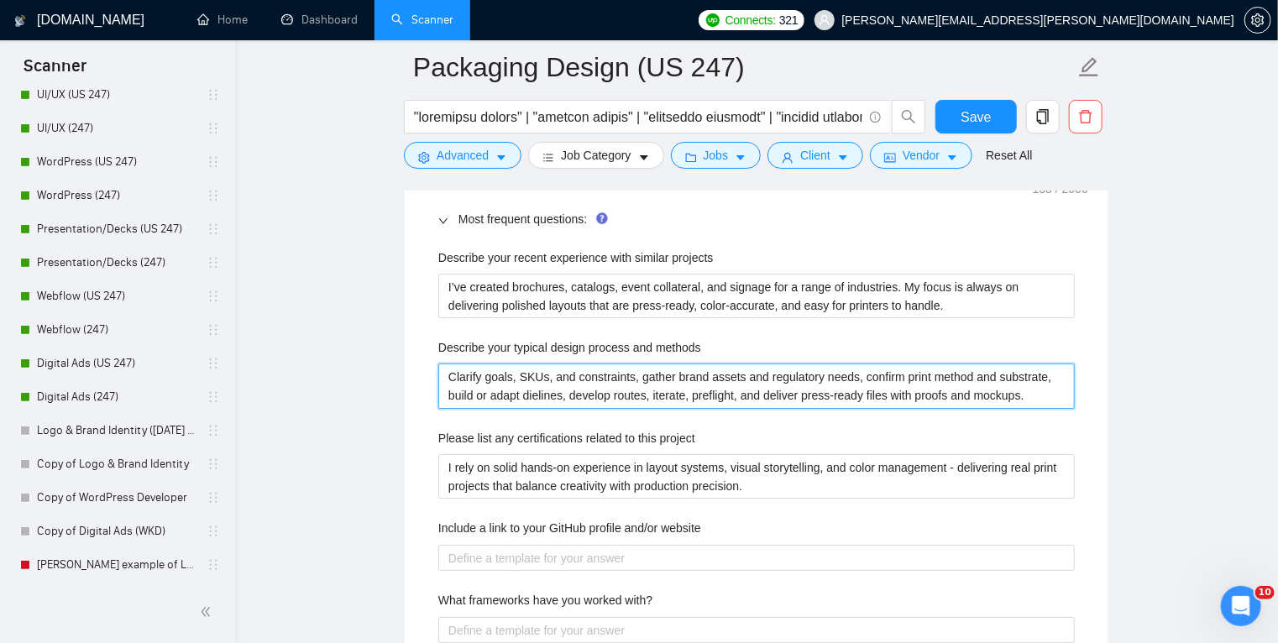
scroll to position [2633, 0]
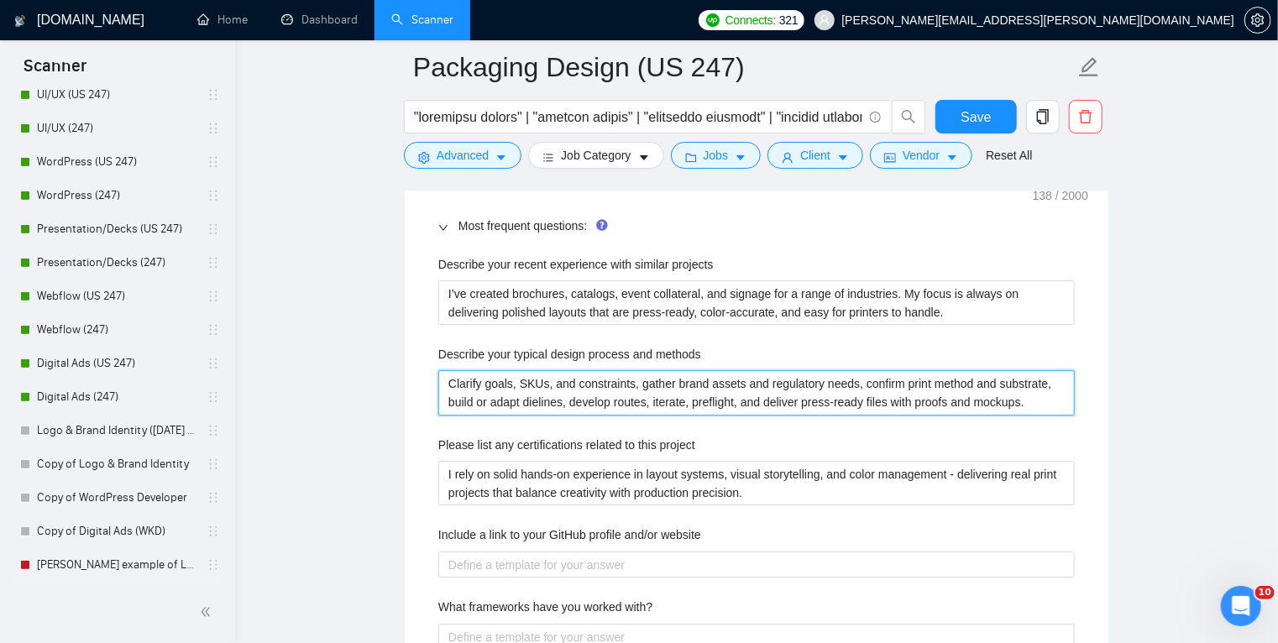
type methods "Clarify goals, SKUs, and constraints, gather brand assets and regulatory needs,…"
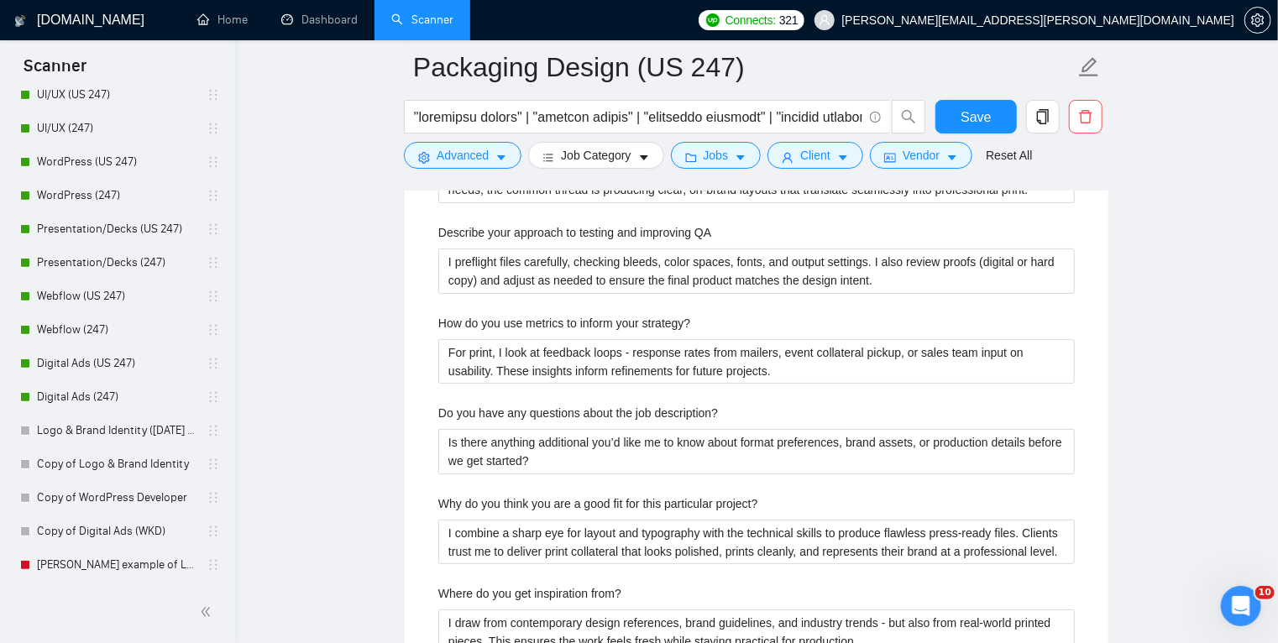
scroll to position [3211, 0]
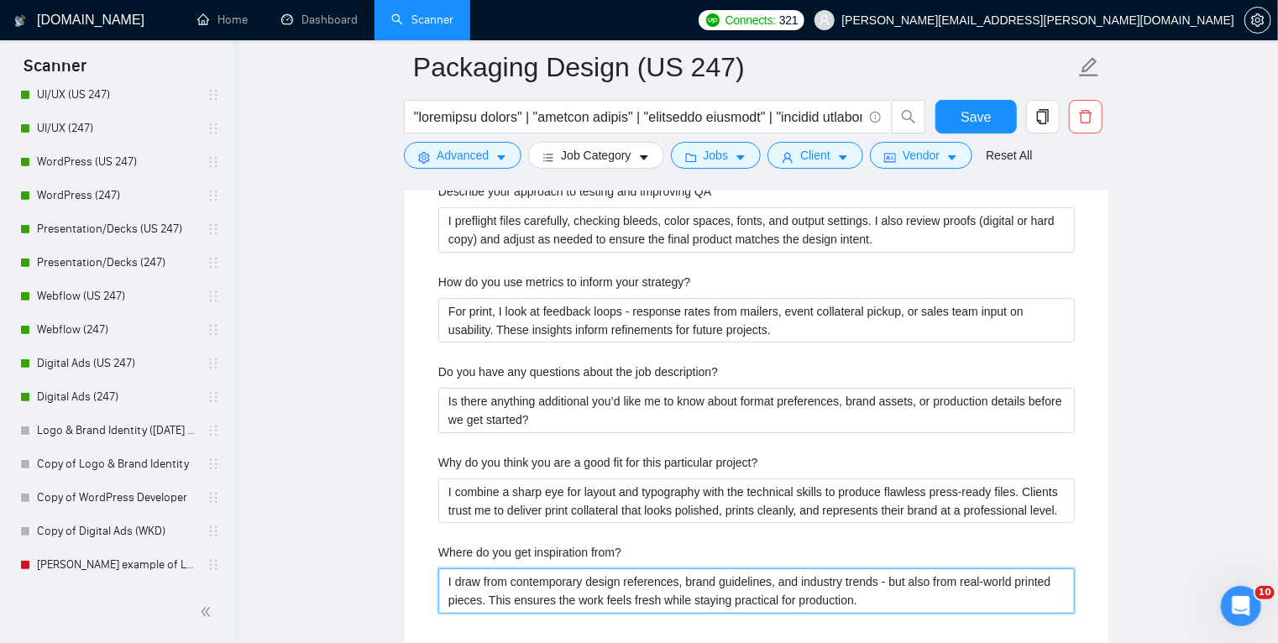
click at [552, 590] on from\? "I draw from contemporary design references, brand guidelines, and industry tren…" at bounding box center [756, 590] width 636 height 45
paste from\? "Category audits, shelf studies, materials and finishes, and best-in-class brand…"
type from\? "Category audits, shelf studies, materials and finishes, and best-in-class brand…"
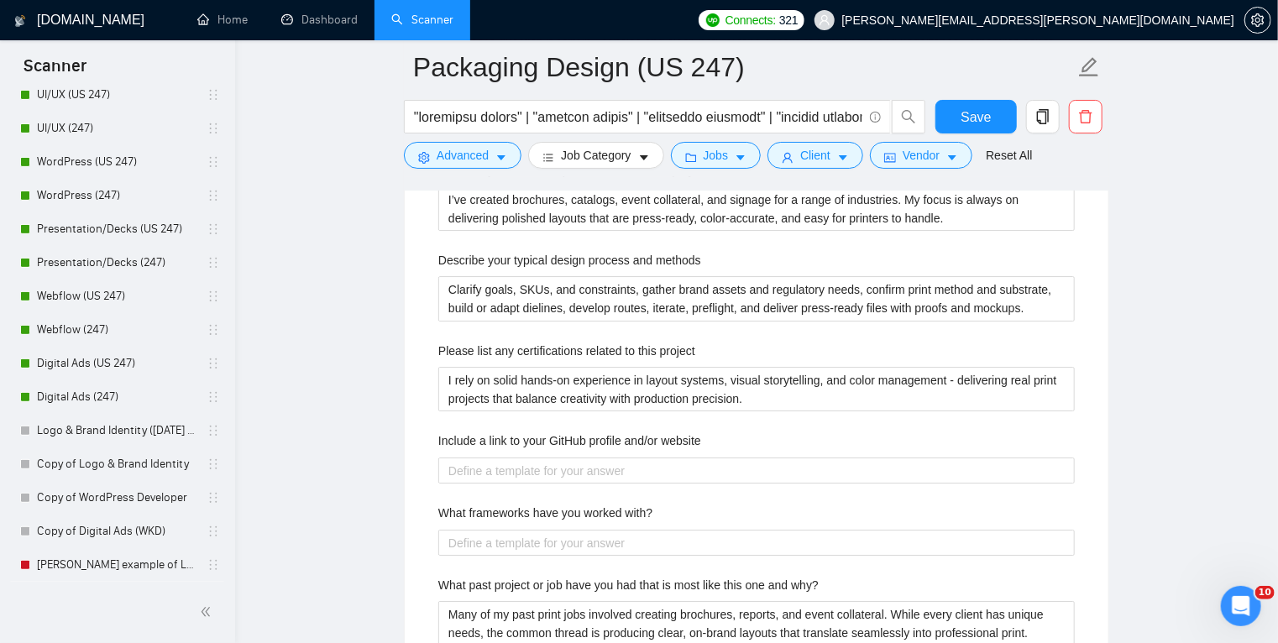
scroll to position [2727, 0]
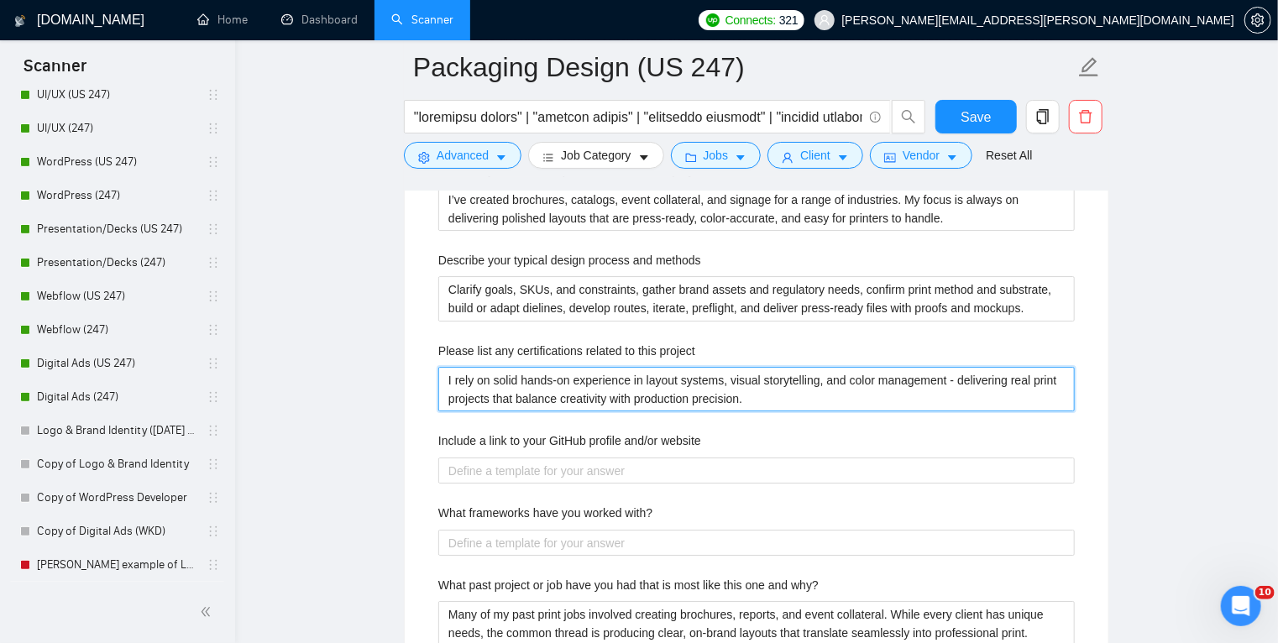
click at [541, 397] on project "I rely on solid hands-on experience in layout systems, visual storytelling, and…" at bounding box center [756, 389] width 636 height 45
paste project "hands-on experience in packaging layout systems, color management, and complian…"
type project "I rely on hands-on experience in packaging layout systems, color management, an…"
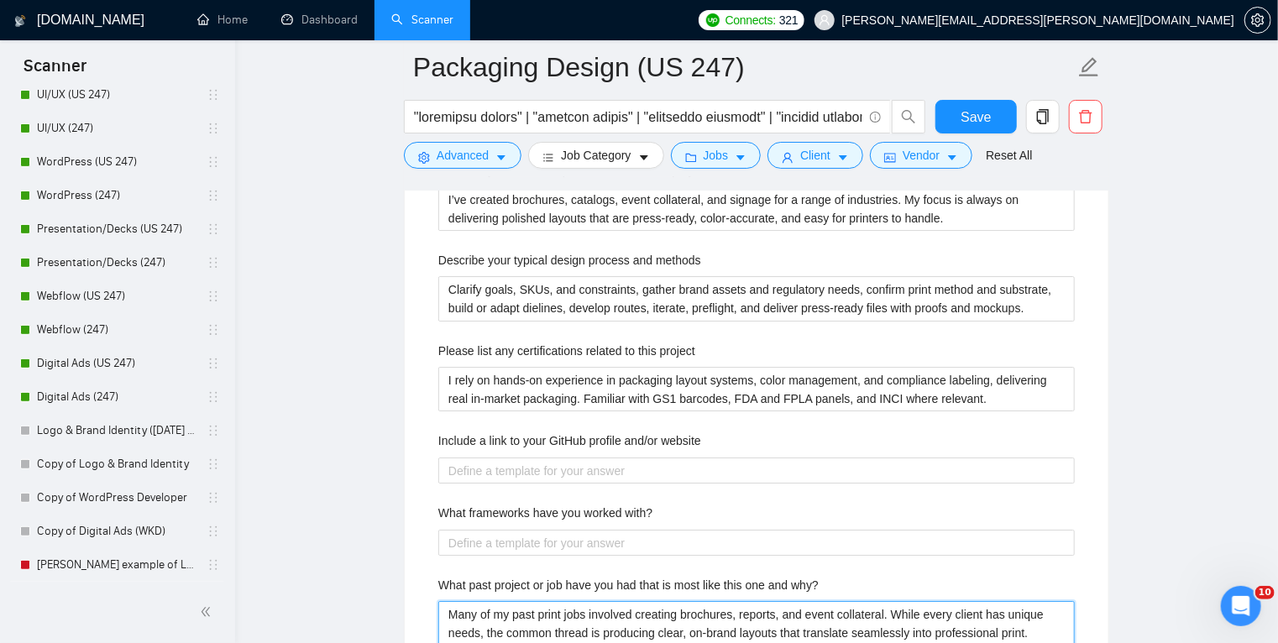
click at [571, 612] on why\? "Many of my past print jobs involved creating brochures, reports, and event coll…" at bounding box center [756, 623] width 636 height 45
paste why\? "I’ve delivered packaging across food, beverage, supplements, and cosmetics. The…"
type why\? "I’ve delivered packaging across food, beverage, supplements, and cosmetics. The…"
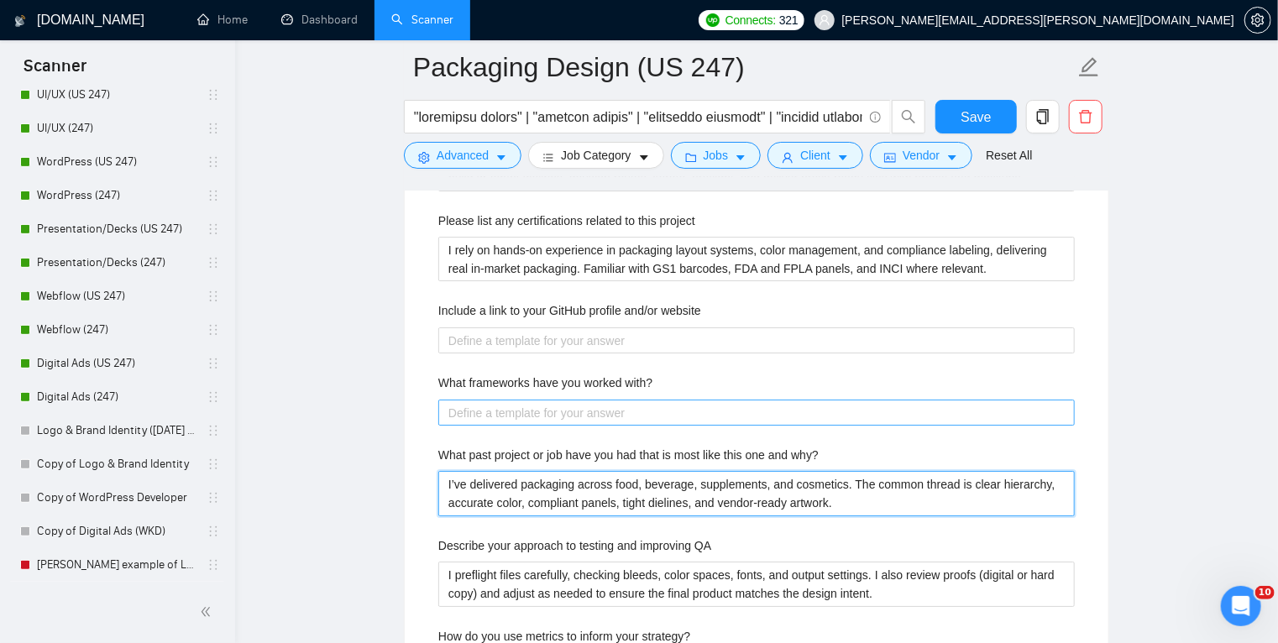
scroll to position [2858, 0]
type why\? "I’ve delivered packaging across food, beverage, supplements, and cosmetics. The…"
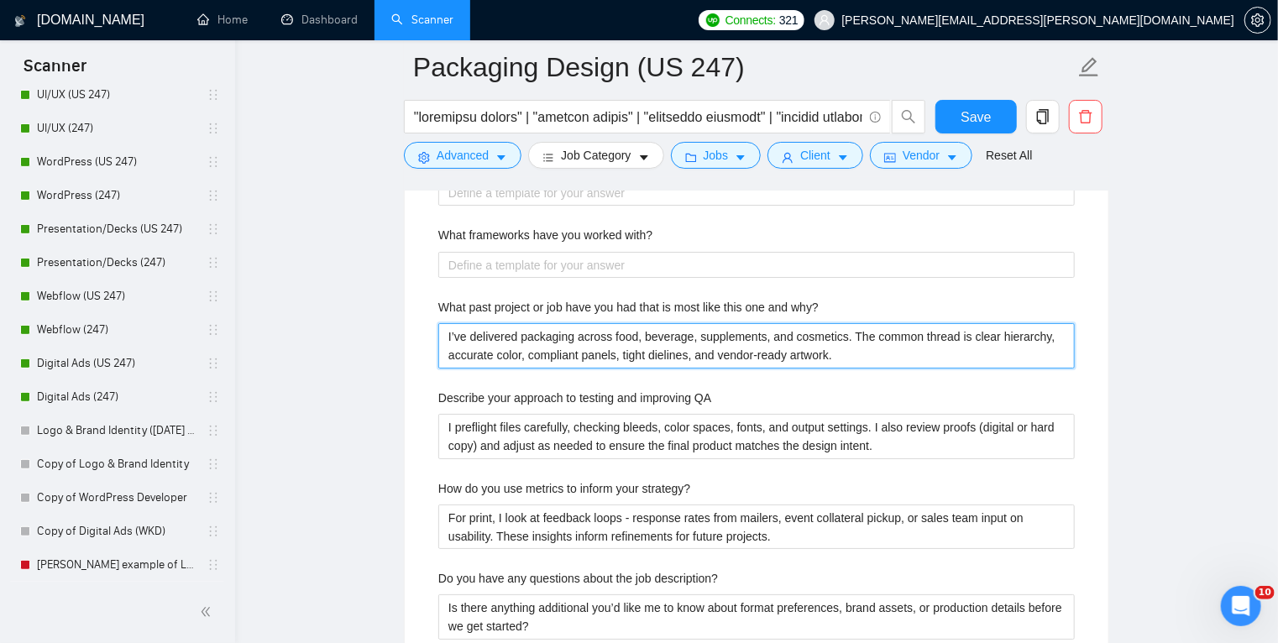
scroll to position [3005, 0]
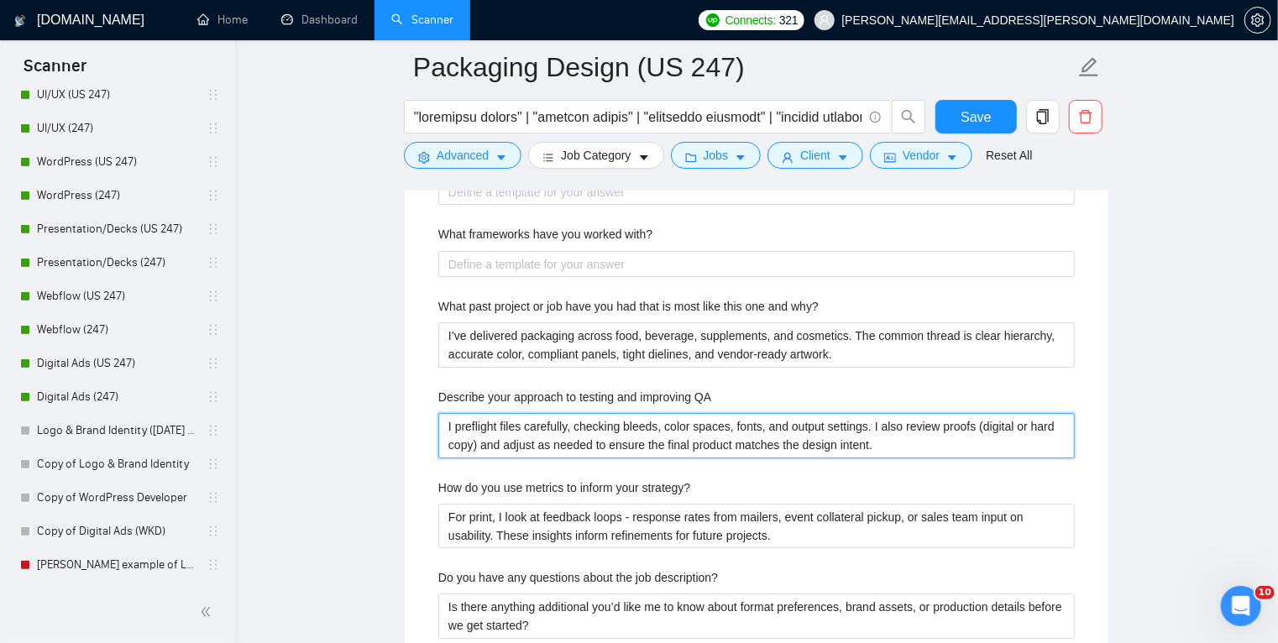
click at [580, 426] on QA "I preflight files carefully, checking bleeds, color spaces, fonts, and output s…" at bounding box center [756, 435] width 636 height 45
paste QA "Use a preflight checklist for bleeds, trims, overprint and knockouts, ink limit…"
type QA "Use a preflight checklist for bleeds, trims, overprint and knockouts, ink limit…"
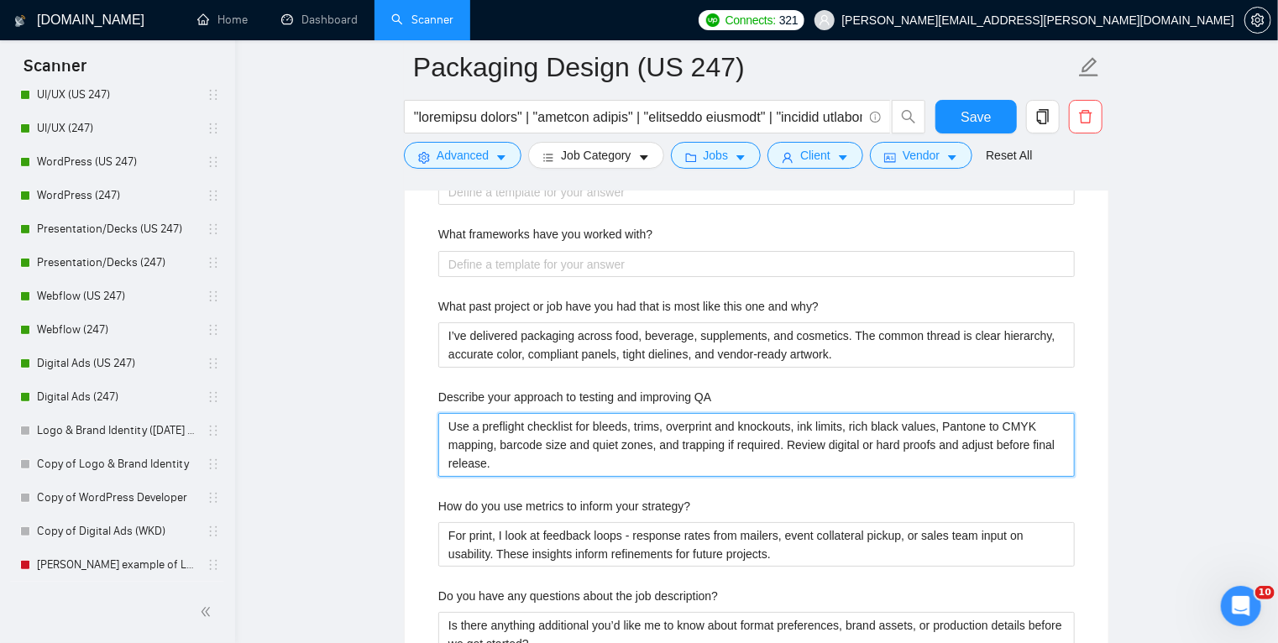
type QA "Use a preflight checklist for bleeds, trims, overprint and knockouts, ink limit…"
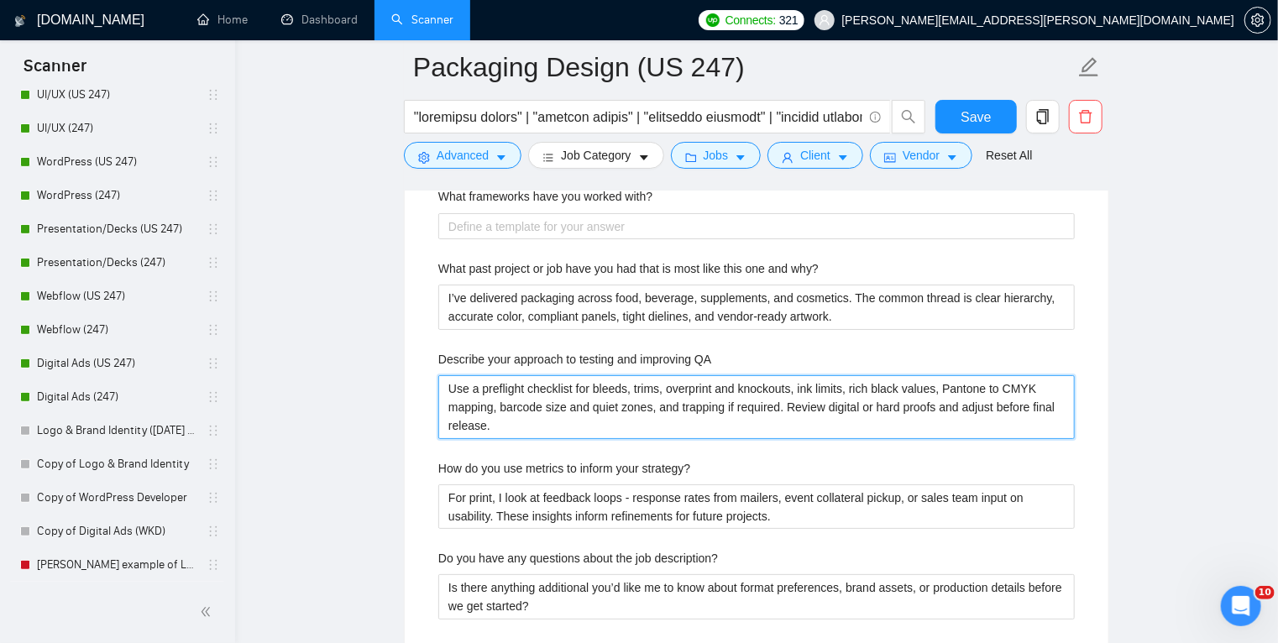
scroll to position [3044, 0]
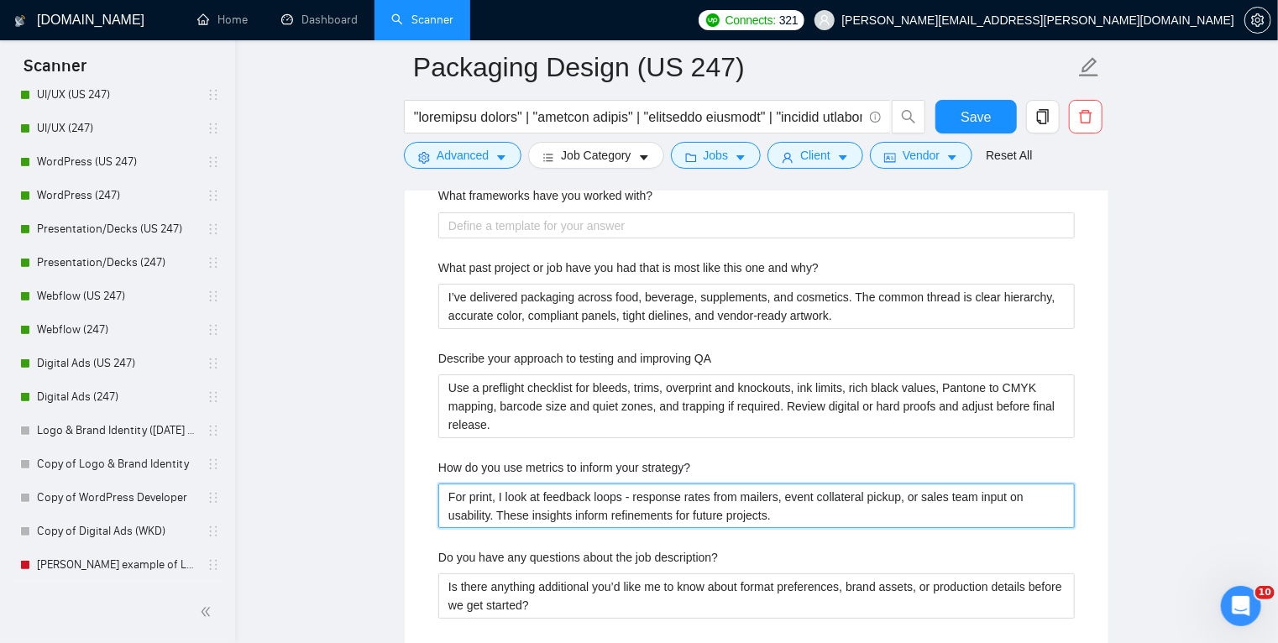
click at [549, 498] on strategy\? "For print, I look at feedback loops - response rates from mailers, event collat…" at bounding box center [756, 506] width 636 height 45
paste strategy\? "I look at retailer acceptance and feedback, reprint error rates, proof revision…"
type strategy\? "I look at retailer acceptance and feedback, reprint error rates, proof revision…"
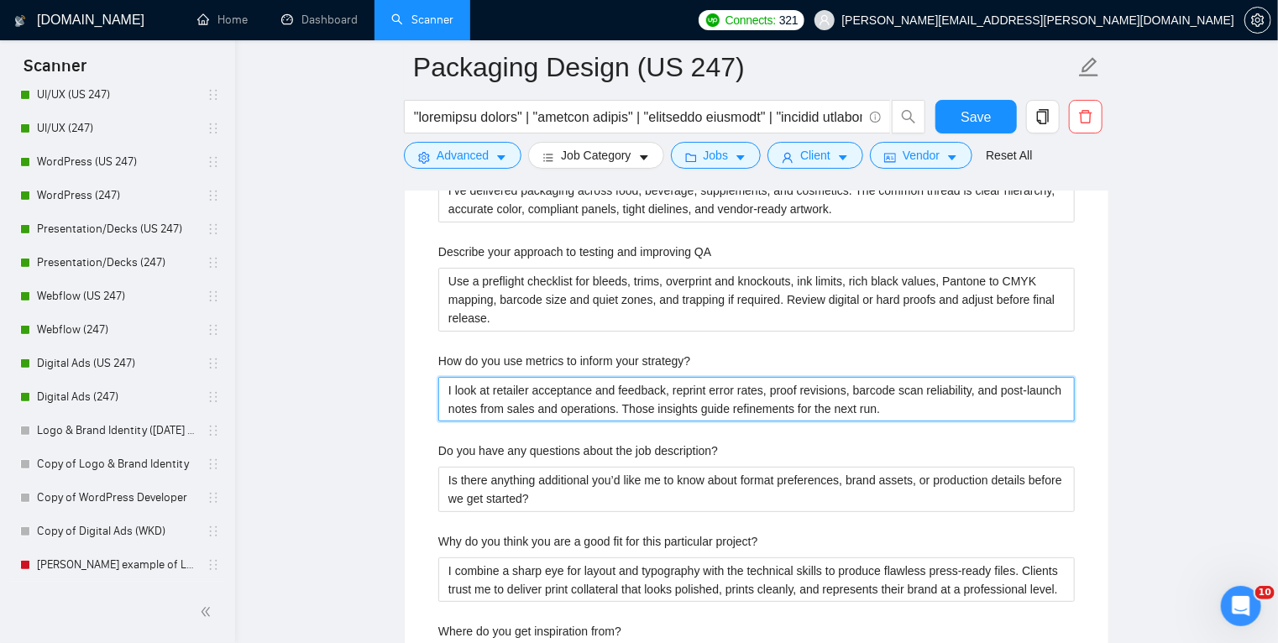
scroll to position [3154, 0]
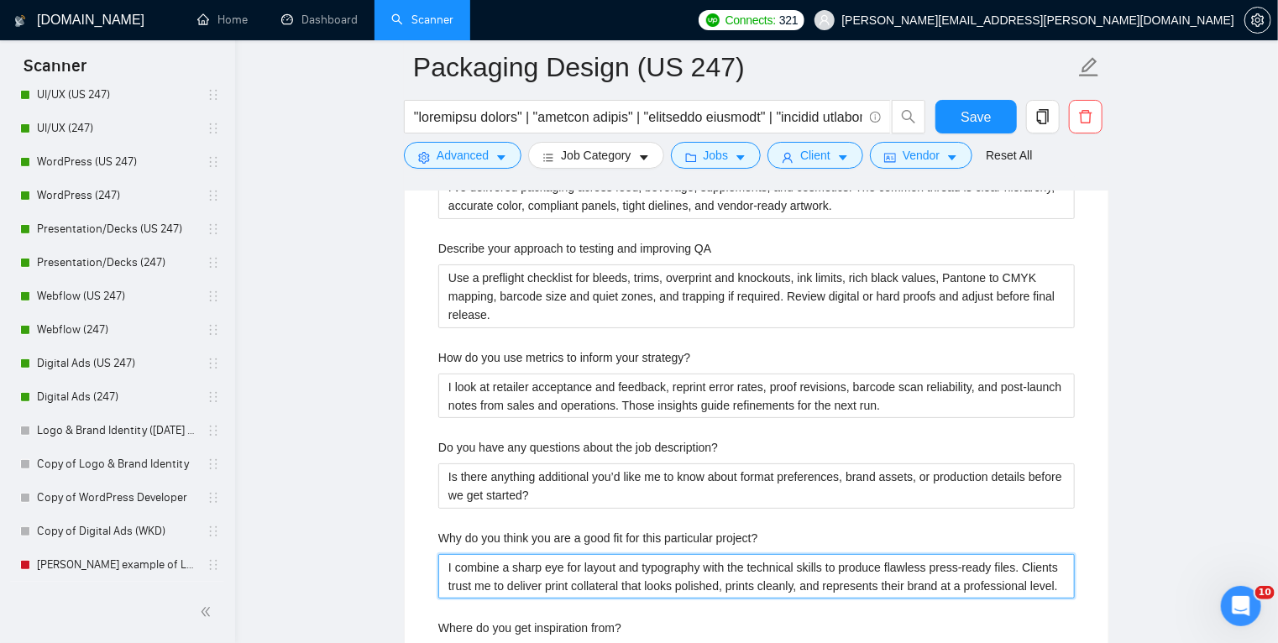
click at [823, 570] on project\? "I combine a sharp eye for layout and typography with the technical skills to pr…" at bounding box center [756, 576] width 636 height 45
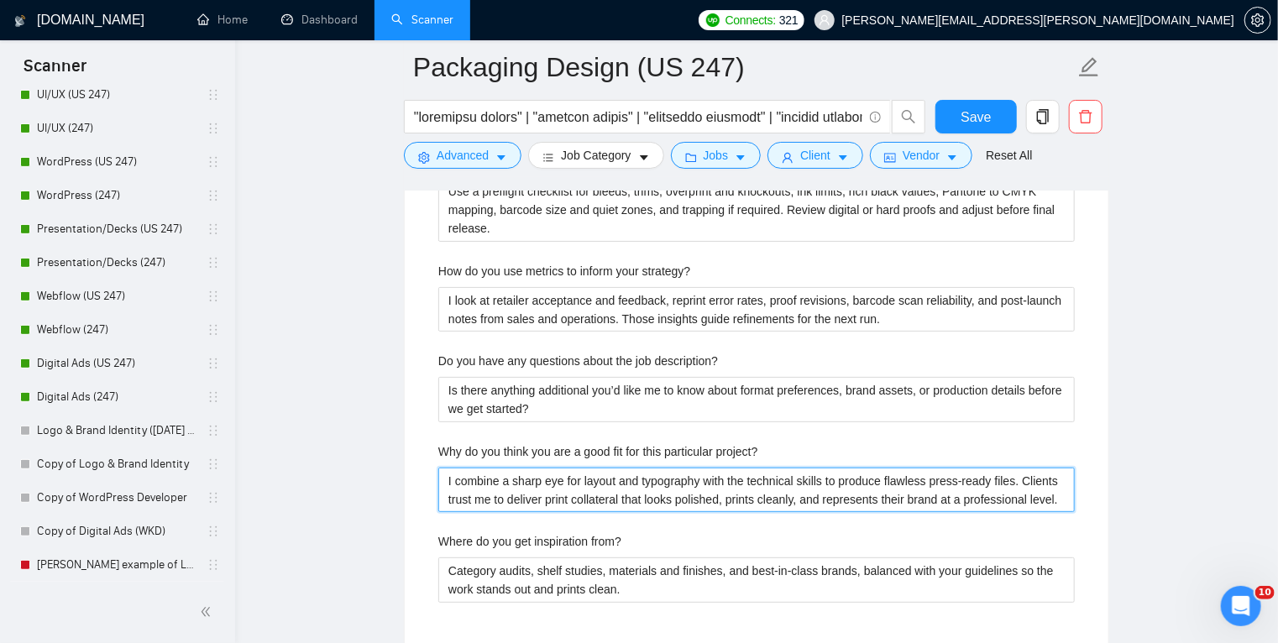
scroll to position [3245, 0]
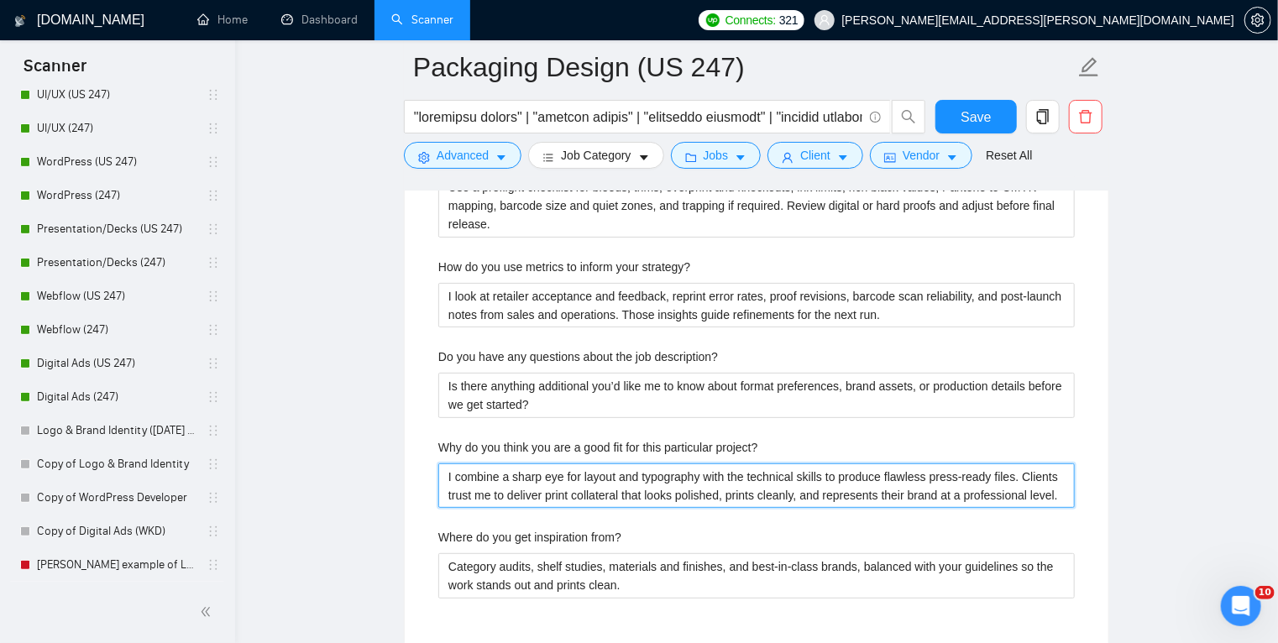
click at [554, 492] on project\? "I combine a sharp eye for layout and typography with the technical skills to pr…" at bounding box center [756, 485] width 636 height 45
type project\? "I combine a sharp eye for layout and typography with the technical skills to pr…"
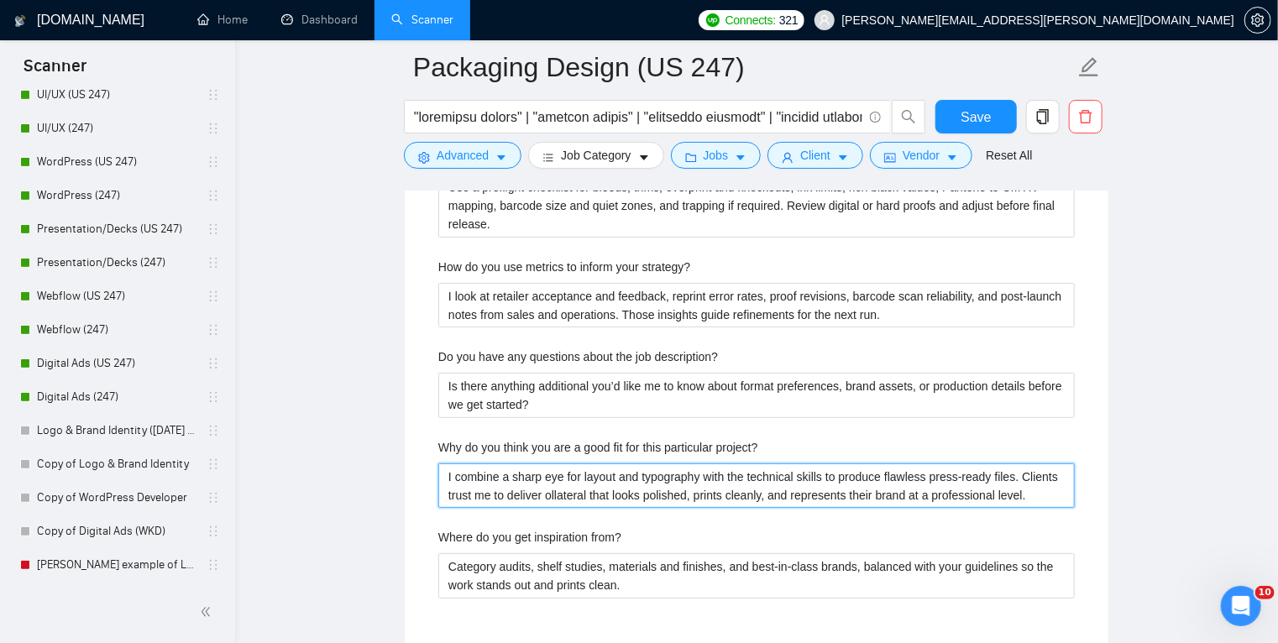
type project\? "I combine a sharp eye for layout and typography with the technical skills to pr…"
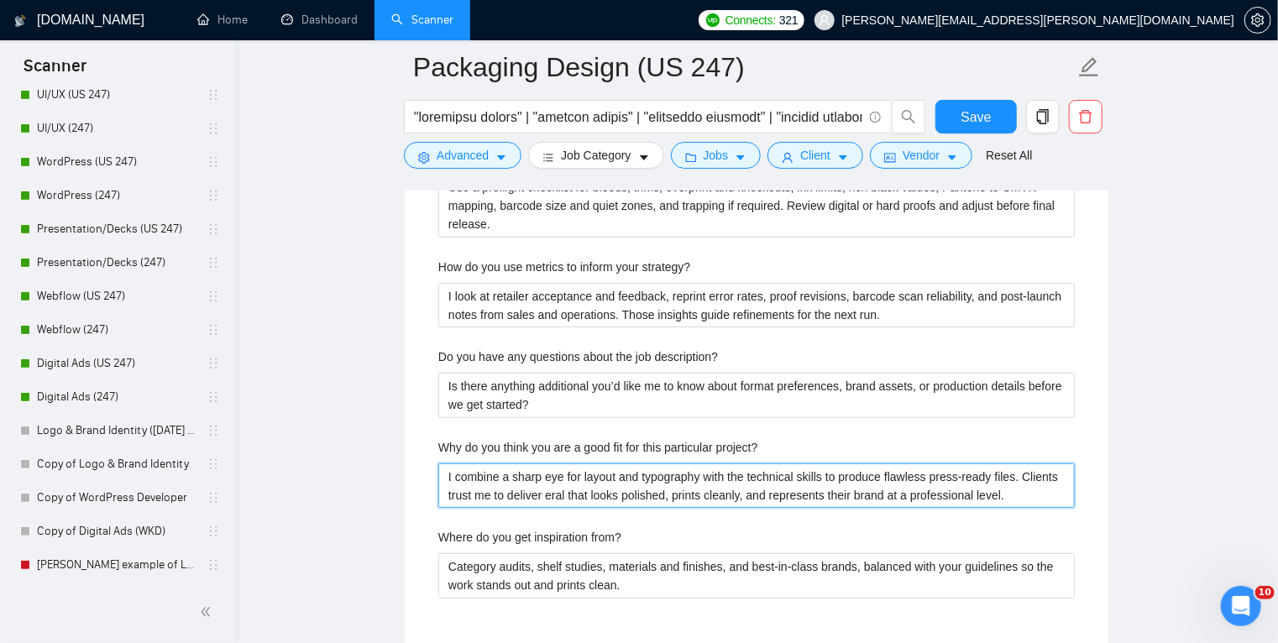
type project\? "I combine a sharp eye for layout and typography with the technical skills to pr…"
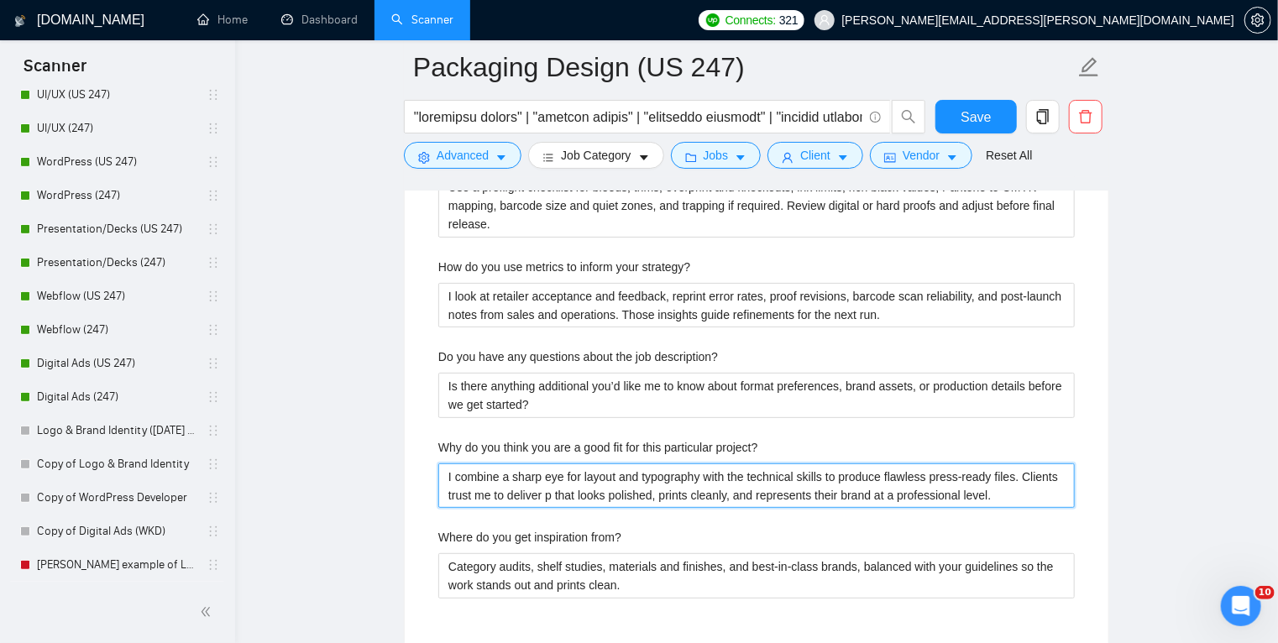
type project\? "I combine a sharp eye for layout and typography with the technical skills to pr…"
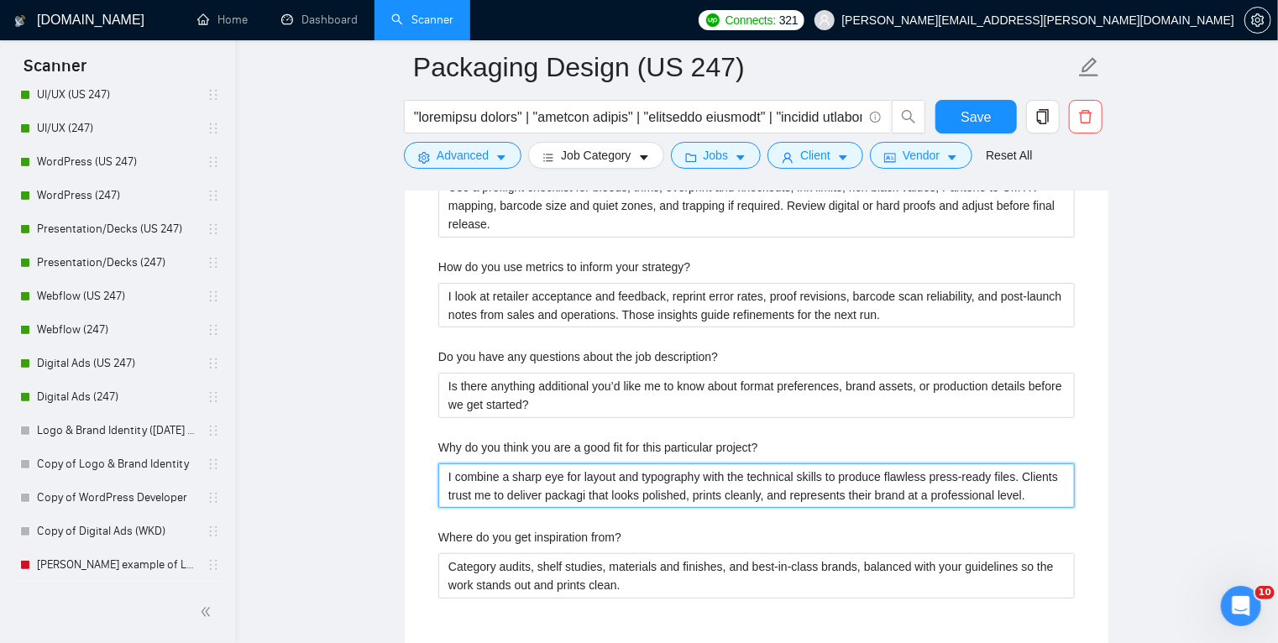
type project\? "I combine a sharp eye for layout and typography with the technical skills to pr…"
click at [528, 477] on project\? "I combine a sharp eye for layout and typography with the technical skills to pr…" at bounding box center [756, 485] width 636 height 45
paste project\? "strong visual systems with precise production setup, so the result looks excell…"
type project\? "I combine strong visual systems with precise production setup, so the result lo…"
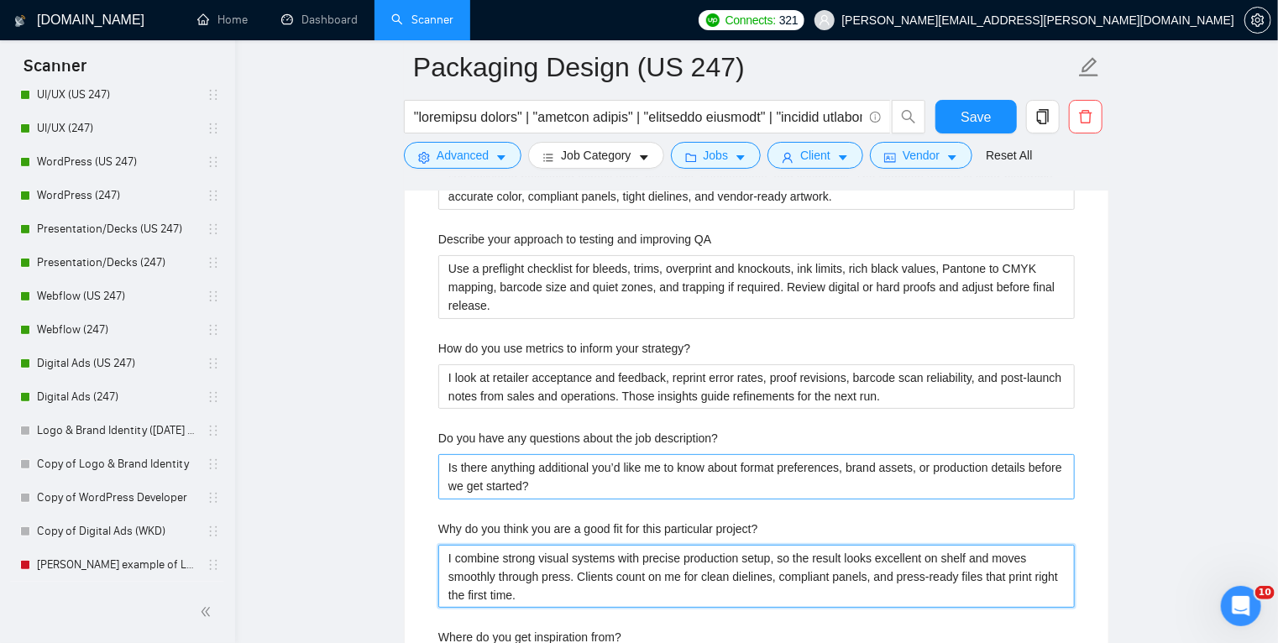
scroll to position [3162, 0]
type project\? "I combine strong visual systems with precise production setup, so the result lo…"
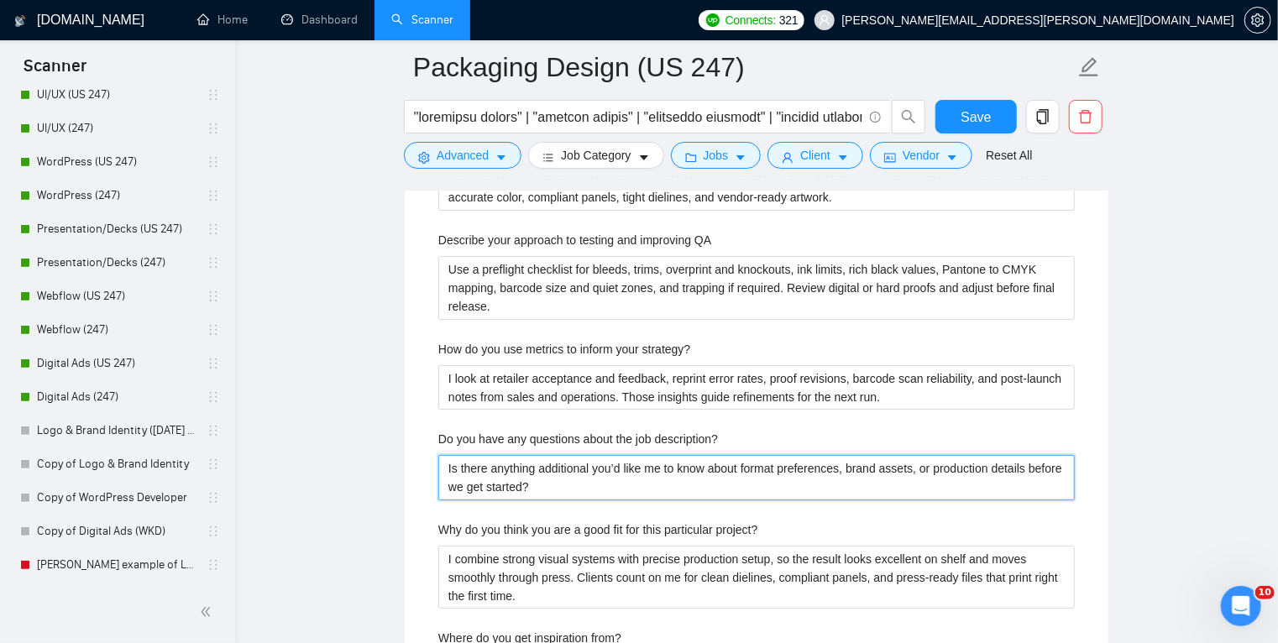
drag, startPoint x: 743, startPoint y: 463, endPoint x: 1025, endPoint y: 467, distance: 282.1
click at [1025, 467] on description\? "Is there anything additional you’d like me to know about format preferences, br…" at bounding box center [756, 477] width 636 height 45
paste description\? "printer or retailer spec"
type description\? "Is there anything additional you’d like me to know about printer or retailer sp…"
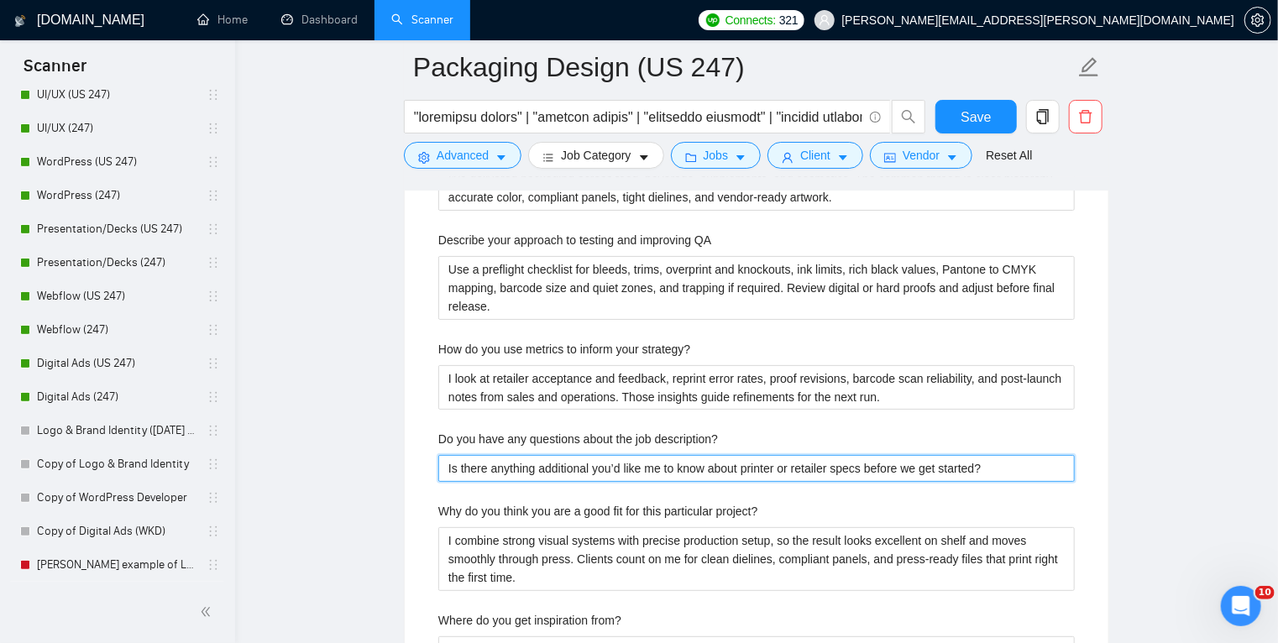
click at [998, 467] on description\? "Is there anything additional you’d like me to know about printer or retailer sp…" at bounding box center [756, 468] width 636 height 27
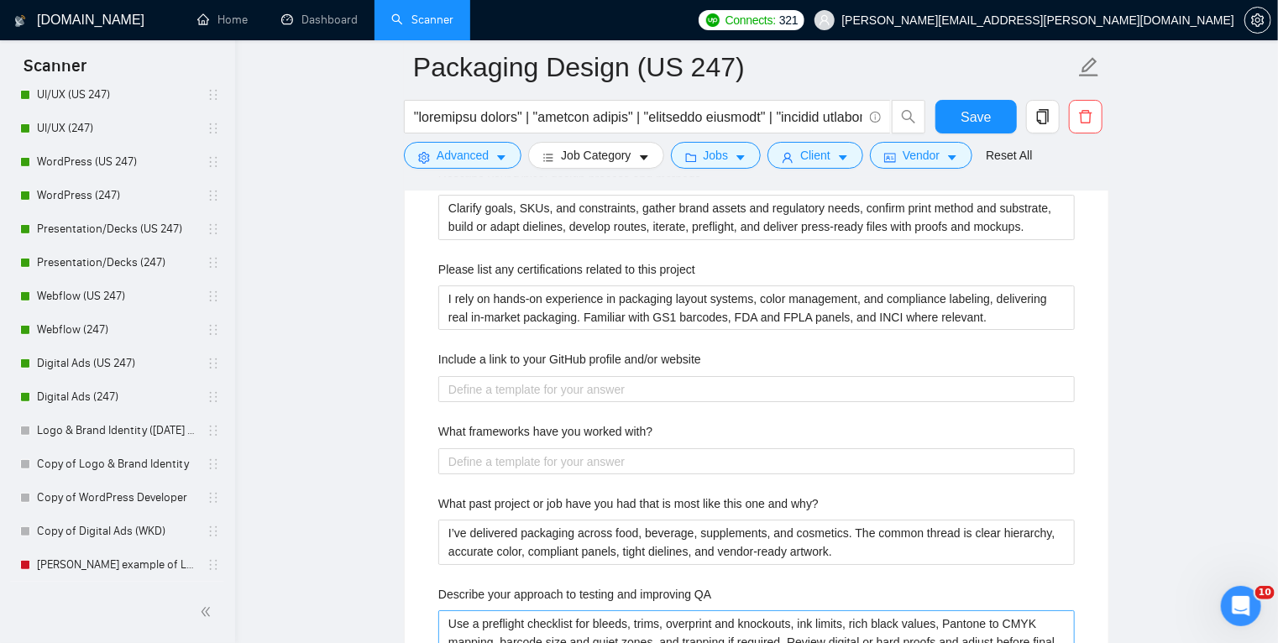
scroll to position [2807, 0]
type description\? "Is there anything additional you’d like me to know about printer or retailer sp…"
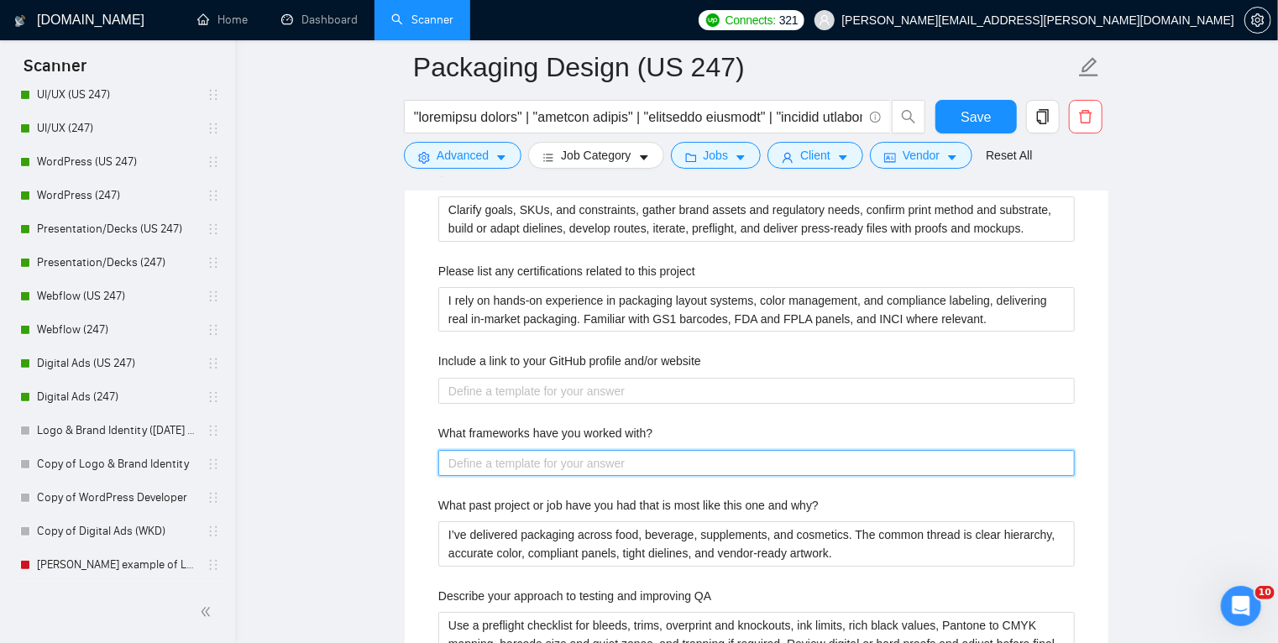
click at [549, 459] on with\? "What frameworks have you worked with?" at bounding box center [756, 463] width 636 height 27
paste with\? "Adobe Illustrator, InDesign, and Photoshop for artwork and layout, with product…"
type with\? "Adobe Illustrator, InDesign, and Photoshop for artwork and layout, with product…"
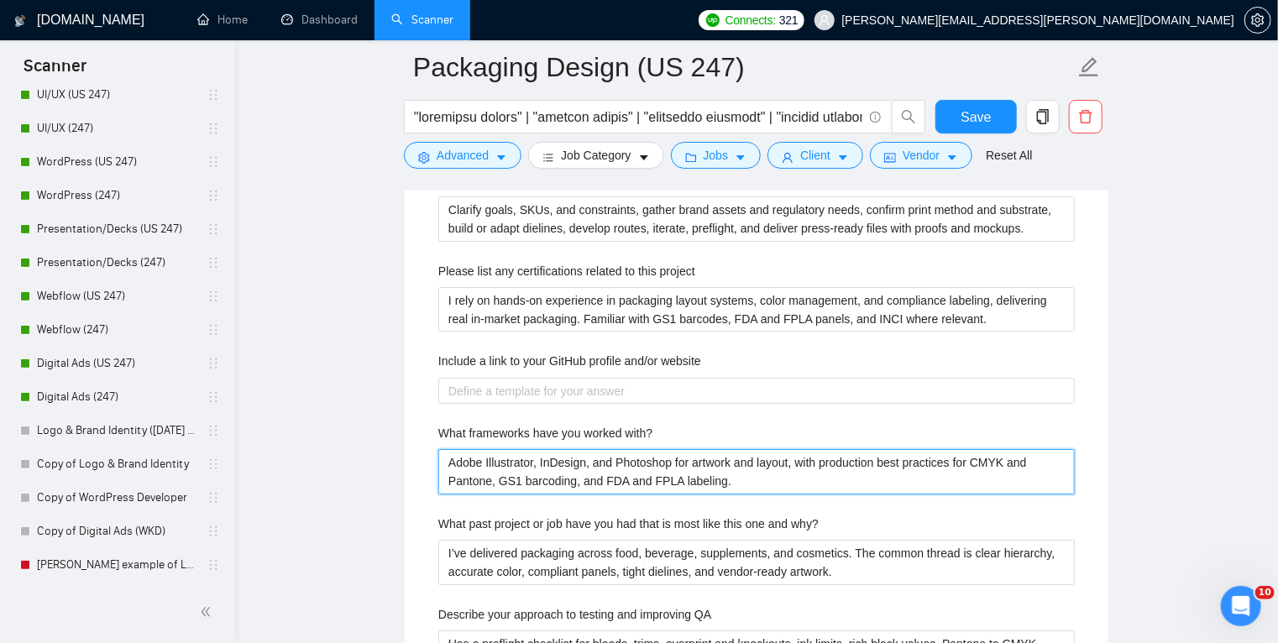
type with\? "Adobe Illustrator, InDesign, and Photoshop for artwork and layout, with product…"
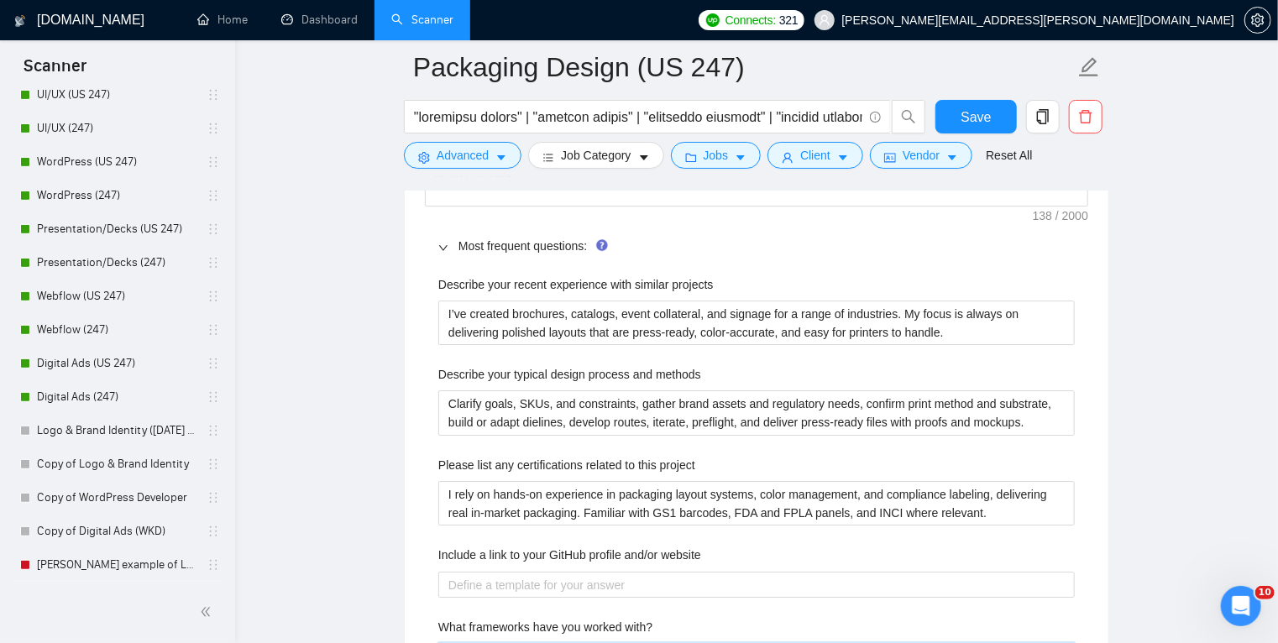
scroll to position [2604, 0]
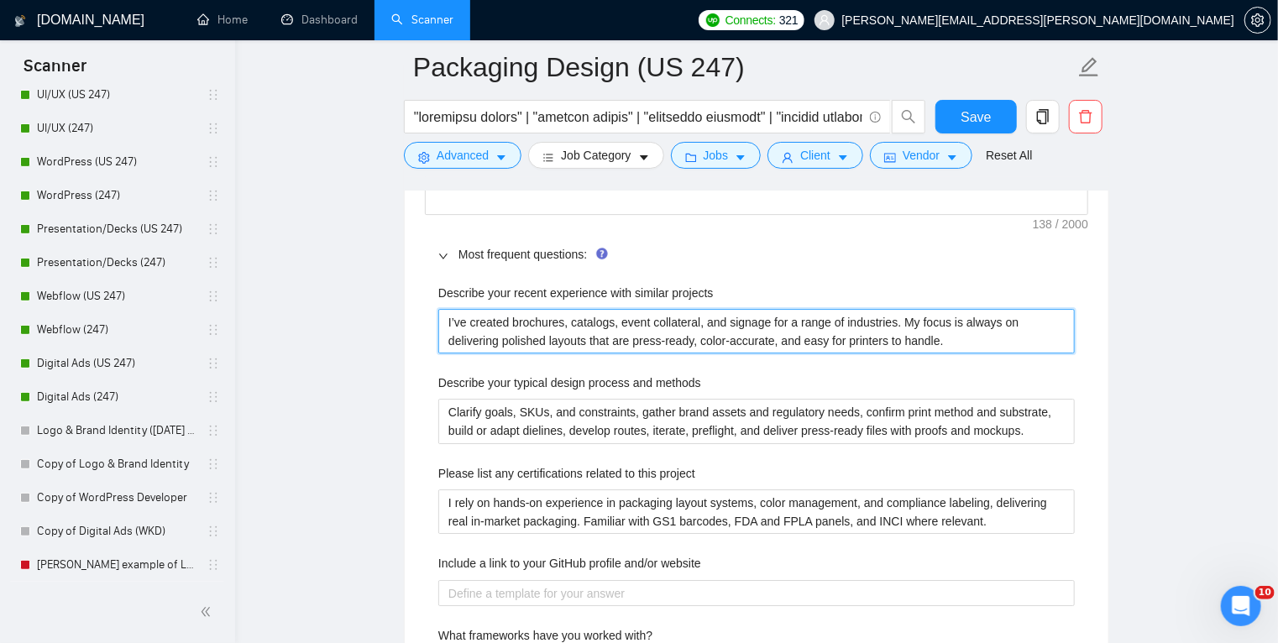
click at [604, 323] on projects "I’ve created brochures, catalogs, event collateral, and signage for a range of …" at bounding box center [756, 331] width 636 height 45
paste projects "Recent work includes labels, cartons, sleeves, pouches, and rigid boxes. The fo…"
type projects "Recent work includes labels, cartons, sleeves, pouches, and rigid boxes. The fo…"
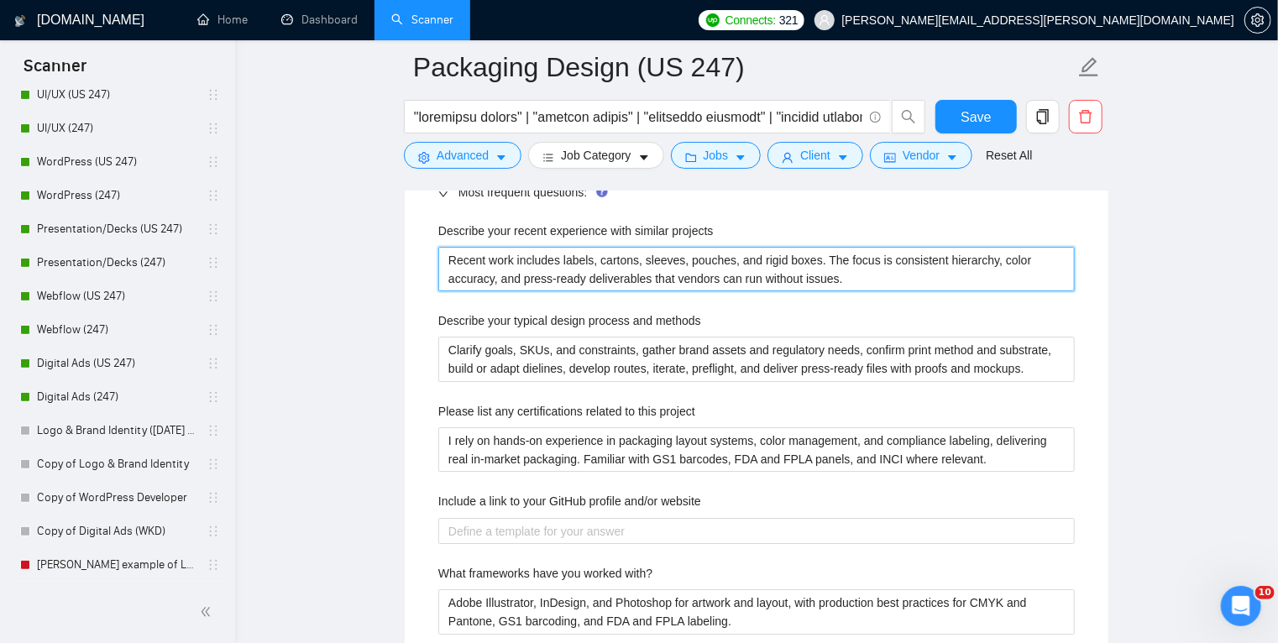
scroll to position [2663, 0]
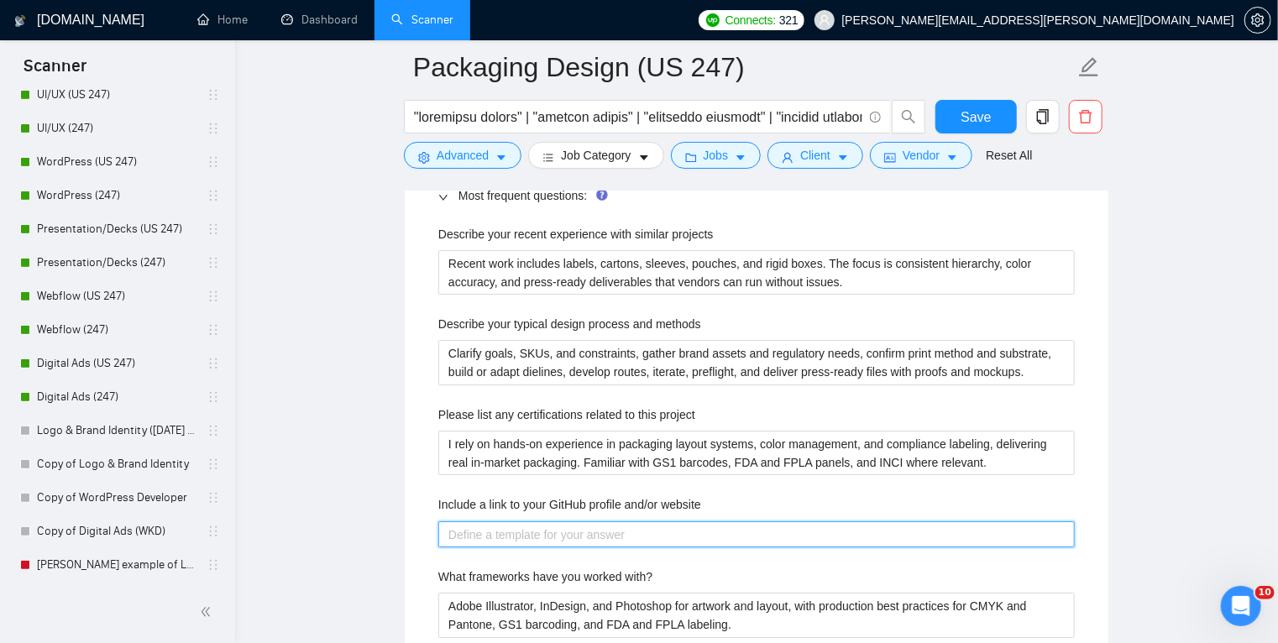
click at [562, 531] on website "Include a link to your GitHub profile and/or website" at bounding box center [756, 534] width 636 height 27
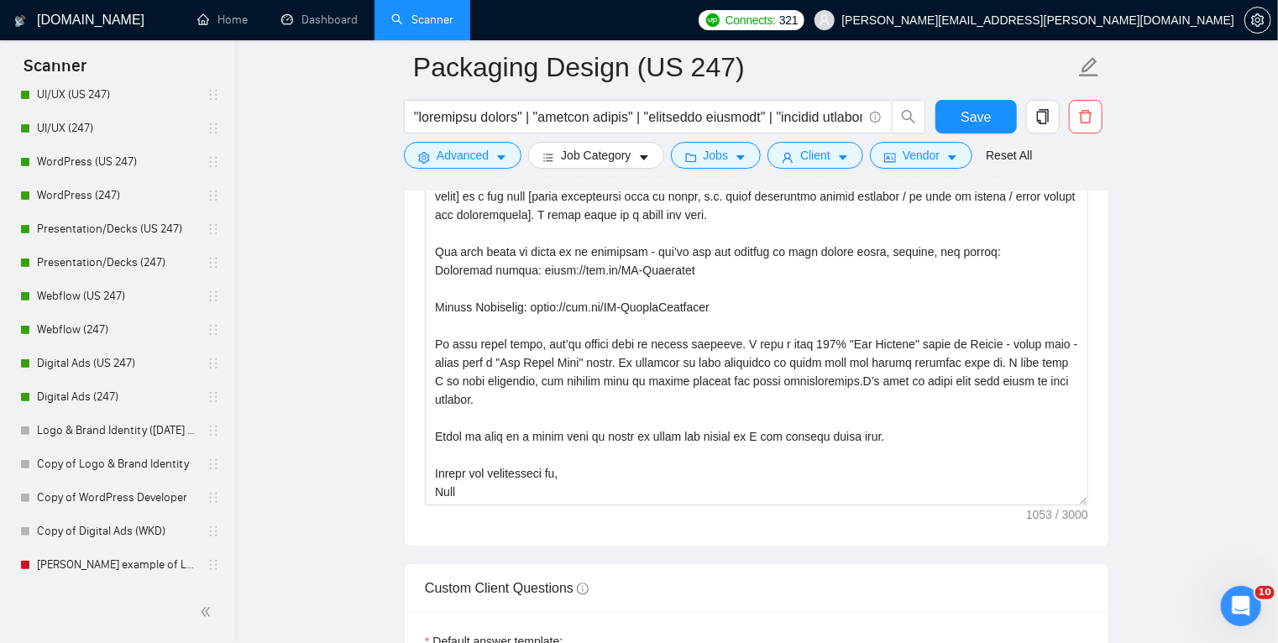
scroll to position [2097, 0]
click at [687, 271] on textarea "Cover letter template:" at bounding box center [756, 317] width 663 height 378
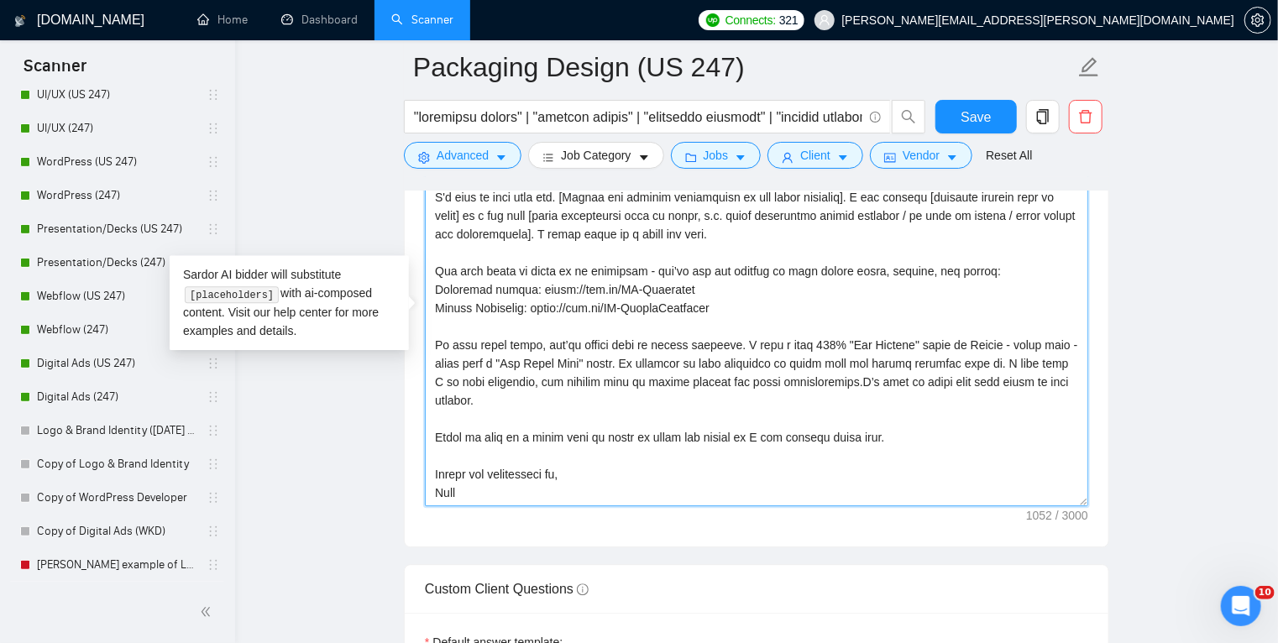
scroll to position [18, 0]
drag, startPoint x: 707, startPoint y: 307, endPoint x: 412, endPoint y: 289, distance: 295.2
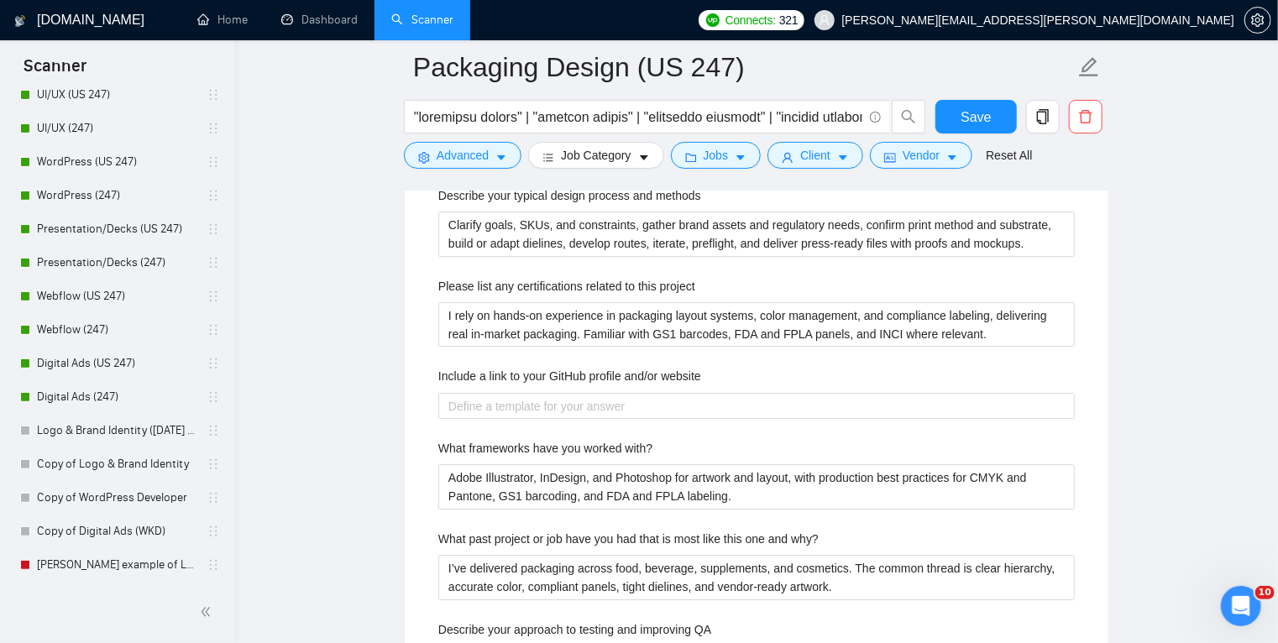
scroll to position [2794, 0]
type textarea "AN UPWORK TOP PACKAGING DESIGNER Hi - I'd love to work with you. [Mirror the pr…"
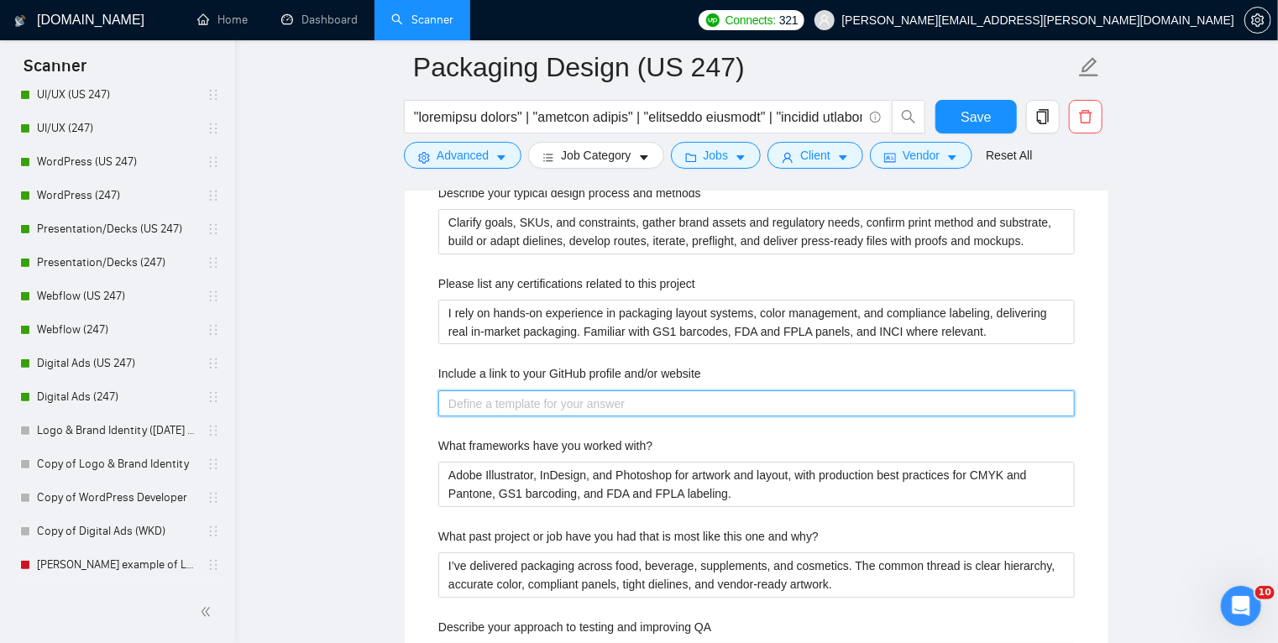
click at [561, 398] on website "Include a link to your GitHub profile and/or website" at bounding box center [756, 403] width 636 height 27
paste website "Packaging design: https://bit.ly/TH-Packaging Master Portfolio: https://bit.ly/…"
type website "Packaging design: https://bit.ly/TH-Packaging Master Portfolio: https://bit.ly/…"
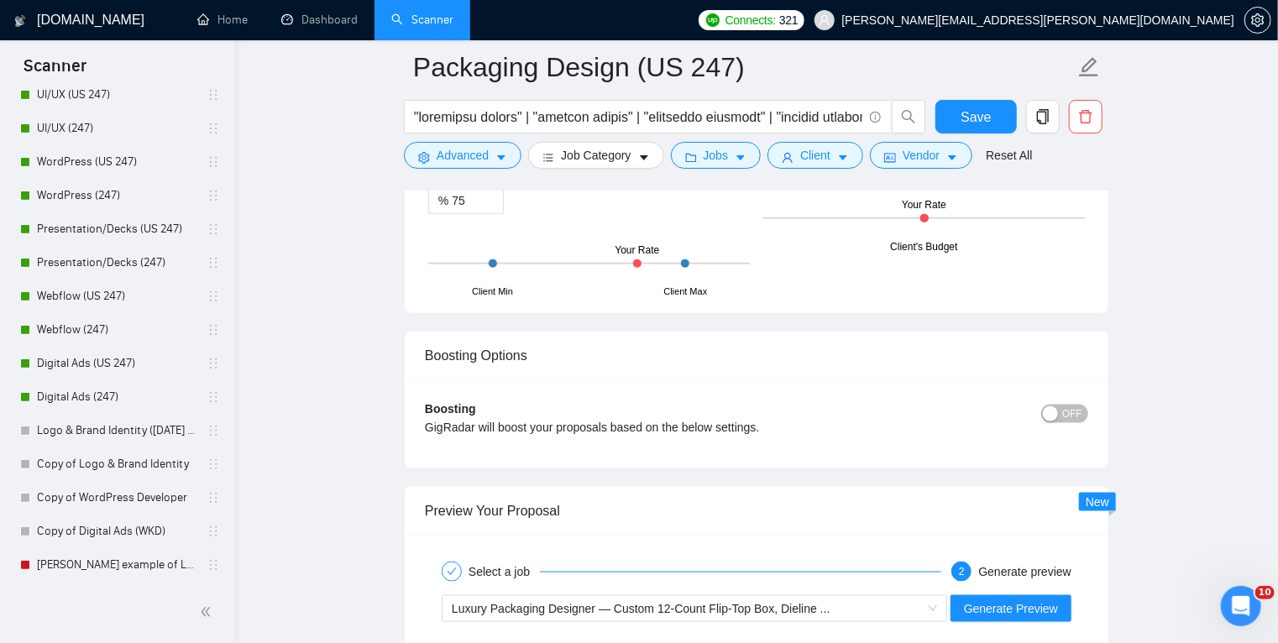
scroll to position [4103, 0]
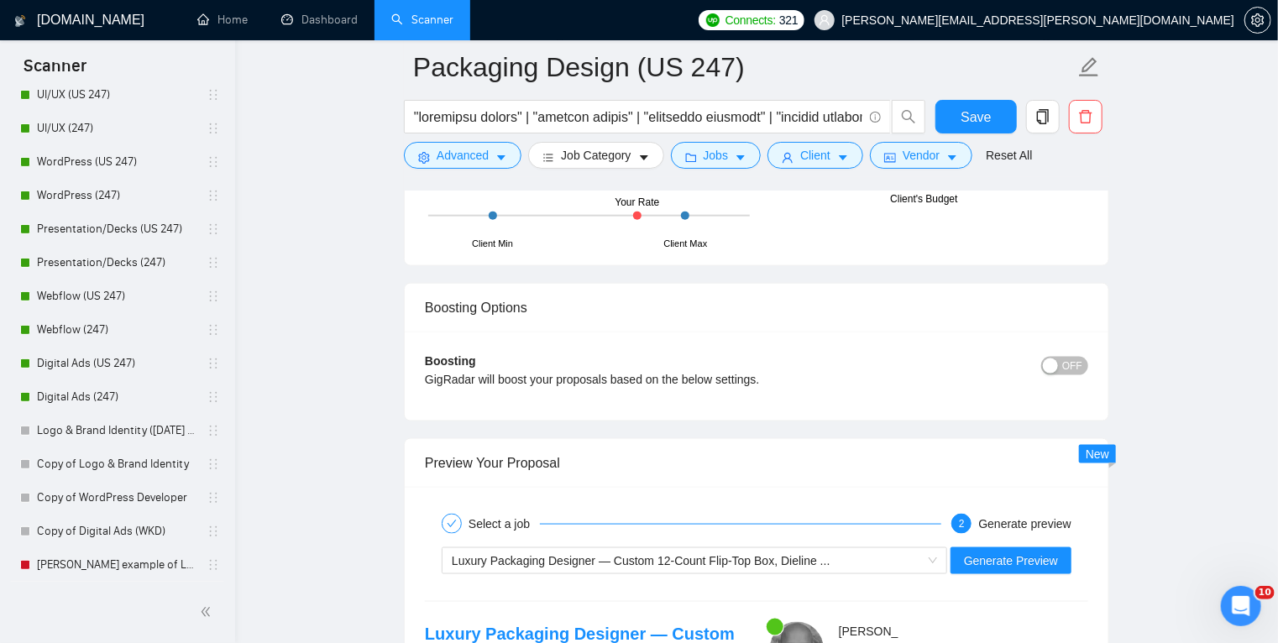
type website "Packaging design: https://bit.ly/TH-Packaging Master Portfolio: https://bit.ly/…"
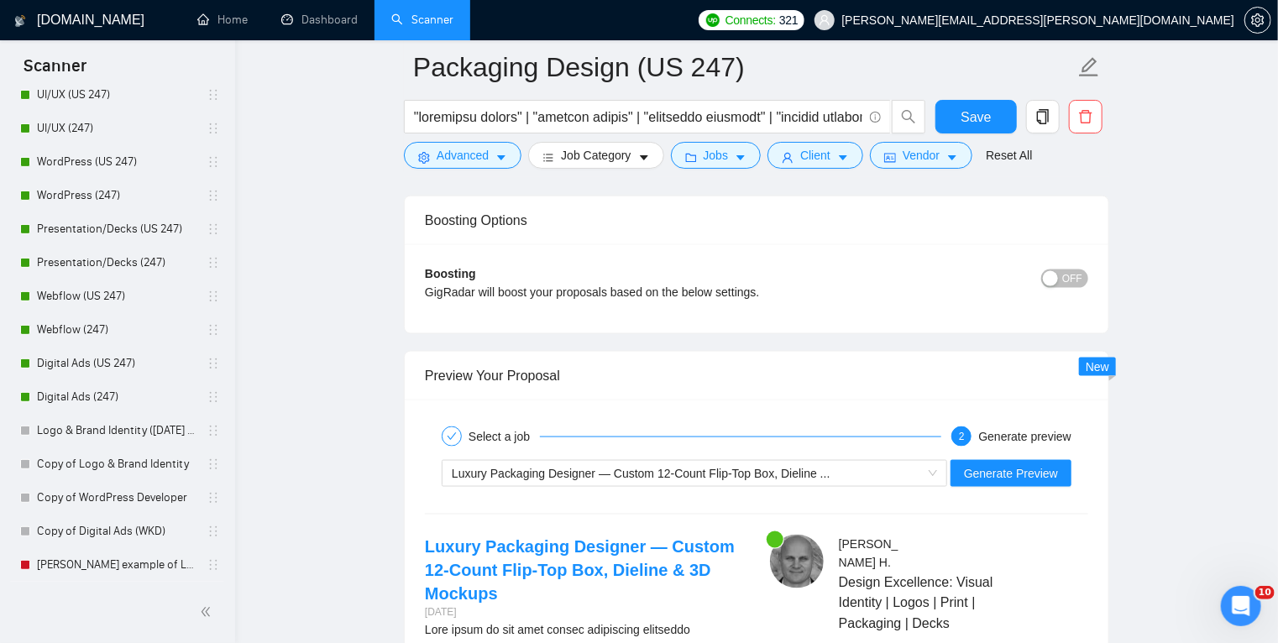
scroll to position [4183, 0]
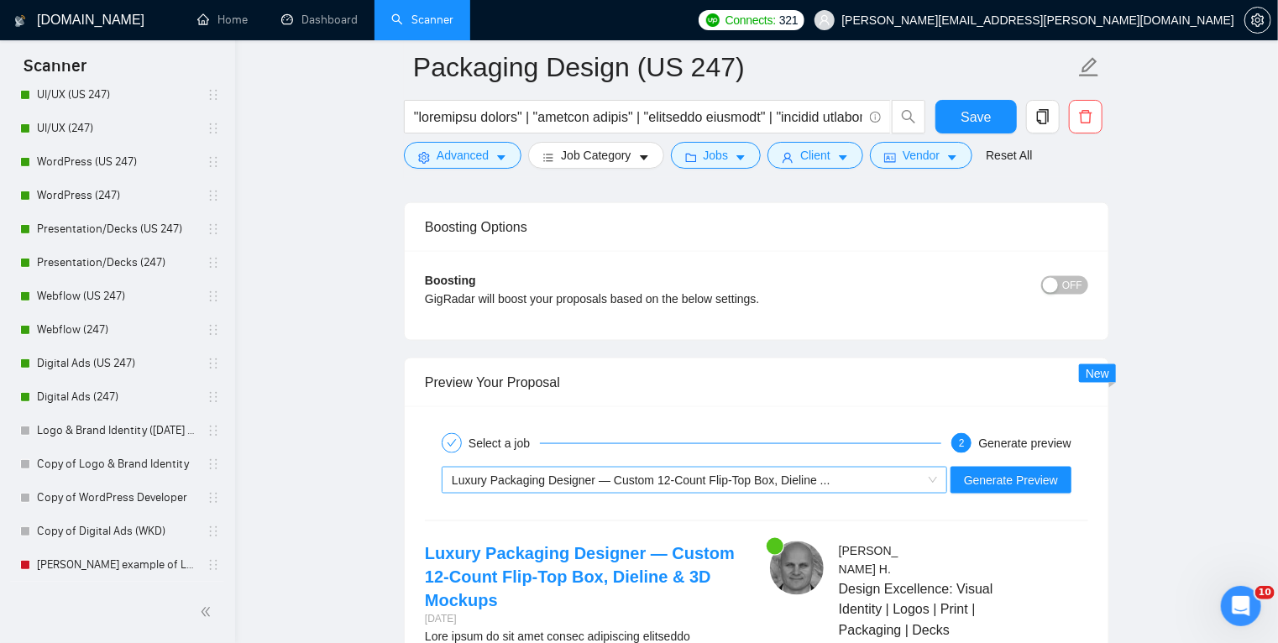
click at [591, 474] on span "Luxury Packaging Designer — Custom 12-Count Flip-Top Box, Dieline ..." at bounding box center [641, 479] width 379 height 13
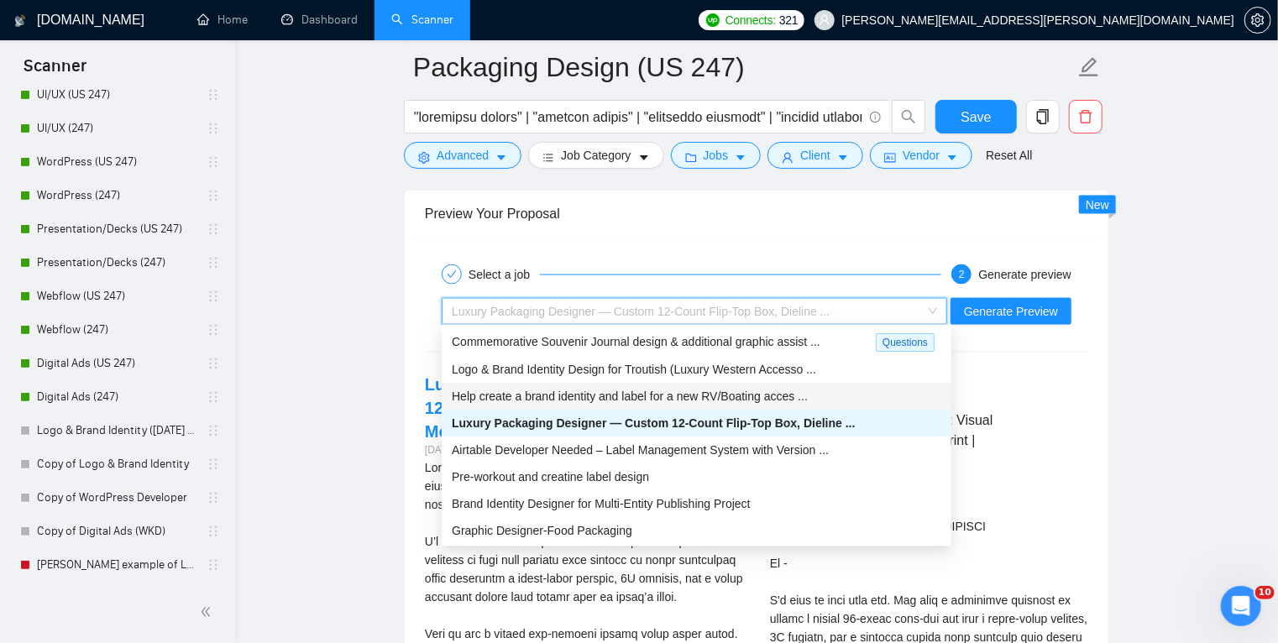
scroll to position [4360, 0]
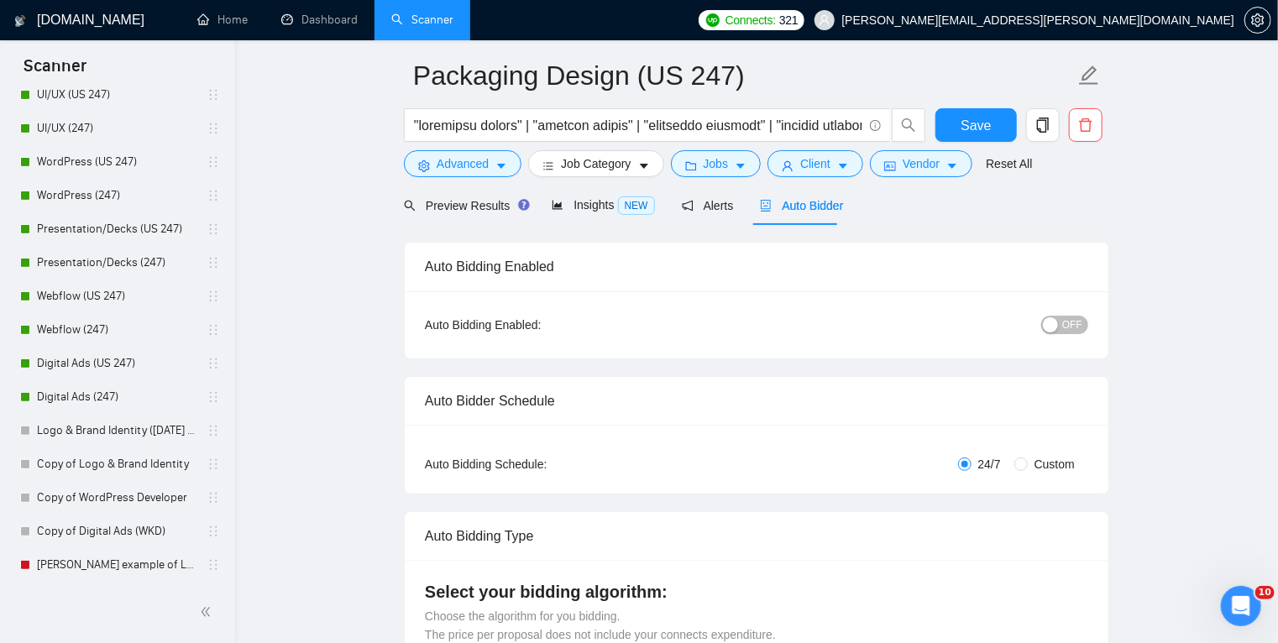
scroll to position [0, 0]
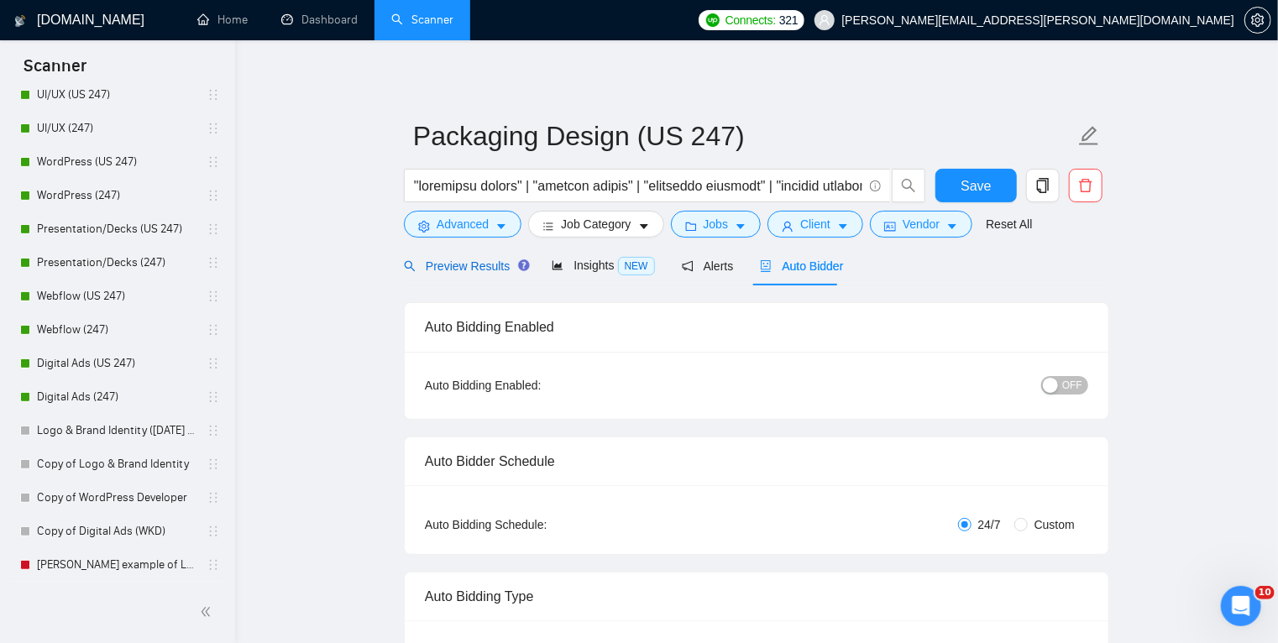
click at [474, 264] on span "Preview Results" at bounding box center [464, 265] width 121 height 13
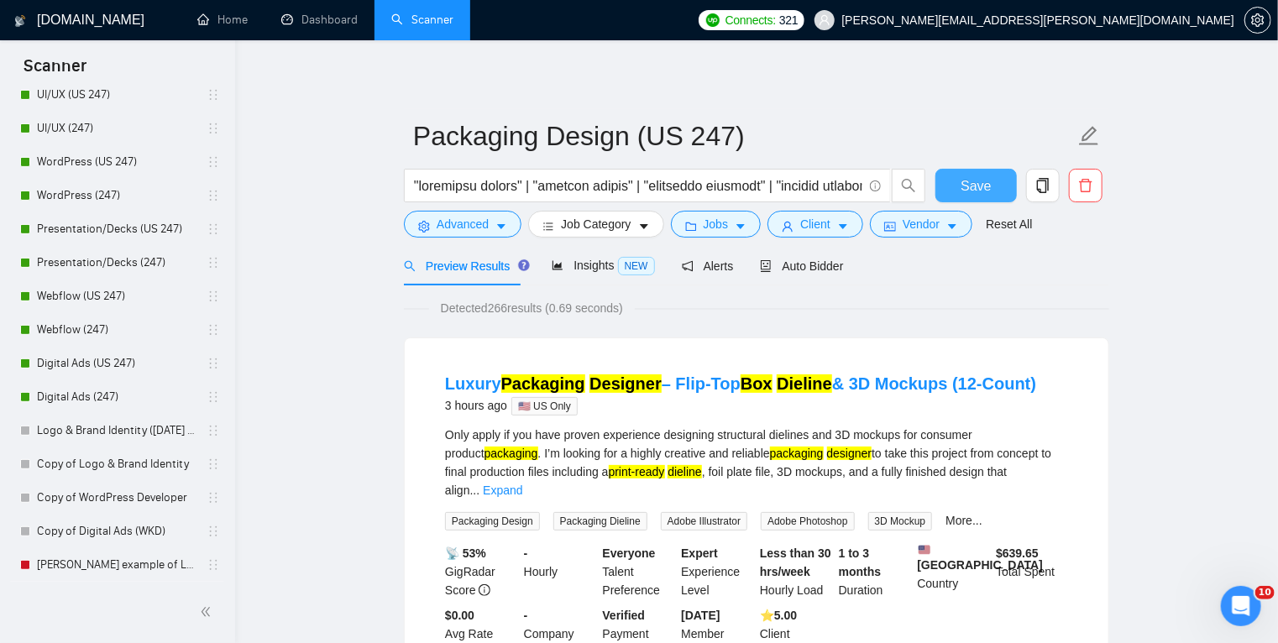
click at [977, 188] on span "Save" at bounding box center [975, 185] width 30 height 21
click at [505, 234] on button "Advanced" at bounding box center [463, 224] width 118 height 27
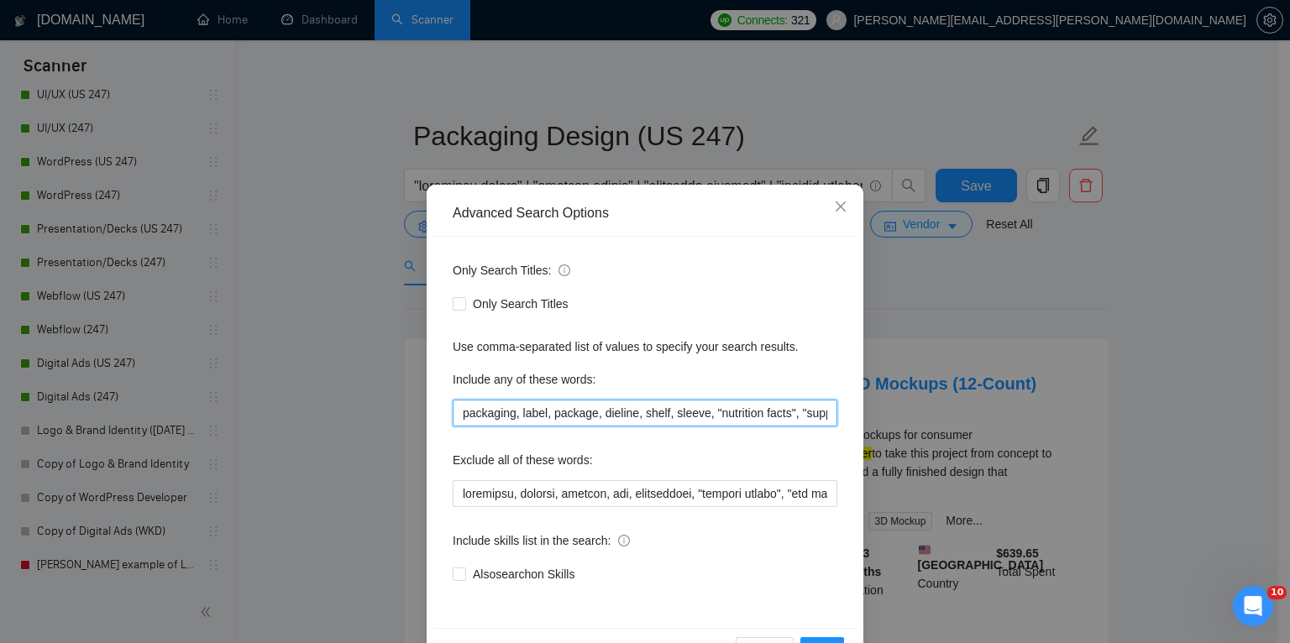
click at [526, 421] on input "packaging, label, package, dieline, shelf, sleeve, "nutrition facts", "suppleme…" at bounding box center [645, 413] width 384 height 27
click at [835, 205] on icon "close" at bounding box center [840, 206] width 13 height 13
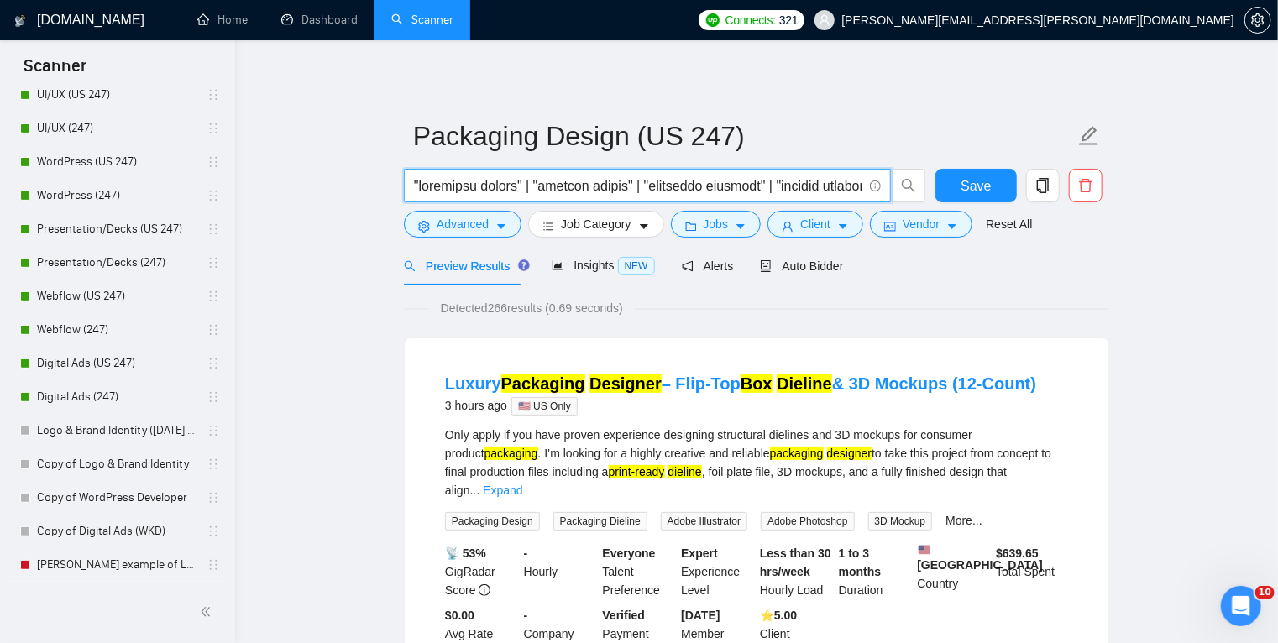
click at [678, 185] on input "text" at bounding box center [638, 185] width 448 height 21
click at [416, 183] on input "text" at bounding box center [638, 185] width 448 height 21
click at [452, 185] on input "text" at bounding box center [638, 185] width 448 height 21
click at [416, 186] on input "text" at bounding box center [638, 185] width 448 height 21
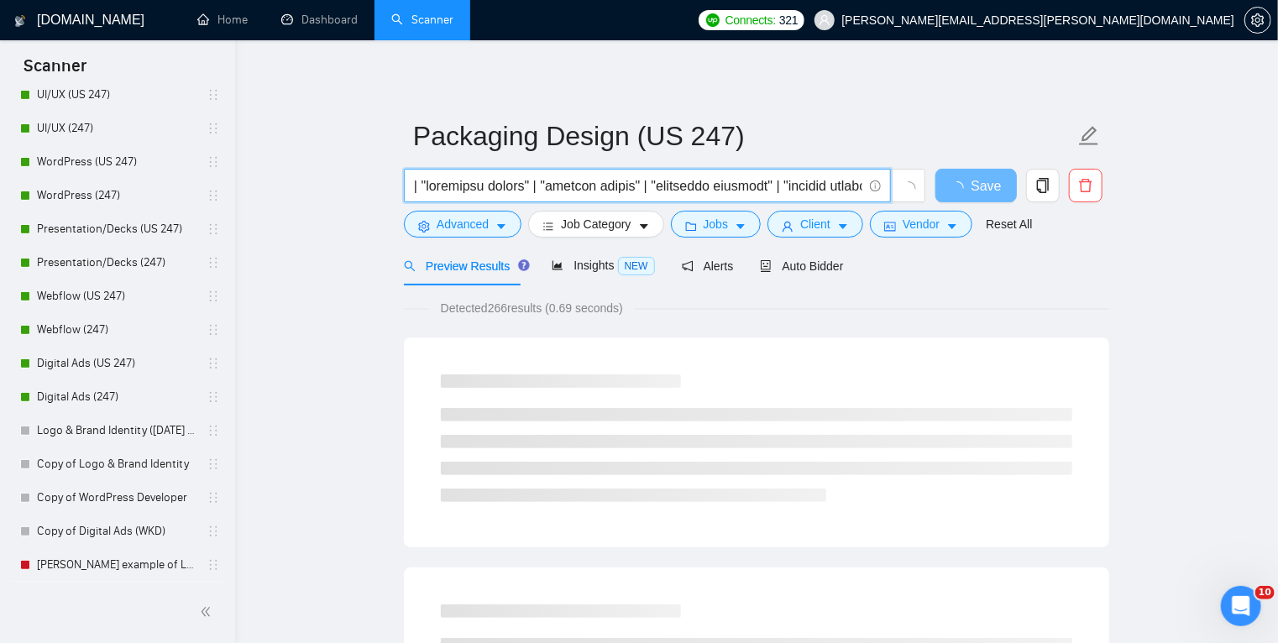
paste input "packaging"
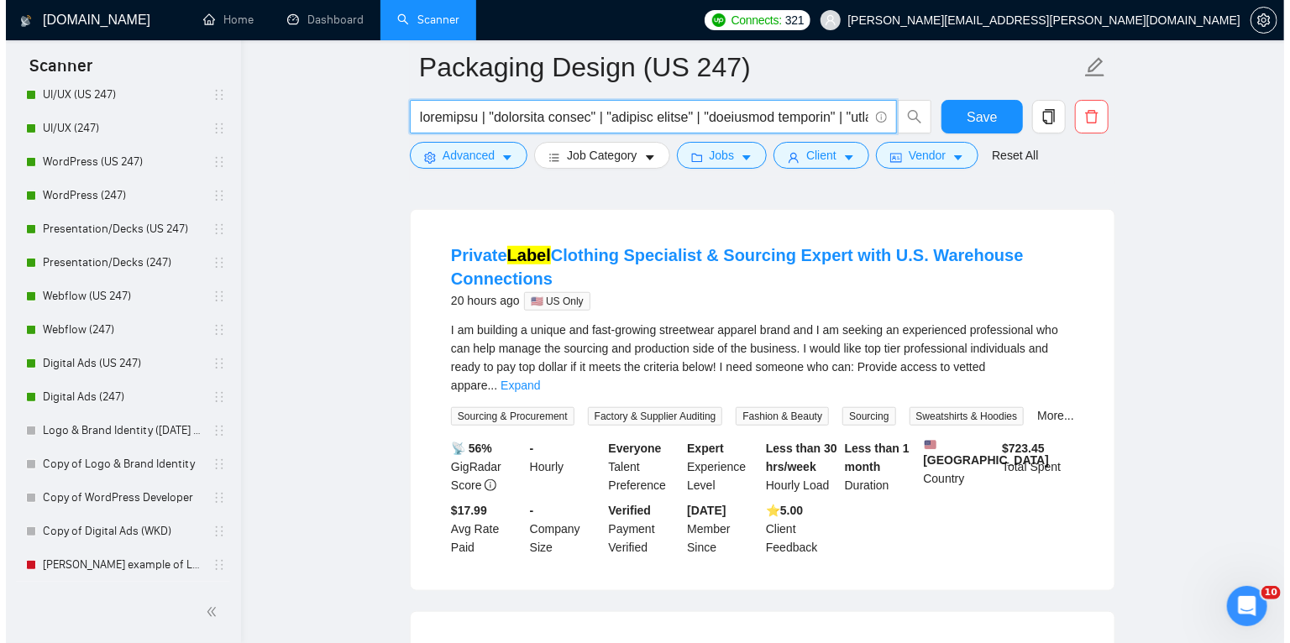
scroll to position [521, 0]
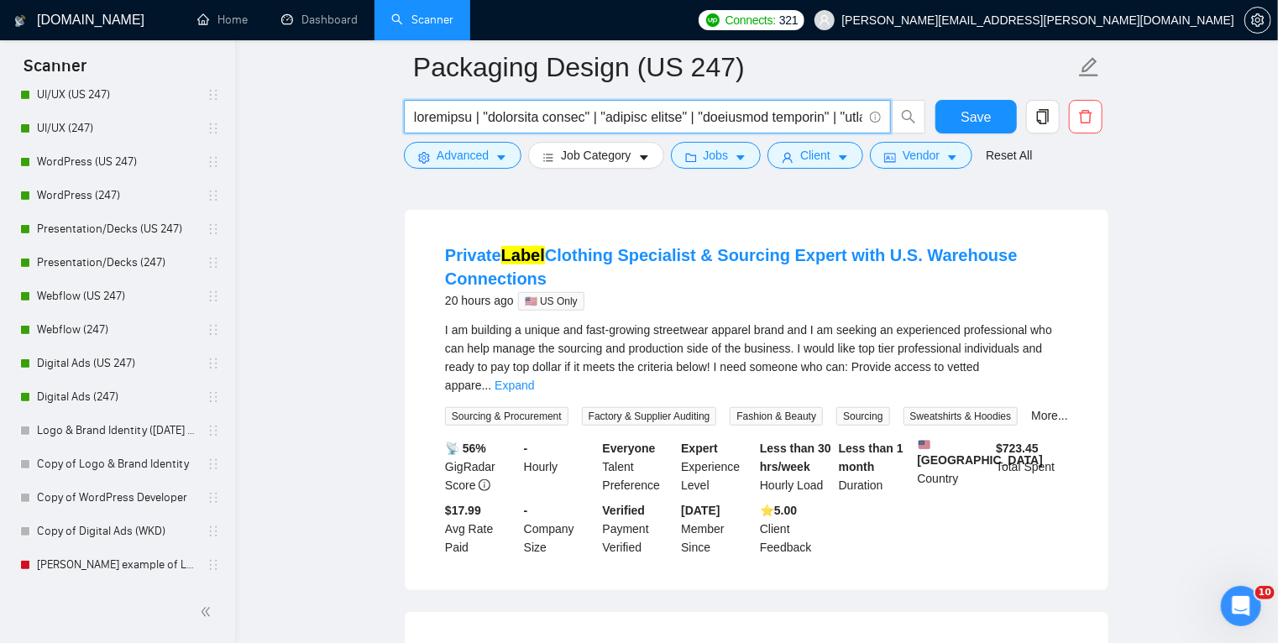
type input "packaging | "packaging design" | "package design" | "packaging designer" | "pac…"
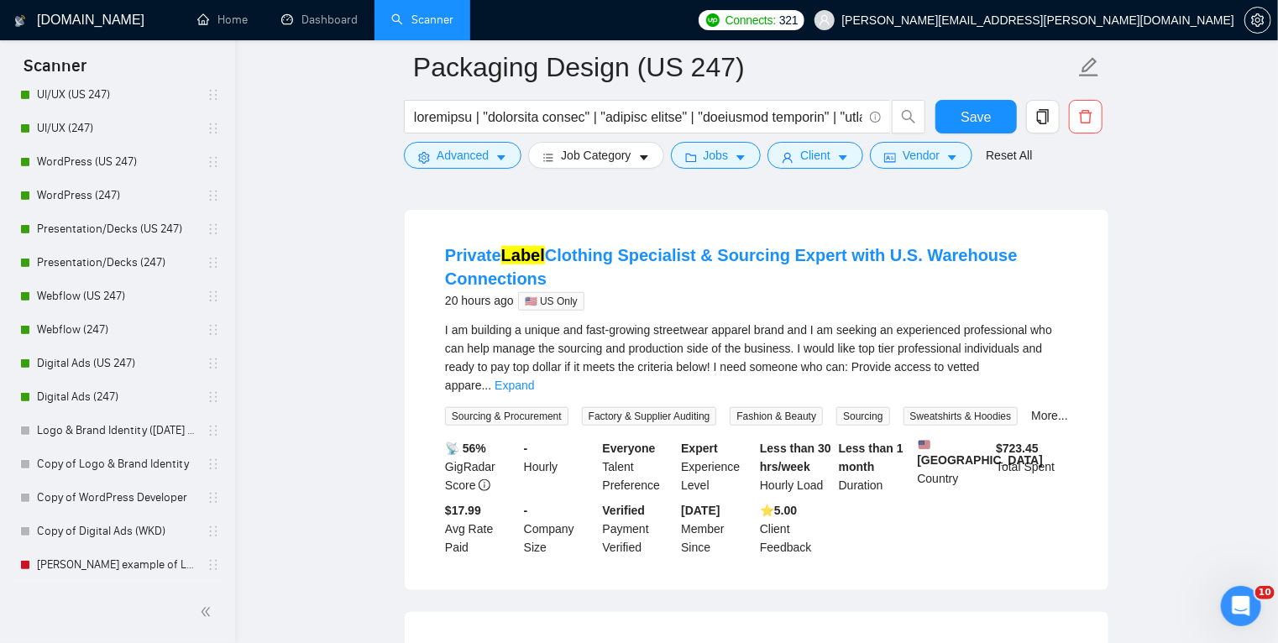
click at [578, 329] on div "I am building a unique and fast-growing streetwear apparel brand and I am seeki…" at bounding box center [756, 358] width 623 height 74
copy div "sourcing"
click at [505, 158] on icon "caret-down" at bounding box center [501, 158] width 12 height 12
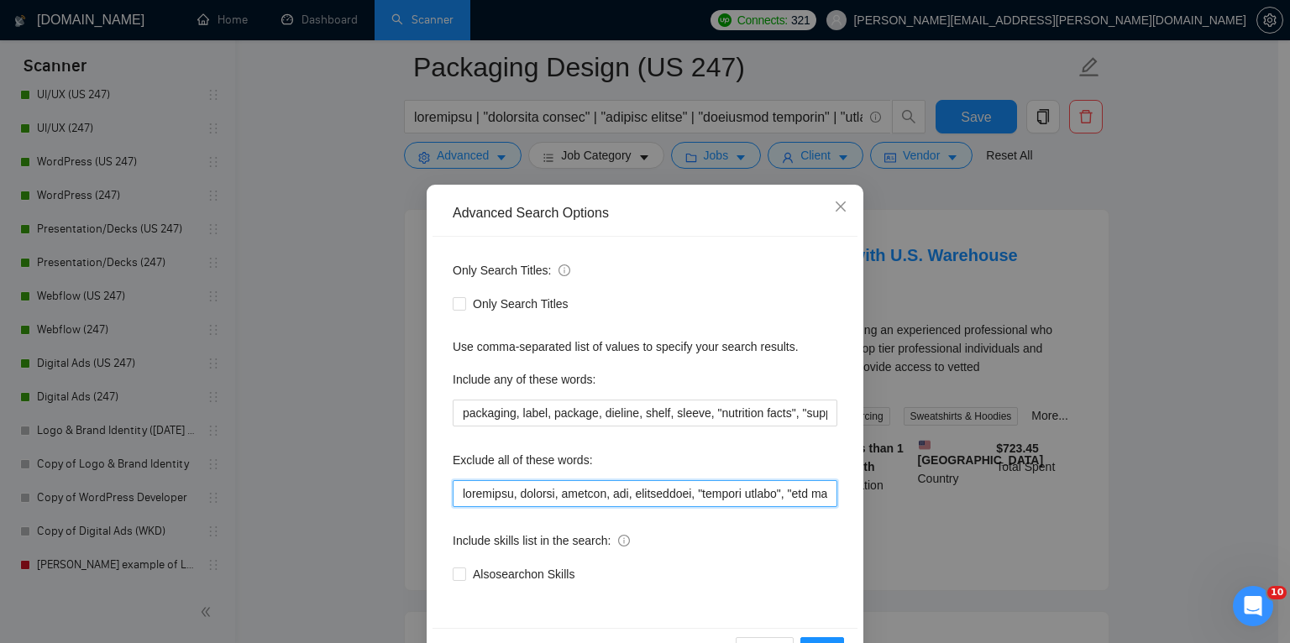
click at [456, 490] on input "text" at bounding box center [645, 493] width 384 height 27
paste input "sourcing"
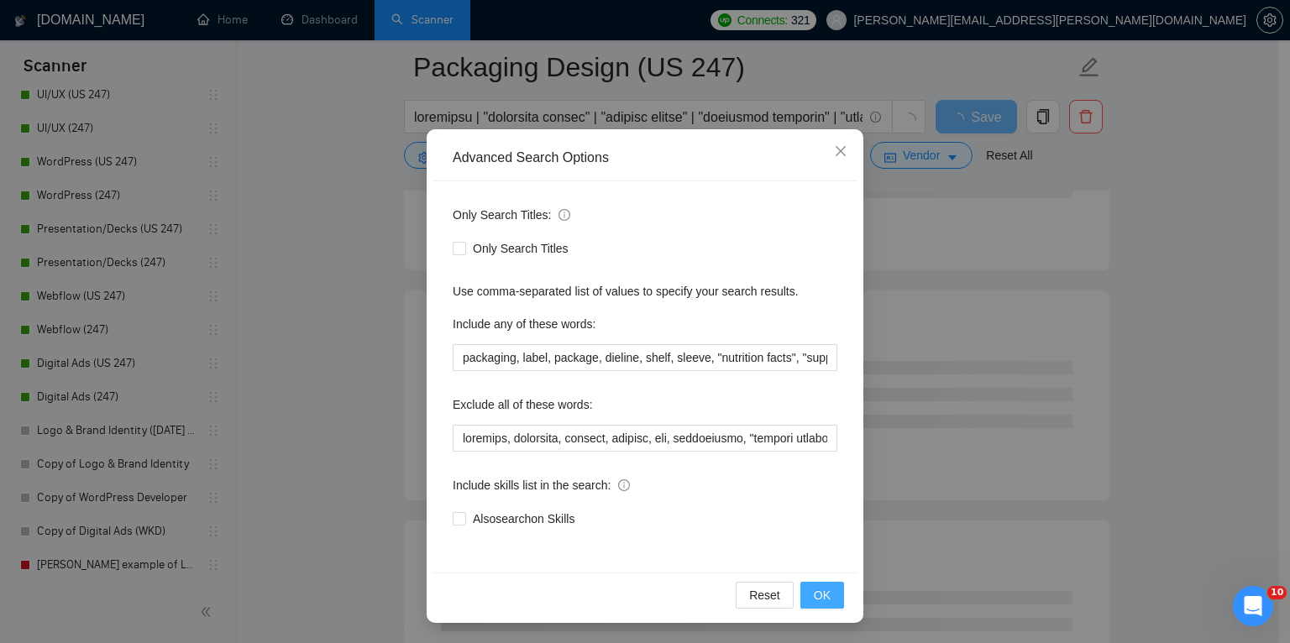
click at [817, 593] on span "OK" at bounding box center [821, 595] width 17 height 18
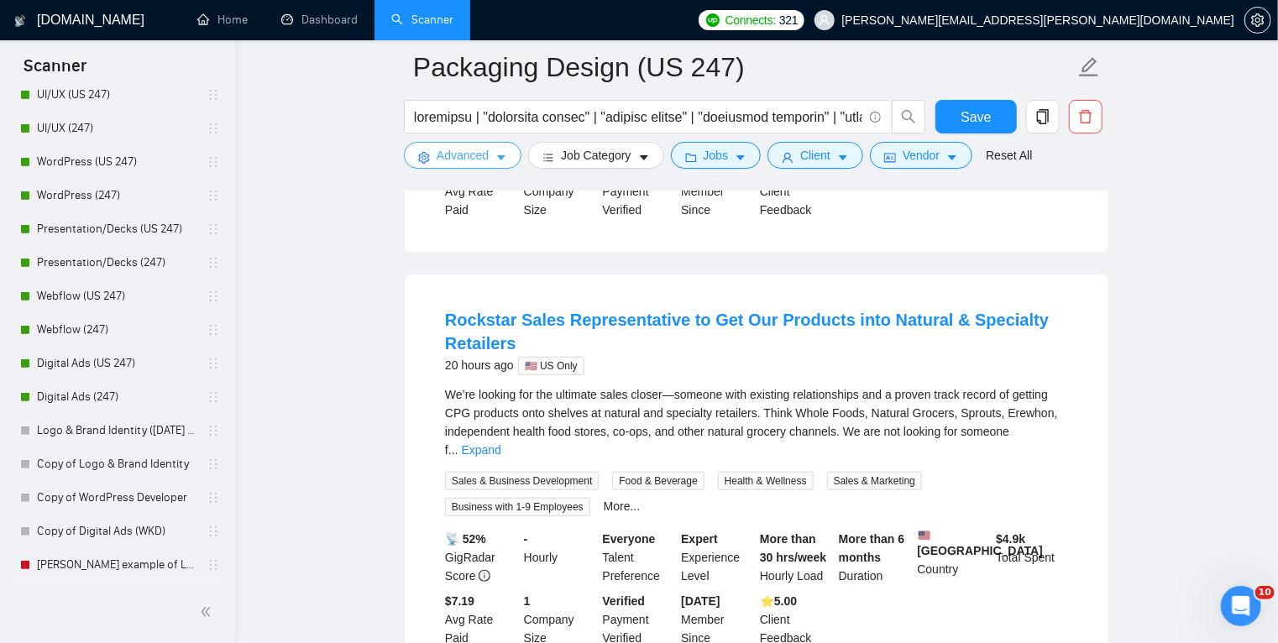
scroll to position [455, 0]
drag, startPoint x: 428, startPoint y: 302, endPoint x: 670, endPoint y: 302, distance: 241.8
click at [670, 302] on li "Rockstar Sales Representative to Get Our Products into Natural & Specialty Reta…" at bounding box center [756, 479] width 663 height 366
copy link "Rockstar Sales Representative"
click at [491, 154] on button "Advanced" at bounding box center [463, 155] width 118 height 27
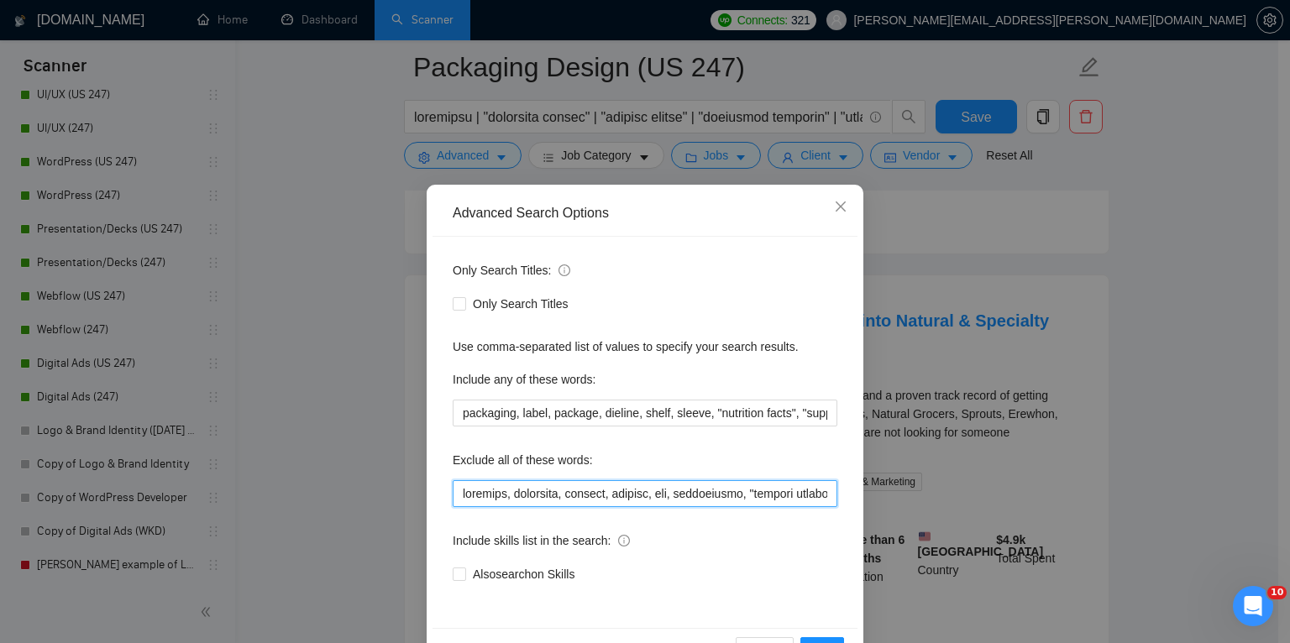
click at [457, 494] on input "text" at bounding box center [645, 493] width 384 height 27
paste input "Rockstar Sales Representative"
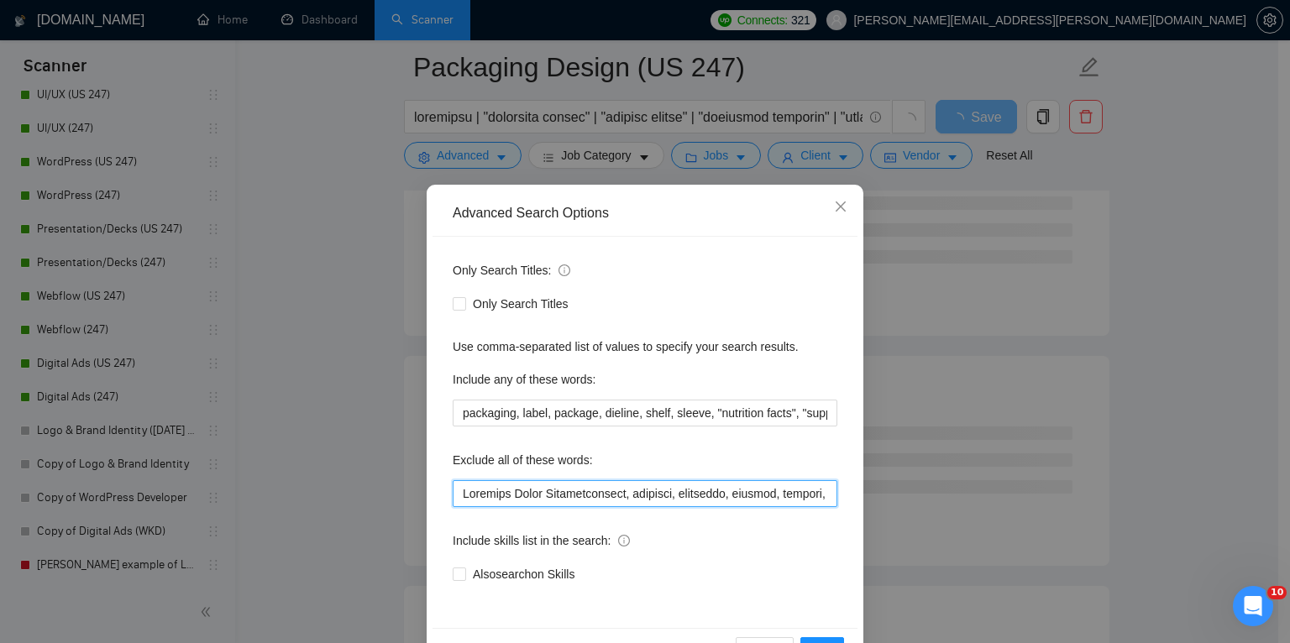
drag, startPoint x: 535, startPoint y: 494, endPoint x: 411, endPoint y: 493, distance: 124.3
click at [411, 493] on div "Advanced Search Options Only Search Titles: Only Search Titles Use comma-separa…" at bounding box center [645, 321] width 1290 height 643
paste input ""sales representative""
click at [823, 637] on button "OK" at bounding box center [822, 650] width 44 height 27
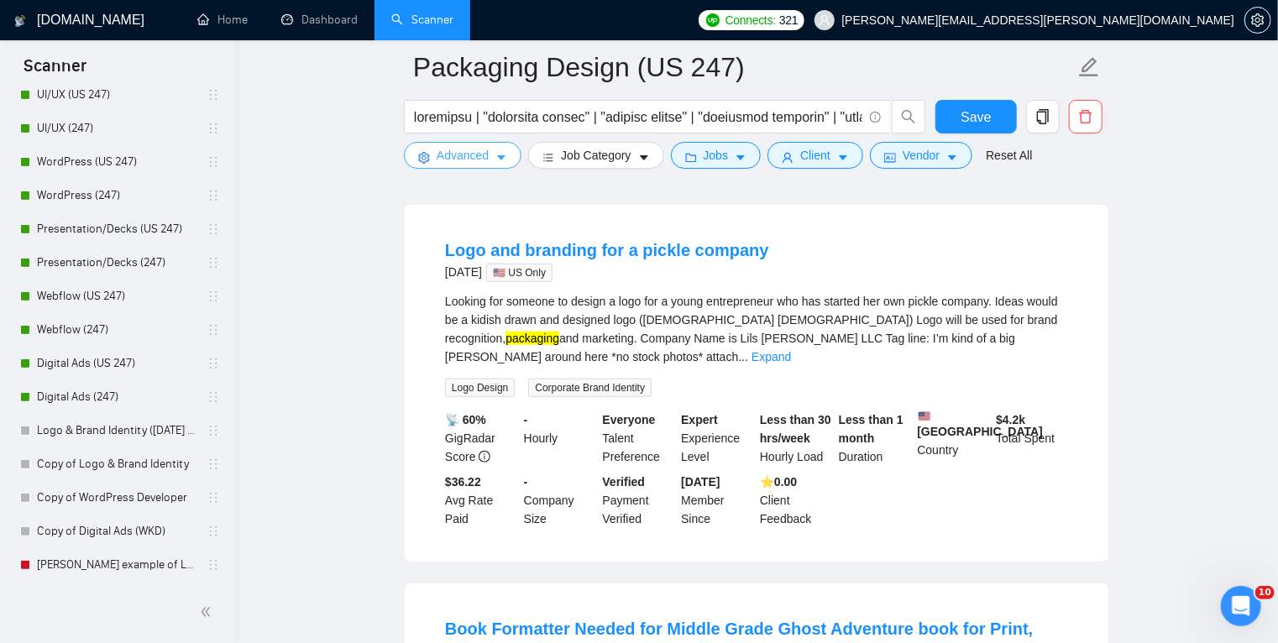
scroll to position [526, 0]
drag, startPoint x: 573, startPoint y: 281, endPoint x: 641, endPoint y: 285, distance: 67.3
click at [641, 291] on div "Looking for someone to design a logo for a young entrepreneur who has started h…" at bounding box center [756, 328] width 623 height 74
copy div "design a logo"
click at [497, 154] on icon "caret-down" at bounding box center [501, 158] width 12 height 12
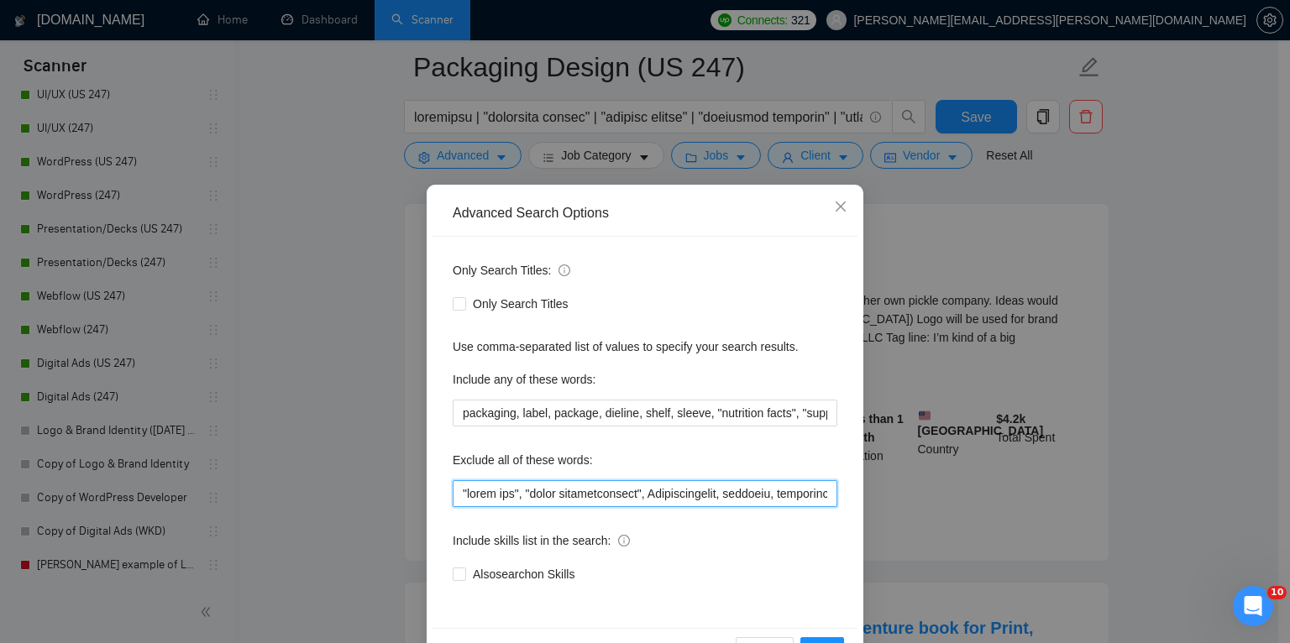
click at [455, 490] on input "text" at bounding box center [645, 493] width 384 height 27
paste input "design a logo"
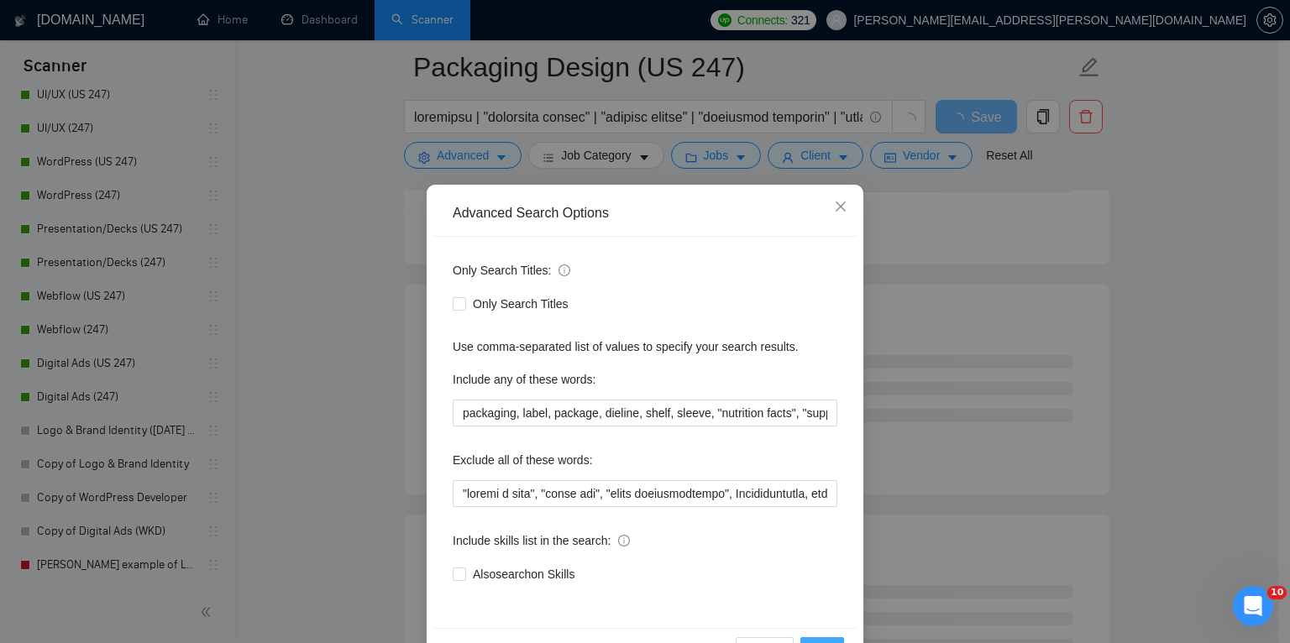
click at [821, 637] on button "OK" at bounding box center [822, 650] width 44 height 27
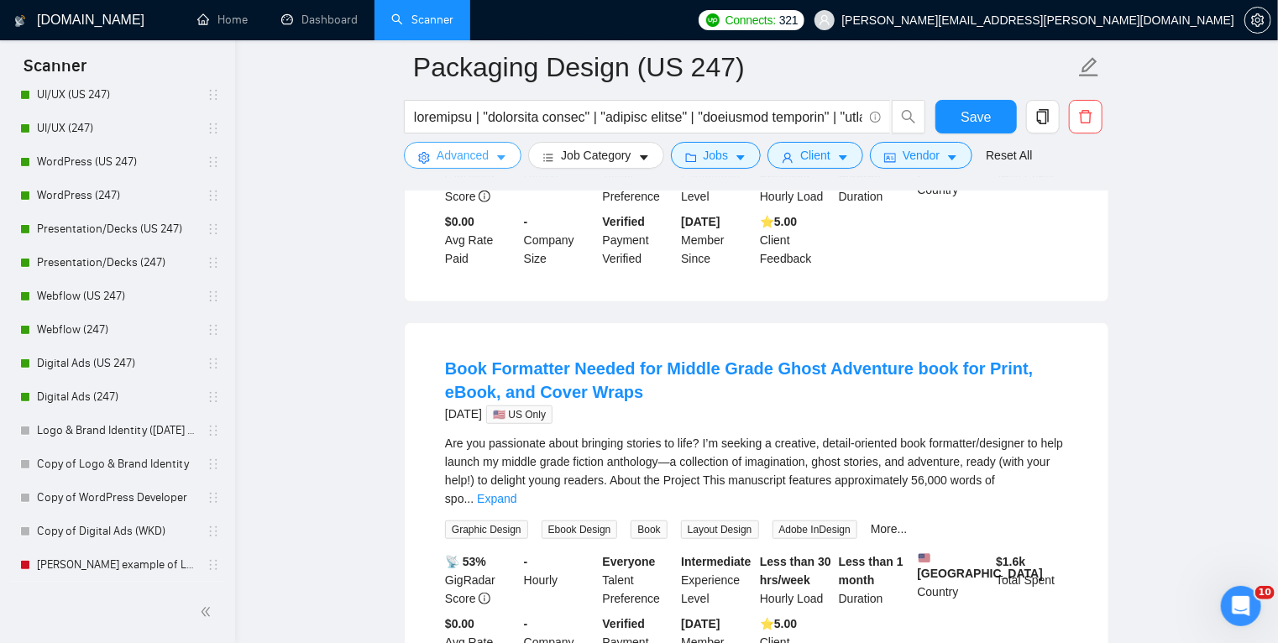
scroll to position [408, 0]
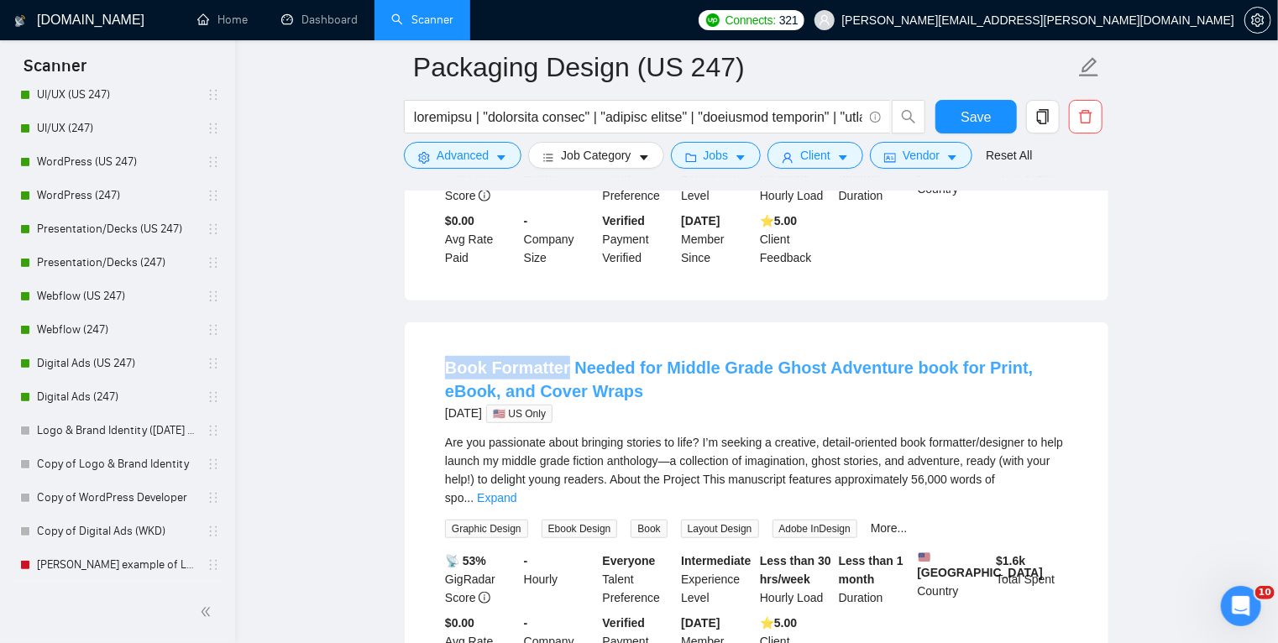
drag, startPoint x: 429, startPoint y: 343, endPoint x: 565, endPoint y: 347, distance: 136.0
click at [565, 347] on li "Book Formatter Needed for Middle Grade Ghost Adventure book for Print, eBook, a…" at bounding box center [756, 513] width 663 height 340
copy link "Book Formatter"
click at [495, 165] on button "Advanced" at bounding box center [463, 155] width 118 height 27
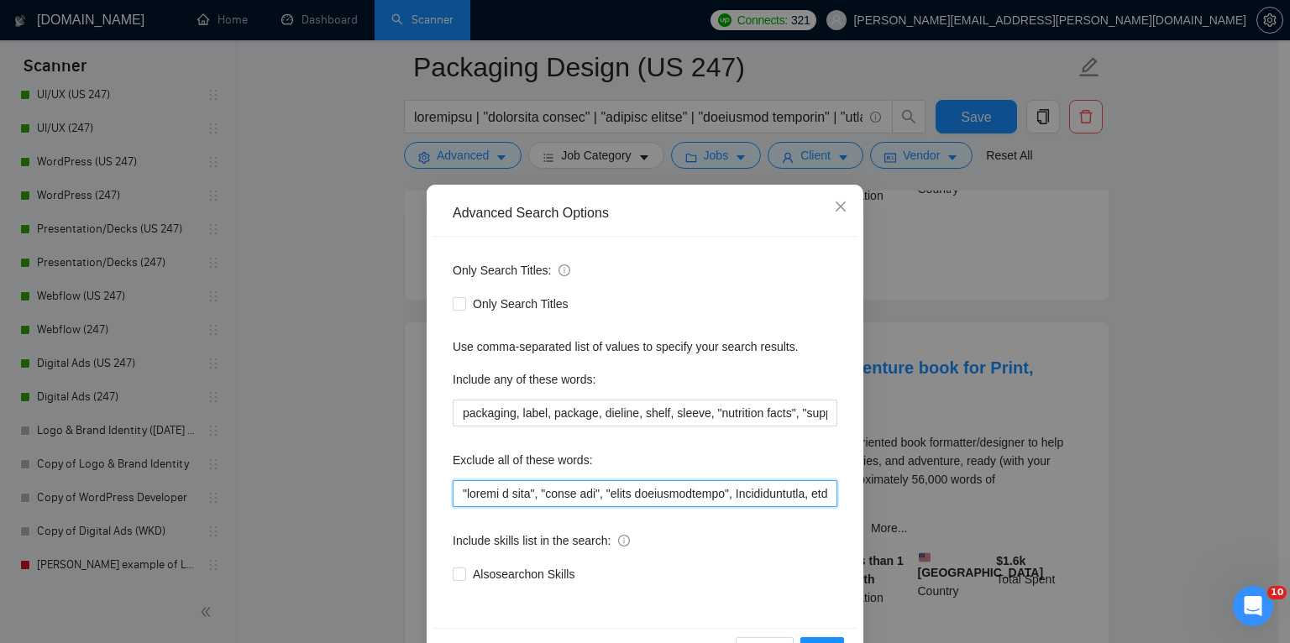
click at [461, 494] on input "text" at bounding box center [645, 493] width 384 height 27
paste input "Book Formatter"
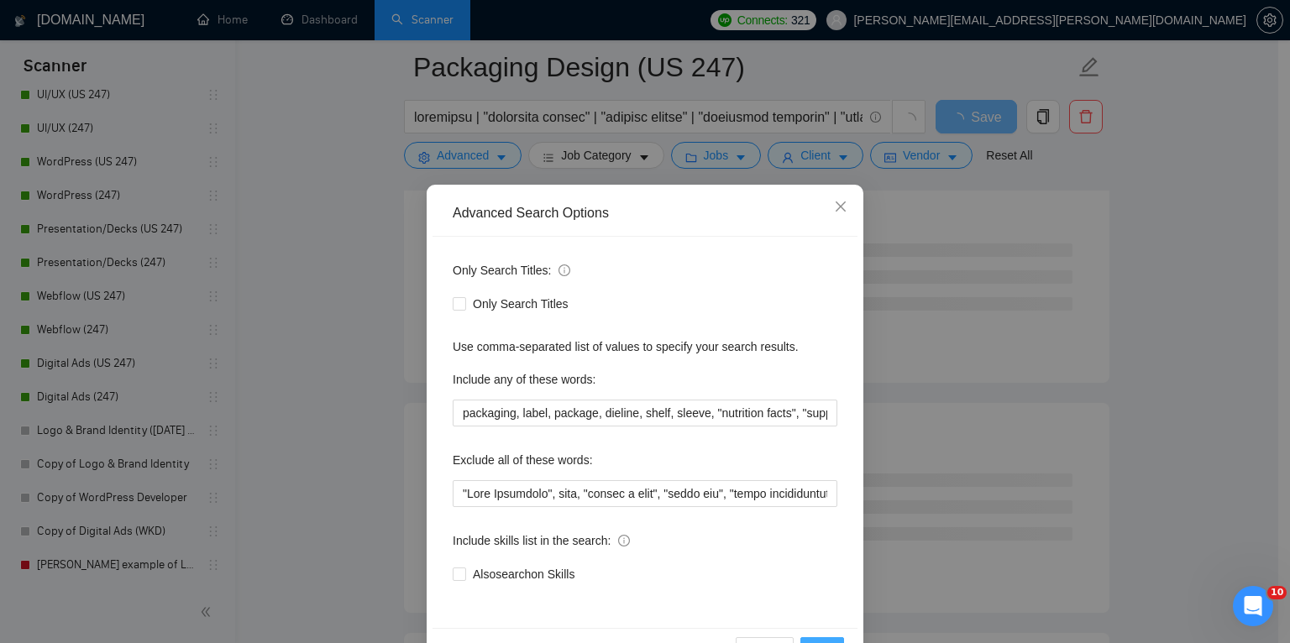
click at [823, 638] on button "OK" at bounding box center [822, 650] width 44 height 27
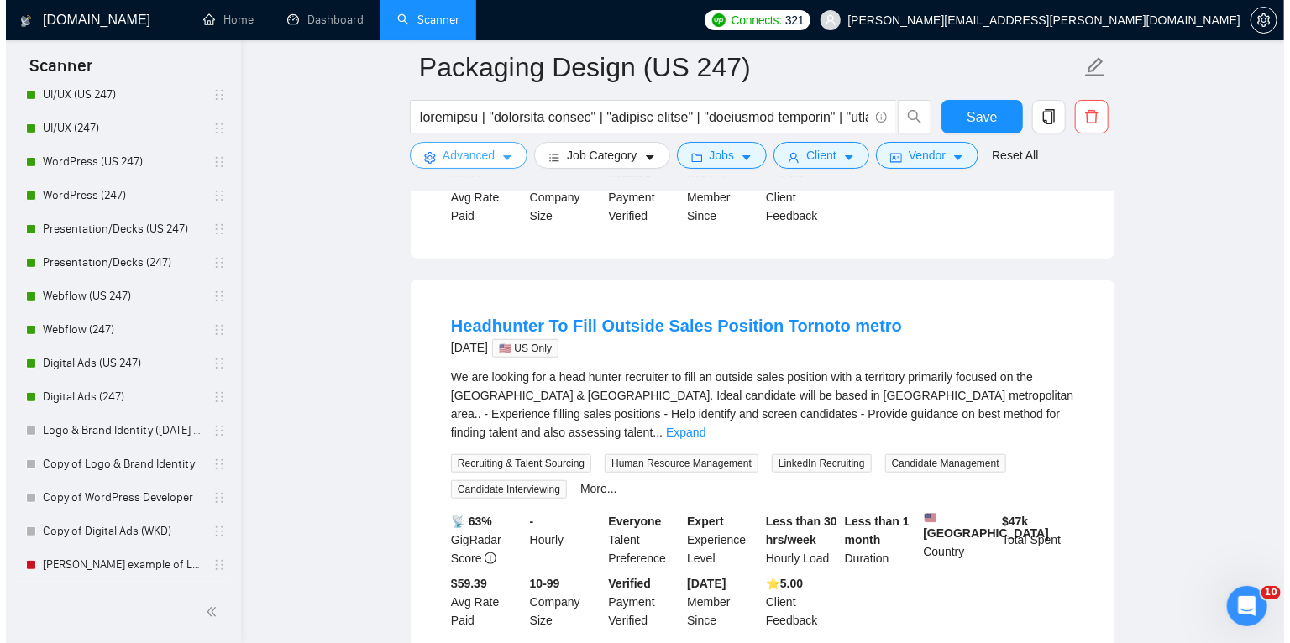
scroll to position [449, 0]
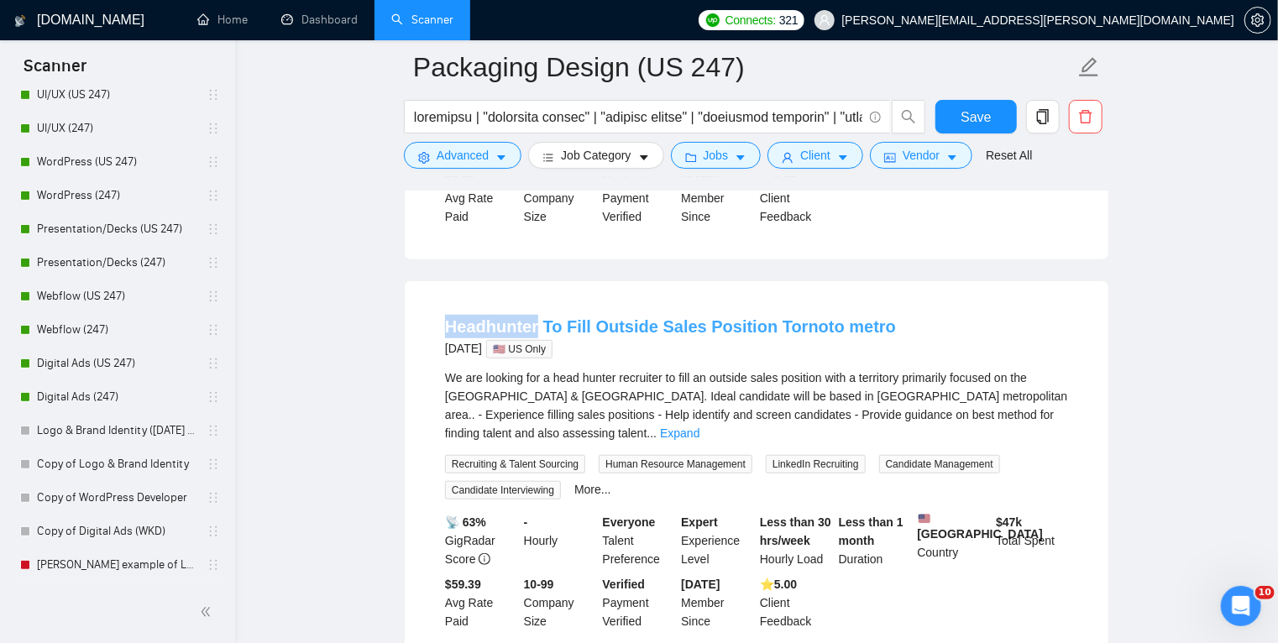
drag, startPoint x: 416, startPoint y: 301, endPoint x: 534, endPoint y: 306, distance: 117.6
click at [534, 306] on div "Headhunter To Fill Outside Sales Position Tornoto metro 5 days ago 🇺🇸 US Only W…" at bounding box center [757, 472] width 704 height 383
copy link "Headhunter"
click at [500, 159] on icon "caret-down" at bounding box center [501, 158] width 8 height 5
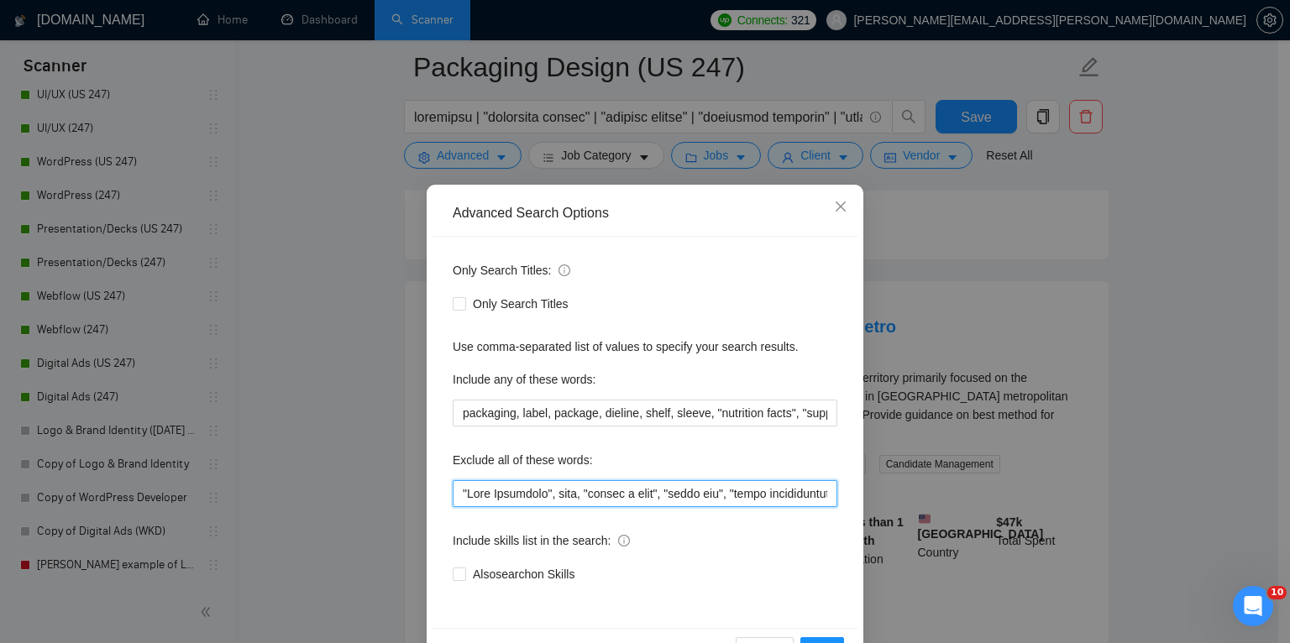
click at [458, 492] on input "text" at bounding box center [645, 493] width 384 height 27
paste input "Headhunter"
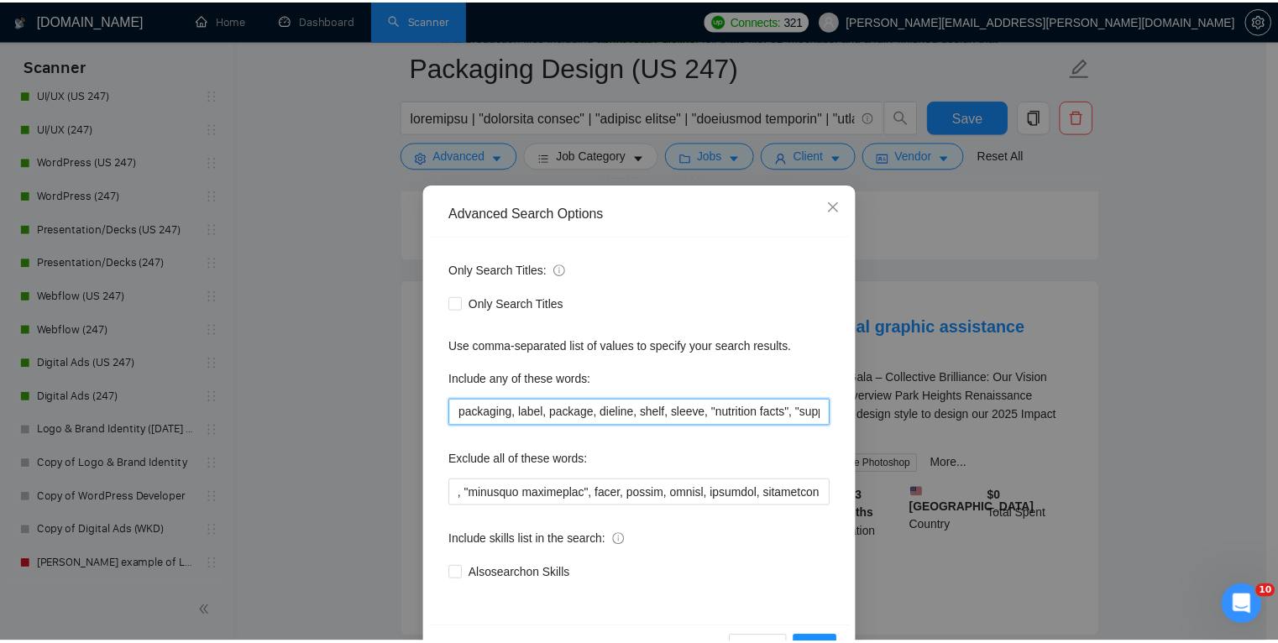
scroll to position [0, 0]
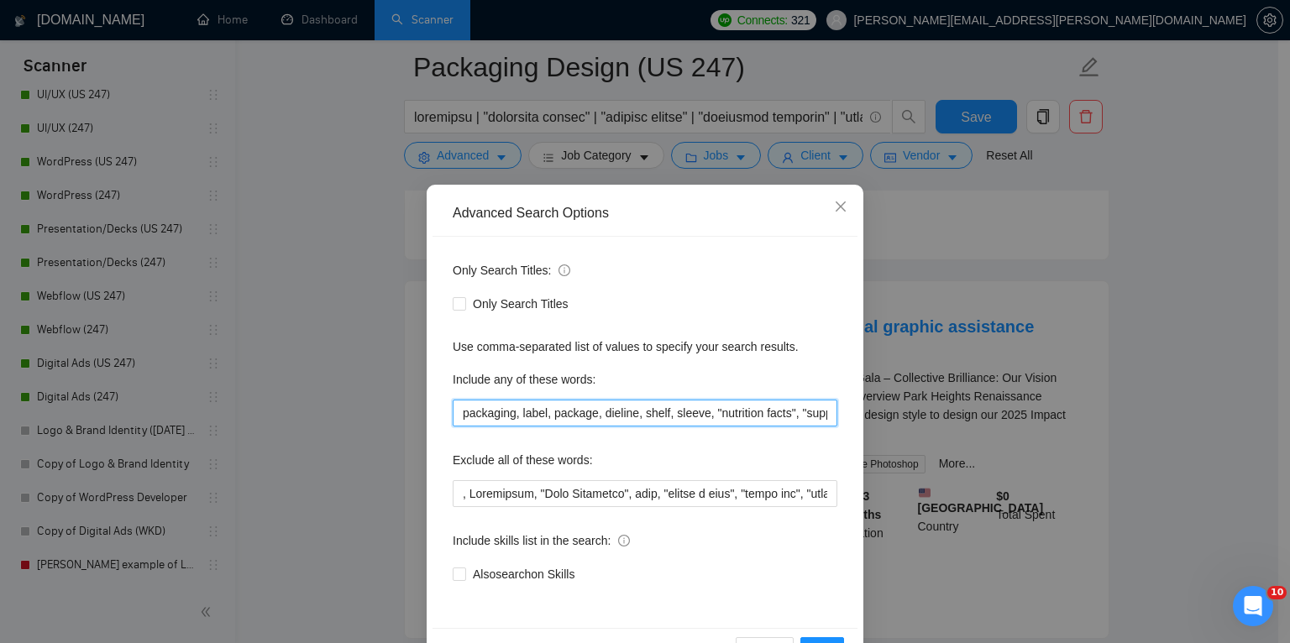
click at [779, 417] on input "packaging, label, package, dieline, shelf, sleeve, "nutrition facts", "suppleme…" at bounding box center [645, 413] width 384 height 27
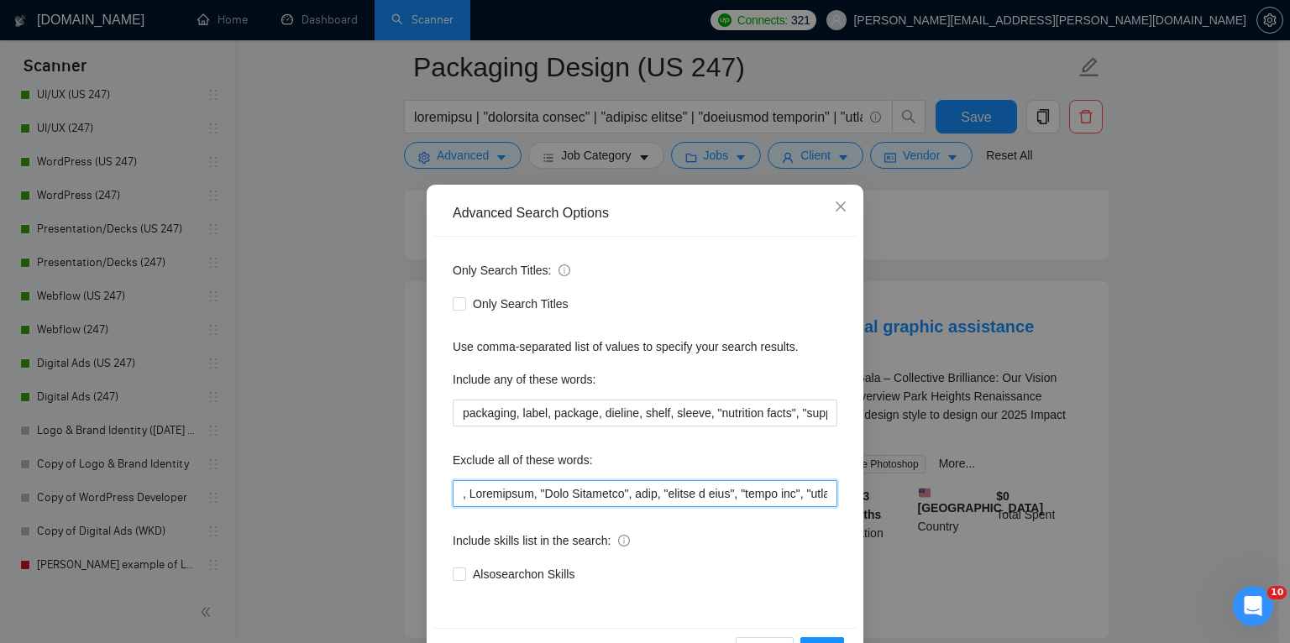
click at [458, 489] on input "text" at bounding box center [645, 493] width 384 height 27
type input "position, Headhunter, "Book Formatter", book, "design a logo", "sales rep", "sa…"
click at [820, 638] on button "OK" at bounding box center [822, 650] width 44 height 27
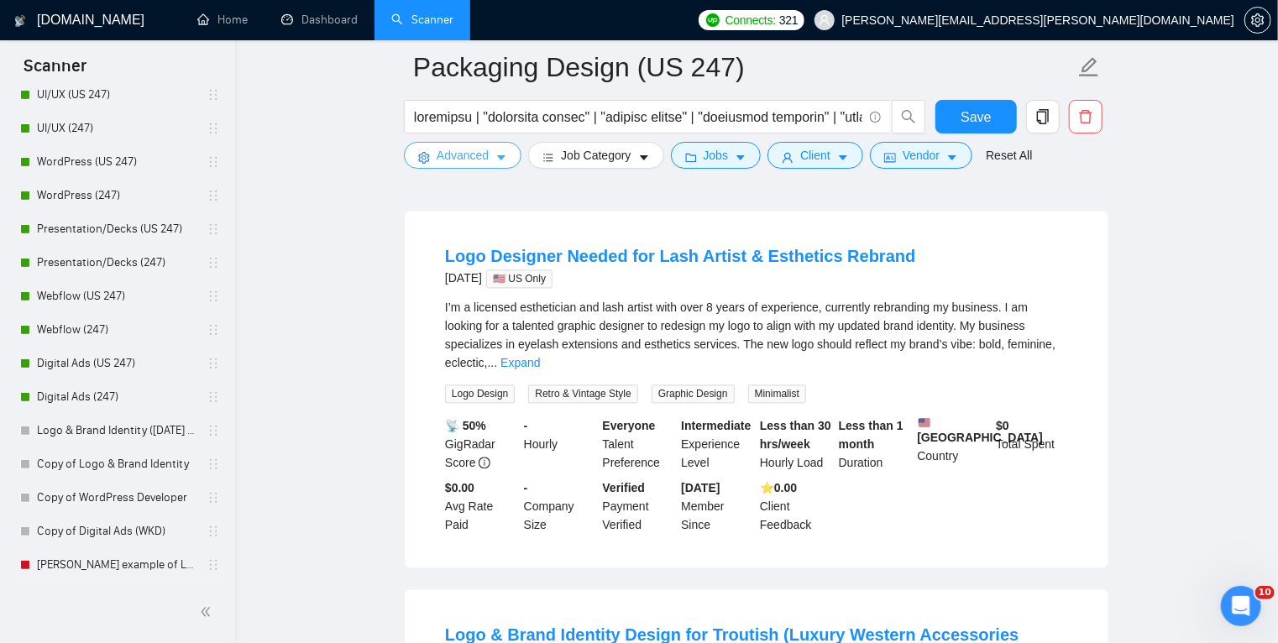
scroll to position [1638, 0]
click at [540, 355] on link "Expand" at bounding box center [519, 361] width 39 height 13
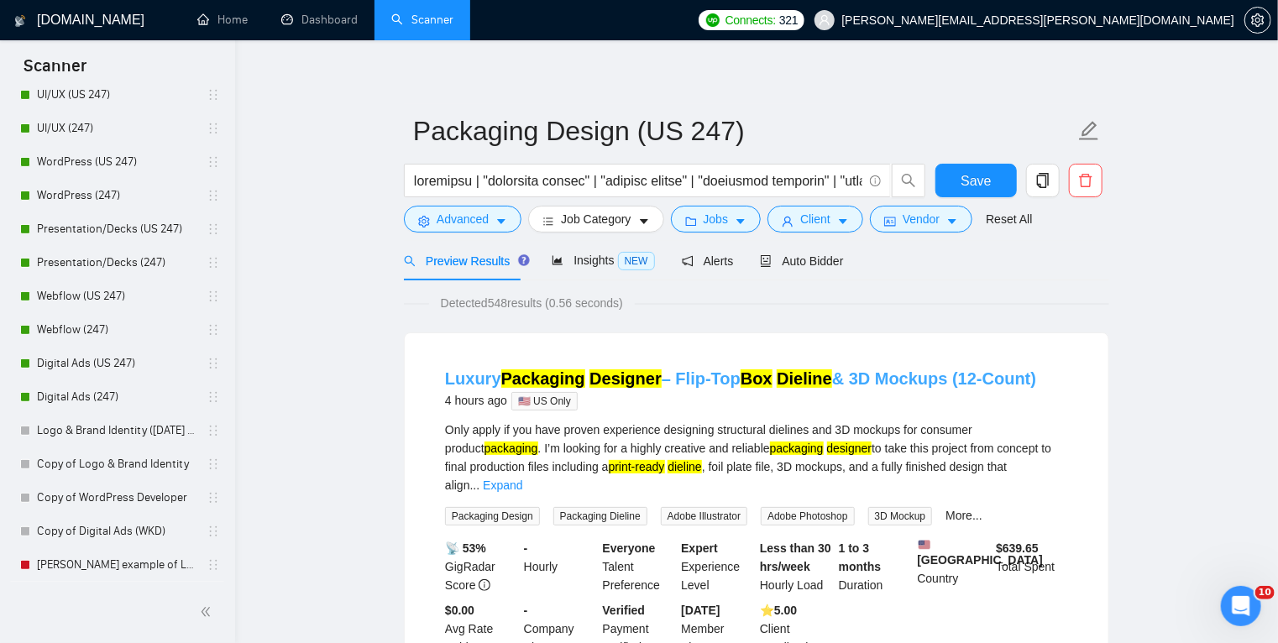
scroll to position [4, 0]
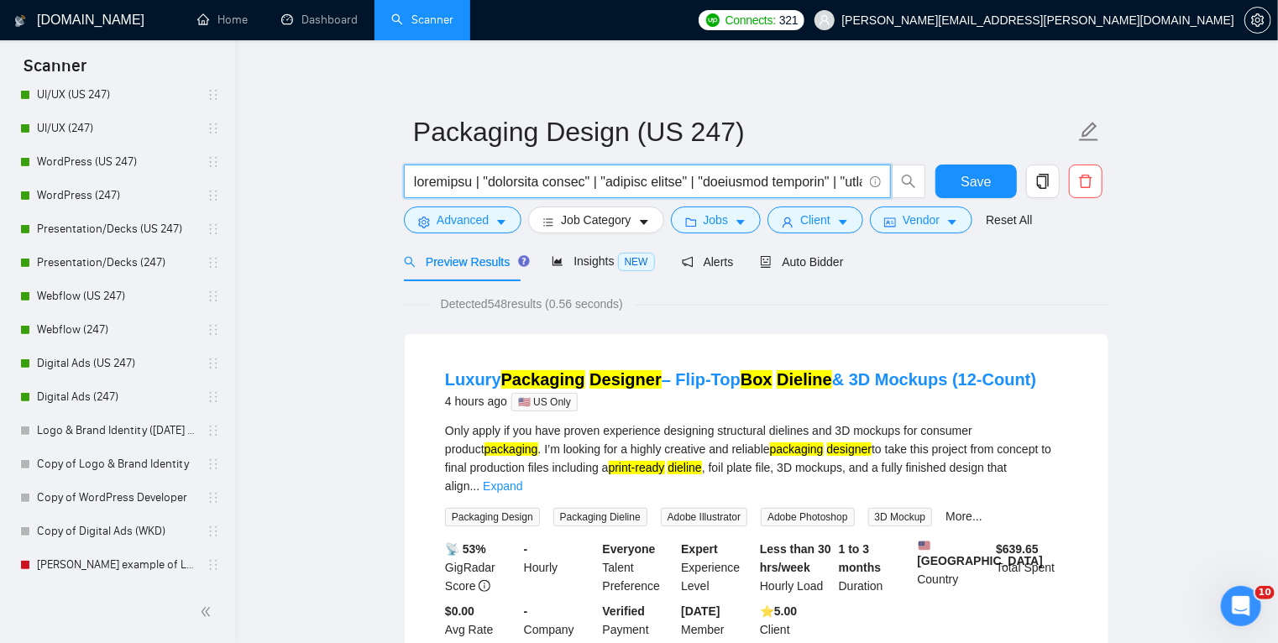
click at [790, 178] on input "text" at bounding box center [638, 181] width 448 height 21
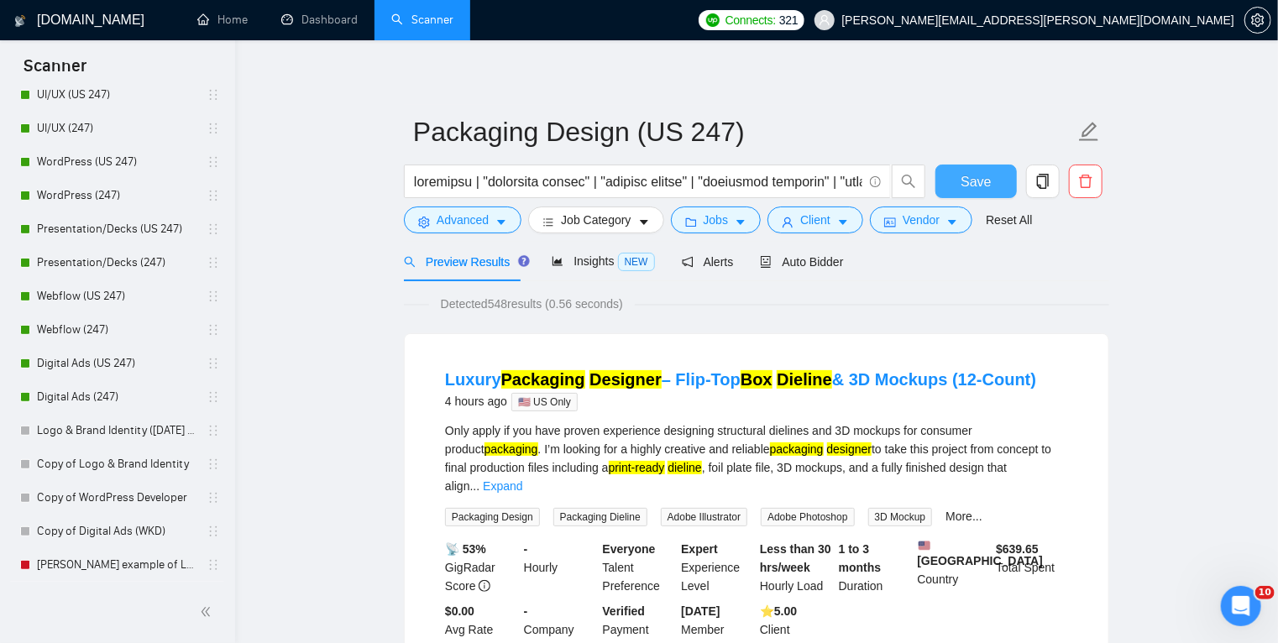
click at [959, 183] on button "Save" at bounding box center [975, 182] width 81 height 34
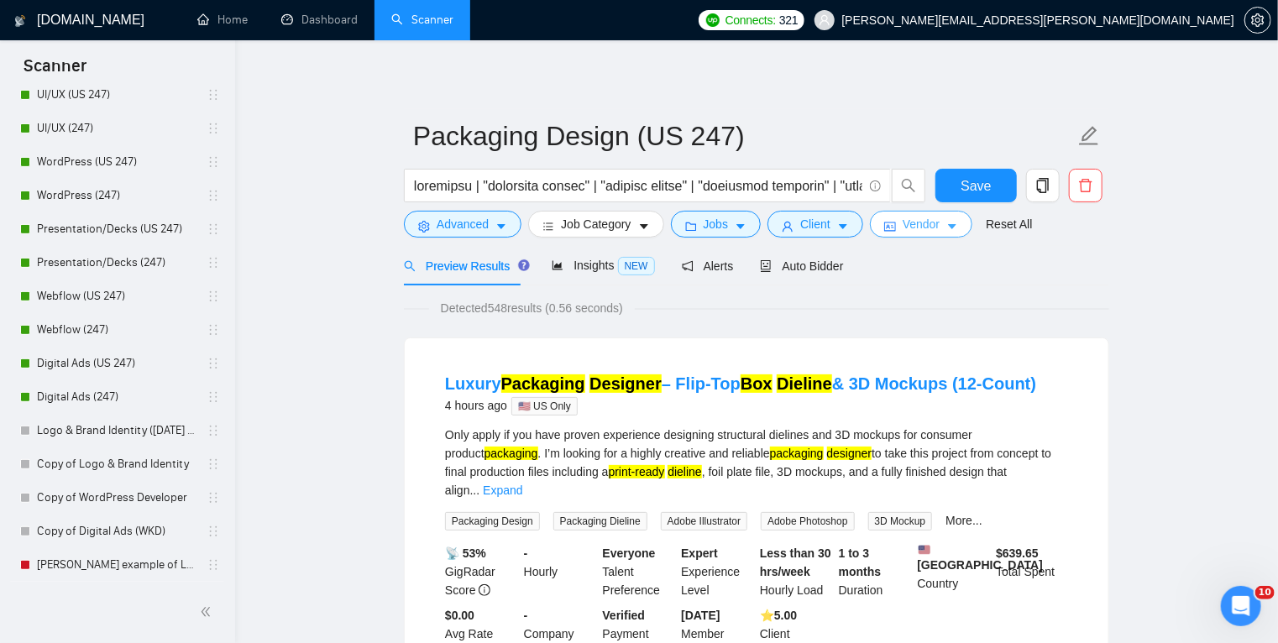
click at [954, 226] on button "Vendor" at bounding box center [921, 224] width 102 height 27
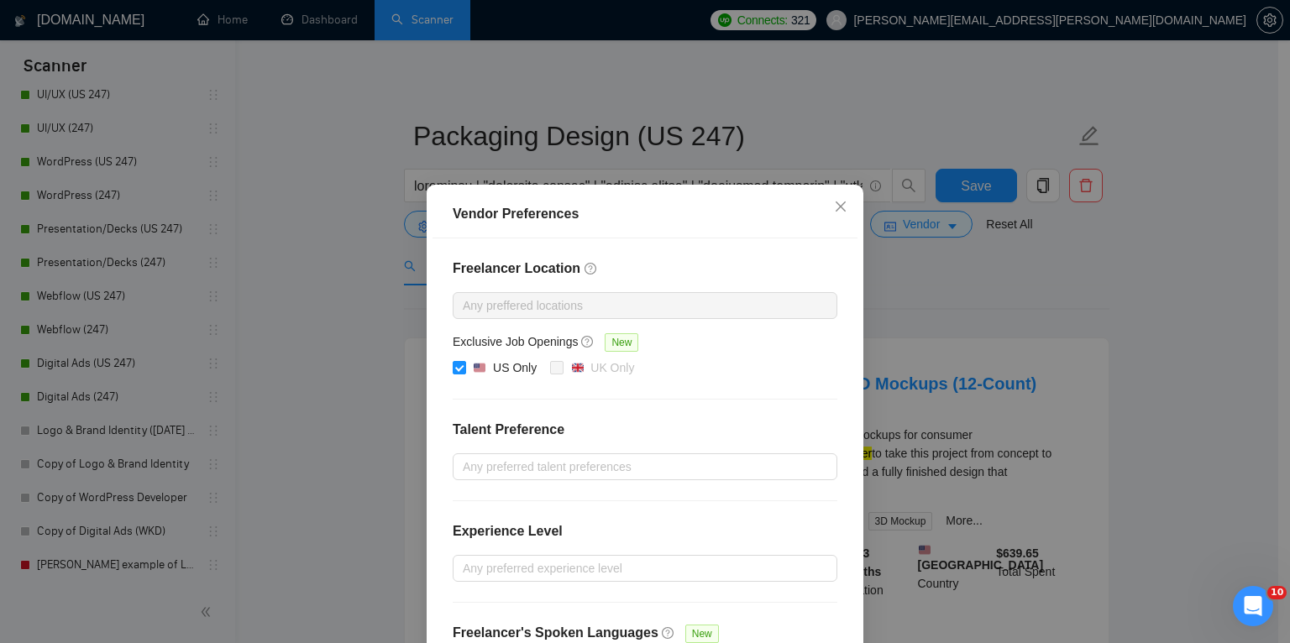
click at [935, 268] on div "Vendor Preferences Freelancer Location Any preffered locations Exclusive Job Op…" at bounding box center [645, 321] width 1290 height 643
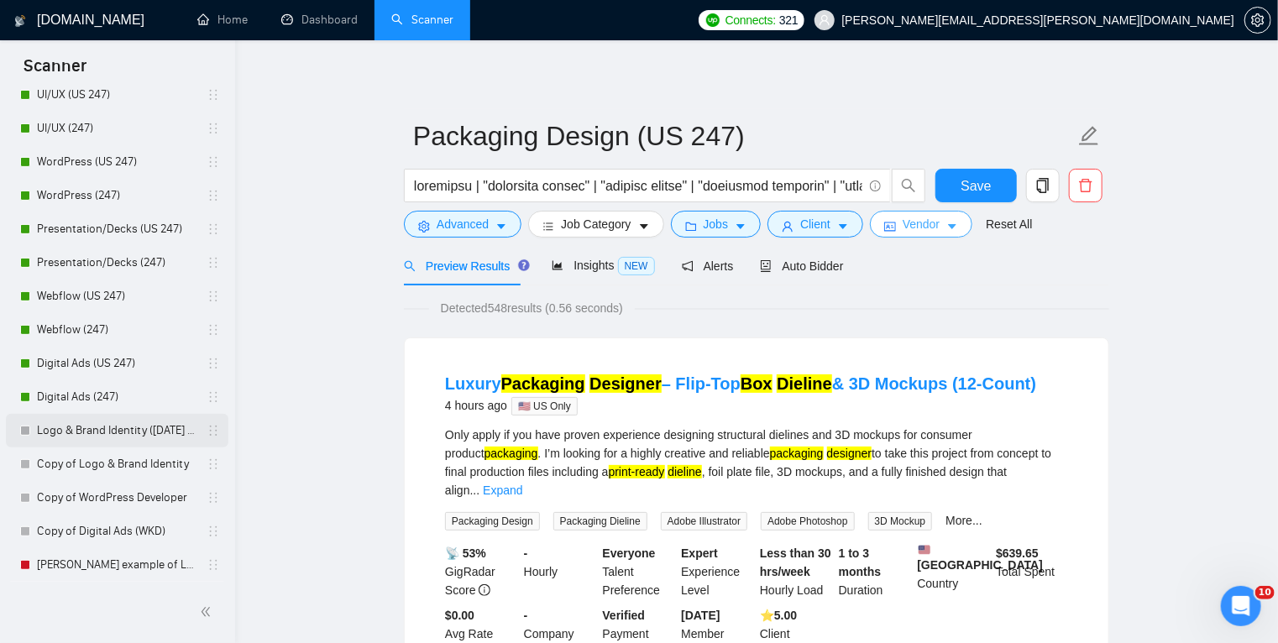
scroll to position [296, 0]
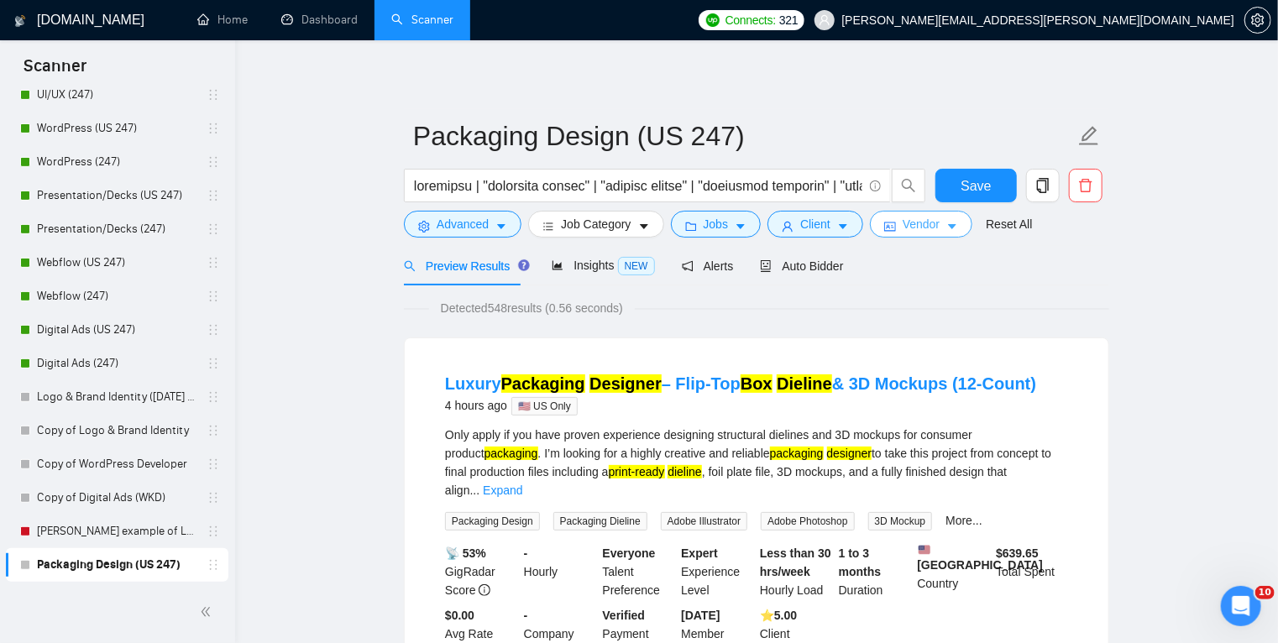
click at [950, 232] on icon "caret-down" at bounding box center [952, 227] width 12 height 12
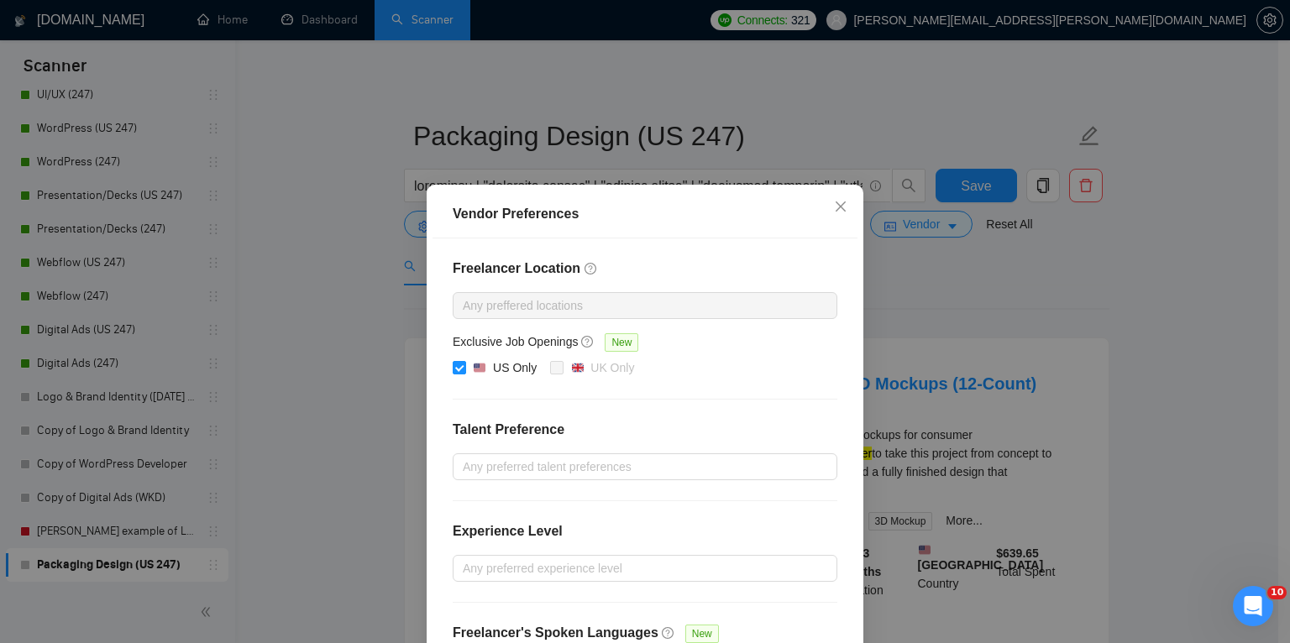
click at [981, 290] on div "Vendor Preferences Freelancer Location Any preffered locations Exclusive Job Op…" at bounding box center [645, 321] width 1290 height 643
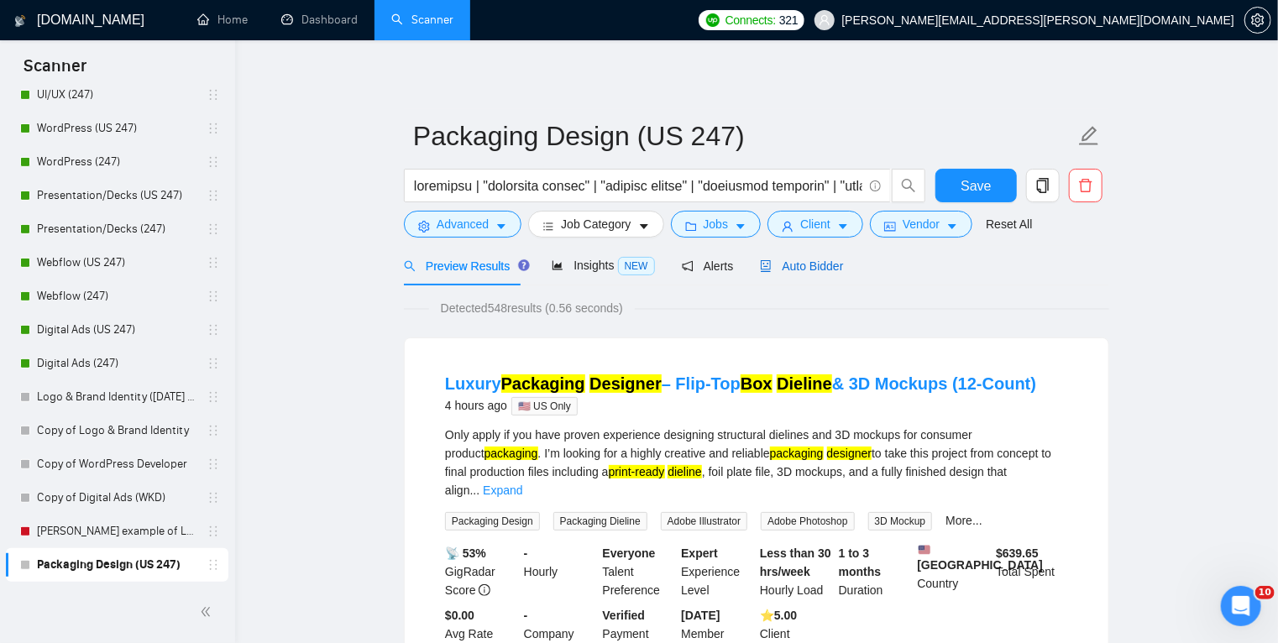
click at [793, 261] on span "Auto Bidder" at bounding box center [801, 265] width 83 height 13
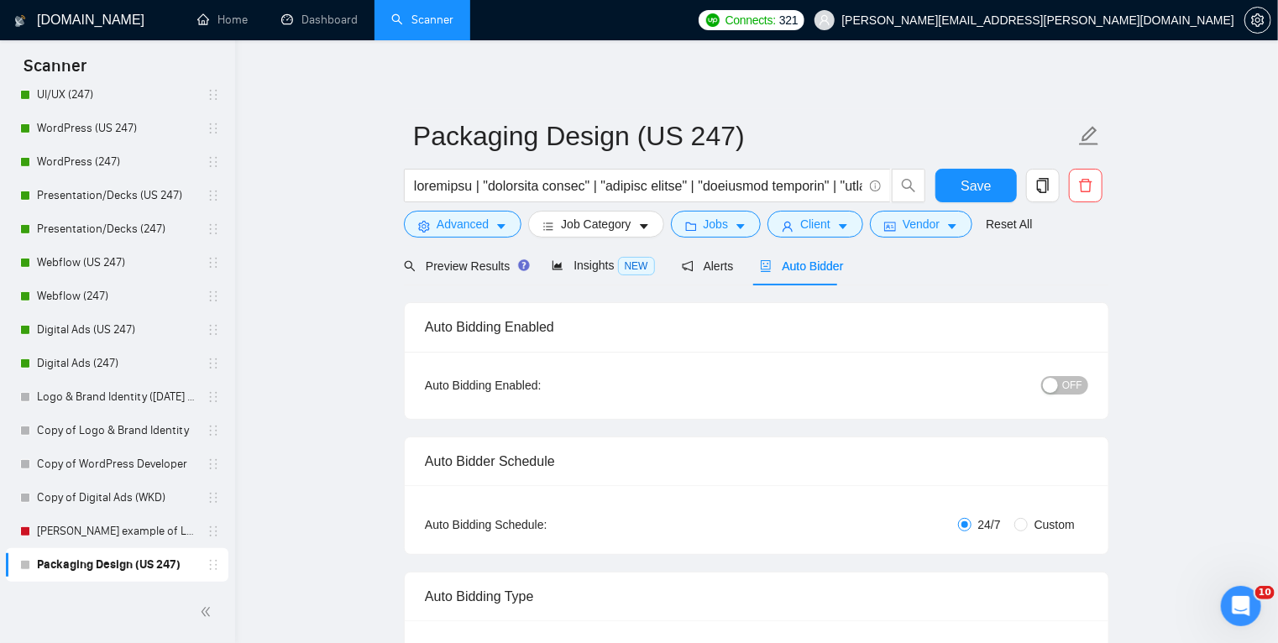
scroll to position [193, 0]
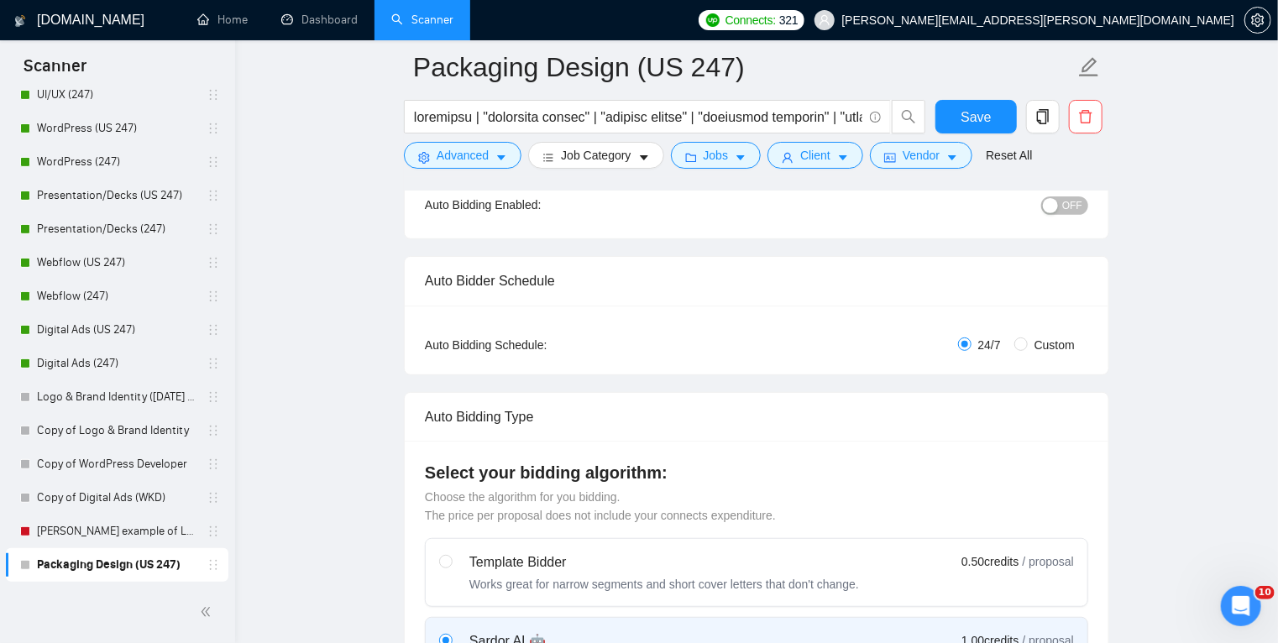
click at [1065, 185] on div at bounding box center [756, 183] width 705 height 13
click at [1061, 198] on button "OFF" at bounding box center [1064, 205] width 47 height 18
click at [979, 111] on span "Save" at bounding box center [975, 117] width 30 height 21
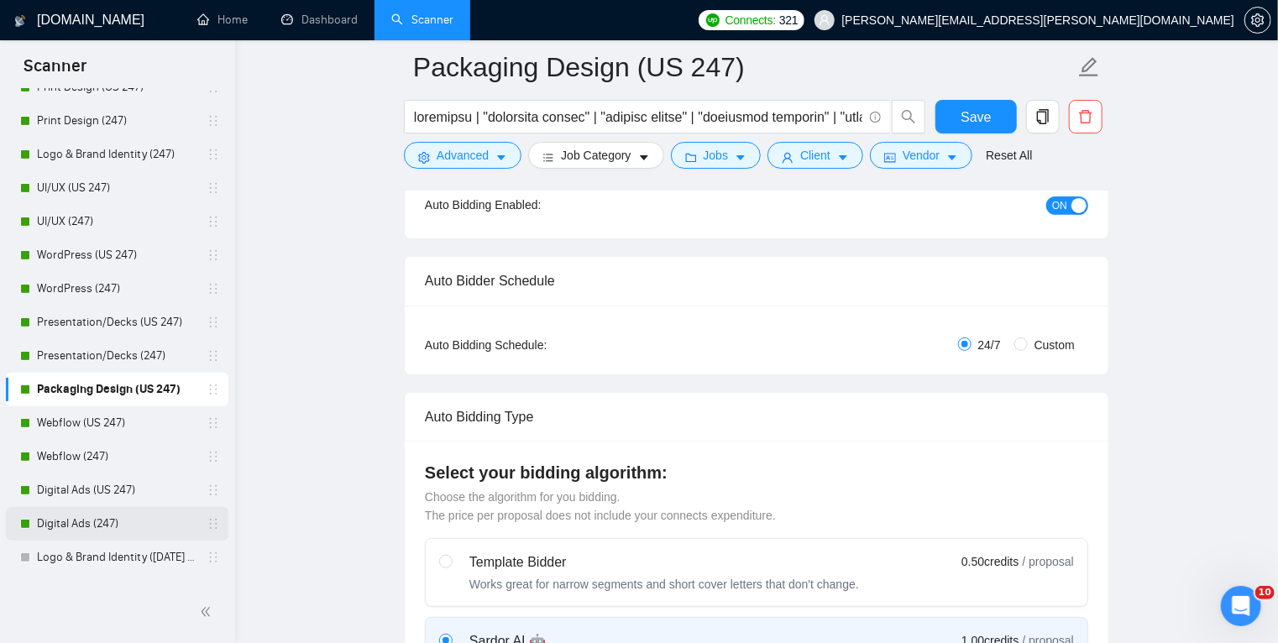
scroll to position [168, 0]
click at [1035, 118] on icon "copy" at bounding box center [1042, 116] width 15 height 15
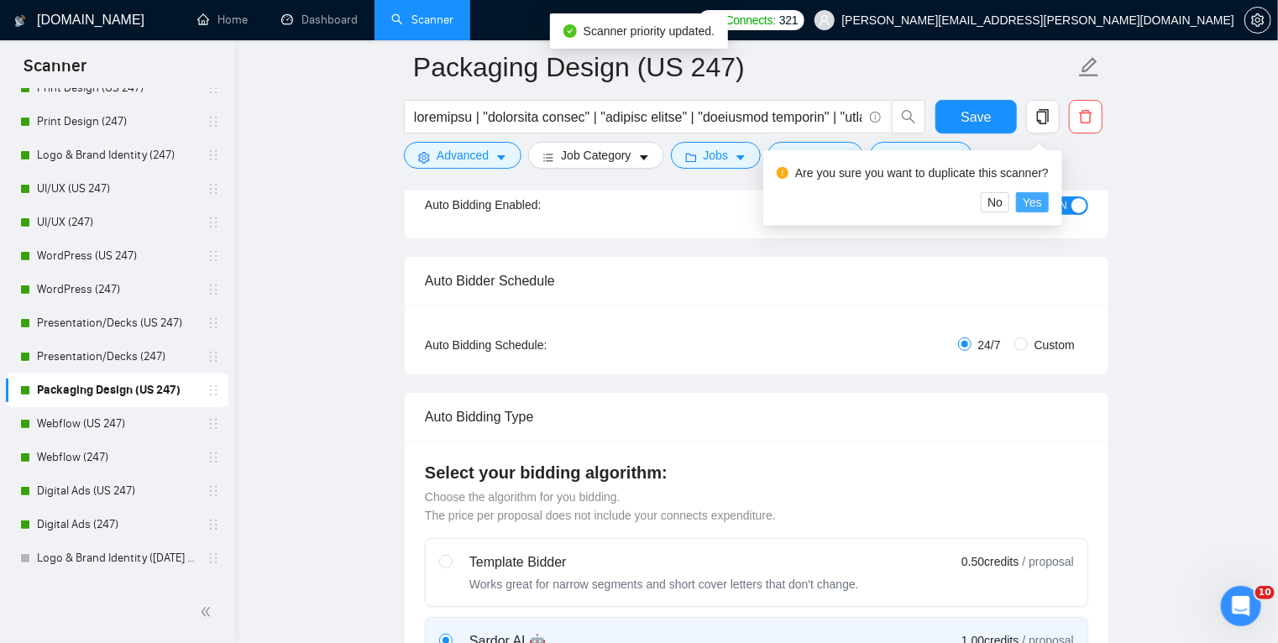
click at [1025, 200] on span "Yes" at bounding box center [1032, 202] width 19 height 18
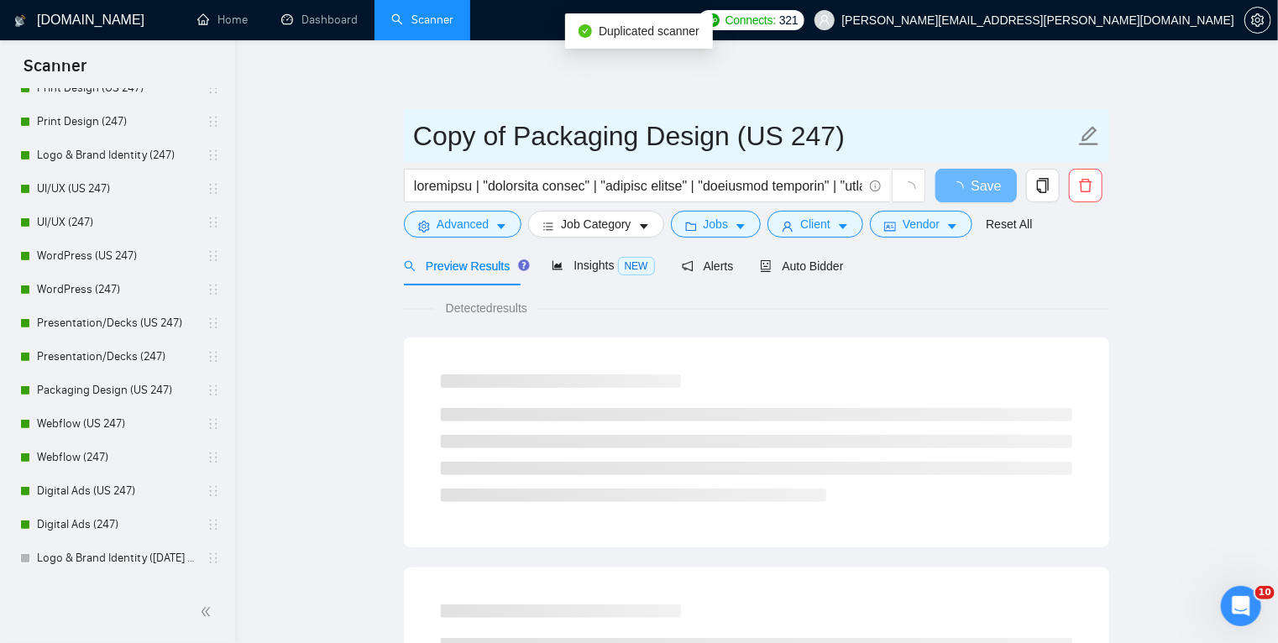
drag, startPoint x: 518, startPoint y: 142, endPoint x: 333, endPoint y: 148, distance: 184.8
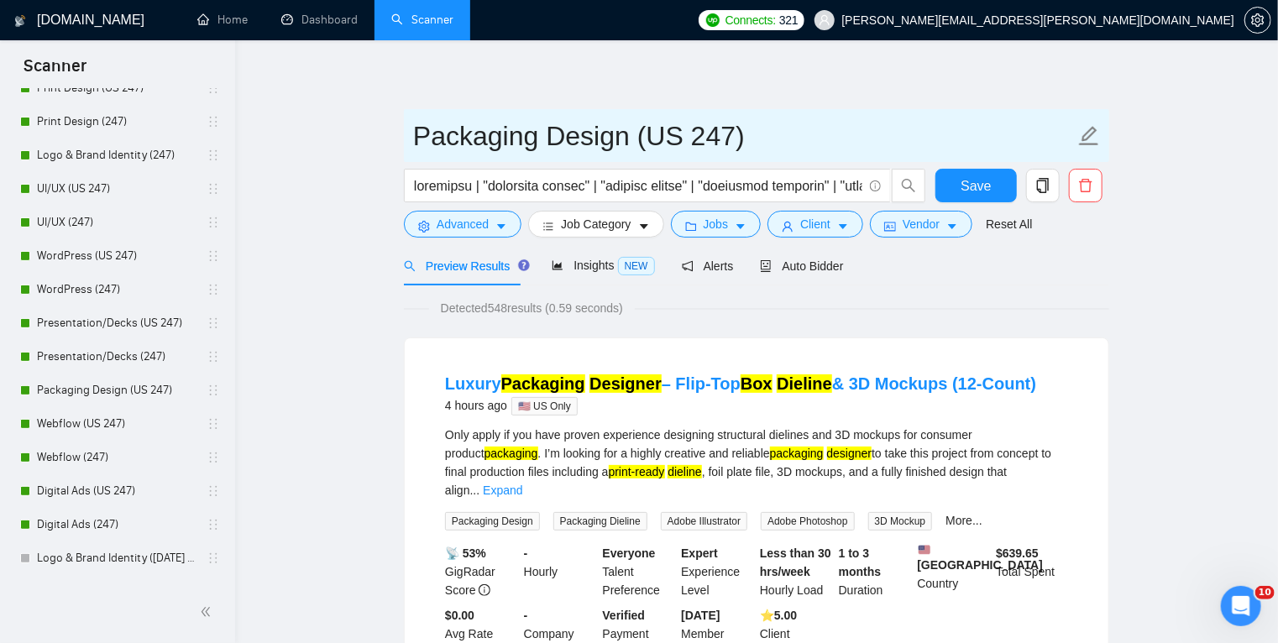
click at [683, 135] on input "Packaging Design (US 247)" at bounding box center [744, 136] width 662 height 42
type input "Packaging Design (247)"
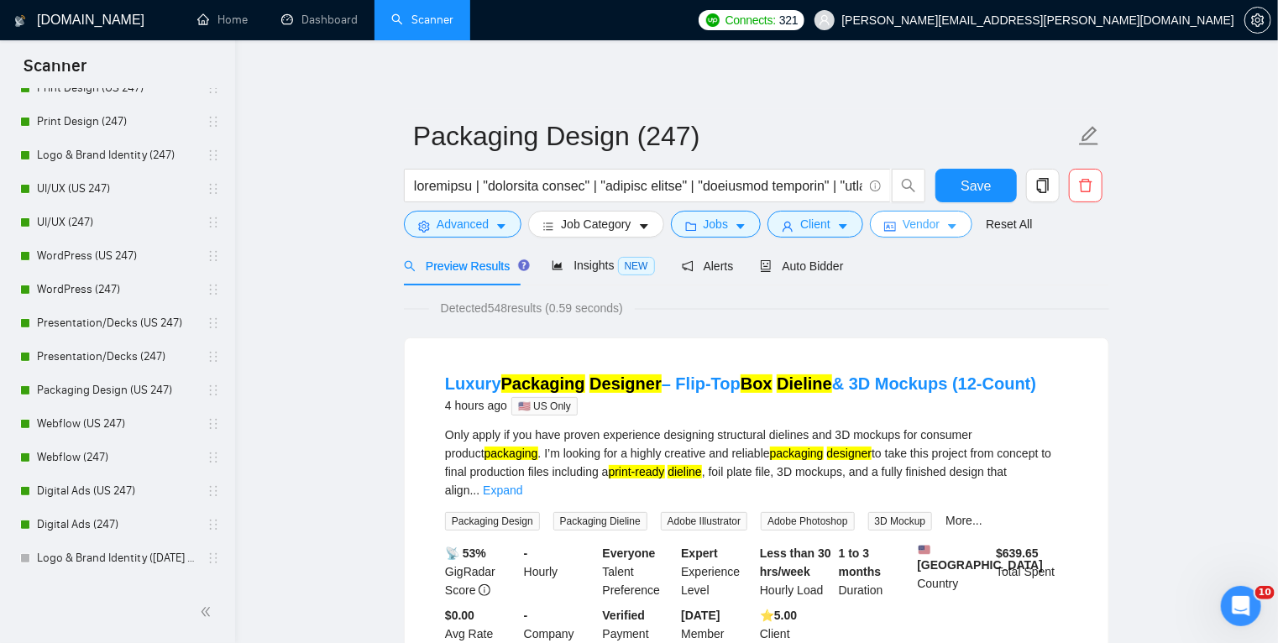
click at [916, 227] on span "Vendor" at bounding box center [920, 224] width 37 height 18
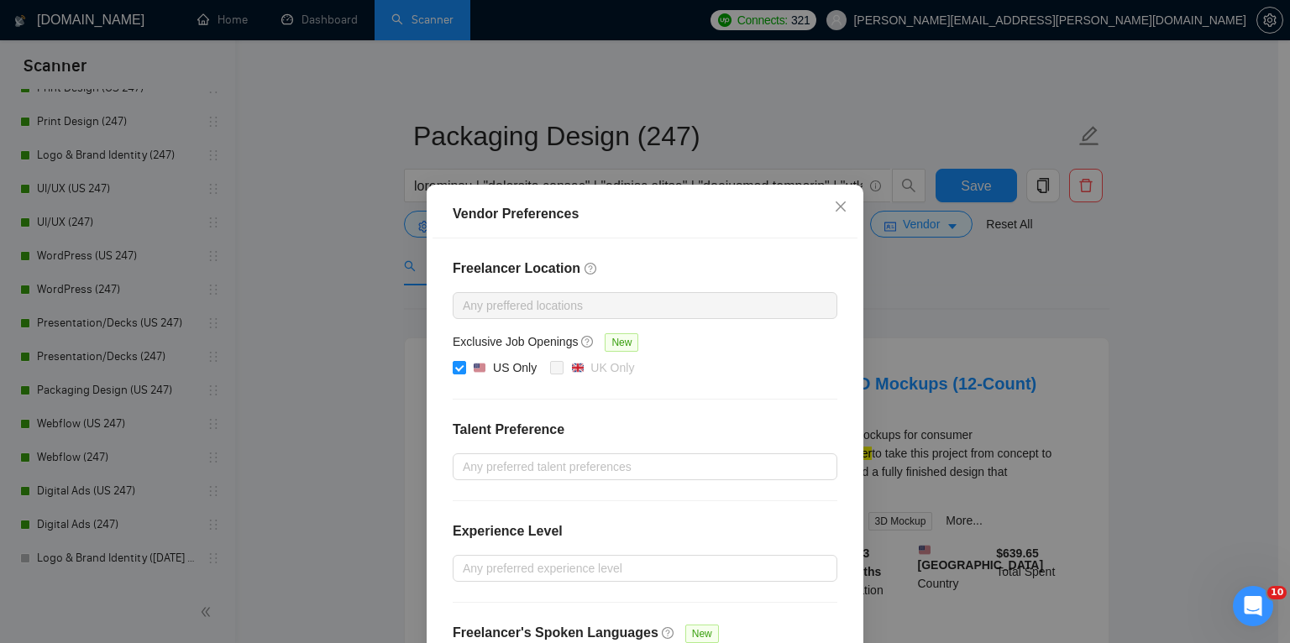
drag, startPoint x: 449, startPoint y: 363, endPoint x: 772, endPoint y: 448, distance: 333.6
click at [772, 448] on div "Freelancer Location Any preffered locations Exclusive Job Openings New US Only …" at bounding box center [644, 470] width 425 height 465
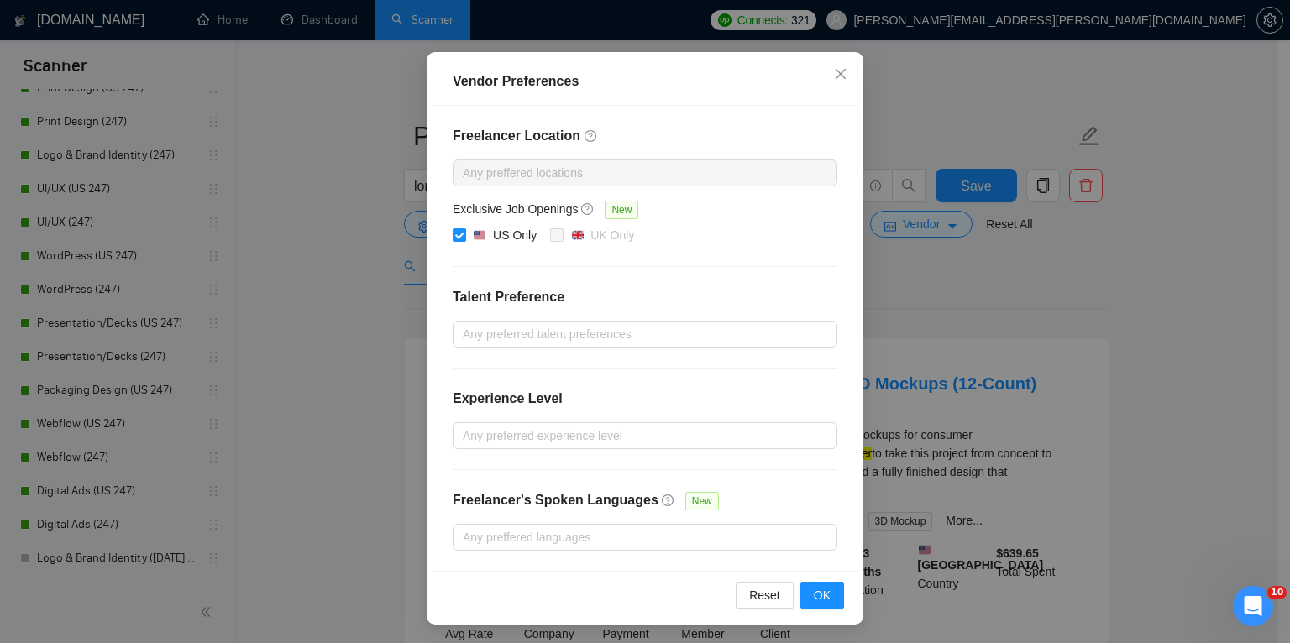
click at [454, 238] on input "US Only" at bounding box center [459, 234] width 12 height 12
checkbox input "false"
click at [817, 586] on span "OK" at bounding box center [821, 595] width 17 height 18
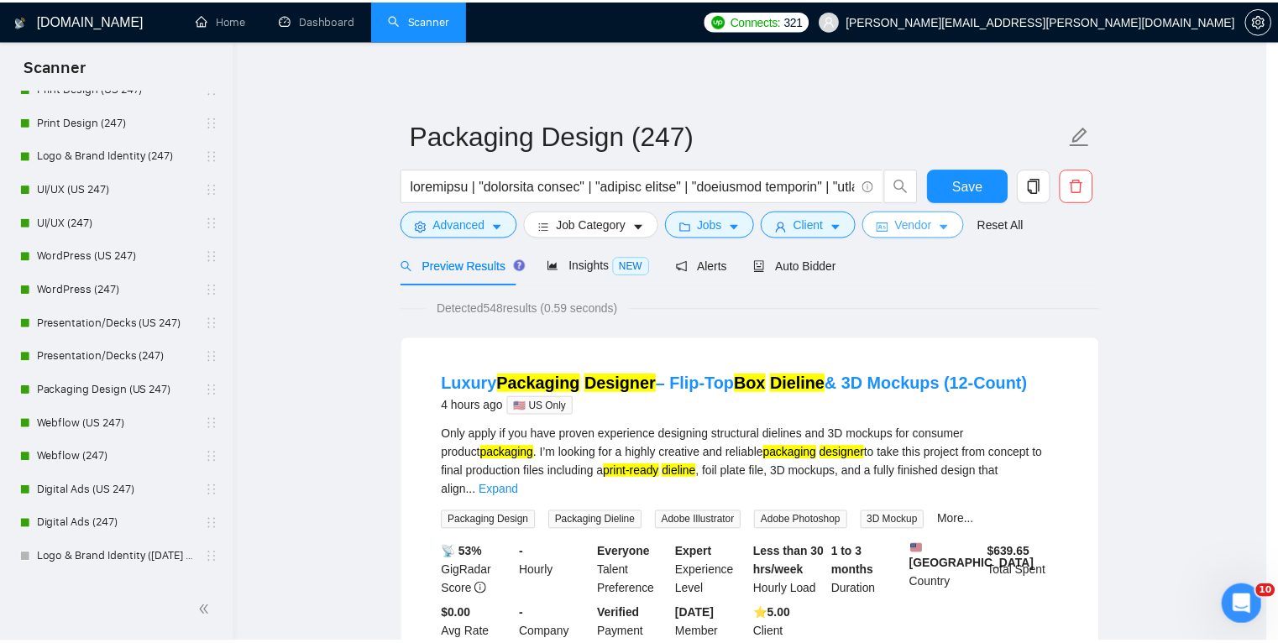
scroll to position [0, 0]
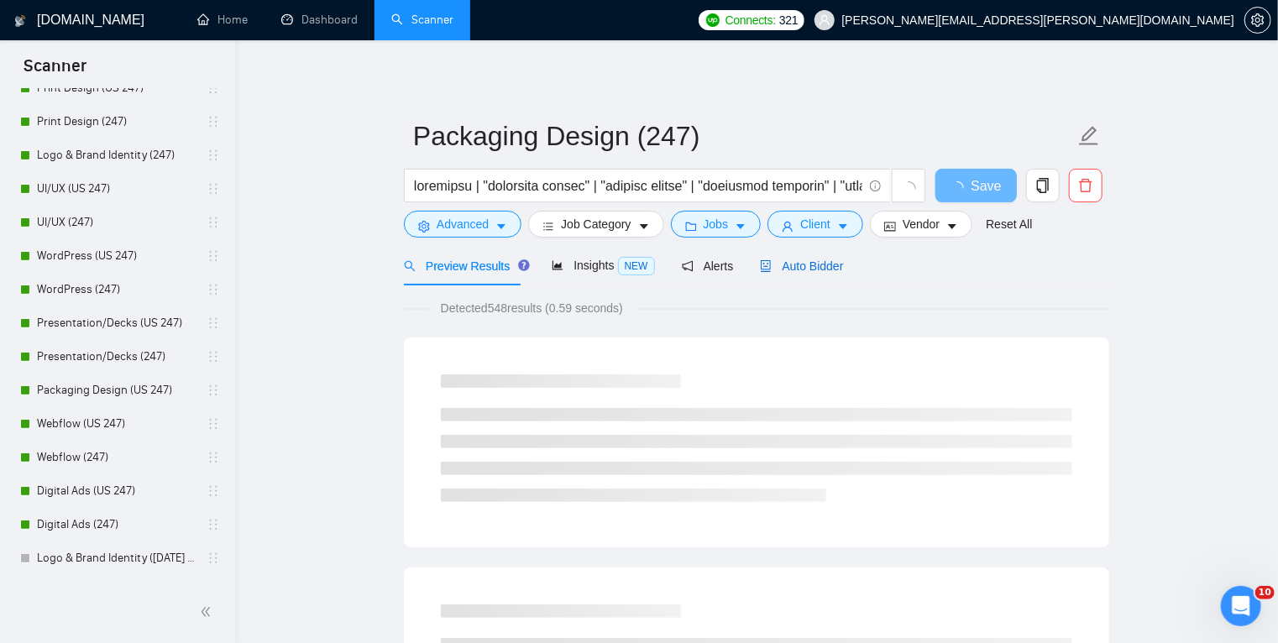
click at [797, 264] on span "Auto Bidder" at bounding box center [801, 265] width 83 height 13
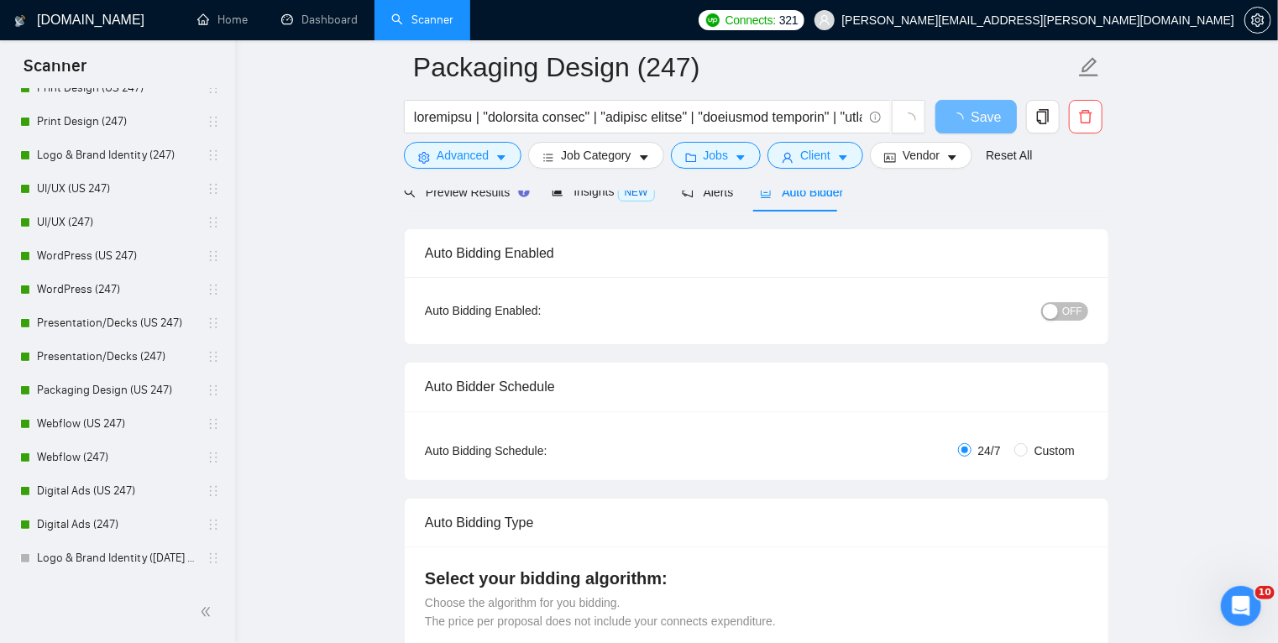
scroll to position [97, 0]
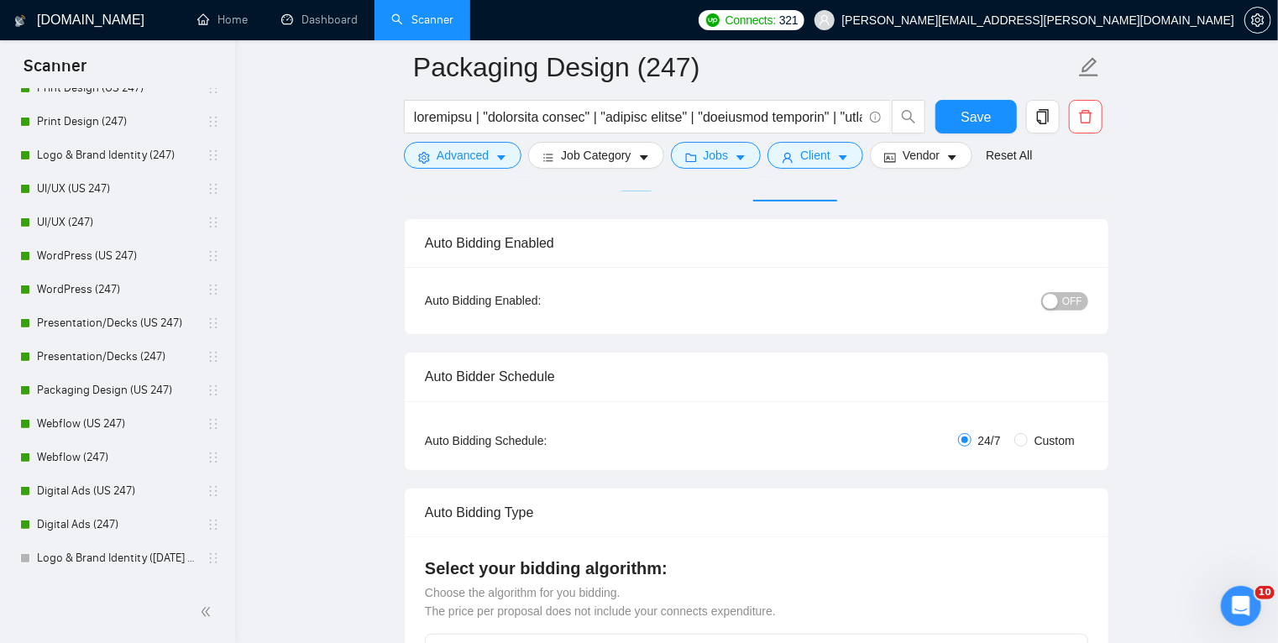
click at [1068, 302] on span "OFF" at bounding box center [1072, 301] width 20 height 18
click at [951, 112] on button "Save" at bounding box center [975, 117] width 81 height 34
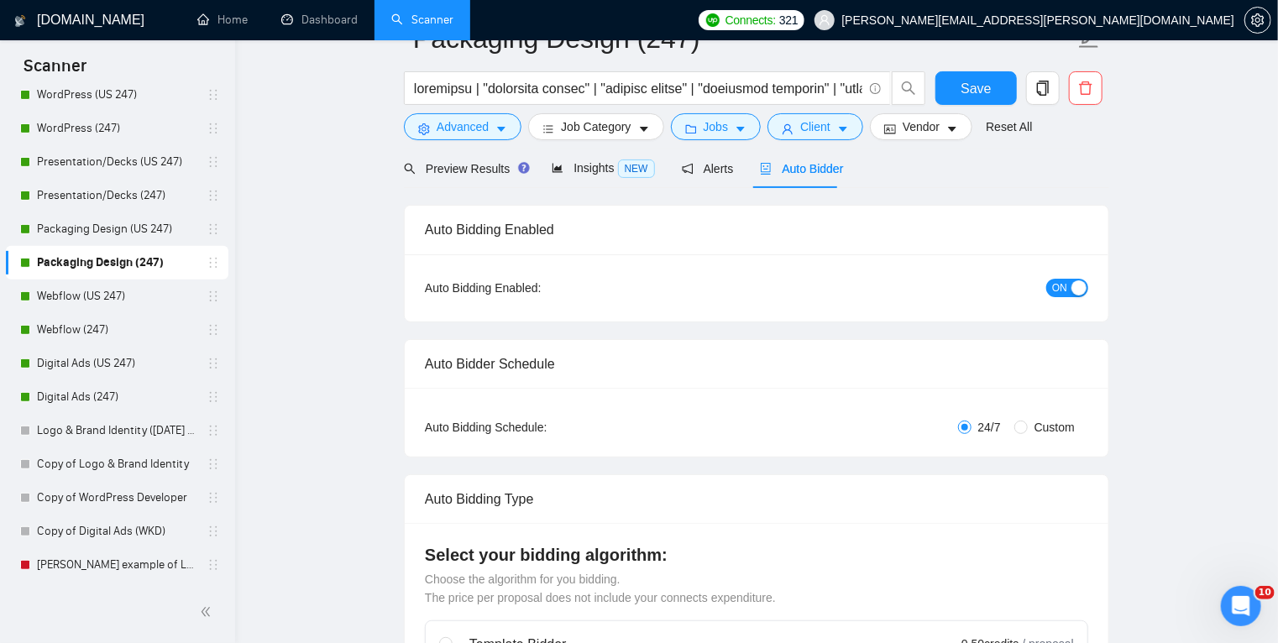
scroll to position [0, 0]
